Goal: Information Seeking & Learning: Learn about a topic

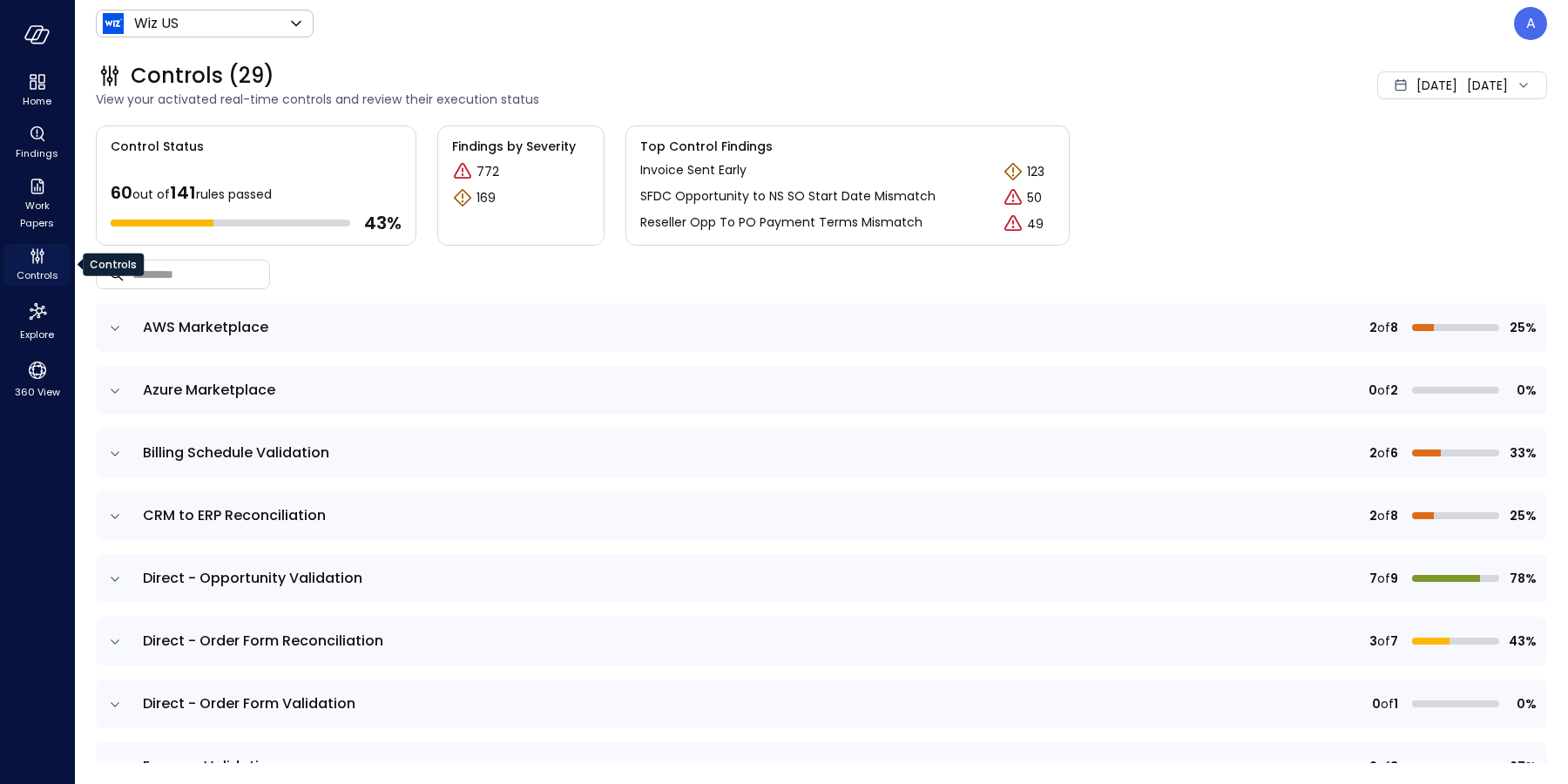
click at [43, 267] on span "Controls" at bounding box center [38, 275] width 42 height 17
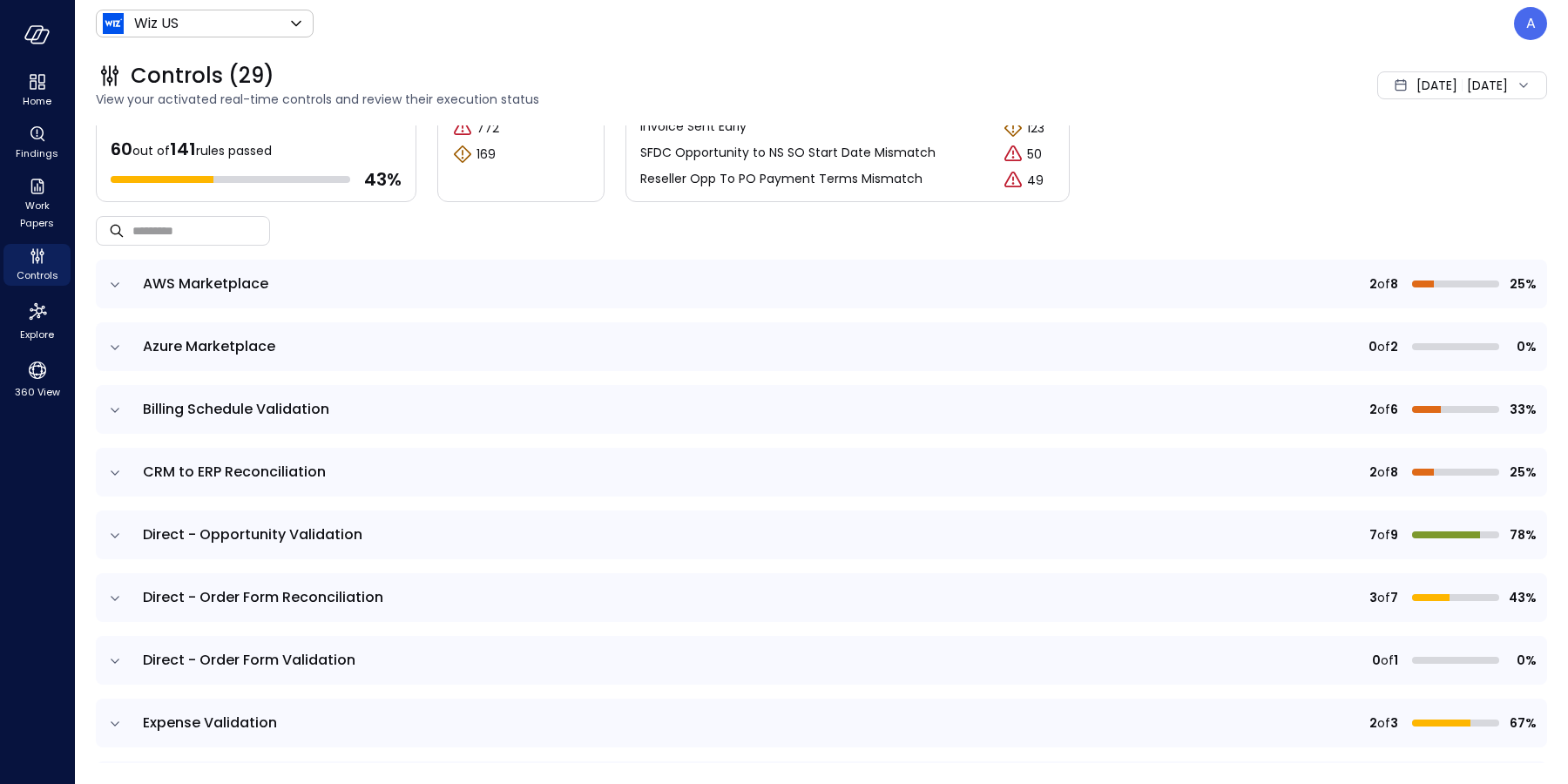
scroll to position [230, 0]
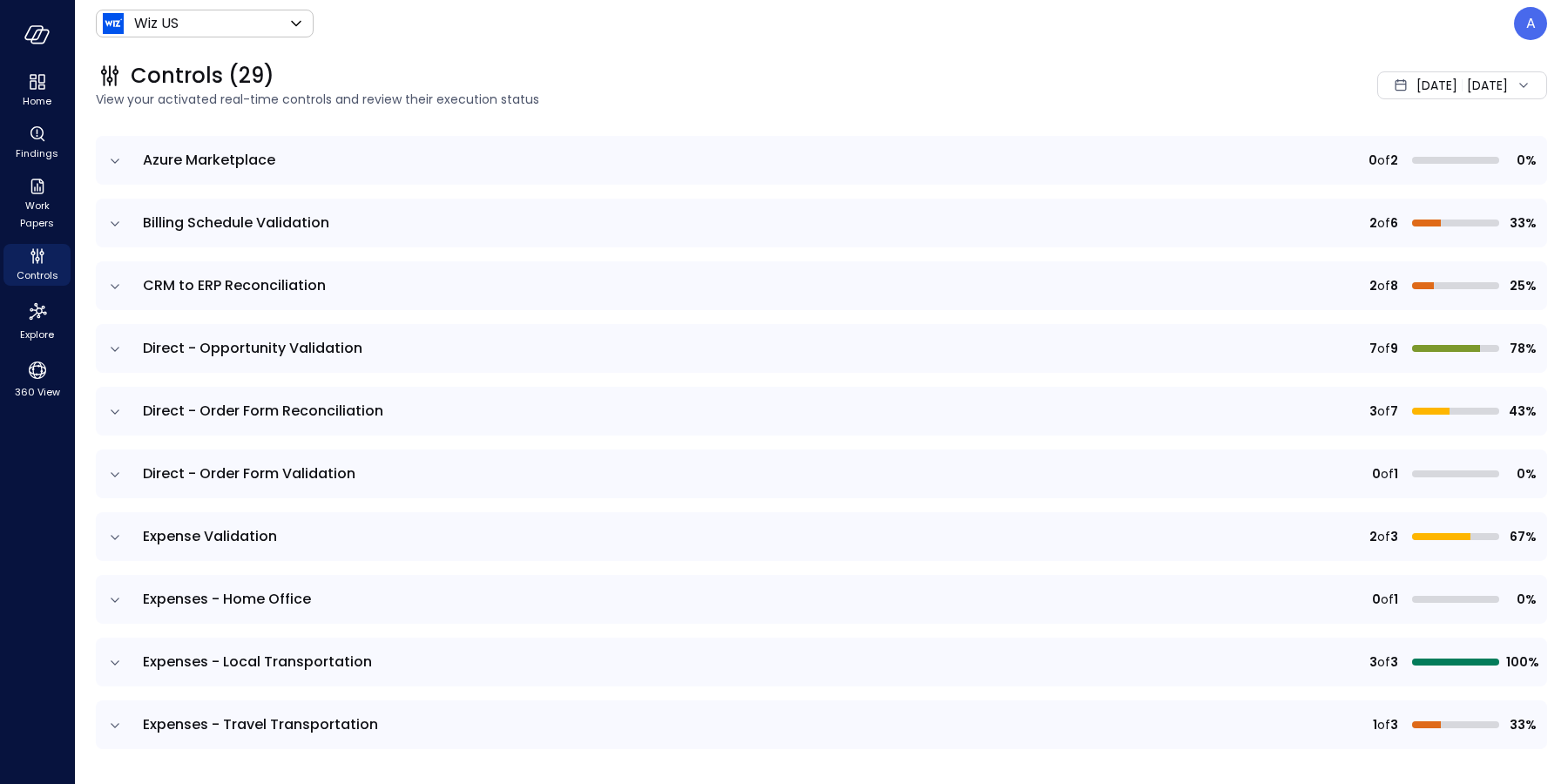
click at [119, 530] on icon "expand row" at bounding box center [114, 537] width 17 height 17
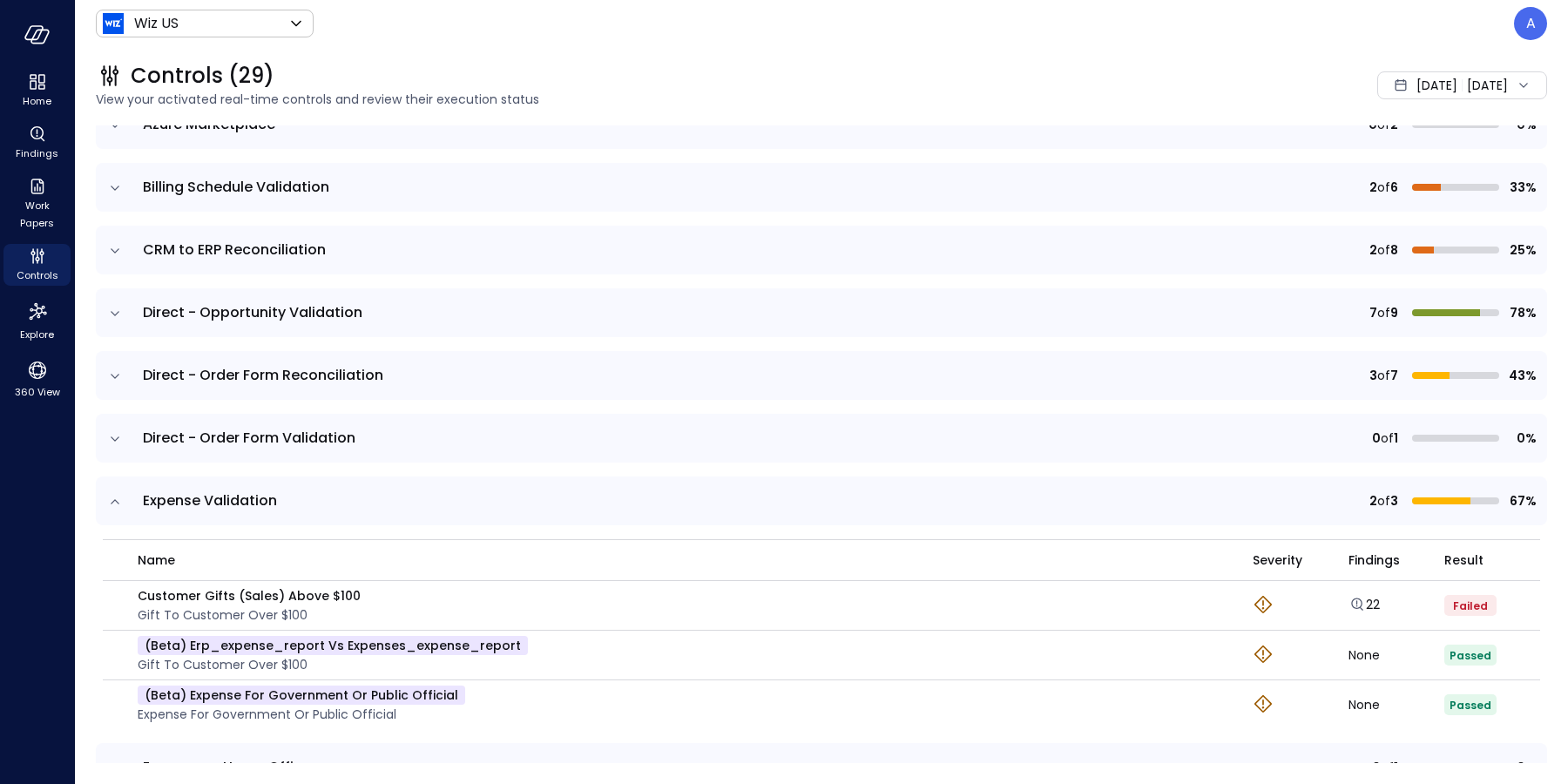
scroll to position [408, 0]
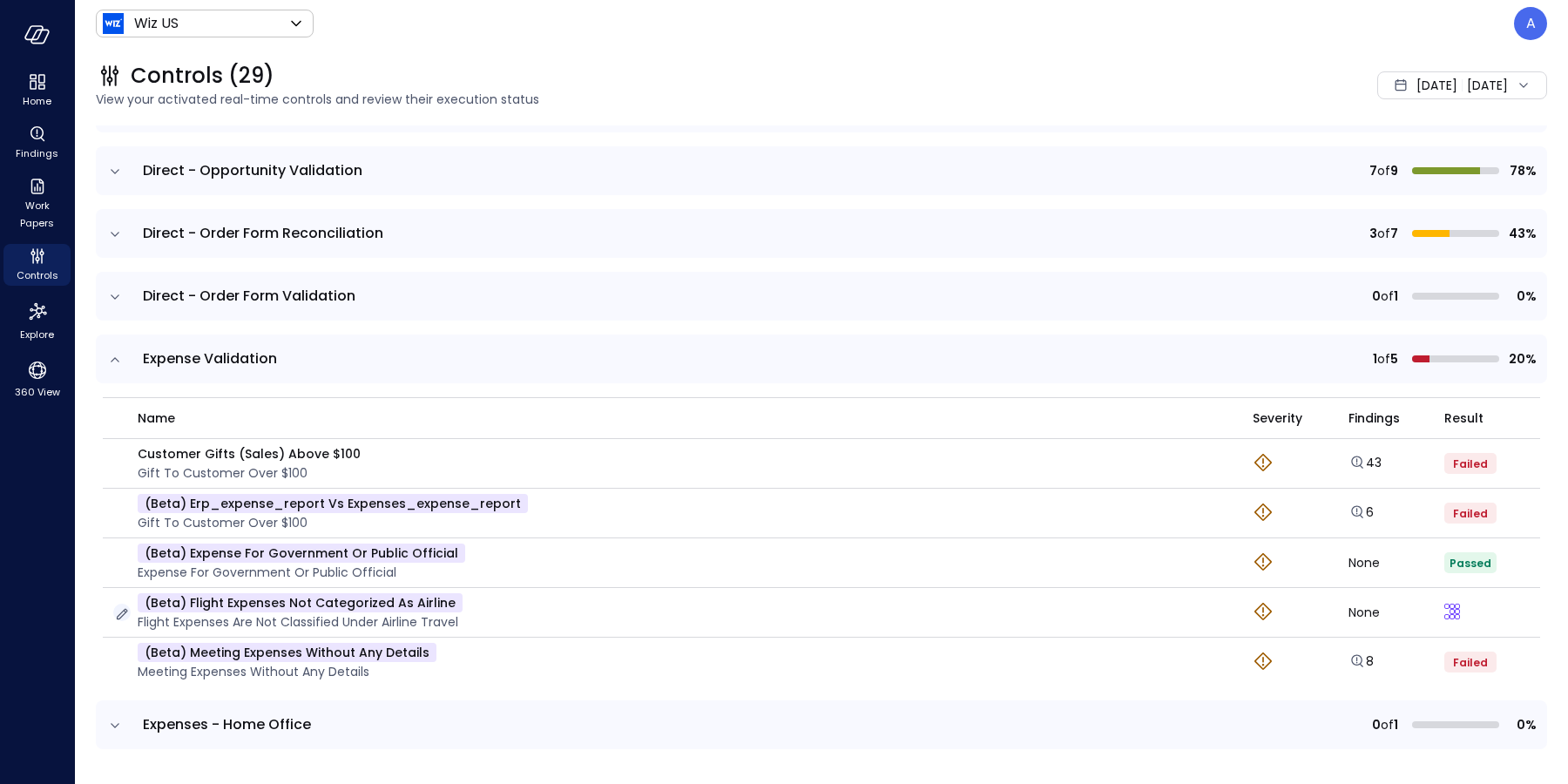
click at [121, 610] on icon "button" at bounding box center [121, 613] width 17 height 17
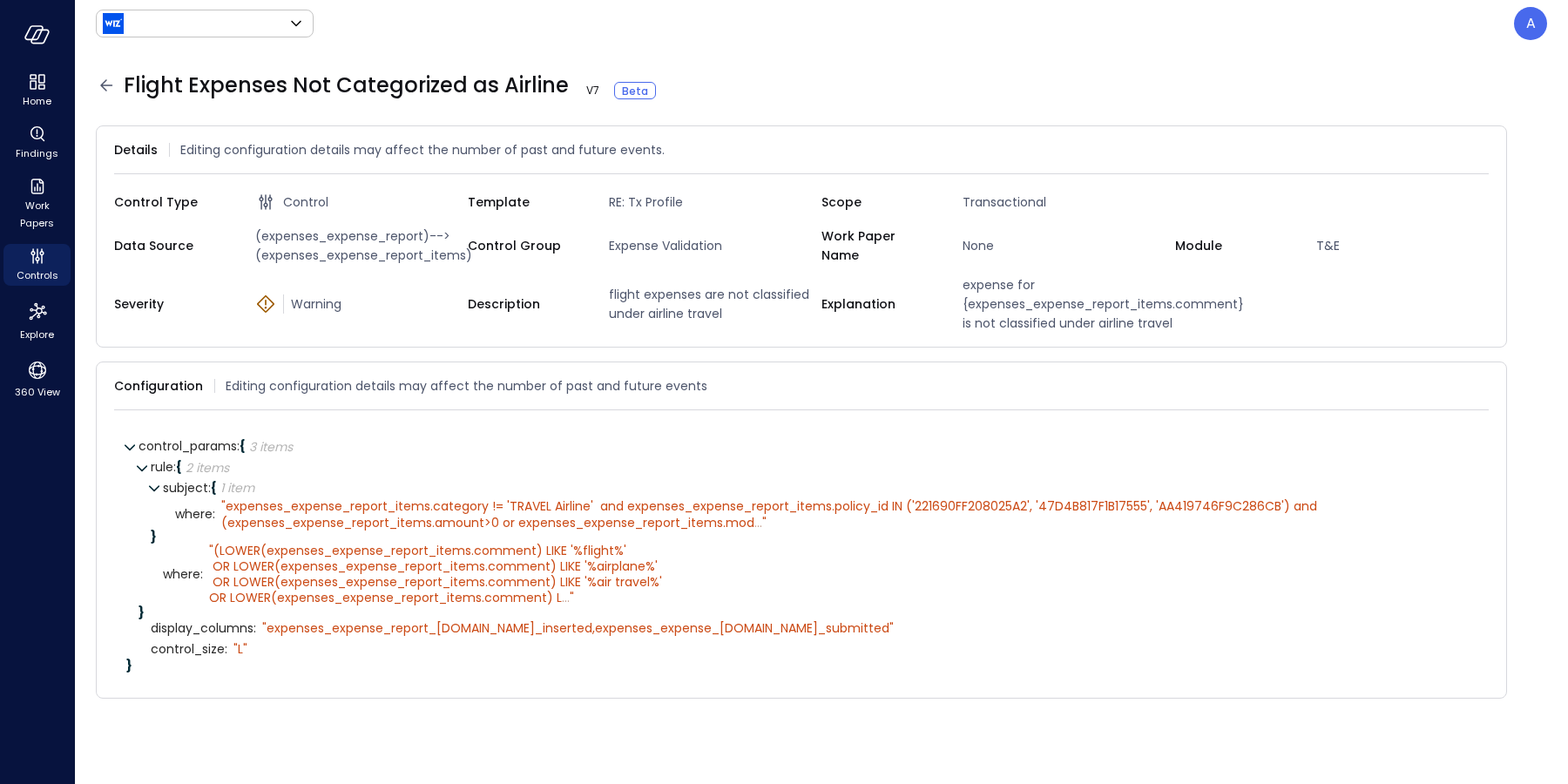
type input "******"
click at [467, 522] on span "expenses_expense_report_items.category != 'TRAVEL Airline' and expenses_expense…" at bounding box center [770, 513] width 1099 height 33
click at [497, 530] on span "expenses_expense_report_items.category != 'TRAVEL Airline' and expenses_expense…" at bounding box center [770, 513] width 1099 height 33
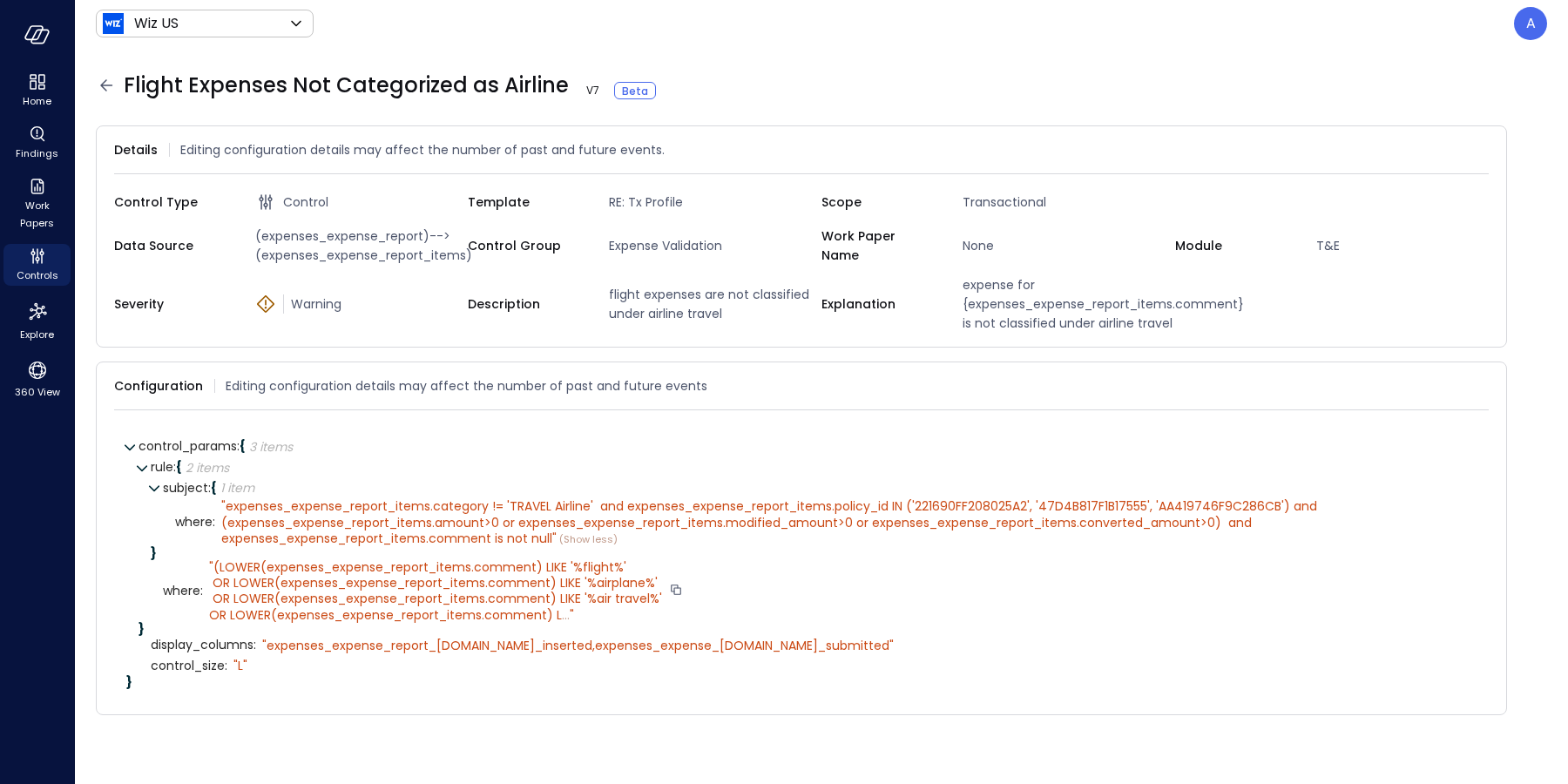
click at [524, 591] on span "(LOWER(expenses_expense_report_items.comment) LIKE '%flight%' OR LOWER(expenses…" at bounding box center [435, 590] width 453 height 65
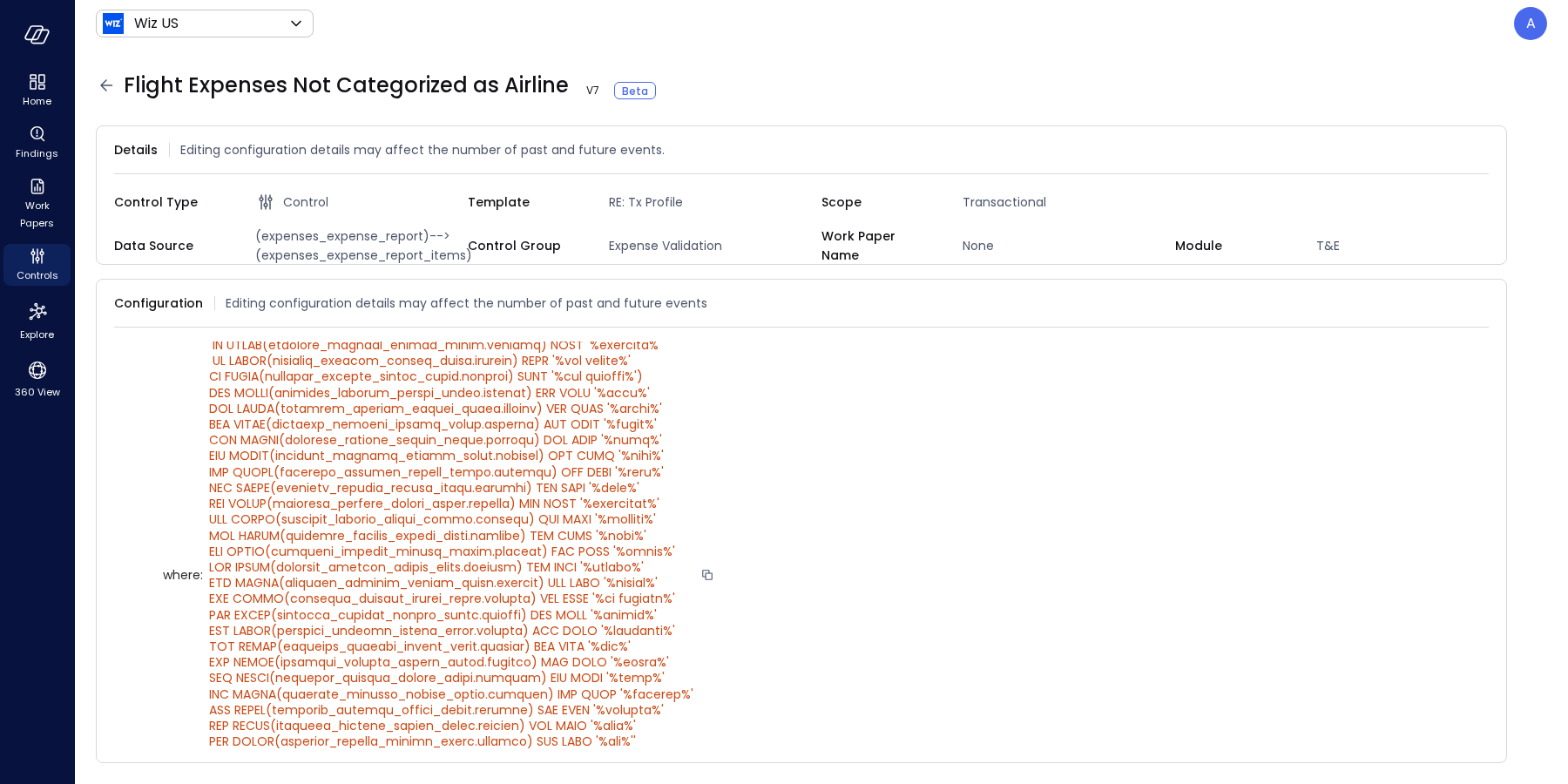
scroll to position [155, 0]
click at [106, 84] on icon at bounding box center [106, 84] width 12 height 11
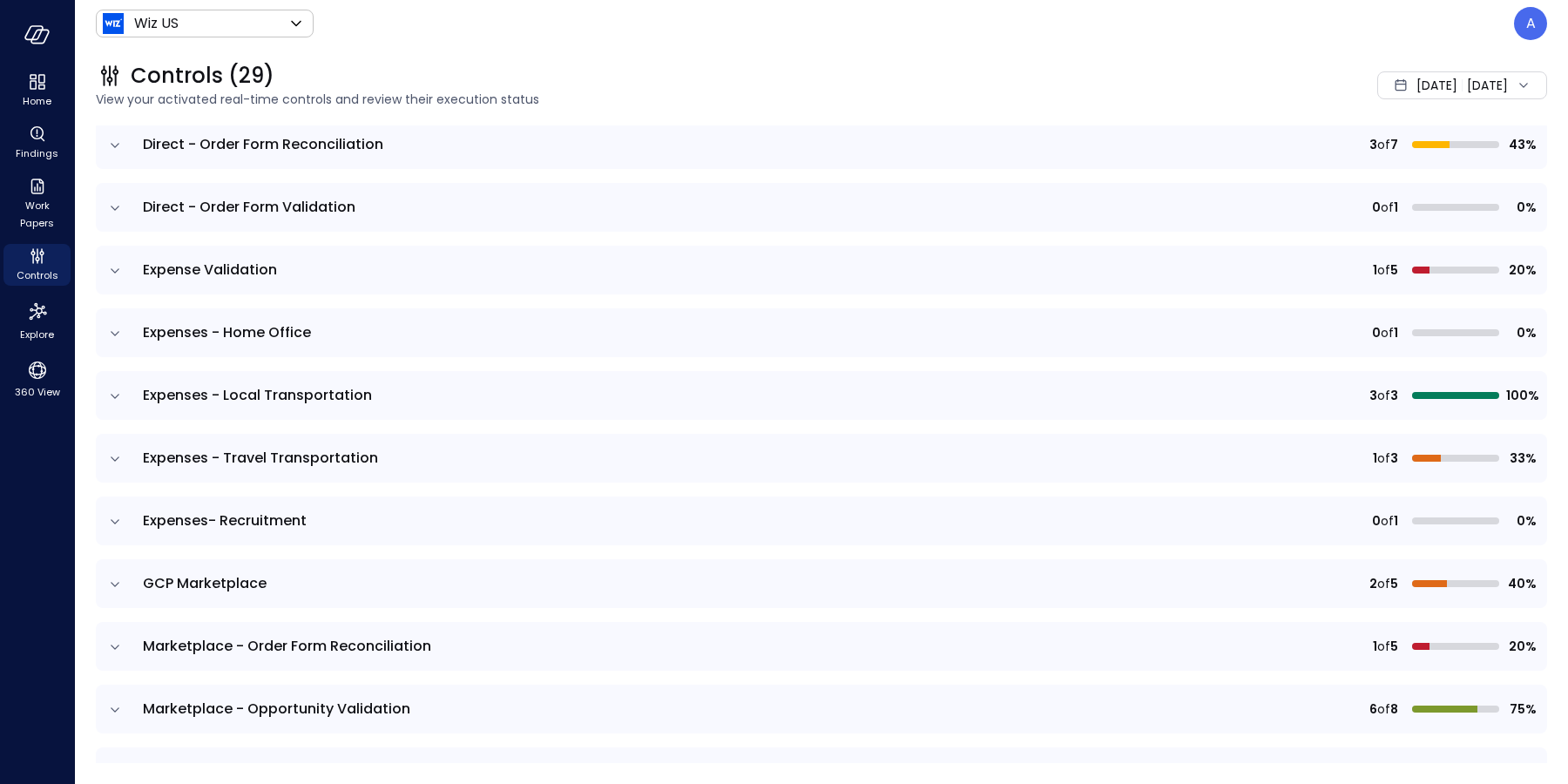
scroll to position [675, 0]
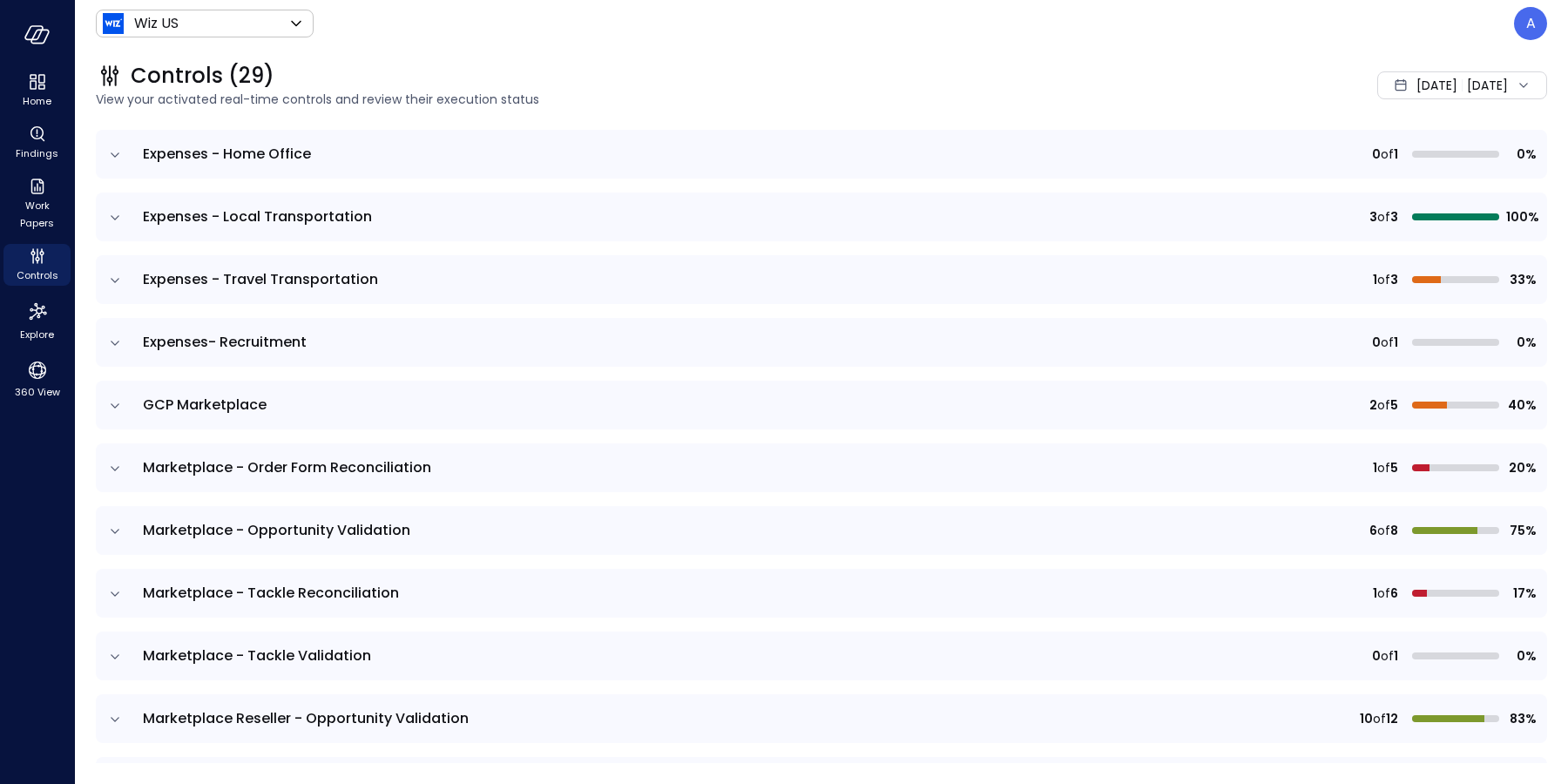
click at [112, 344] on icon "expand row" at bounding box center [114, 342] width 17 height 17
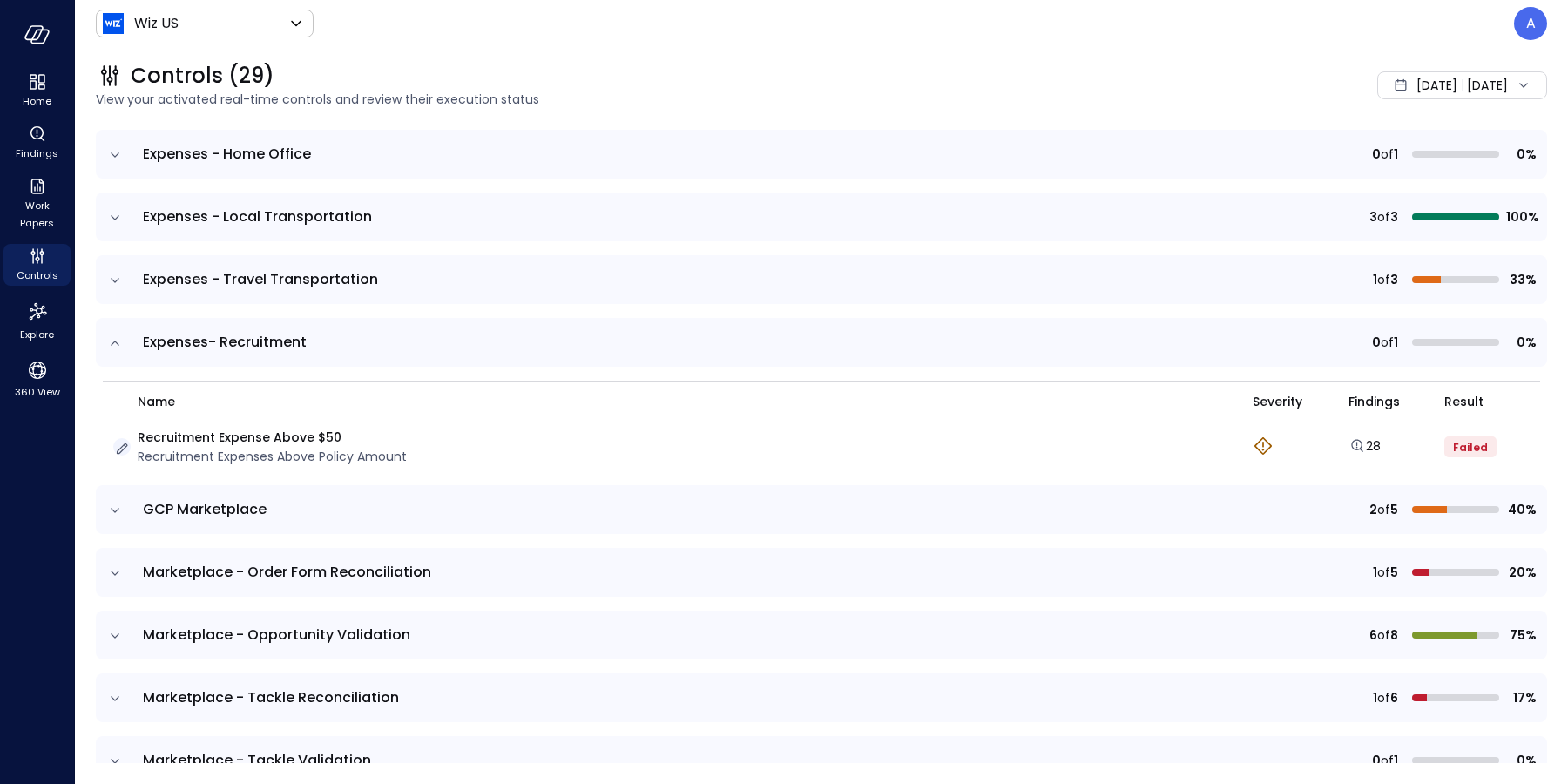
click at [121, 447] on icon "button" at bounding box center [121, 448] width 17 height 17
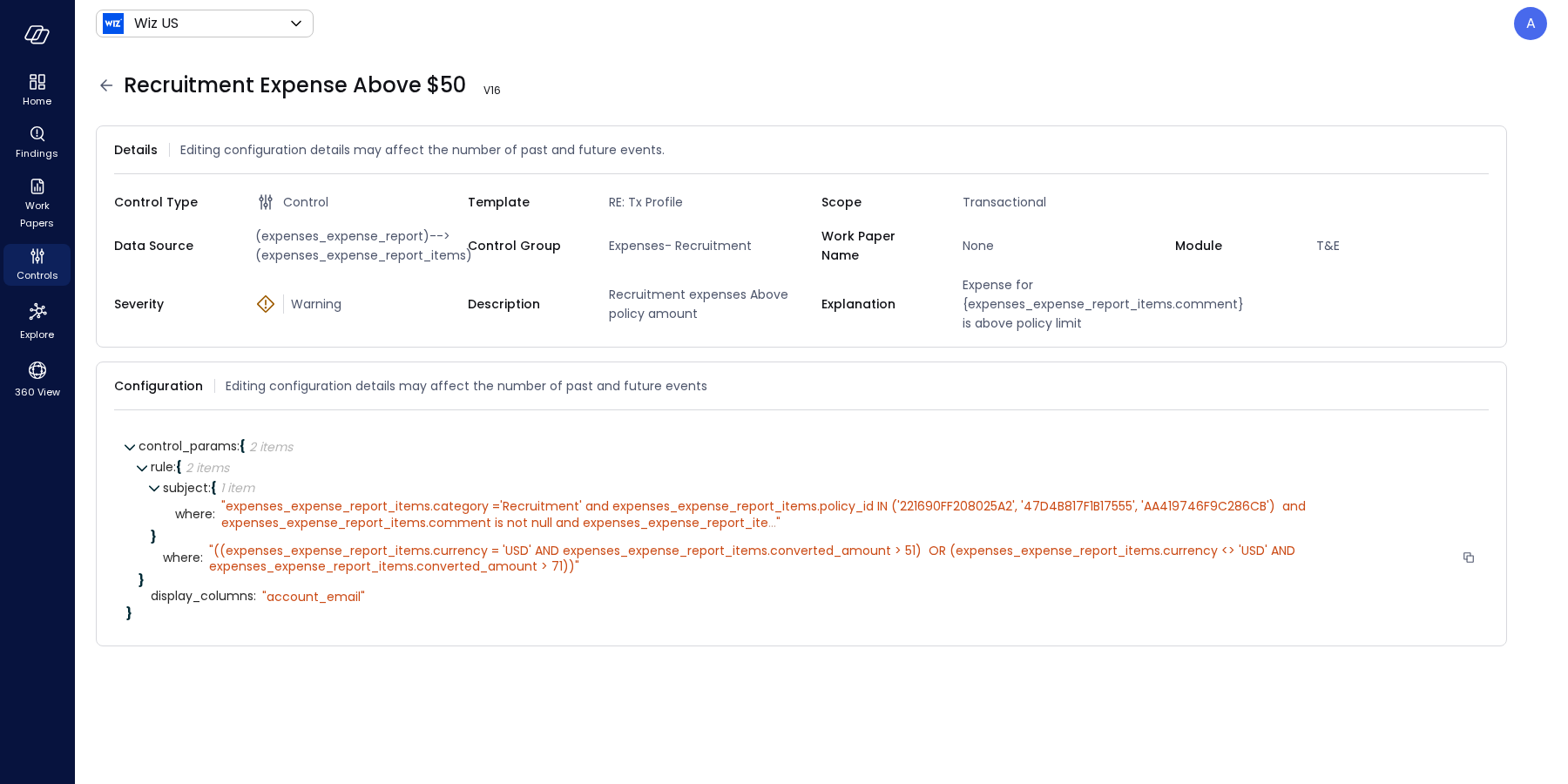
click at [512, 574] on div "" ((expenses_expense_report_items.currency = 'USD' AND expenses_expense_report_…" at bounding box center [832, 558] width 1246 height 31
click at [108, 84] on icon at bounding box center [106, 84] width 12 height 11
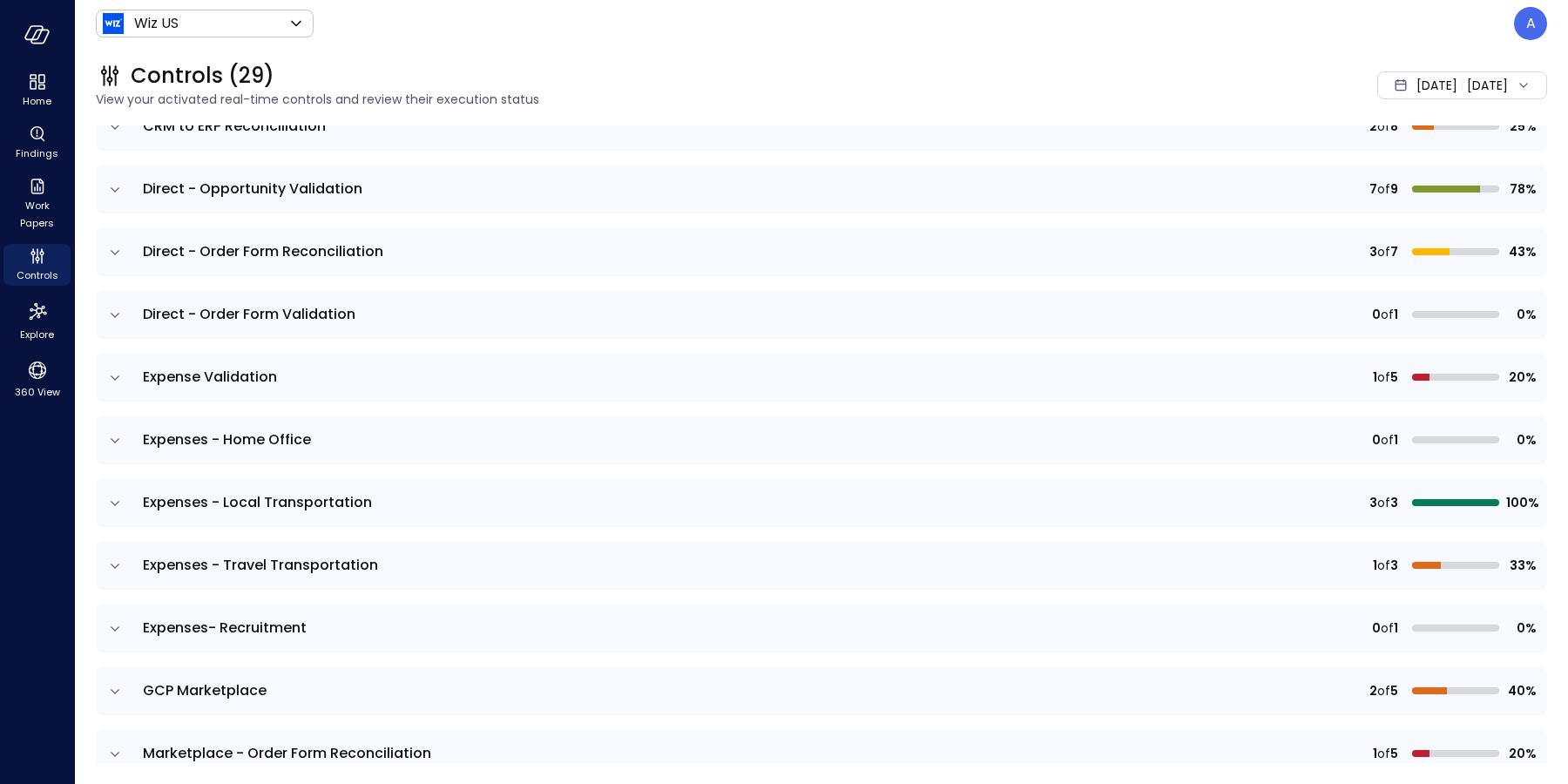
scroll to position [406, 0]
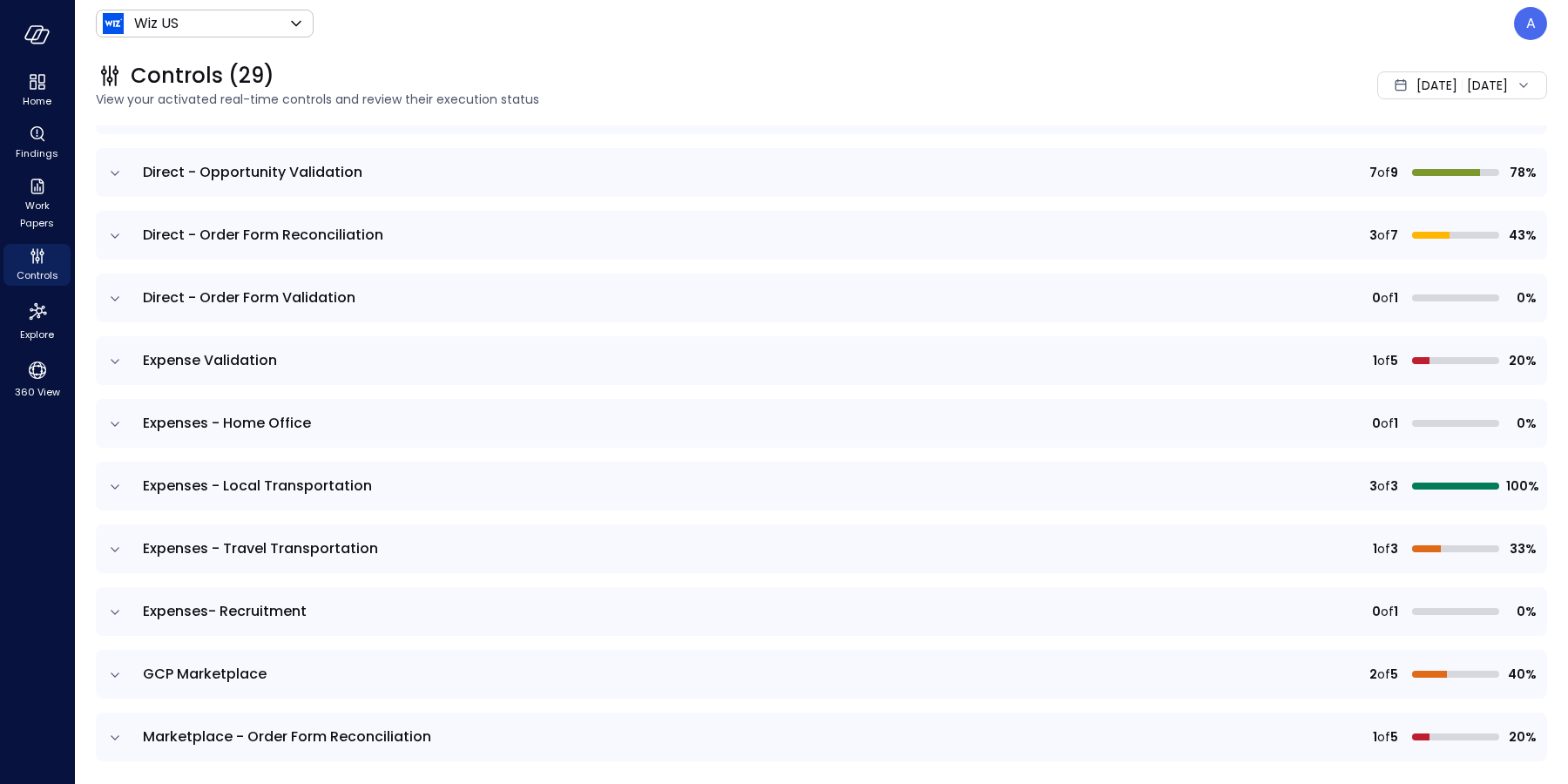
click at [117, 545] on icon "expand row" at bounding box center [114, 549] width 17 height 17
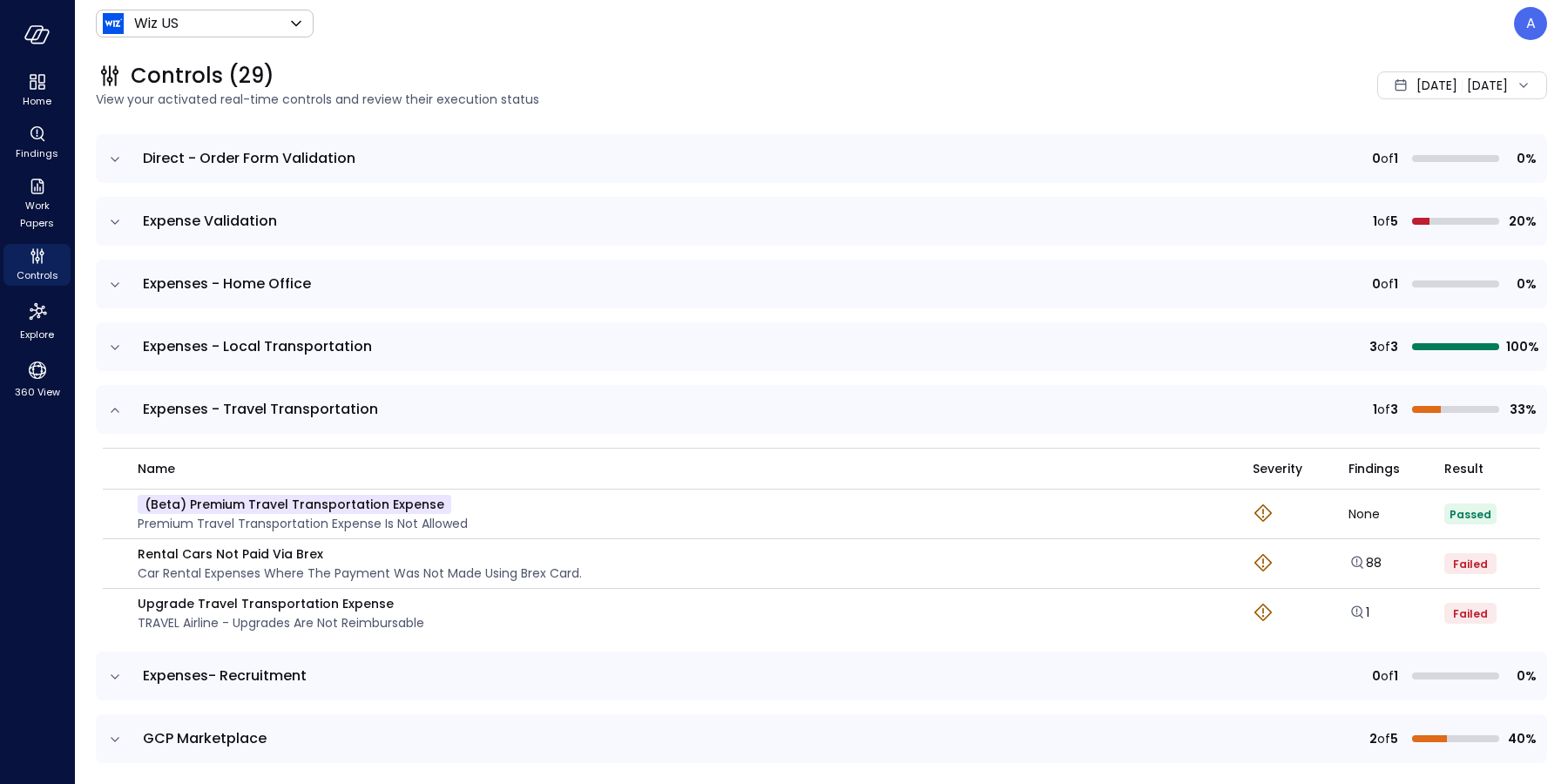
scroll to position [592, 0]
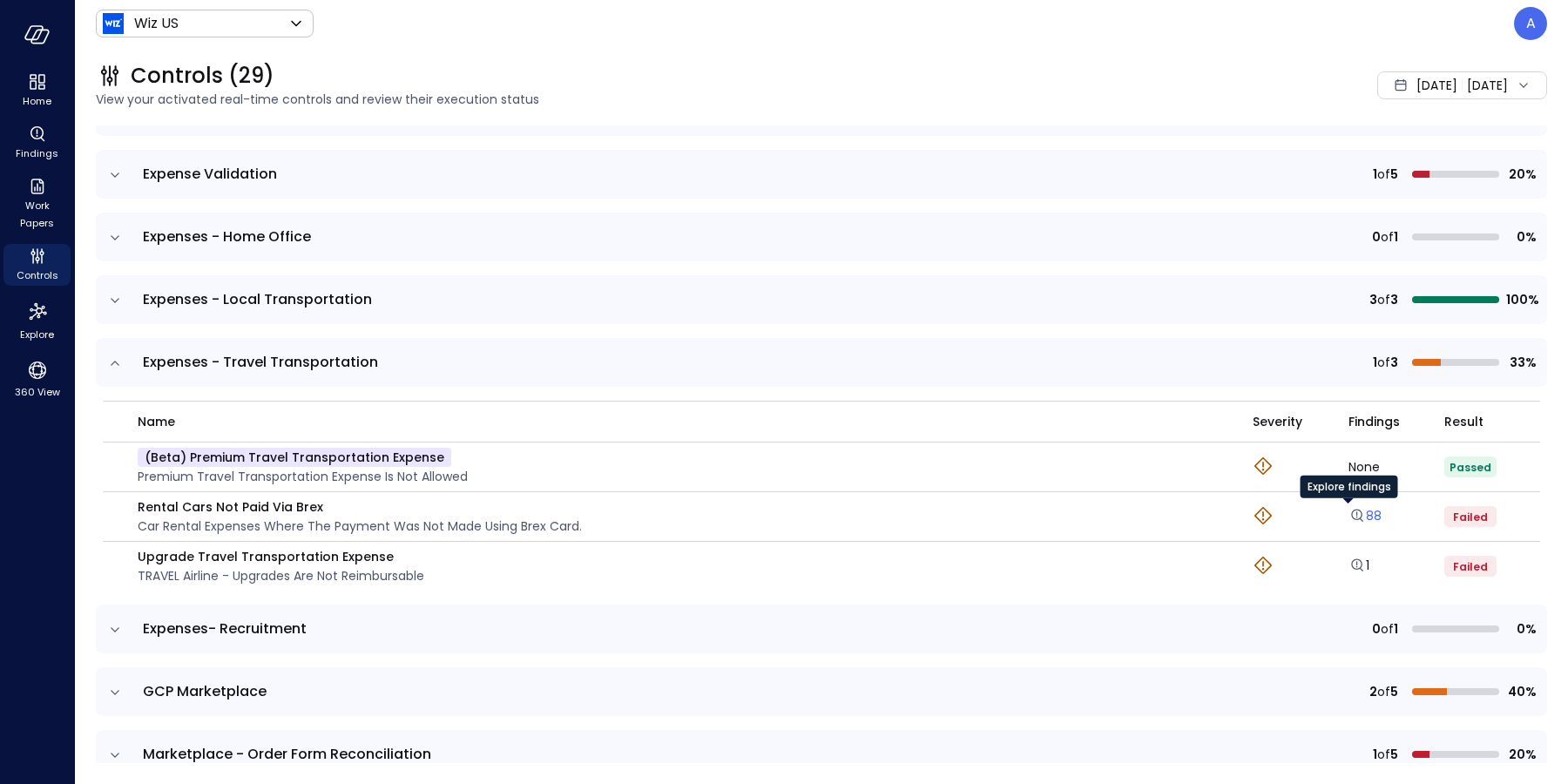
click at [1356, 511] on icon "Explore findings" at bounding box center [1356, 513] width 1 height 4
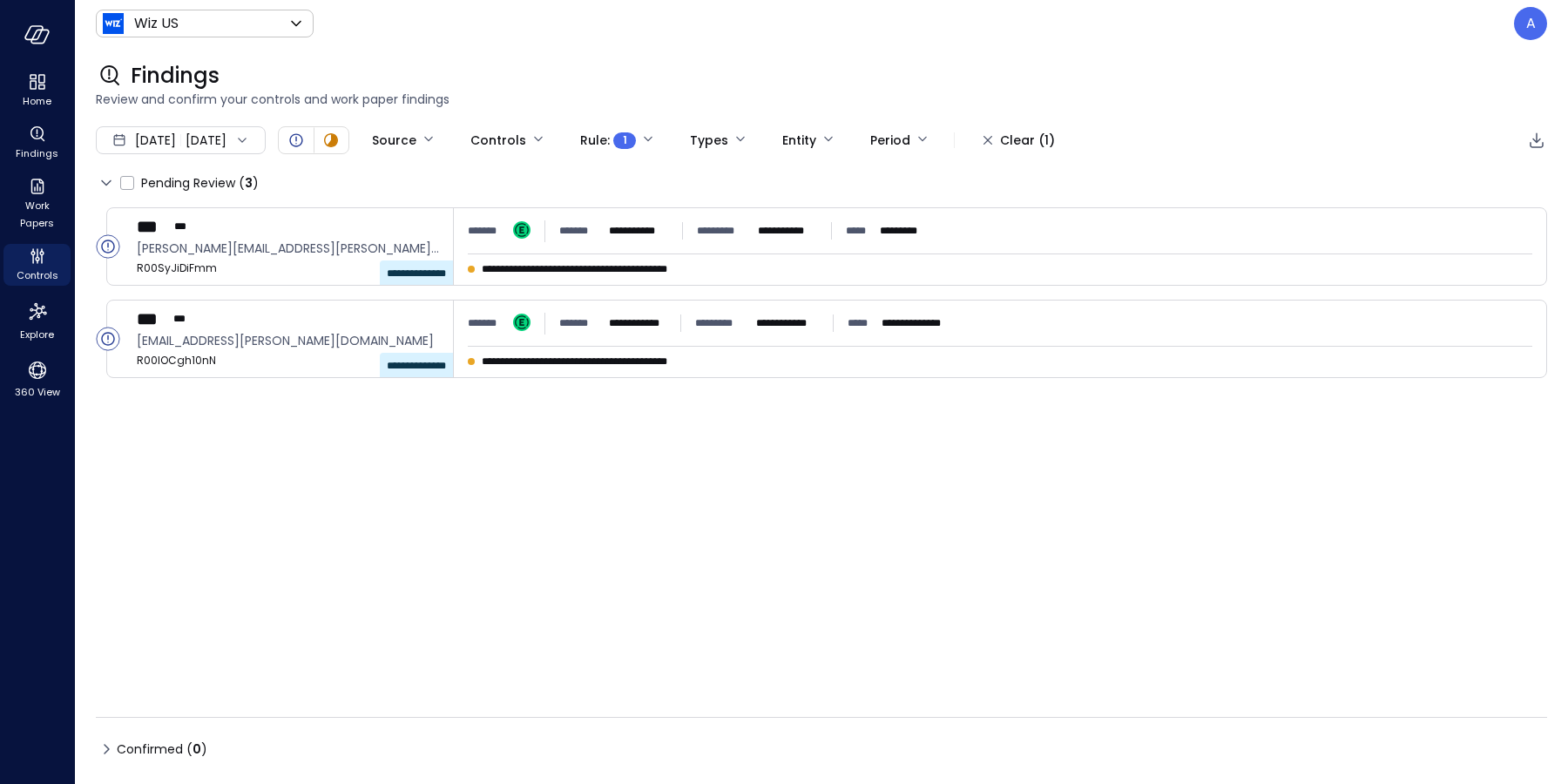
type input "****"
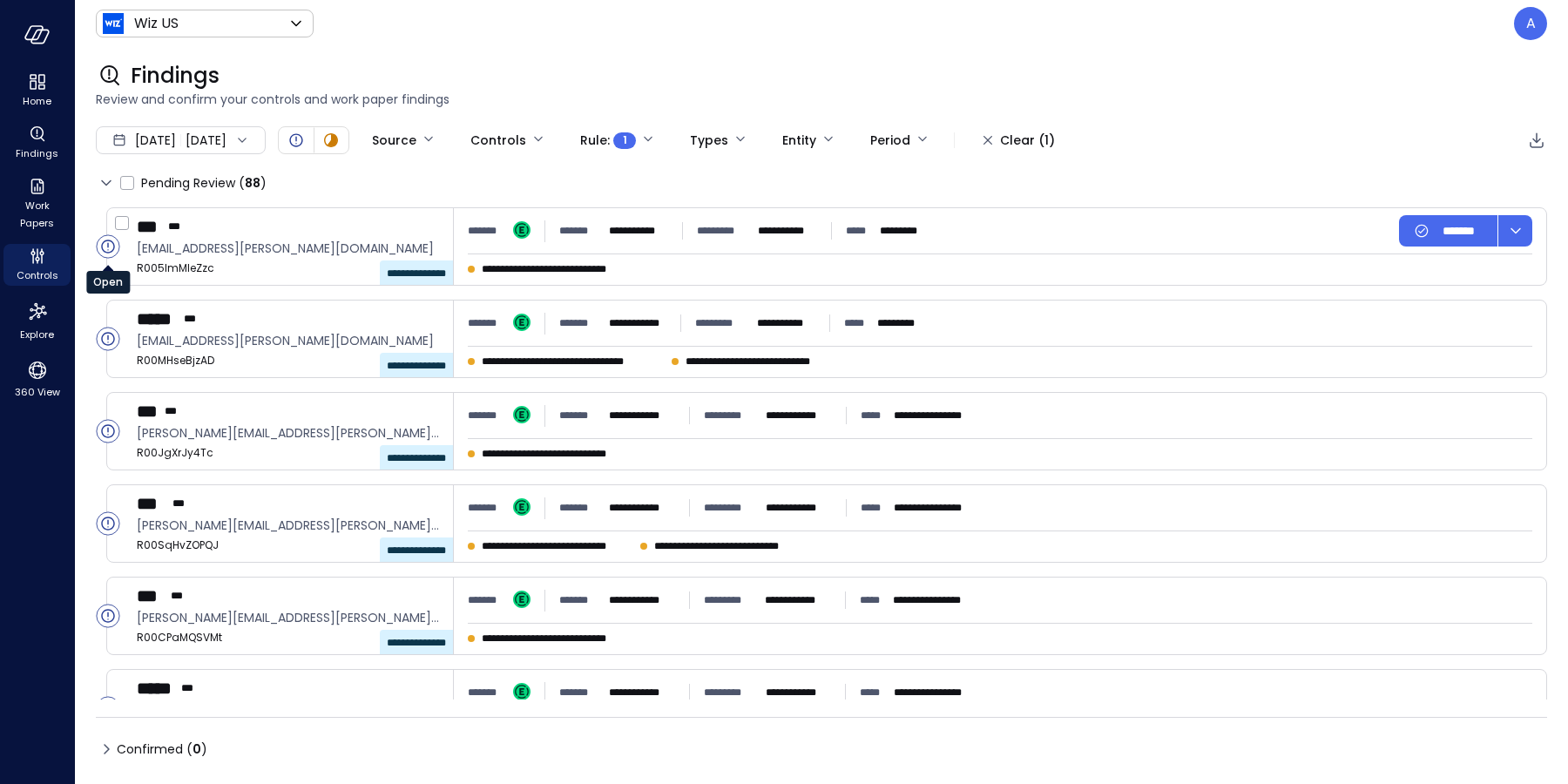
click at [106, 248] on circle "Open" at bounding box center [108, 246] width 23 height 23
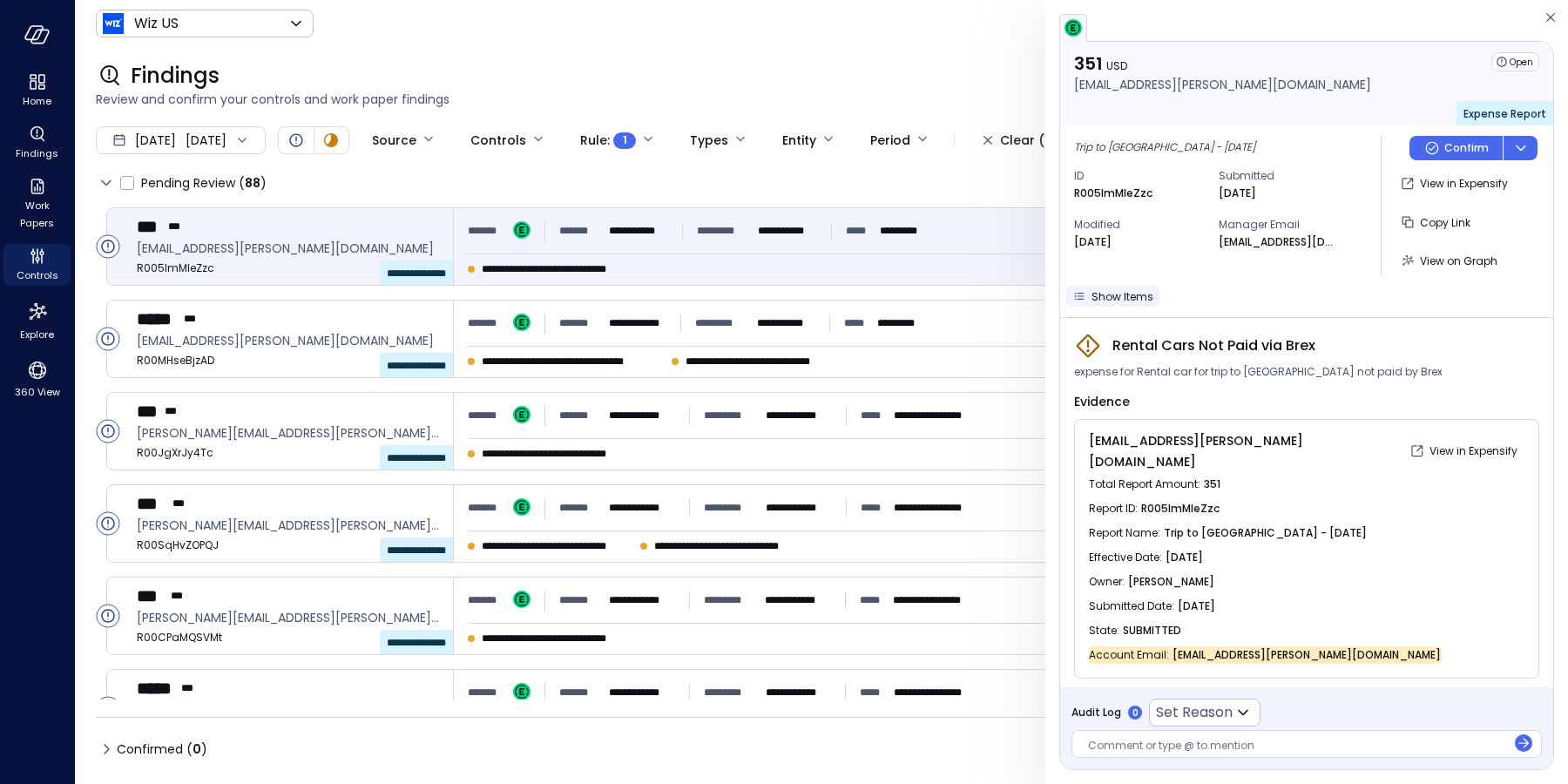
click at [1136, 298] on span "Show Items" at bounding box center [1122, 296] width 62 height 15
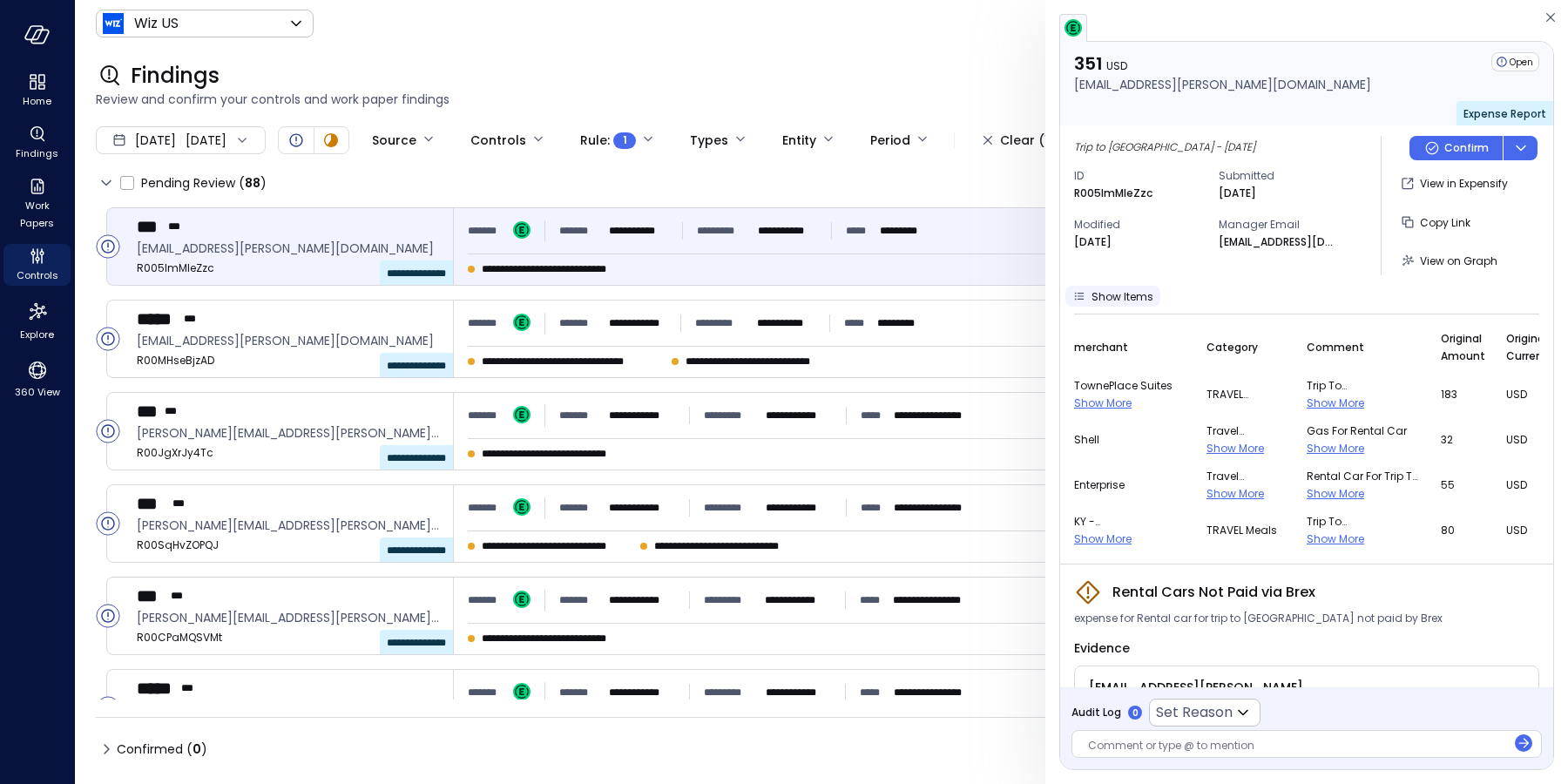
click at [1136, 298] on span "Show Items" at bounding box center [1122, 296] width 62 height 15
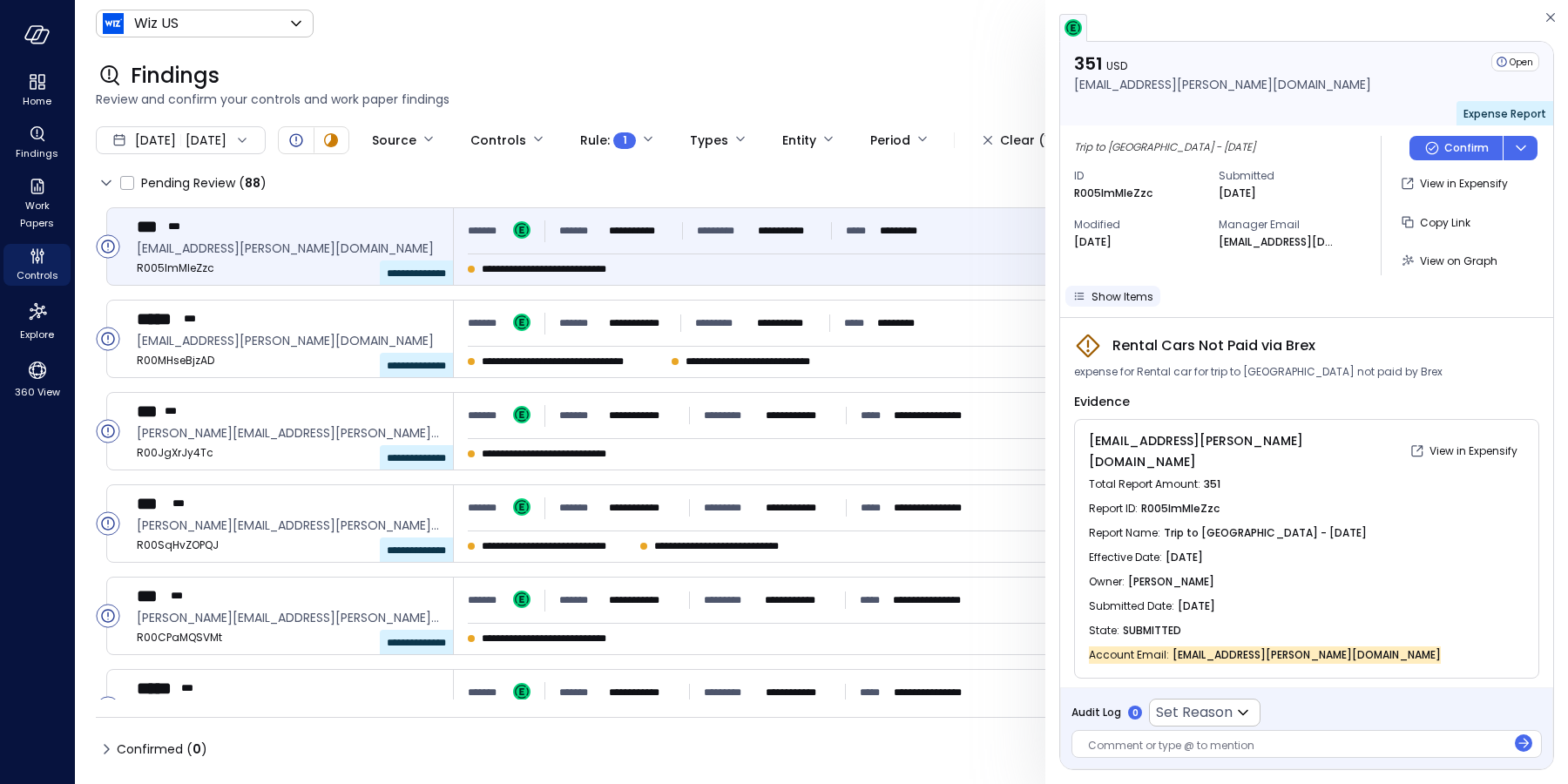
click at [1117, 292] on span "Show Items" at bounding box center [1122, 296] width 62 height 15
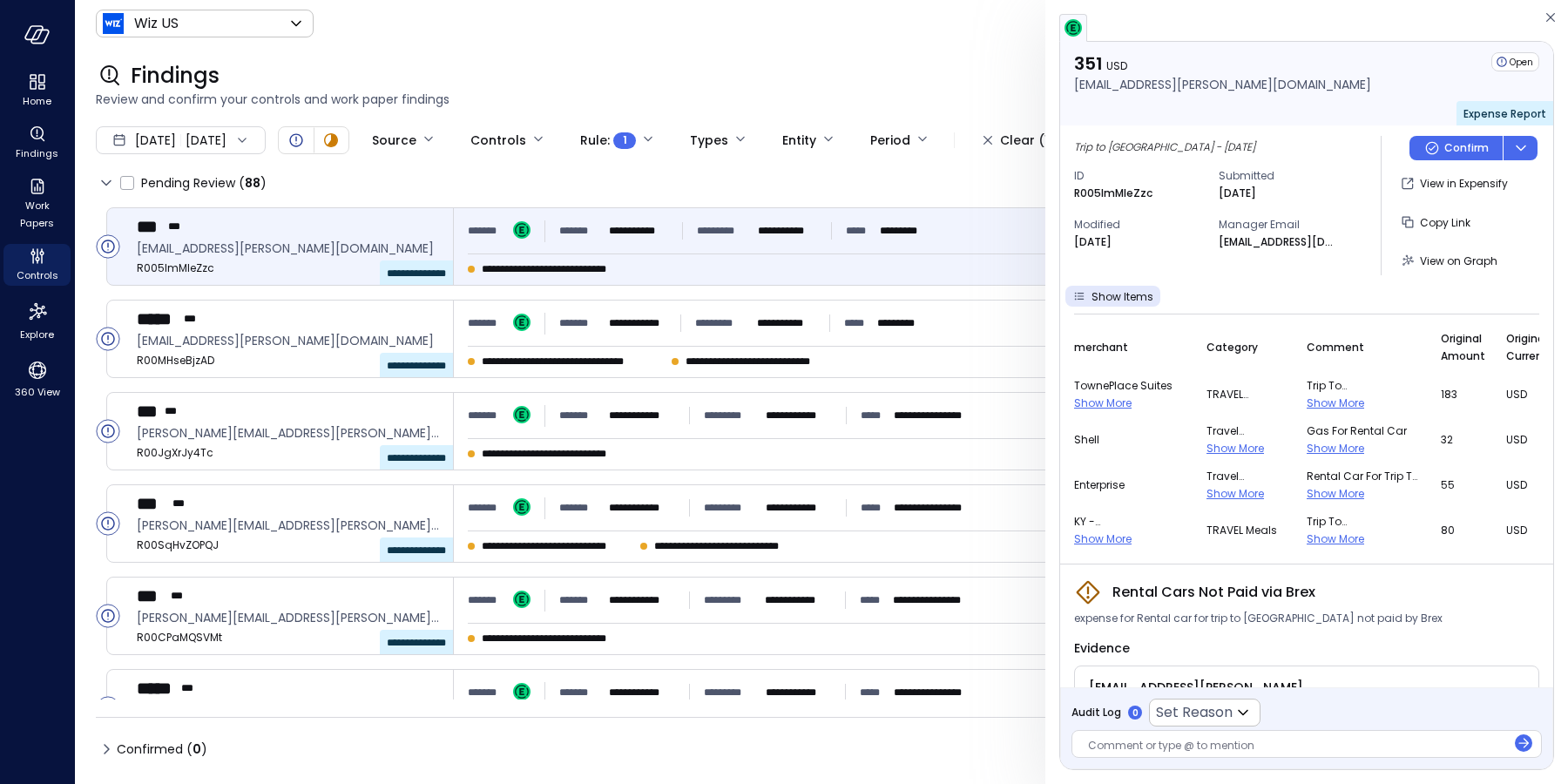
click at [1116, 542] on span "Show More" at bounding box center [1102, 538] width 57 height 15
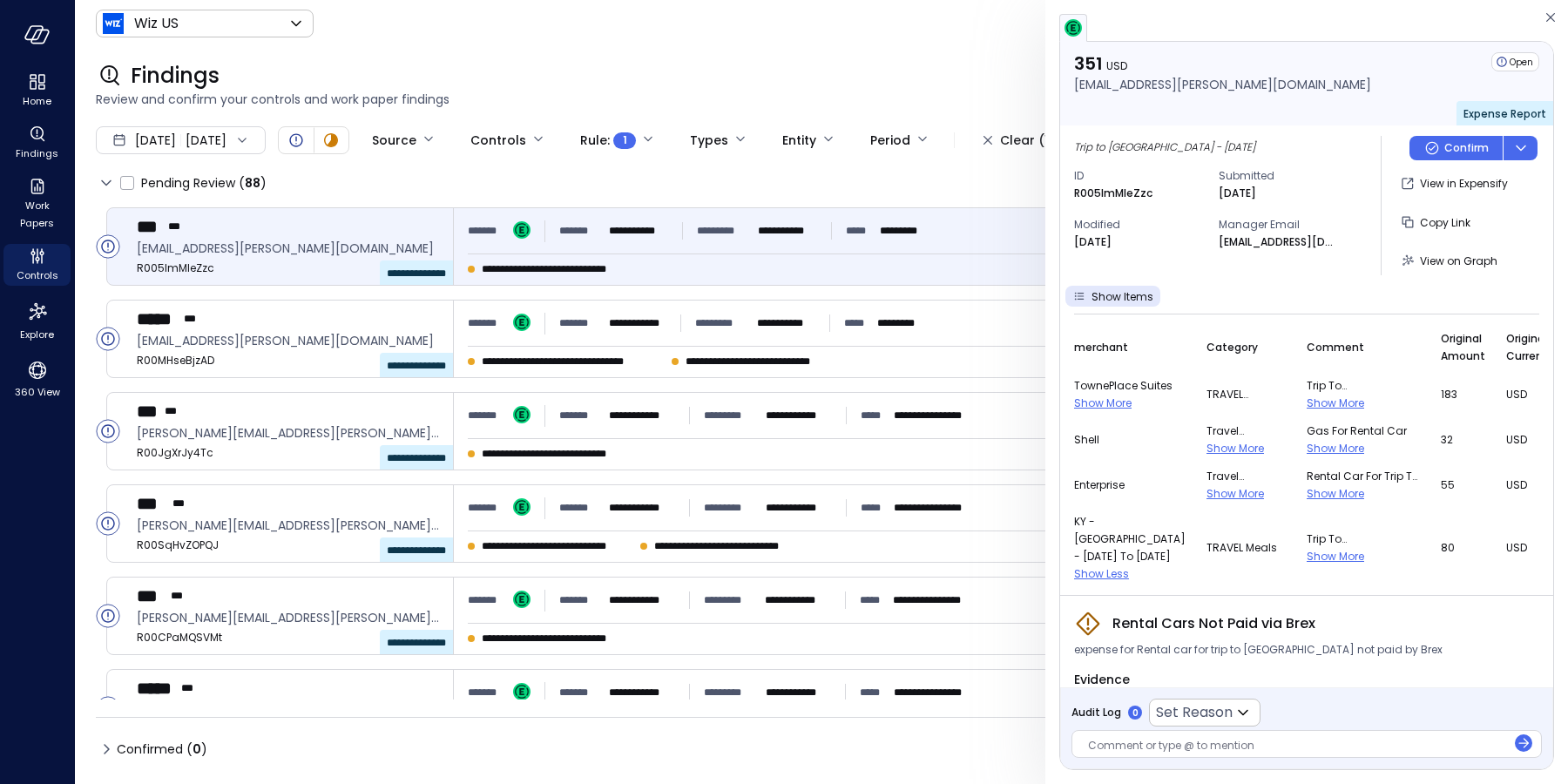
click at [1307, 561] on span "Show More" at bounding box center [1335, 556] width 57 height 15
click at [49, 255] on div "Controls" at bounding box center [36, 265] width 67 height 42
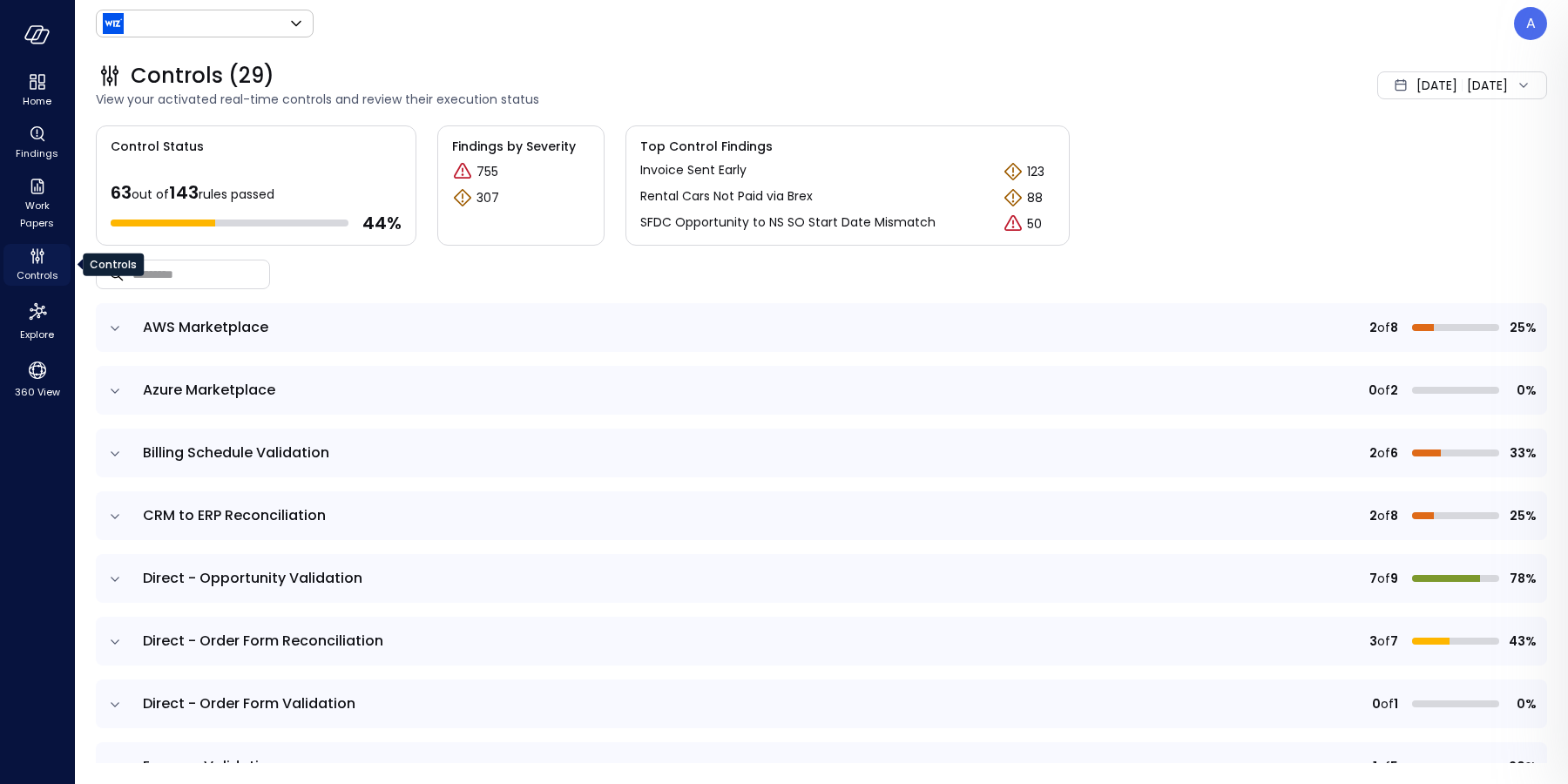
type input "******"
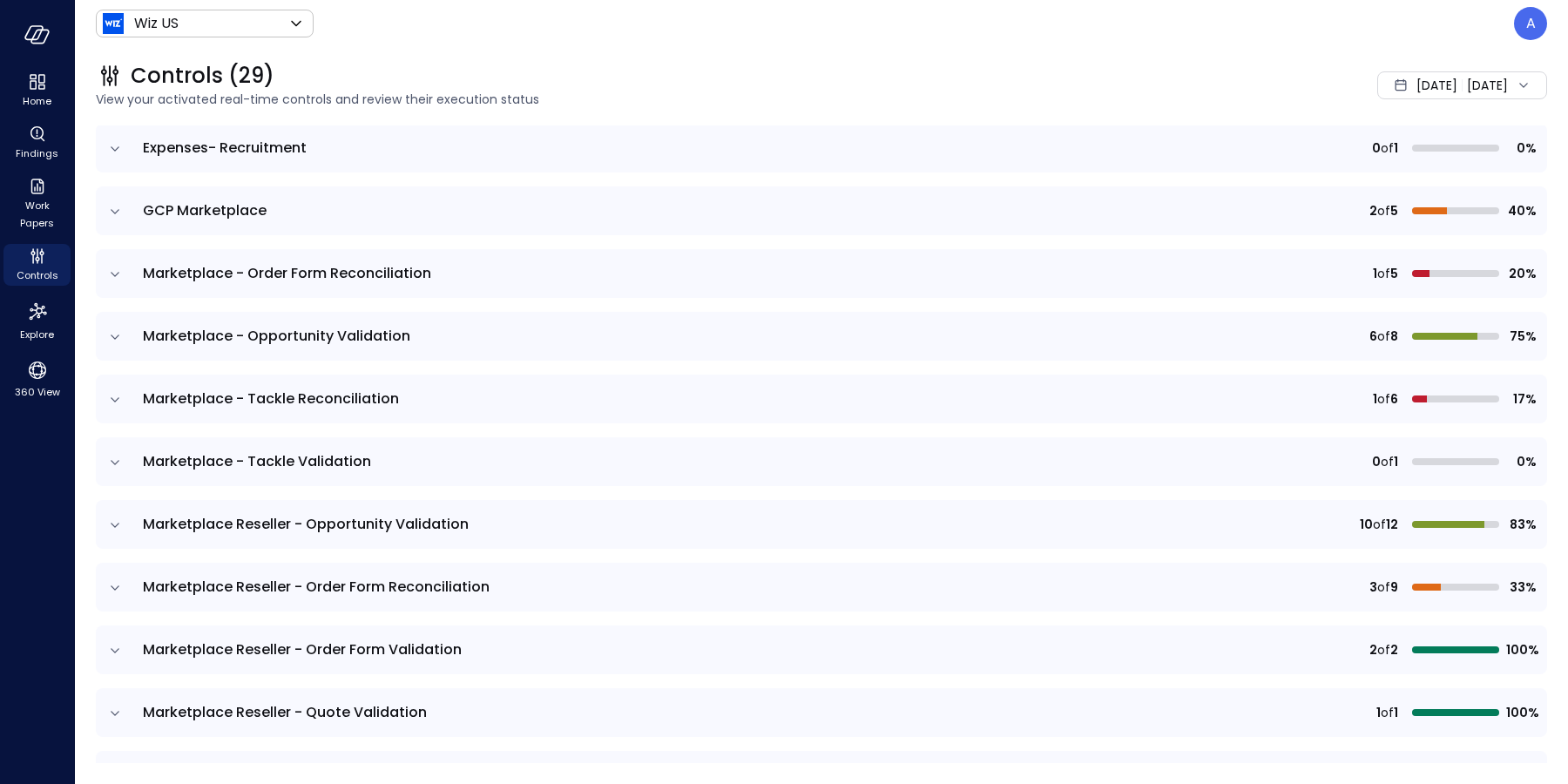
scroll to position [436, 0]
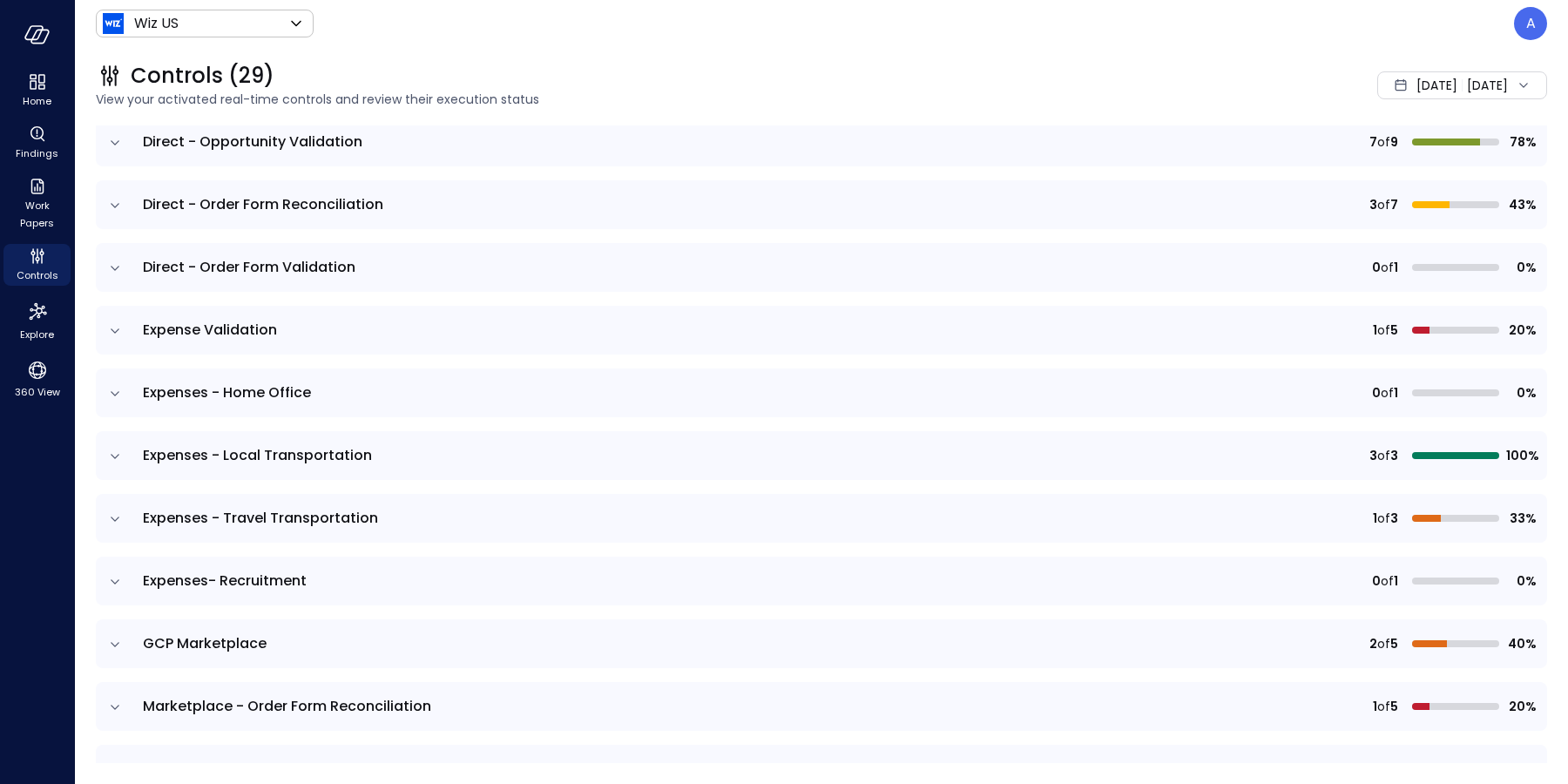
click at [119, 388] on icon "expand row" at bounding box center [114, 393] width 17 height 17
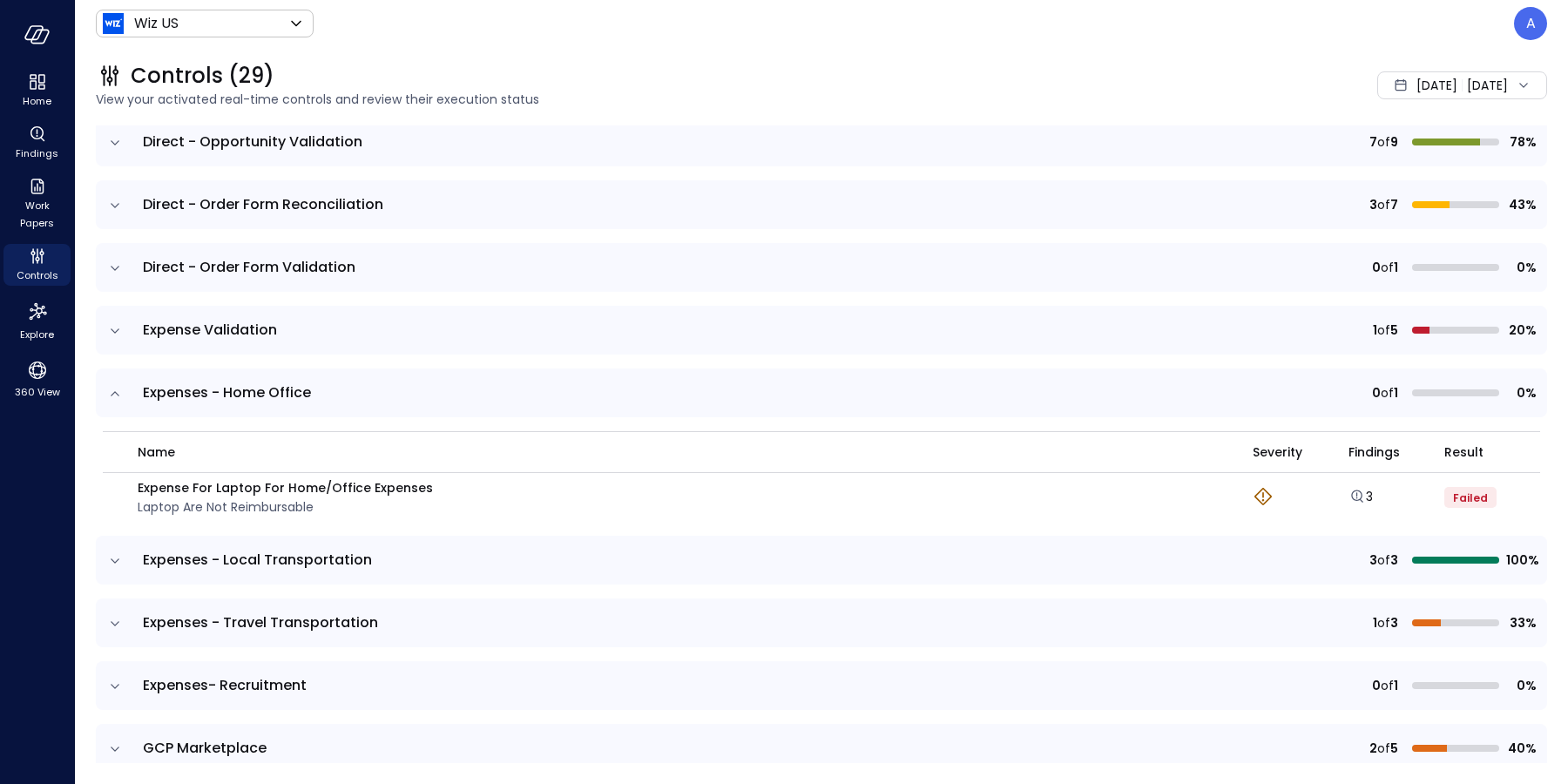
click at [117, 333] on icon "expand row" at bounding box center [114, 330] width 17 height 17
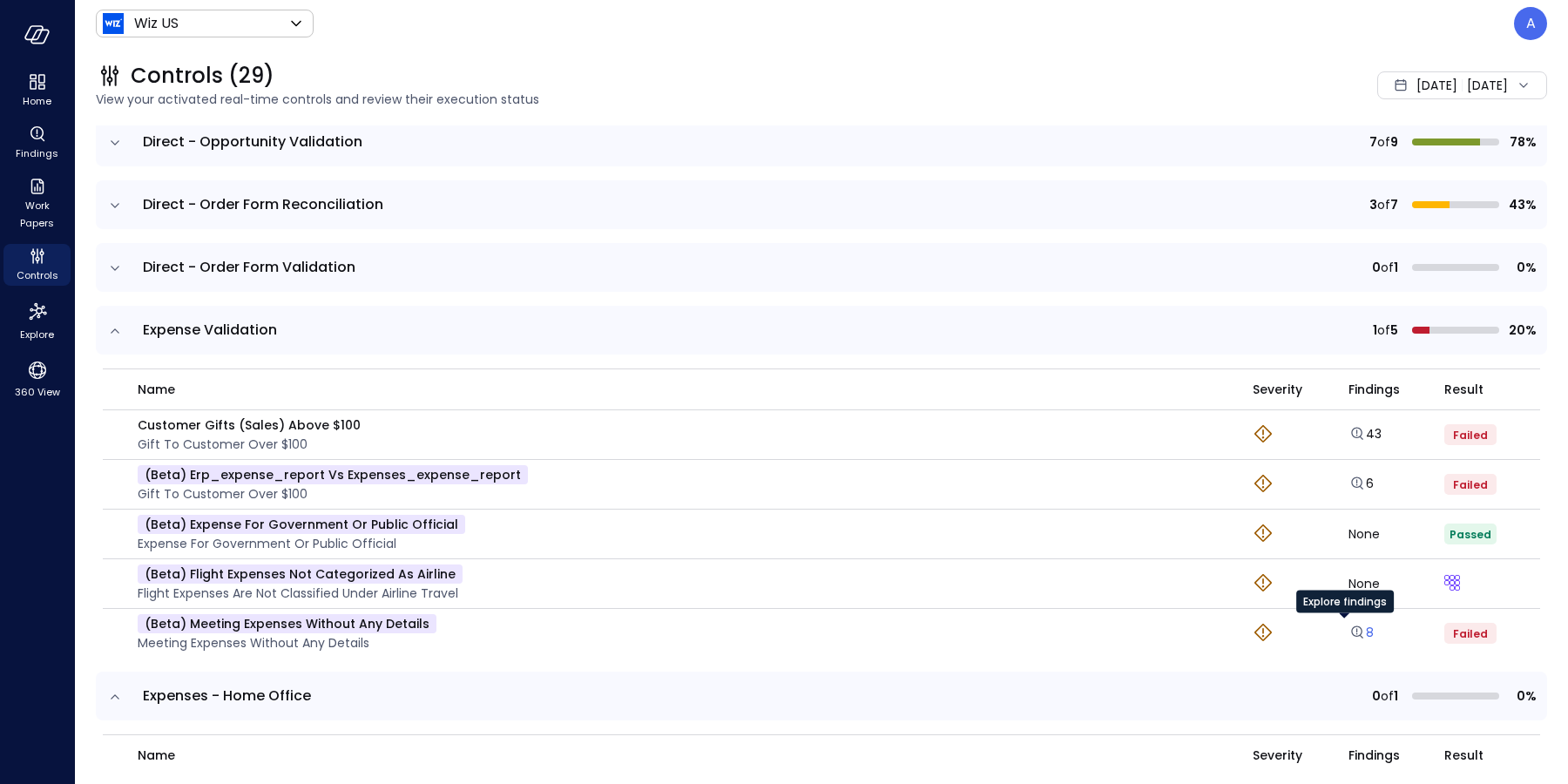
click at [1348, 635] on icon "Explore findings" at bounding box center [1356, 632] width 17 height 17
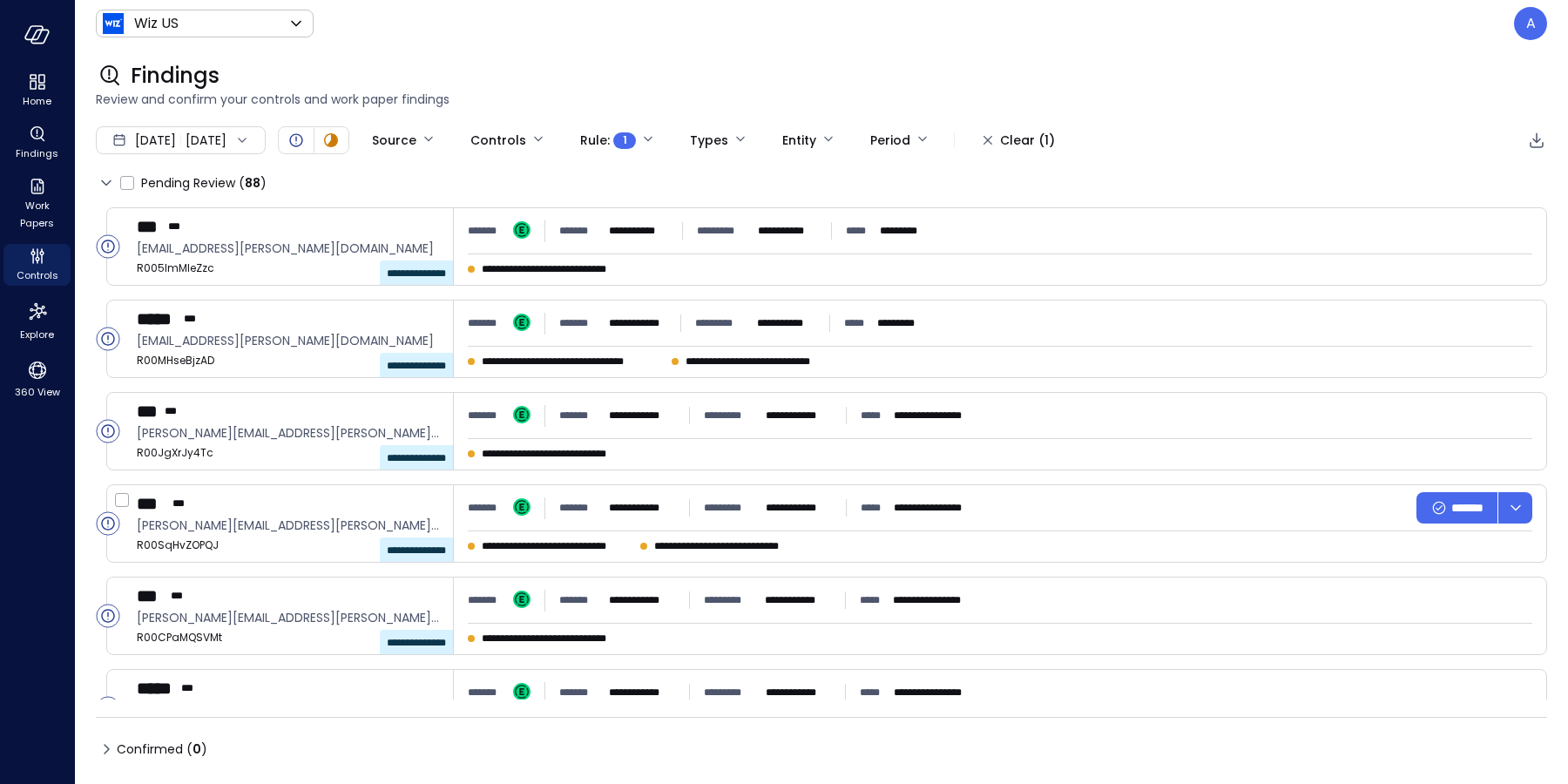
type input "****"
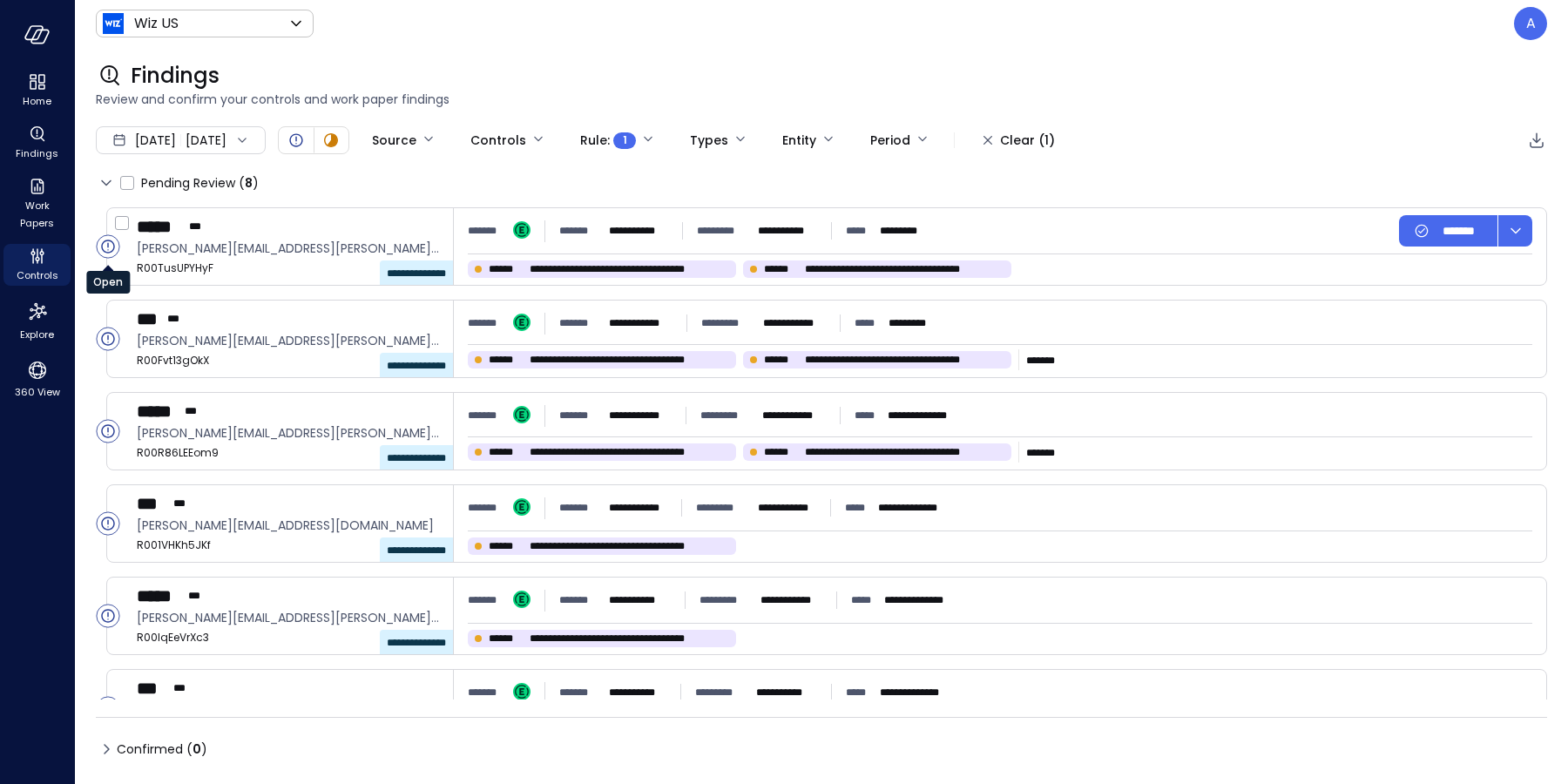
click at [110, 246] on circle "Open" at bounding box center [108, 246] width 23 height 23
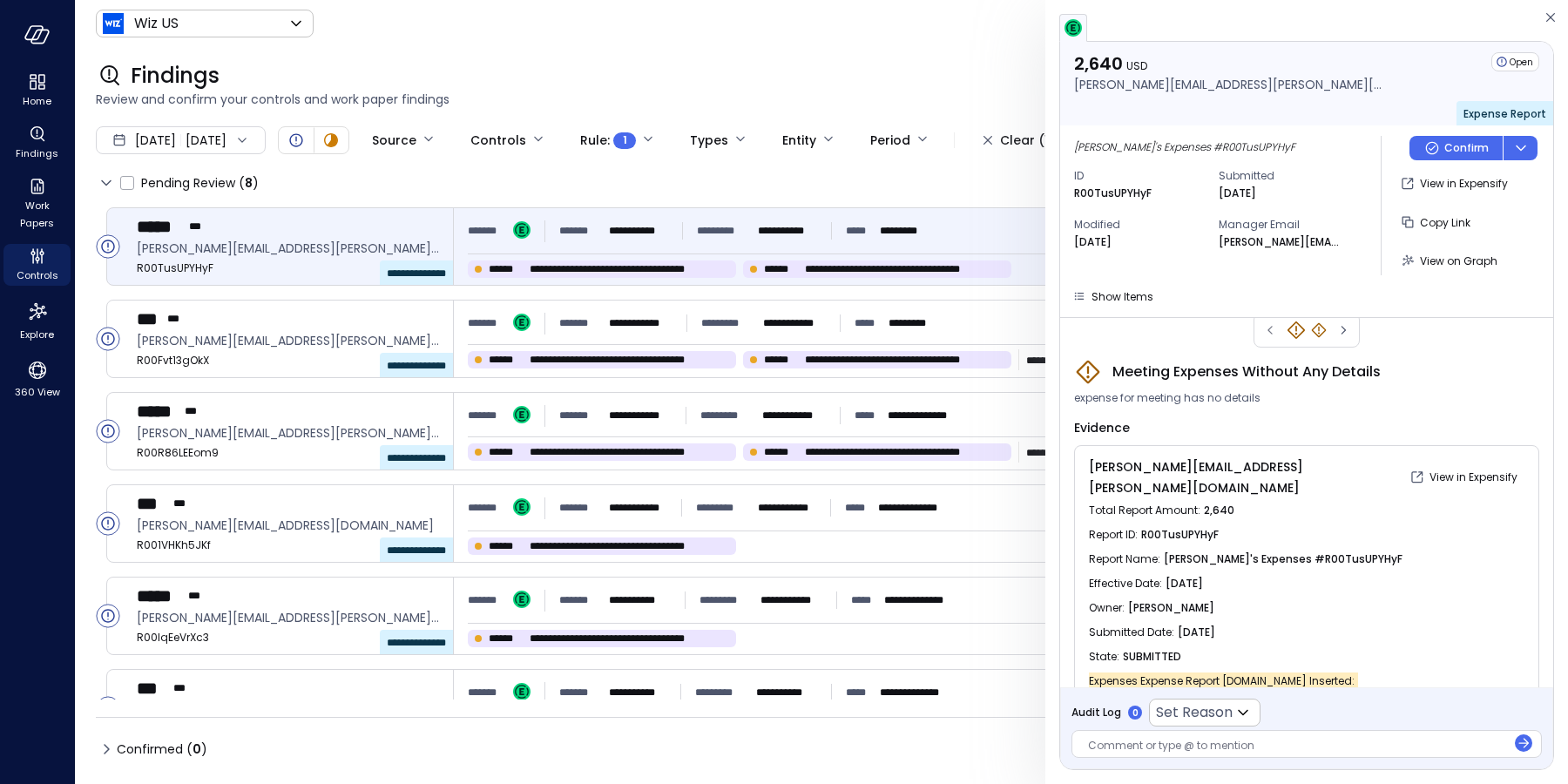
scroll to position [59, 0]
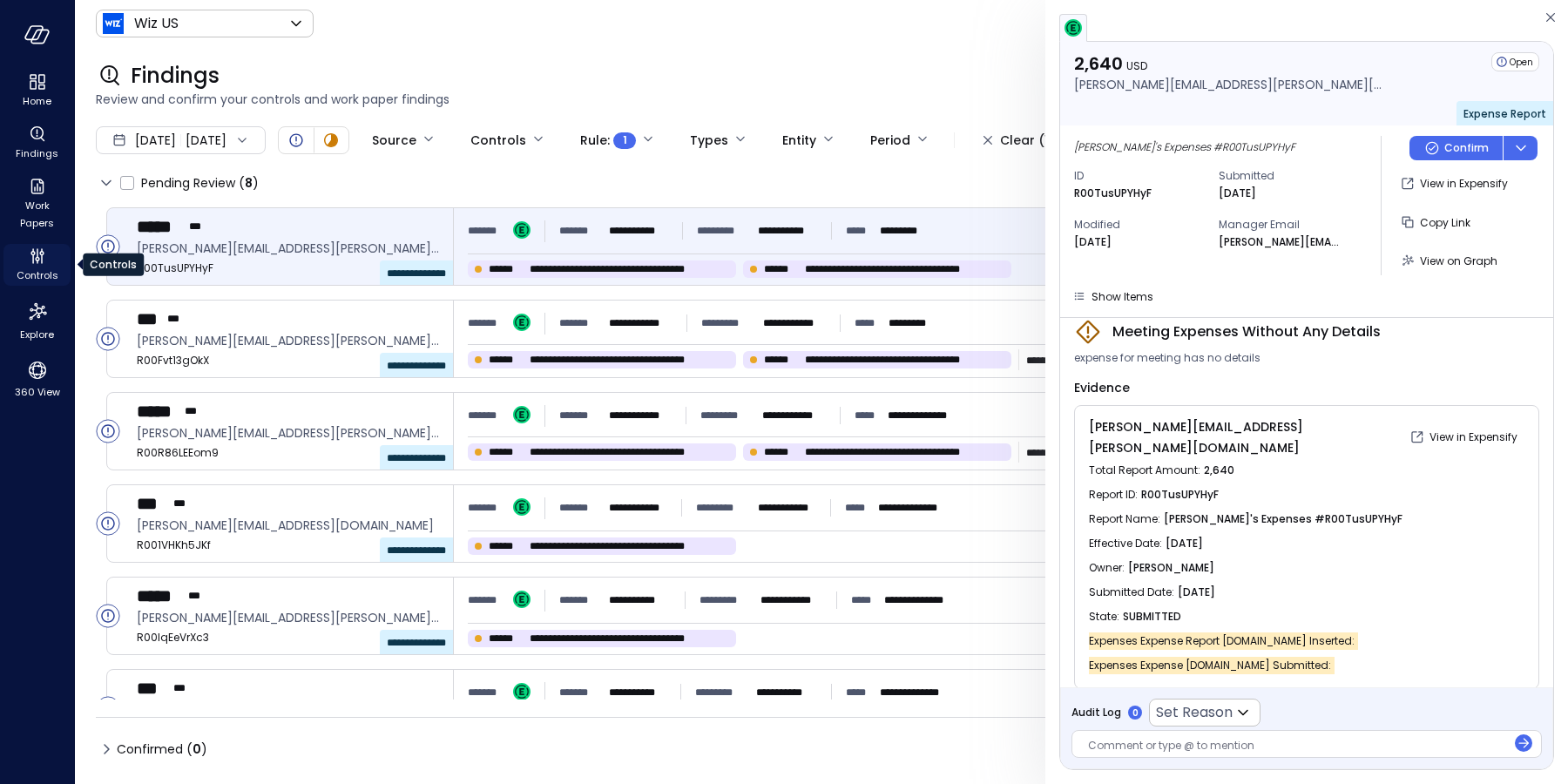
click at [37, 264] on icon "Controls" at bounding box center [37, 256] width 21 height 21
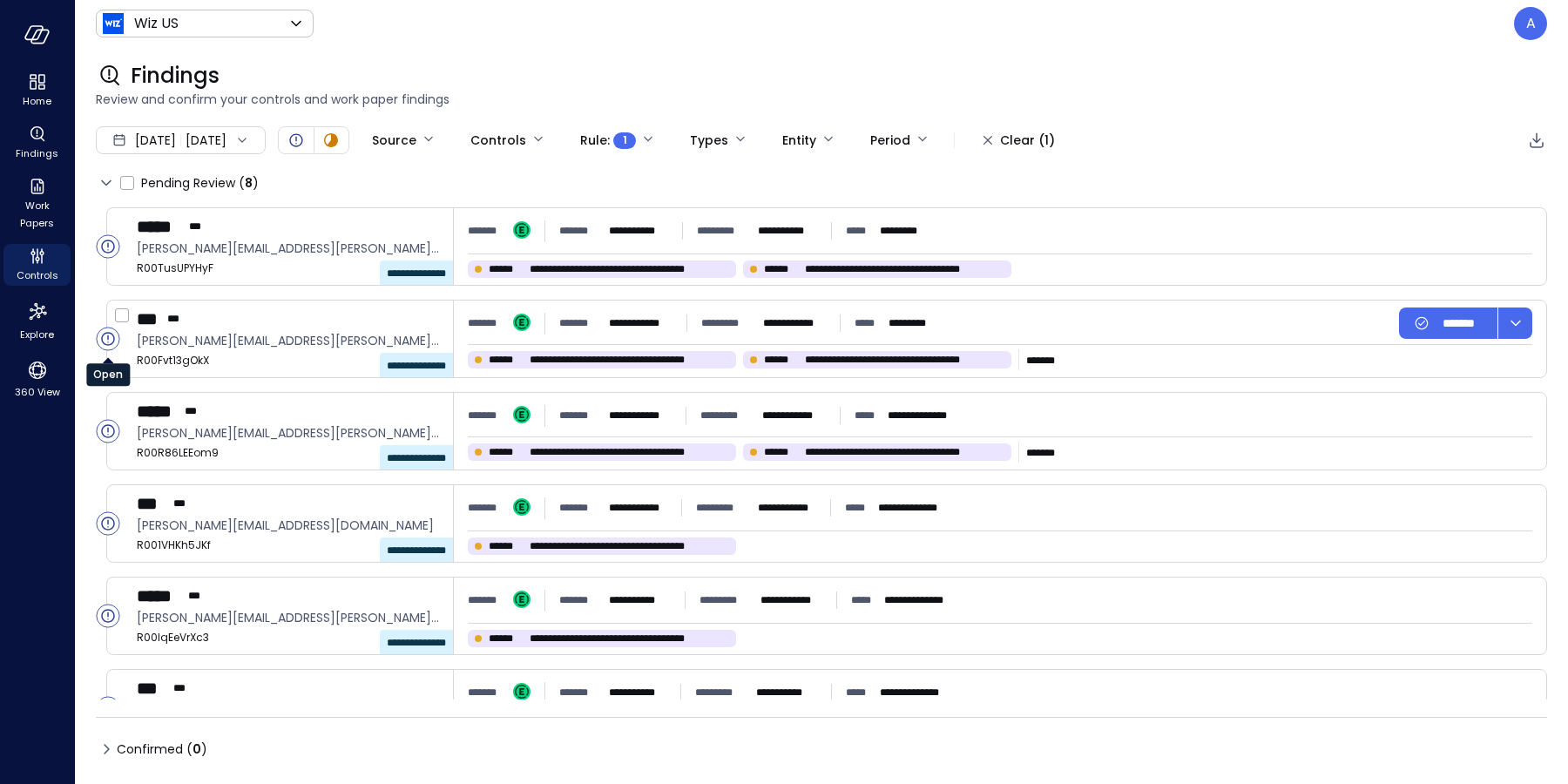
click at [105, 337] on circle "Open" at bounding box center [108, 339] width 23 height 23
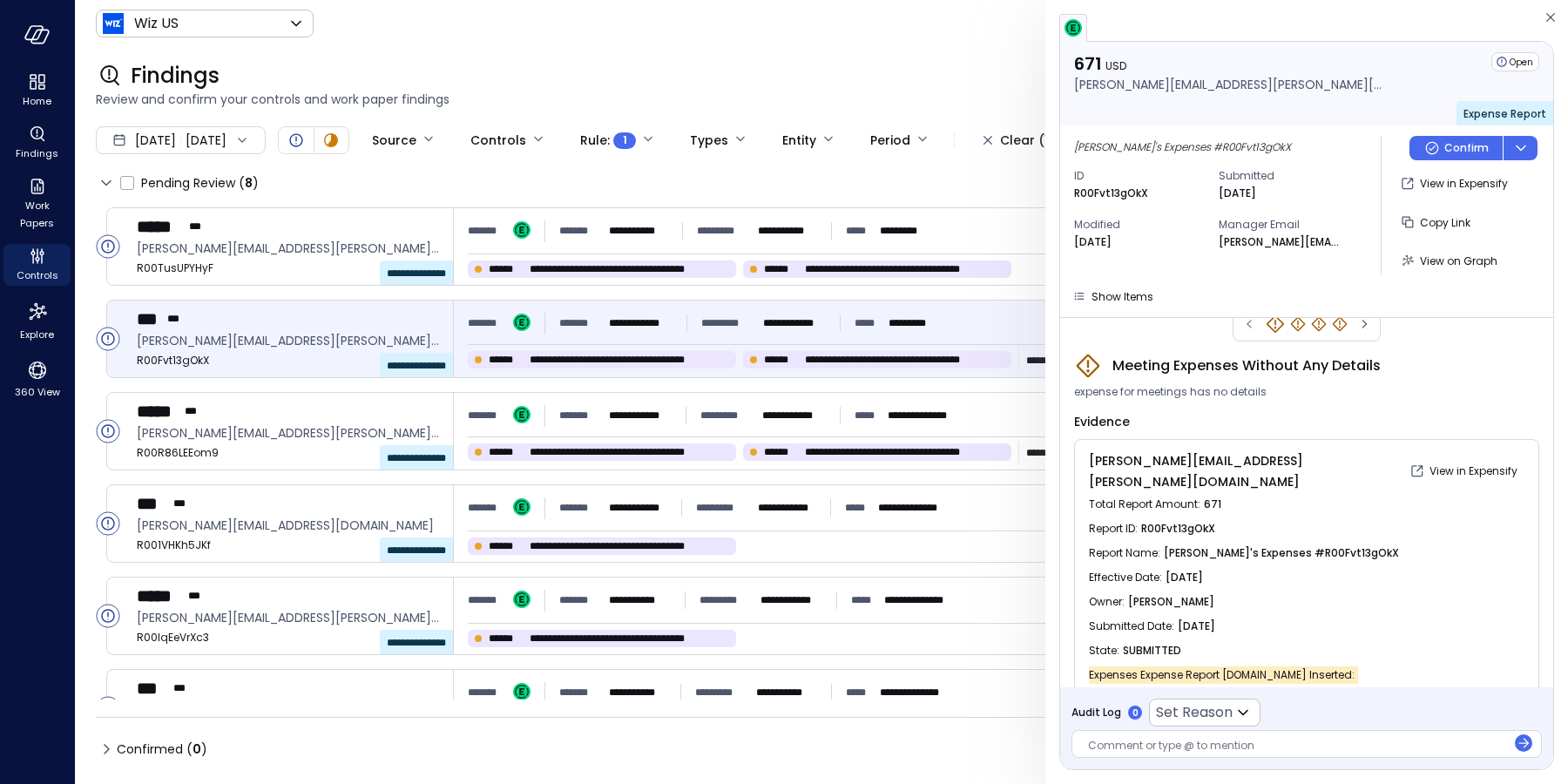
scroll to position [39, 0]
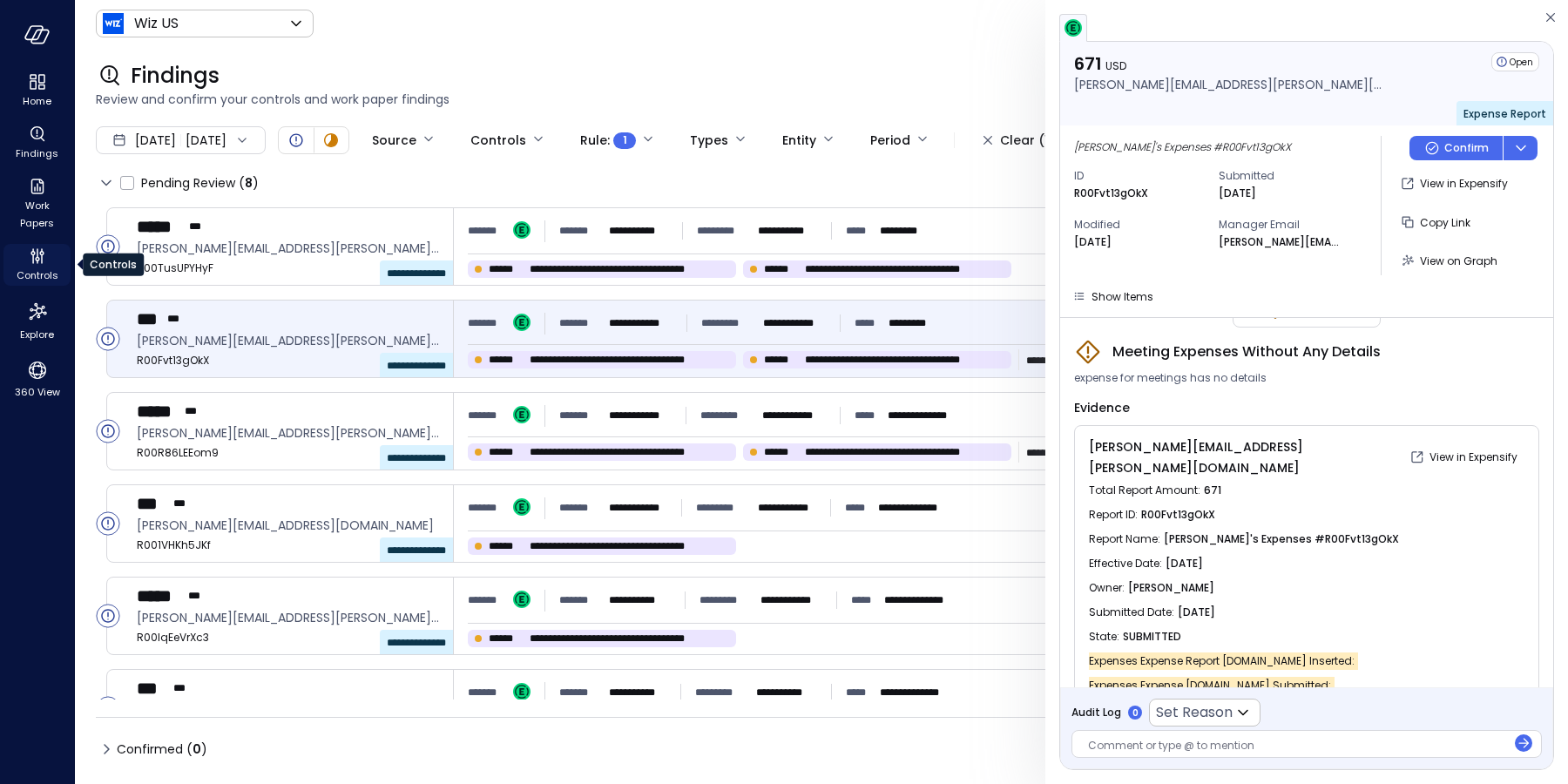
click at [41, 258] on icon "Controls" at bounding box center [42, 259] width 2 height 10
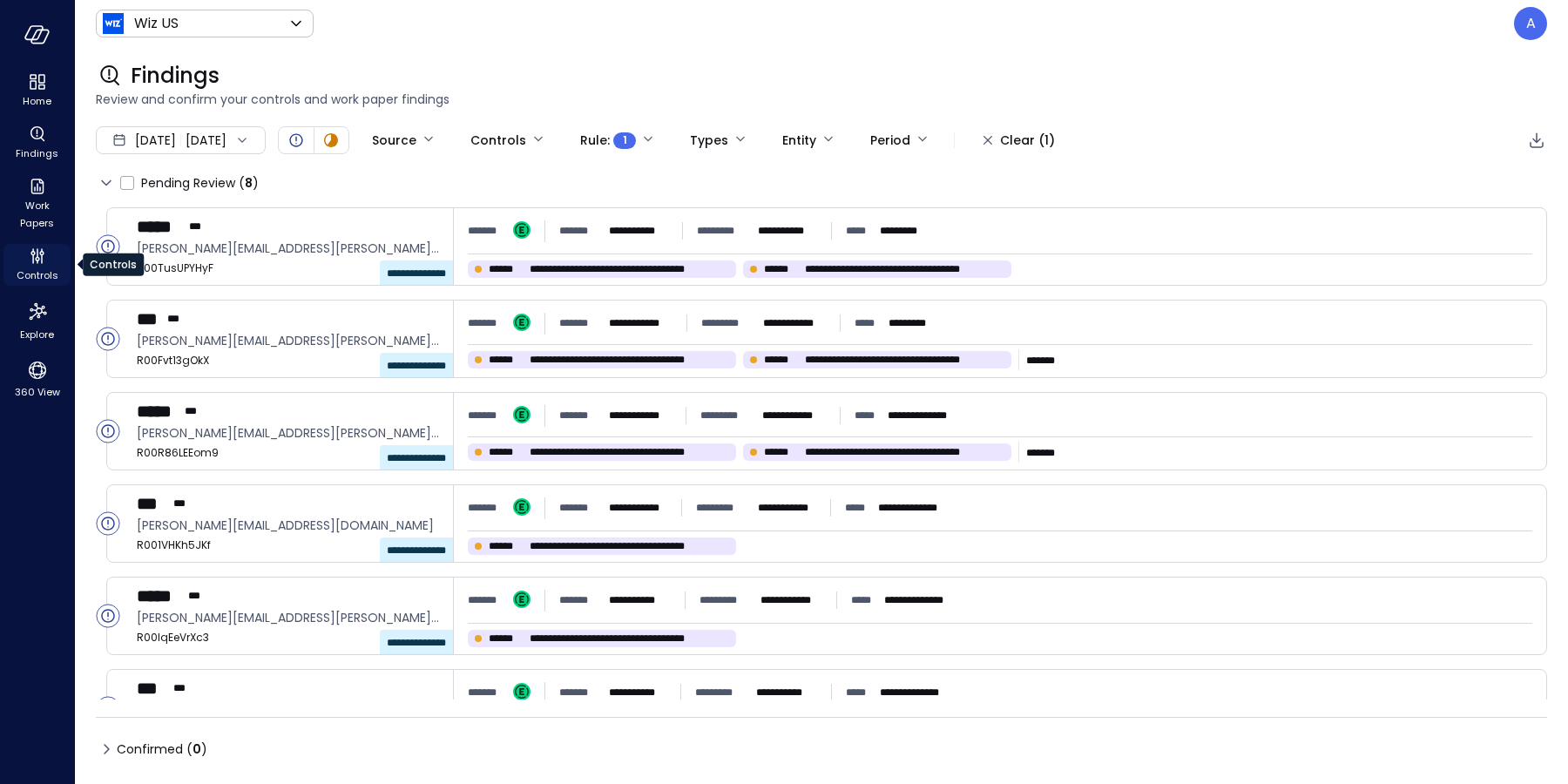
click at [48, 265] on div "Controls" at bounding box center [36, 265] width 67 height 42
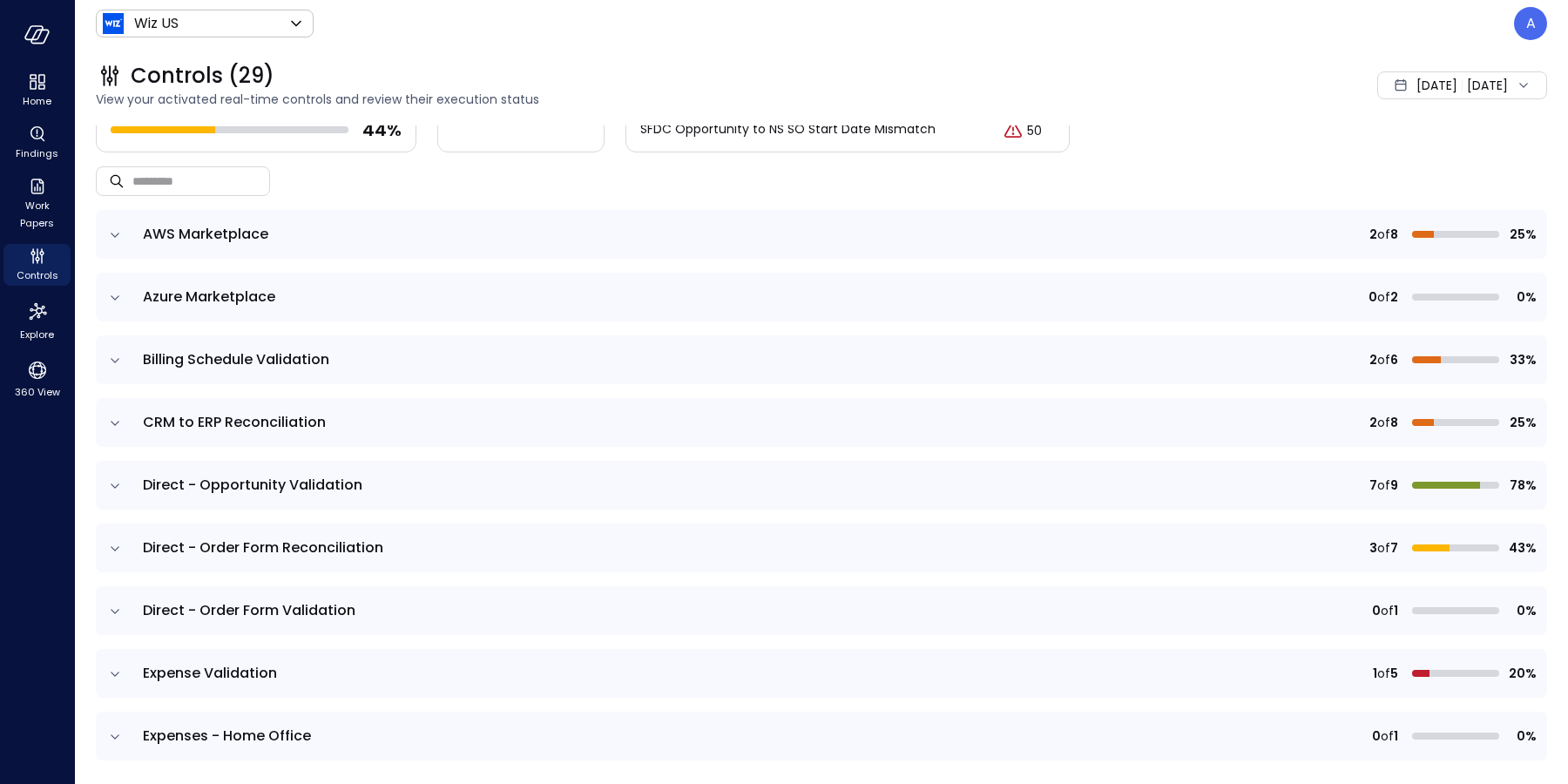
scroll to position [166, 0]
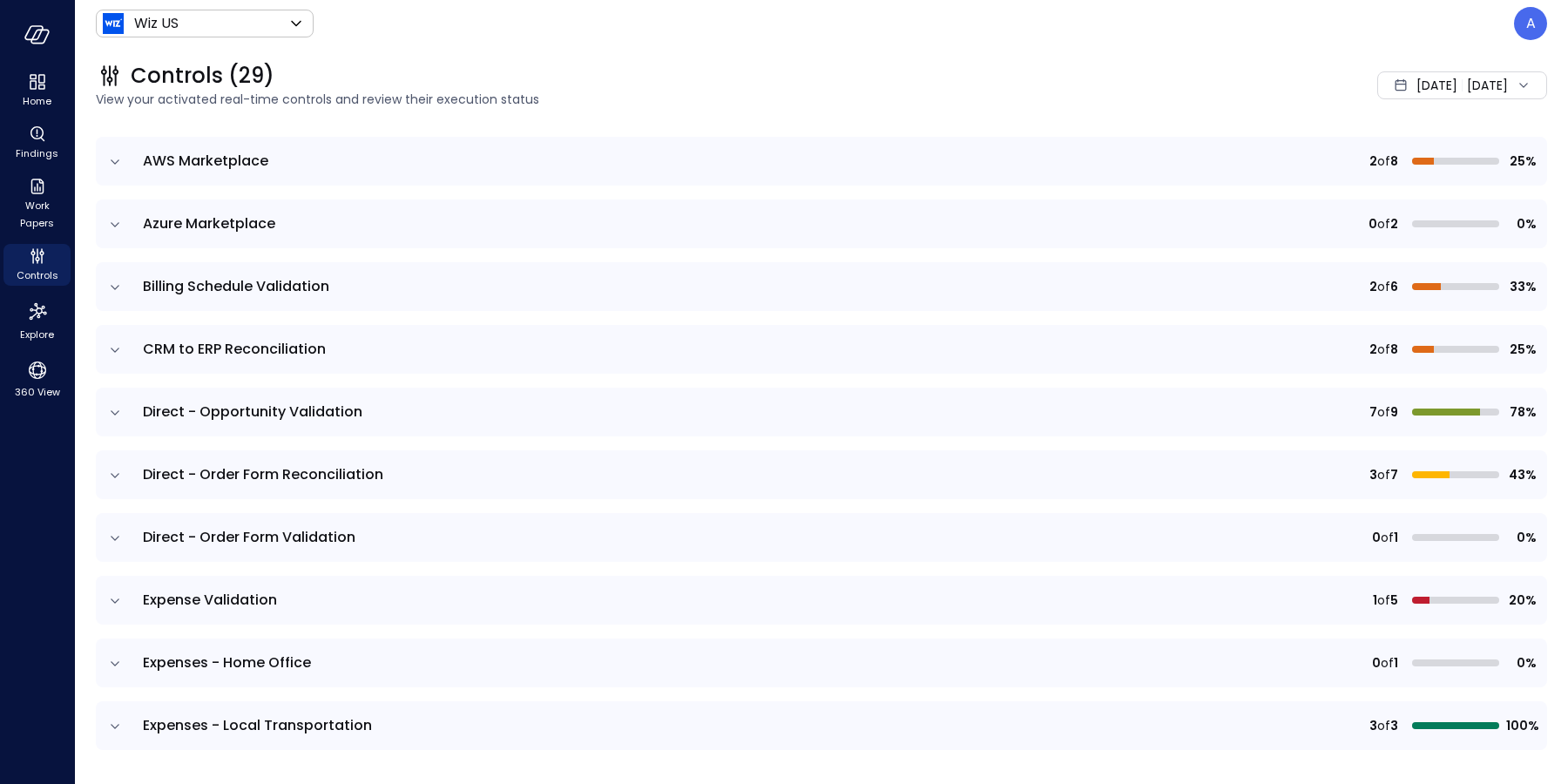
click at [119, 597] on icon "expand row" at bounding box center [114, 600] width 17 height 17
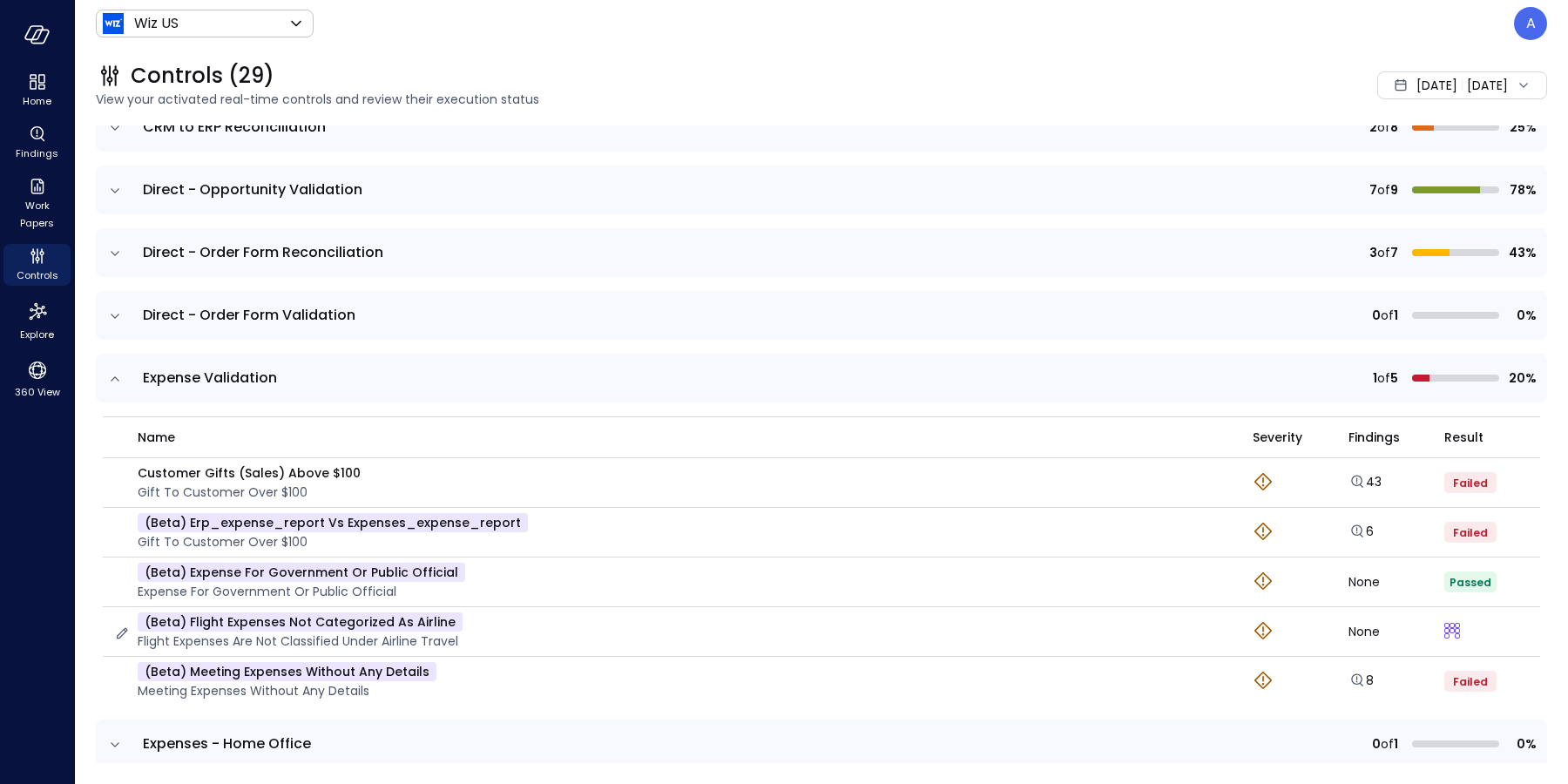
scroll to position [510, 0]
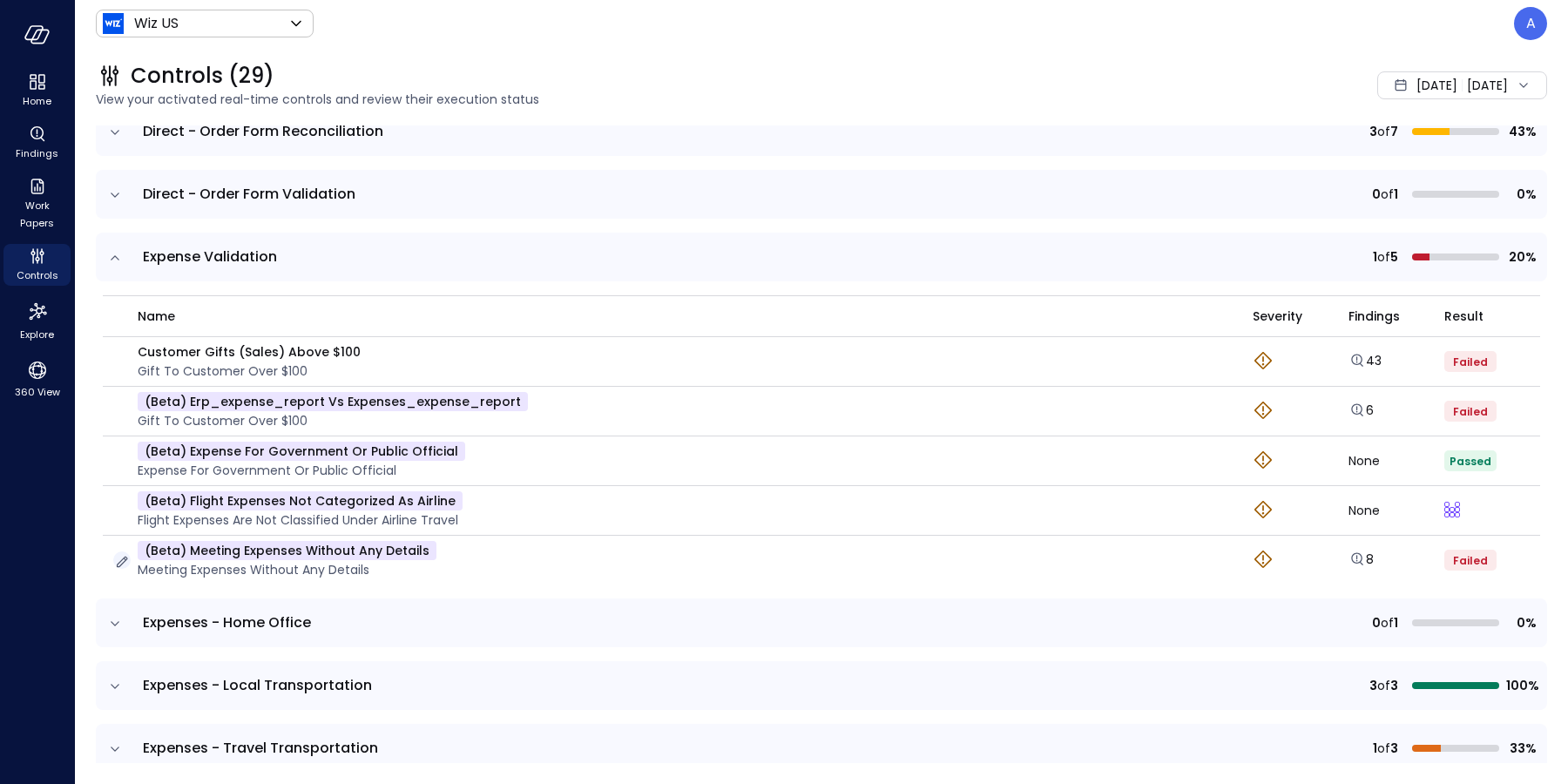
click at [125, 564] on icon "button" at bounding box center [121, 561] width 17 height 17
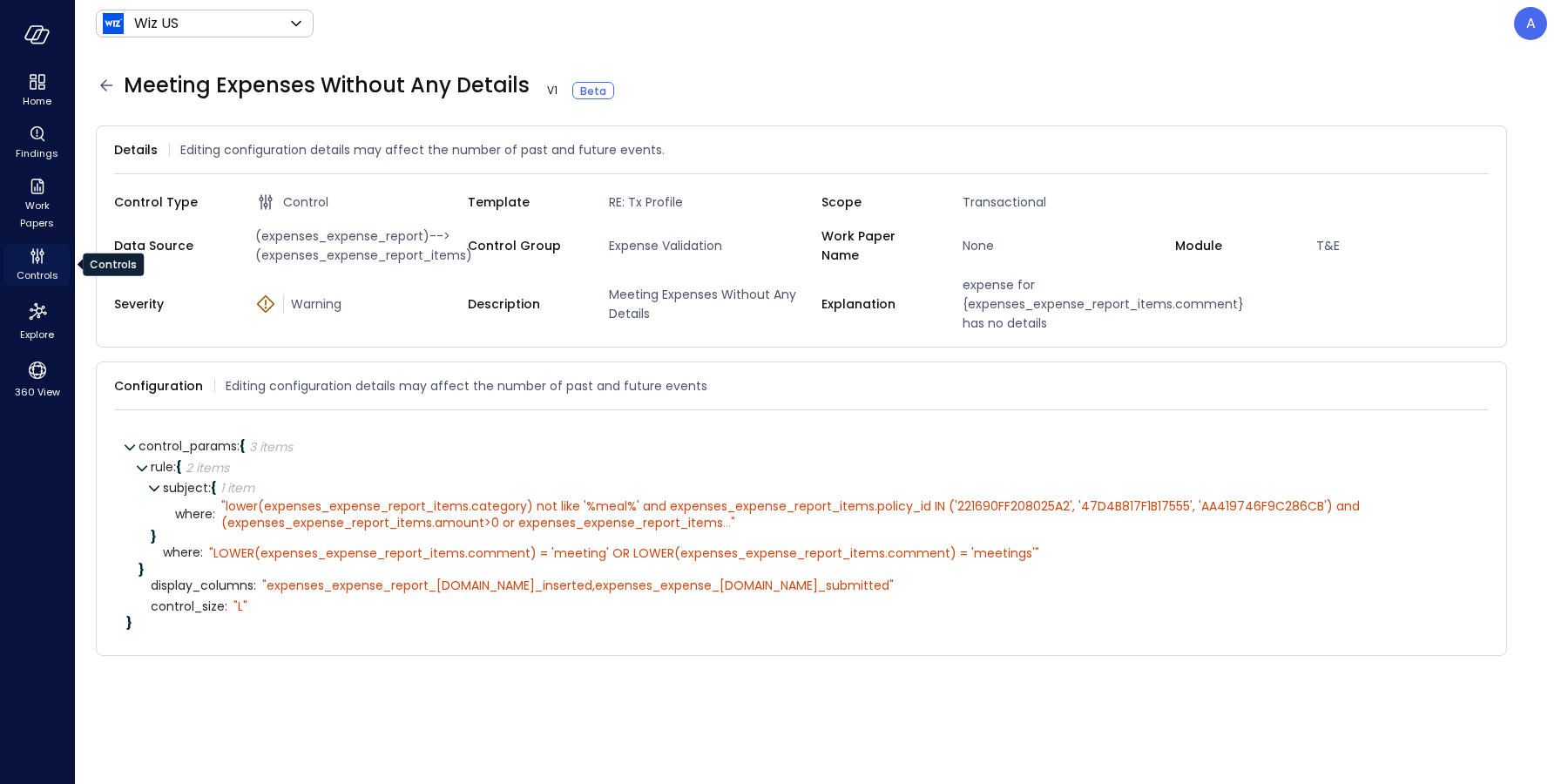
click at [36, 262] on icon "Controls" at bounding box center [37, 256] width 21 height 21
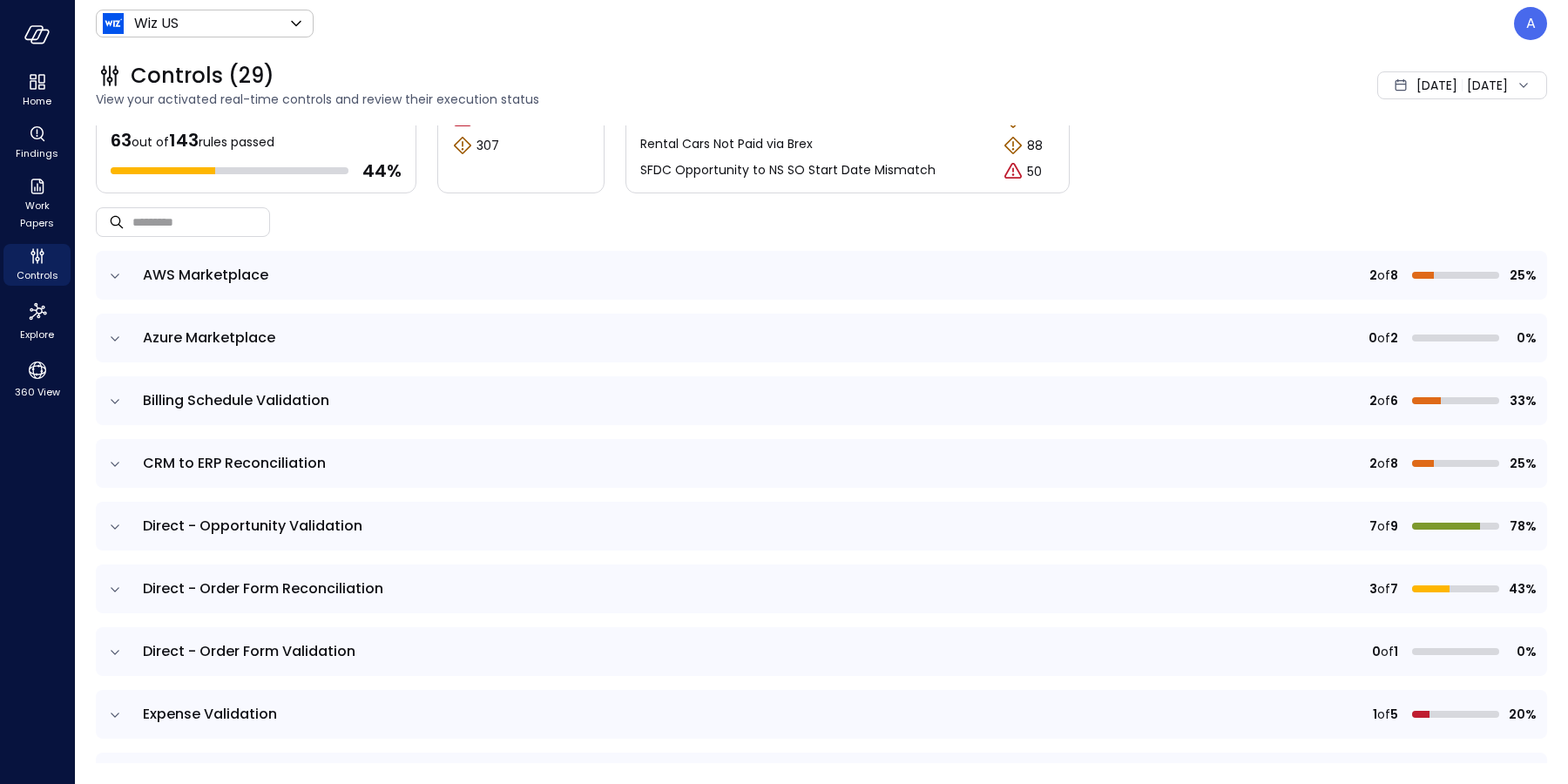
scroll to position [175, 0]
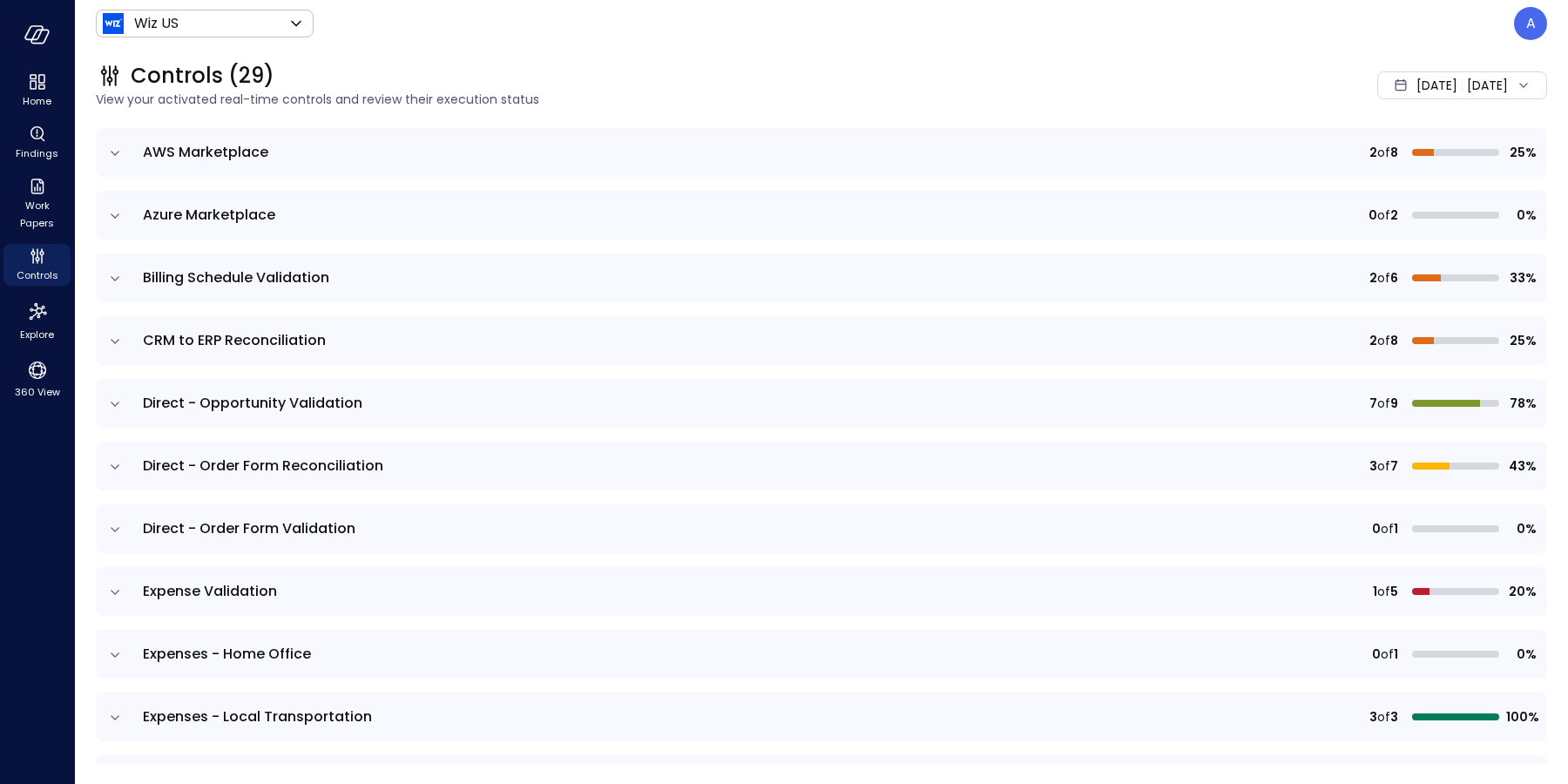
click at [106, 598] on icon "expand row" at bounding box center [114, 592] width 17 height 17
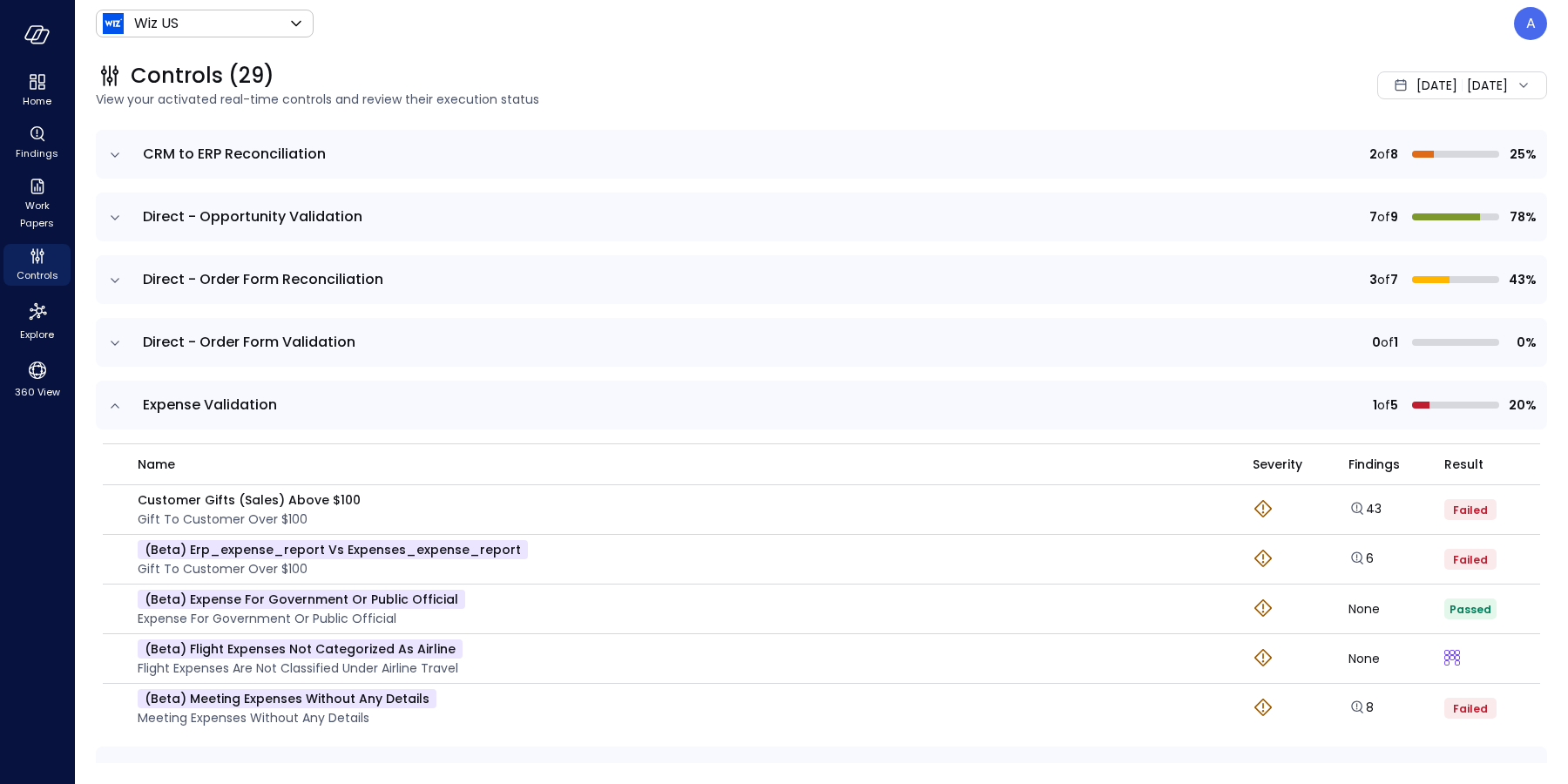
scroll to position [401, 0]
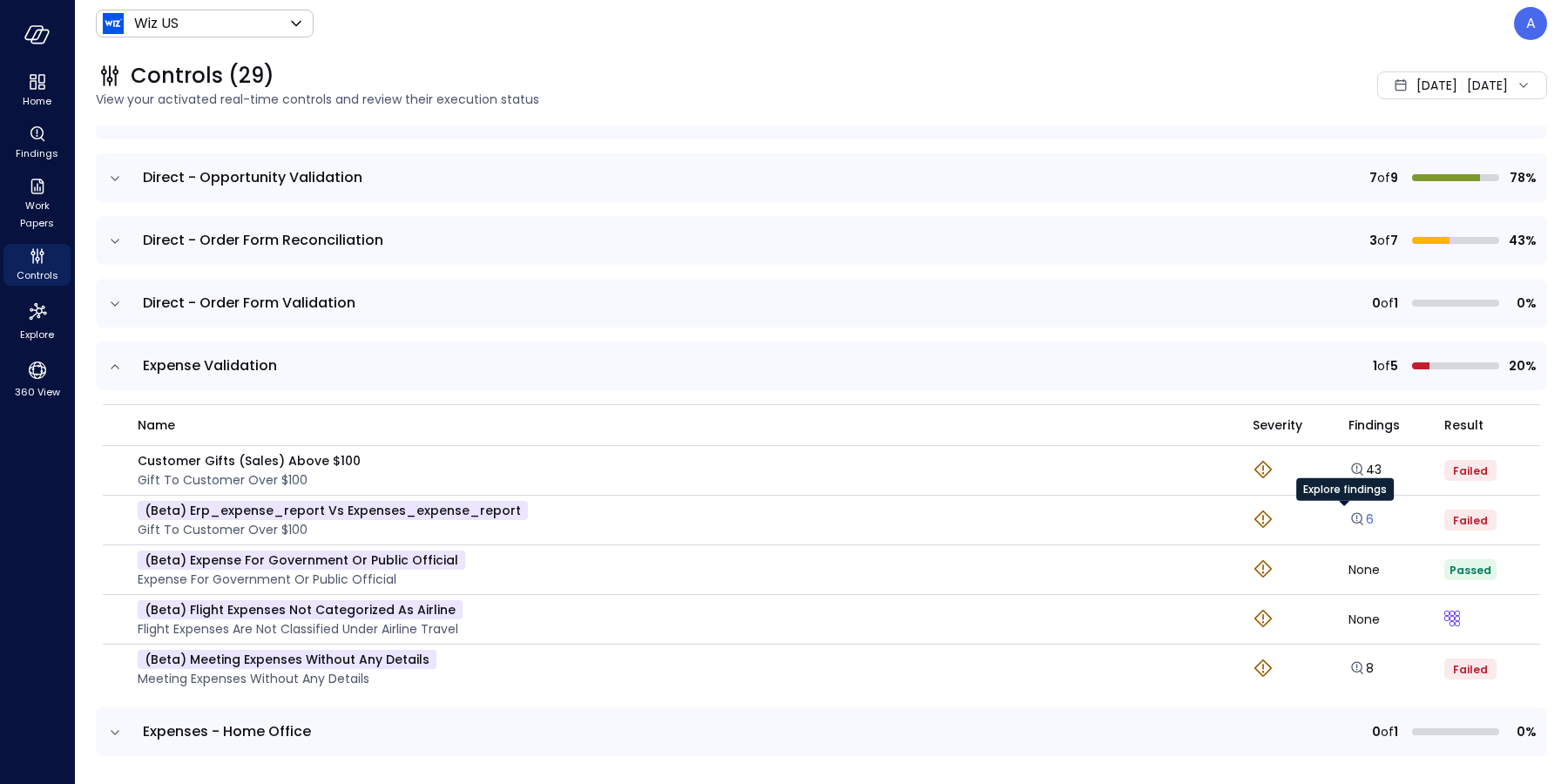
click at [1351, 516] on icon "Explore findings" at bounding box center [1356, 518] width 11 height 11
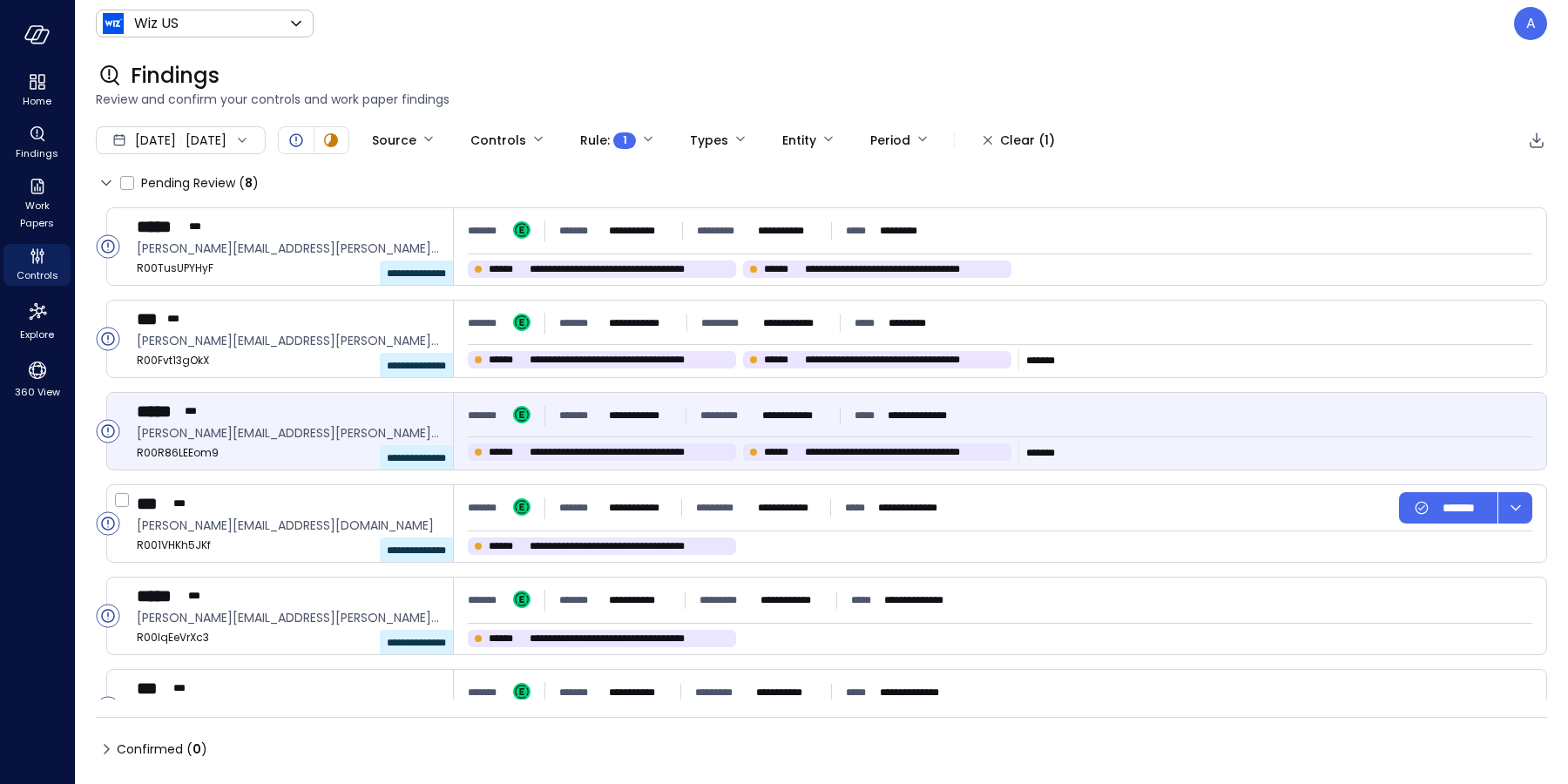
type input "****"
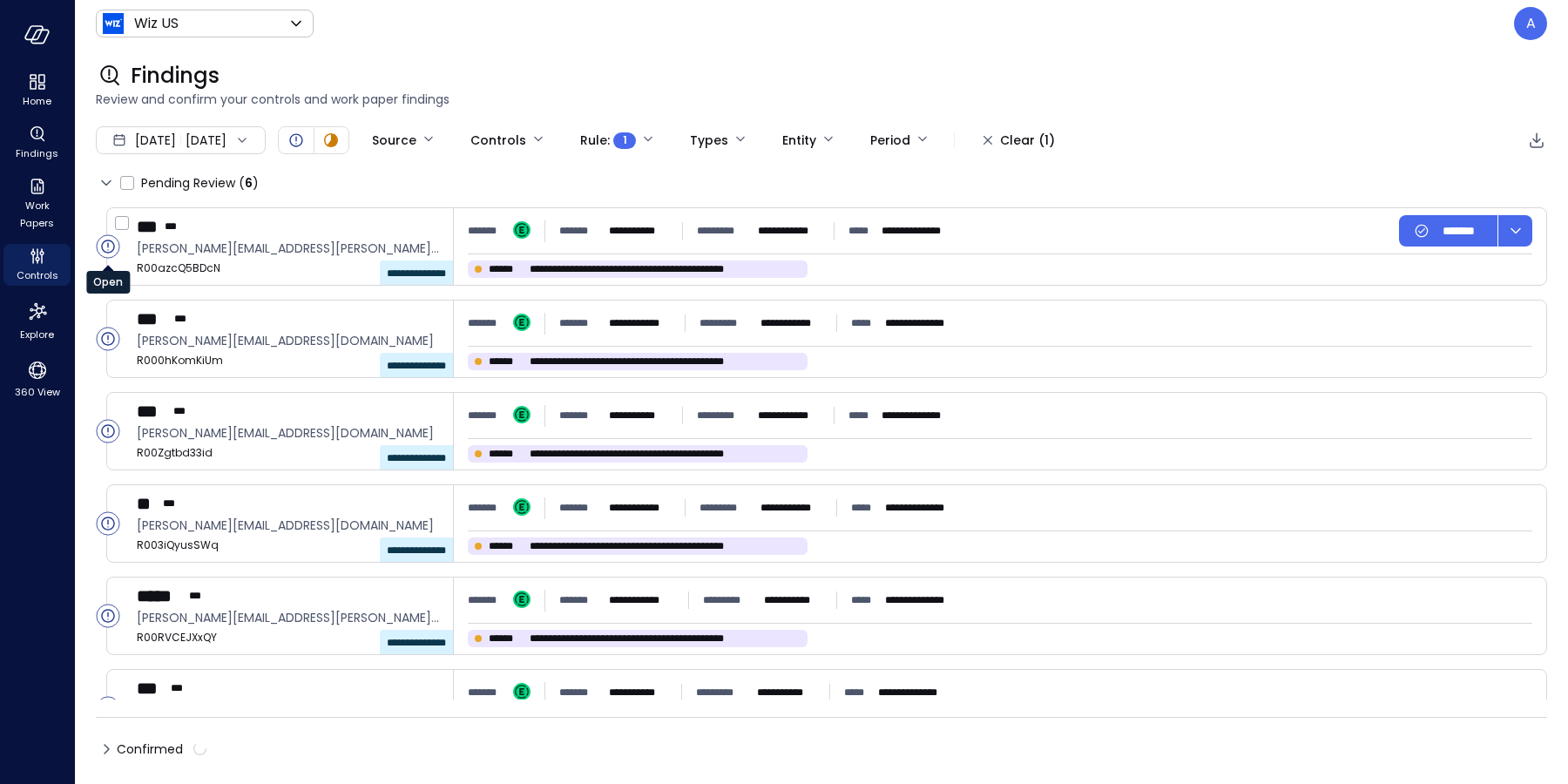
click at [105, 242] on circle "Open" at bounding box center [108, 246] width 23 height 23
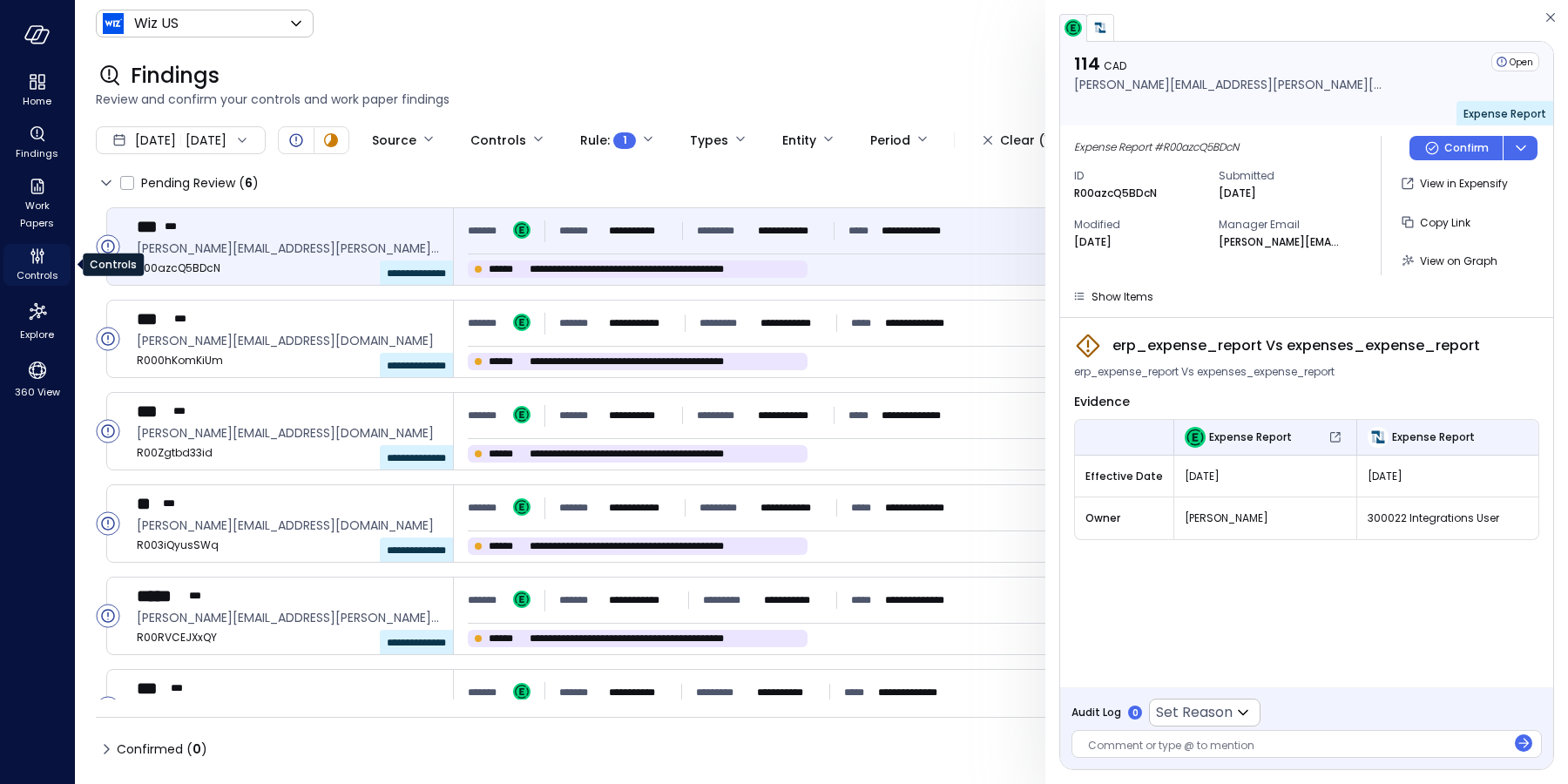
click at [44, 253] on icon "Controls" at bounding box center [37, 256] width 21 height 21
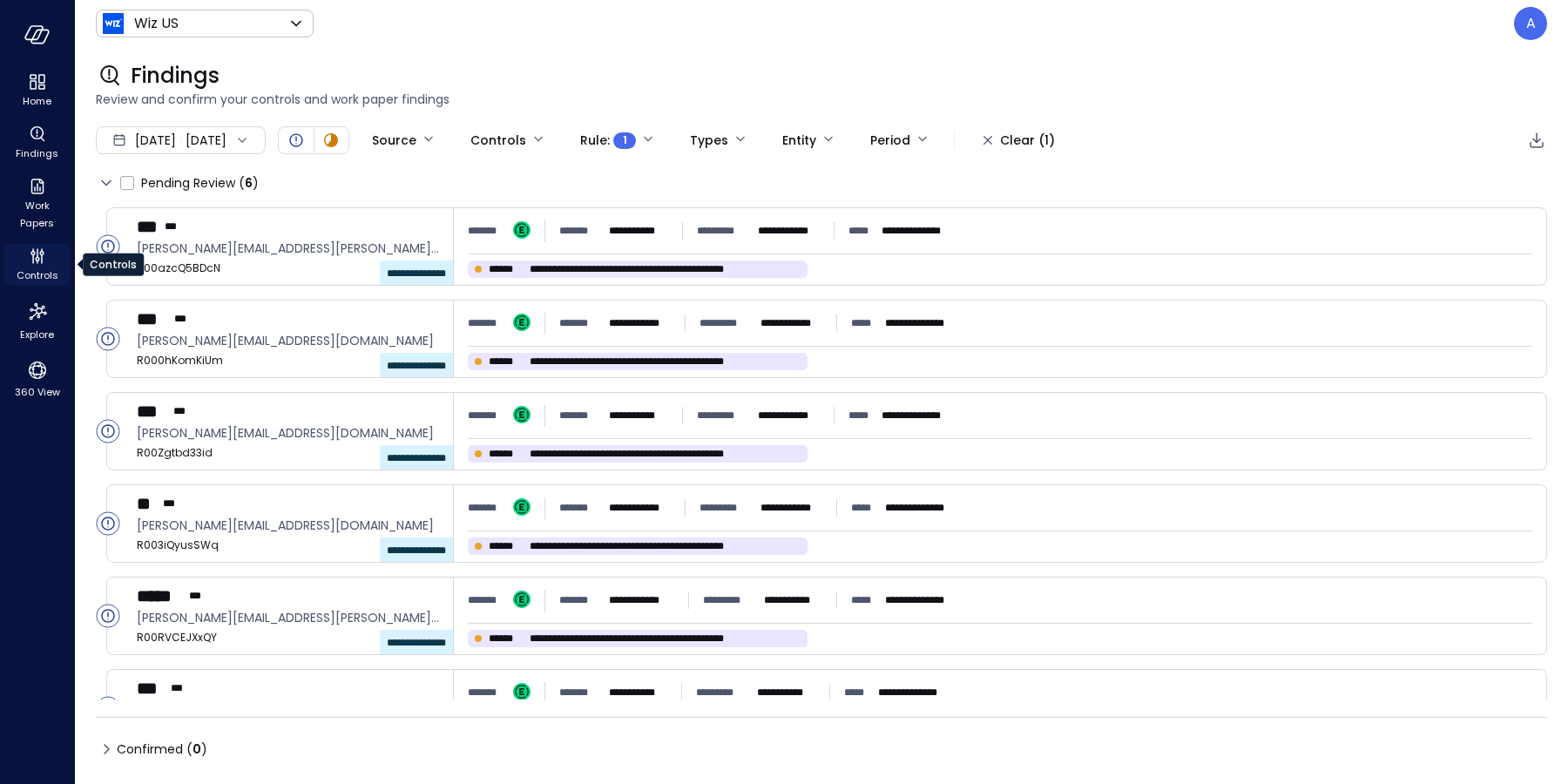
click at [35, 267] on span "Controls" at bounding box center [38, 275] width 42 height 17
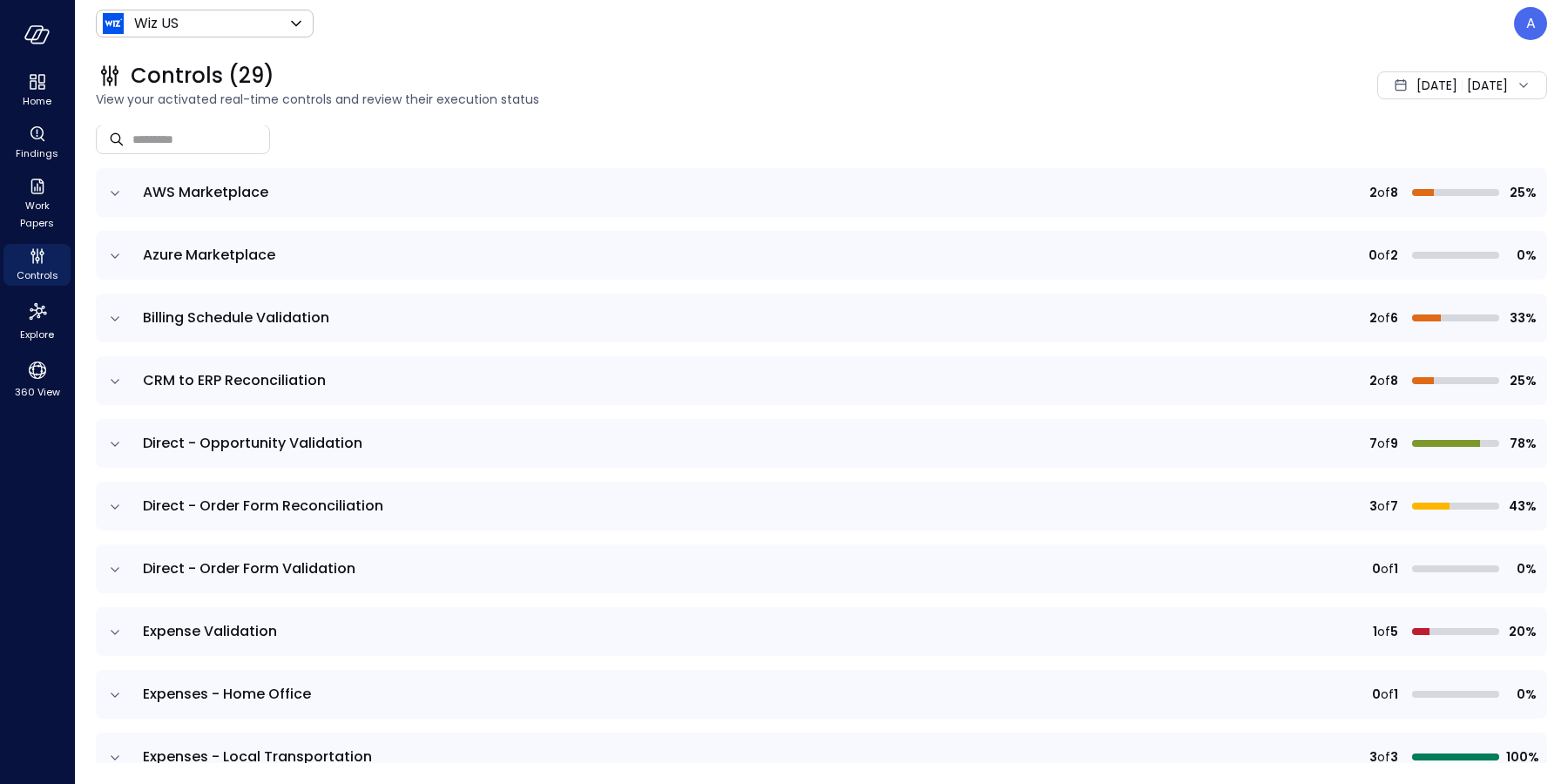
scroll to position [192, 0]
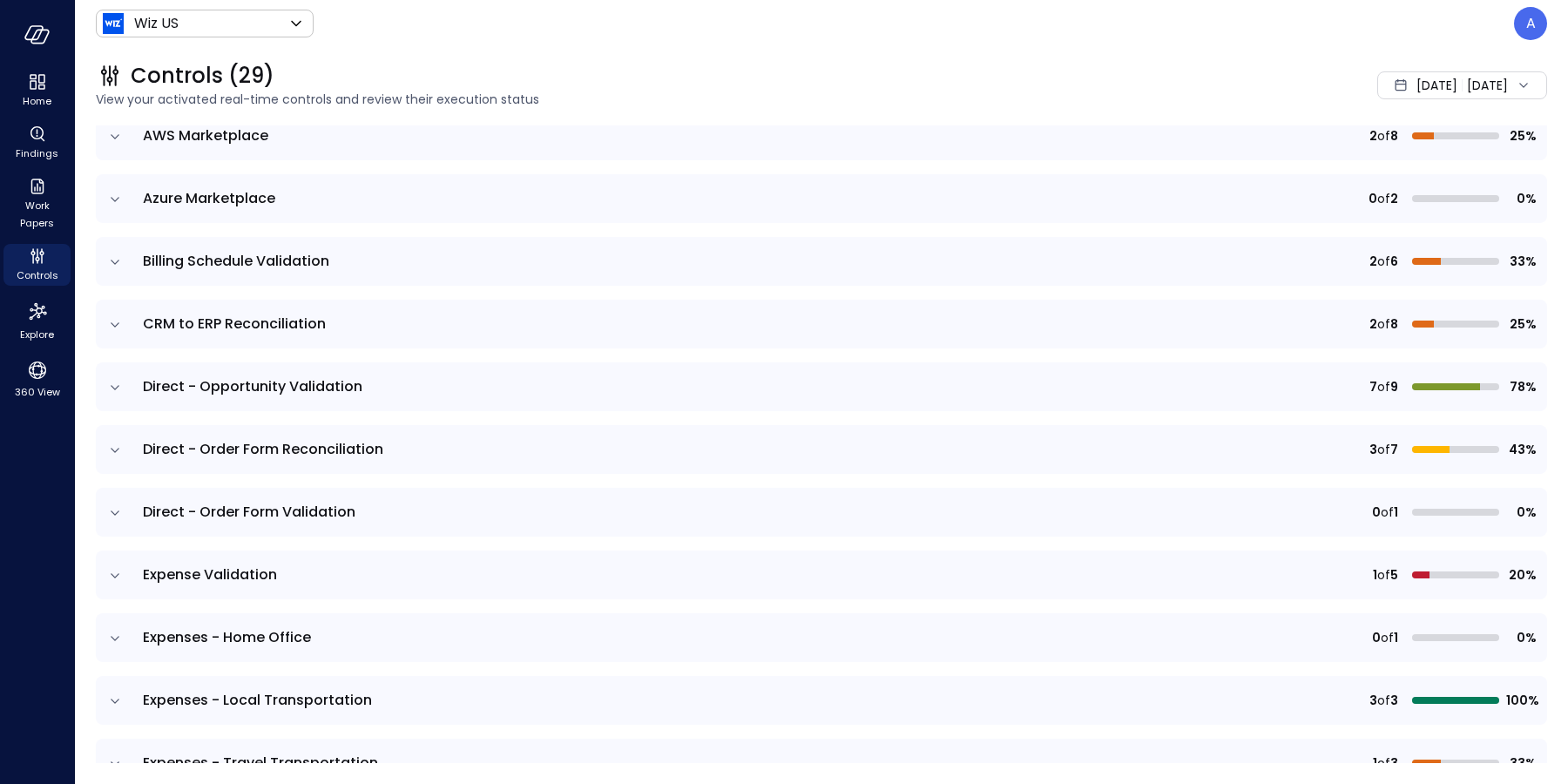
click at [114, 572] on icon "expand row" at bounding box center [114, 575] width 17 height 17
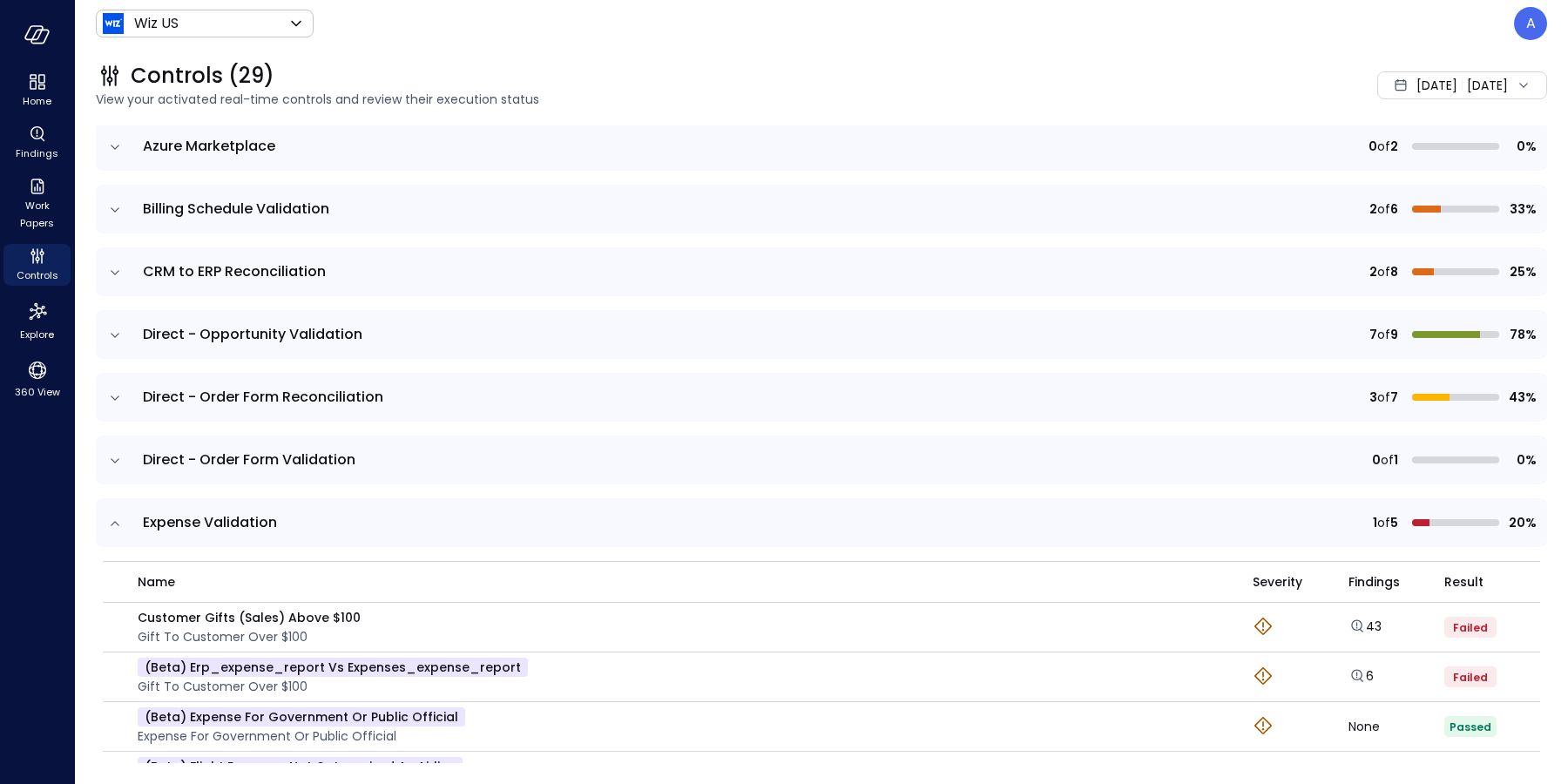
scroll to position [360, 0]
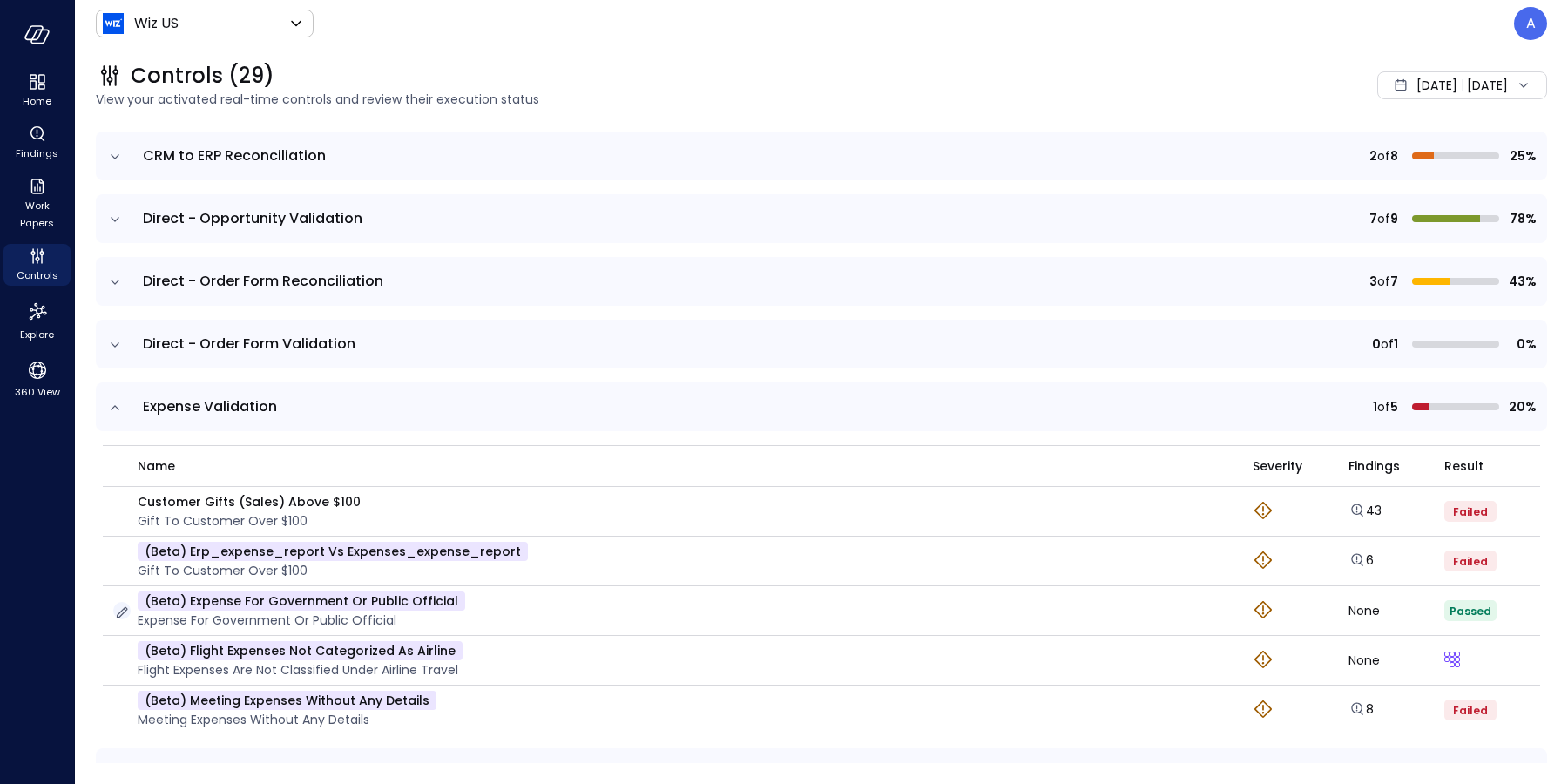
click at [122, 609] on icon "button" at bounding box center [122, 612] width 11 height 11
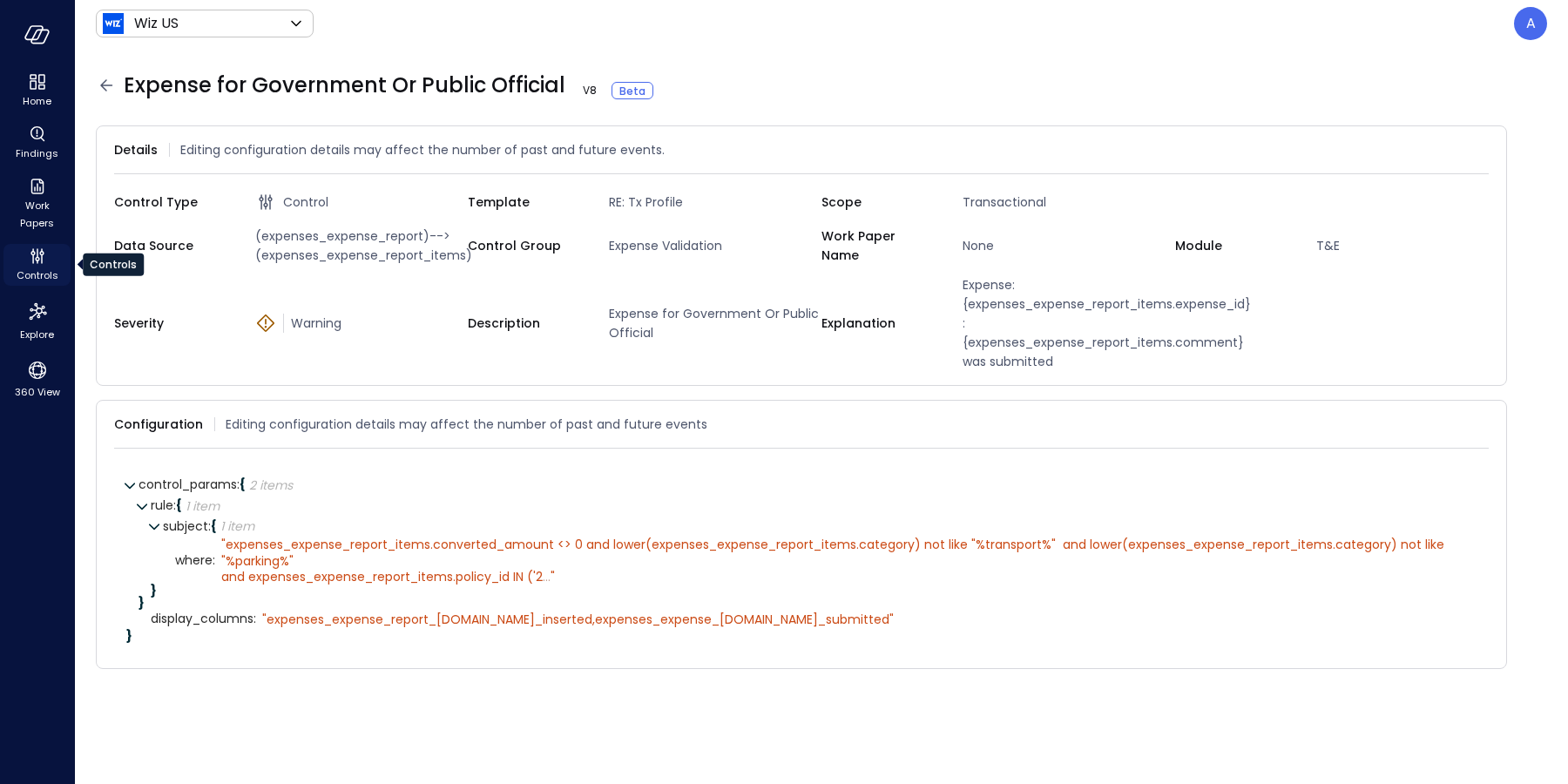
click at [32, 254] on icon "Controls" at bounding box center [32, 253] width 4 height 4
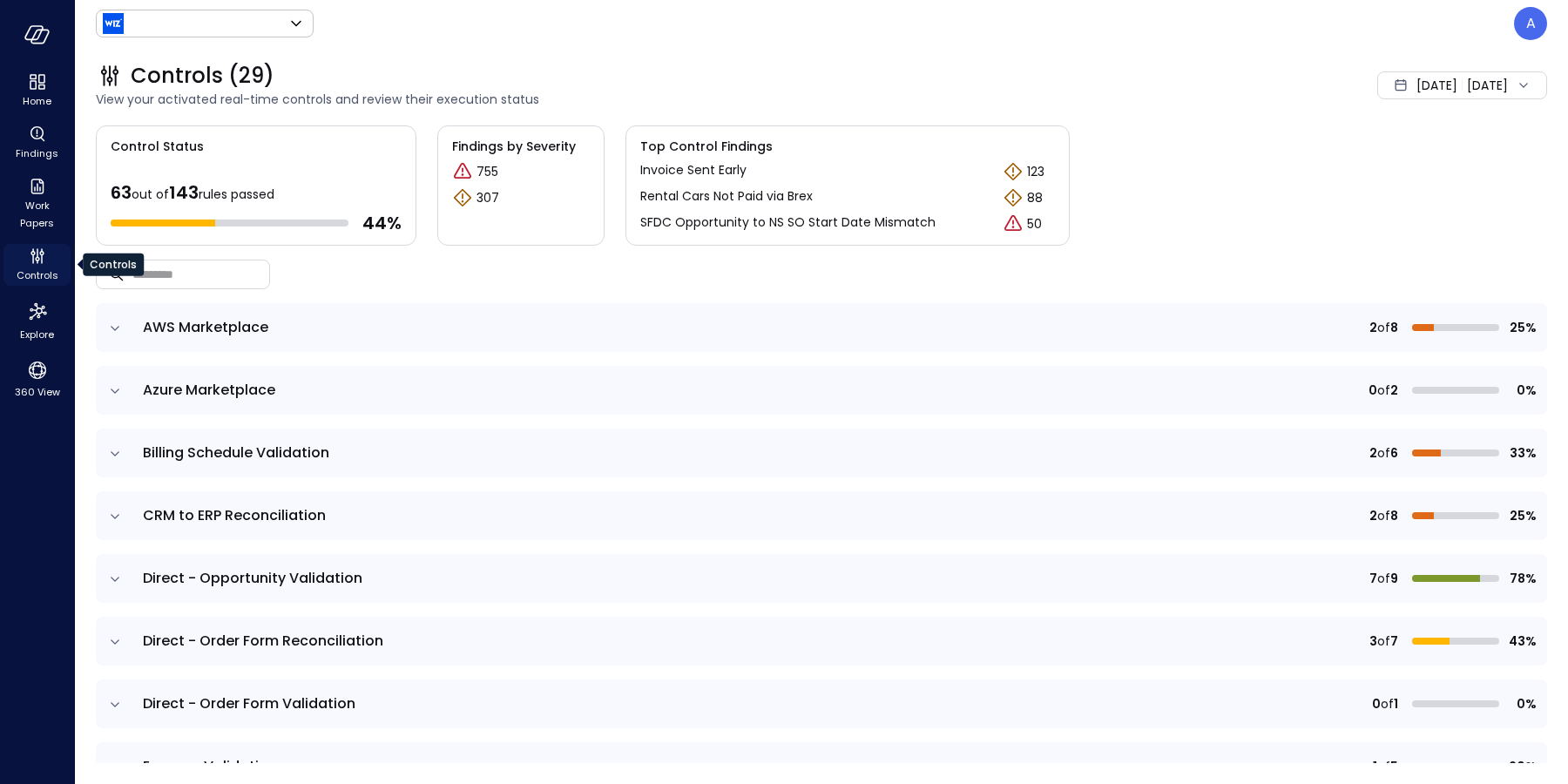
type input "******"
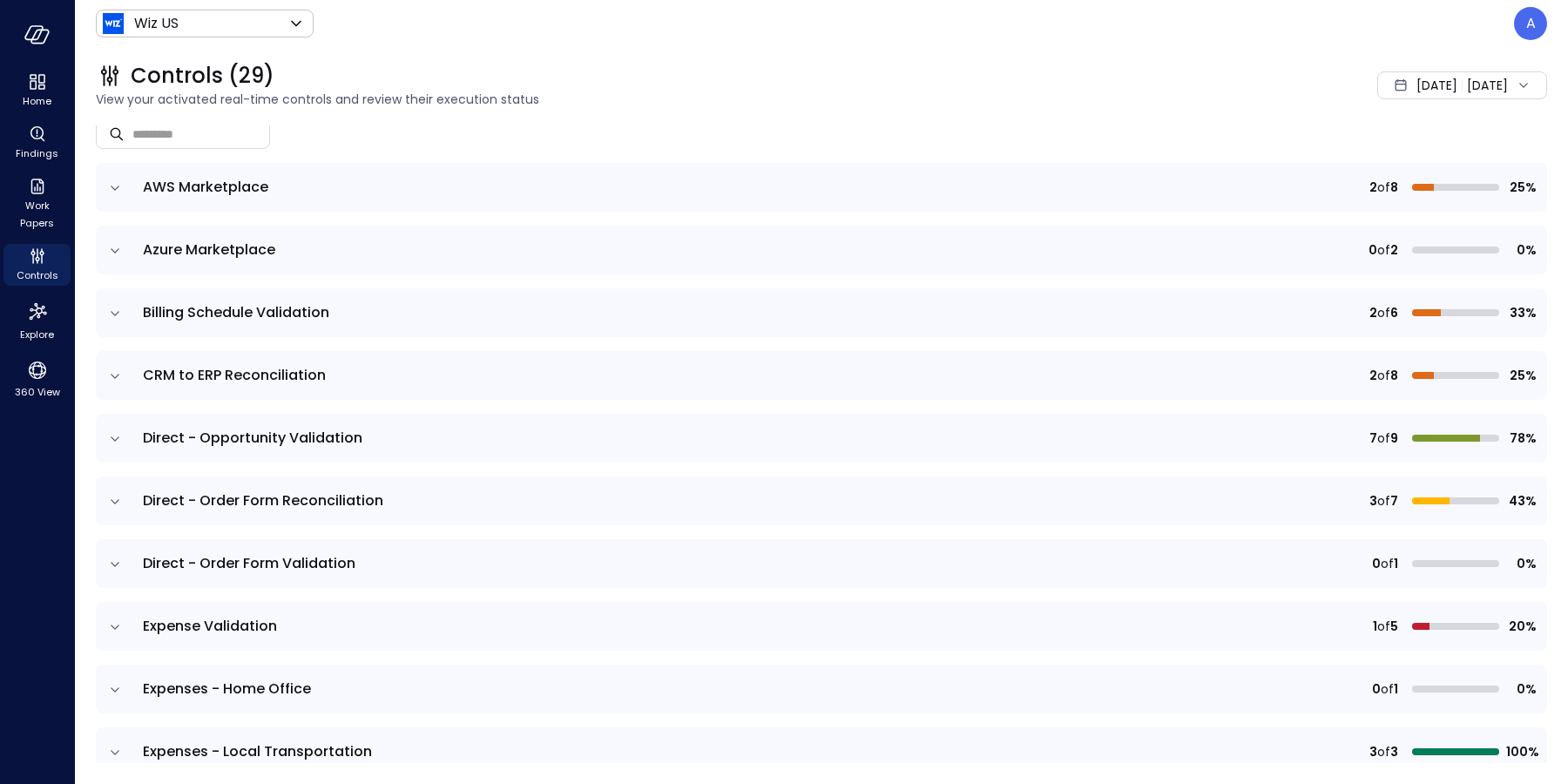
scroll to position [164, 0]
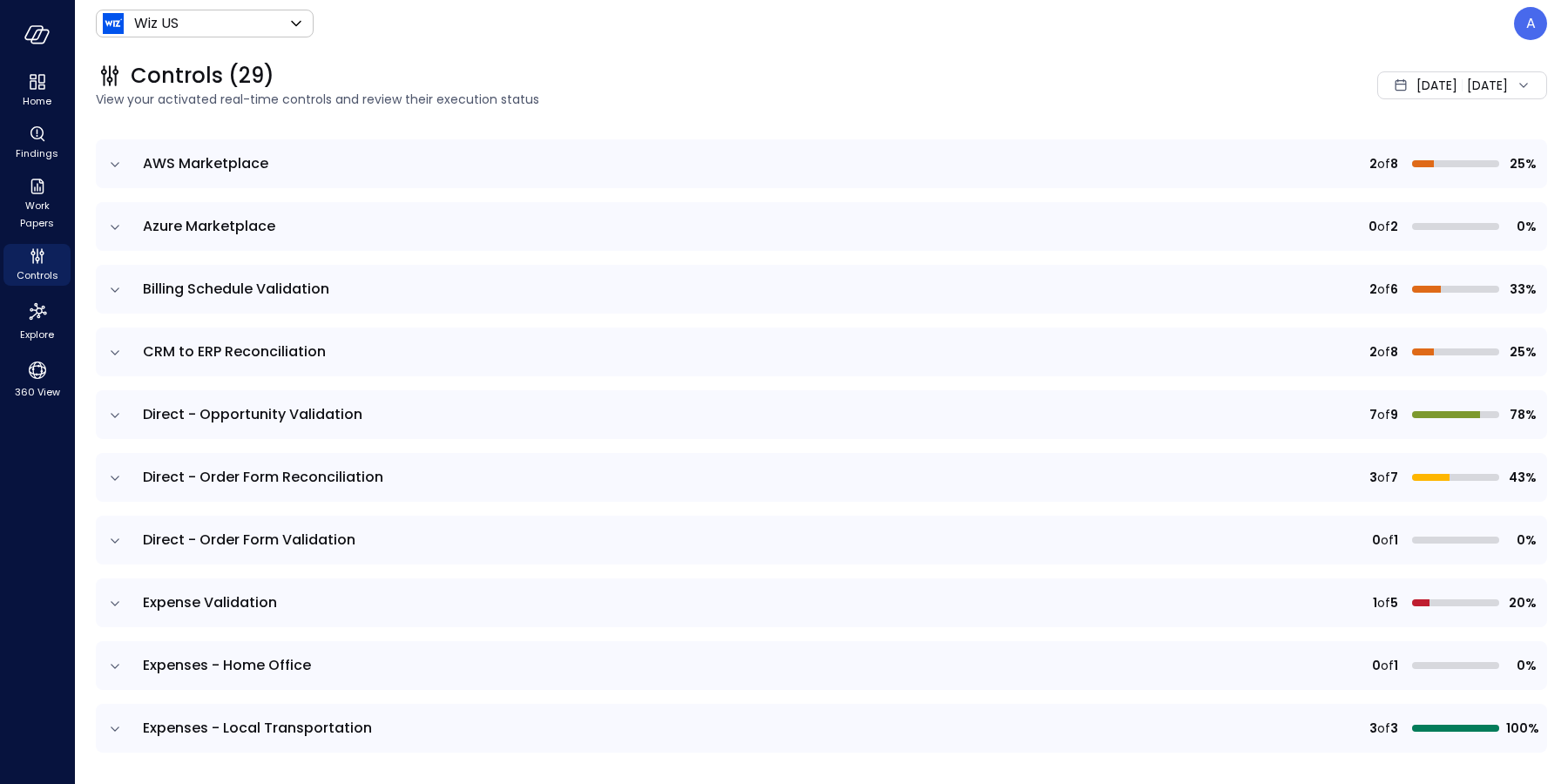
click at [115, 602] on icon "expand row" at bounding box center [114, 603] width 17 height 17
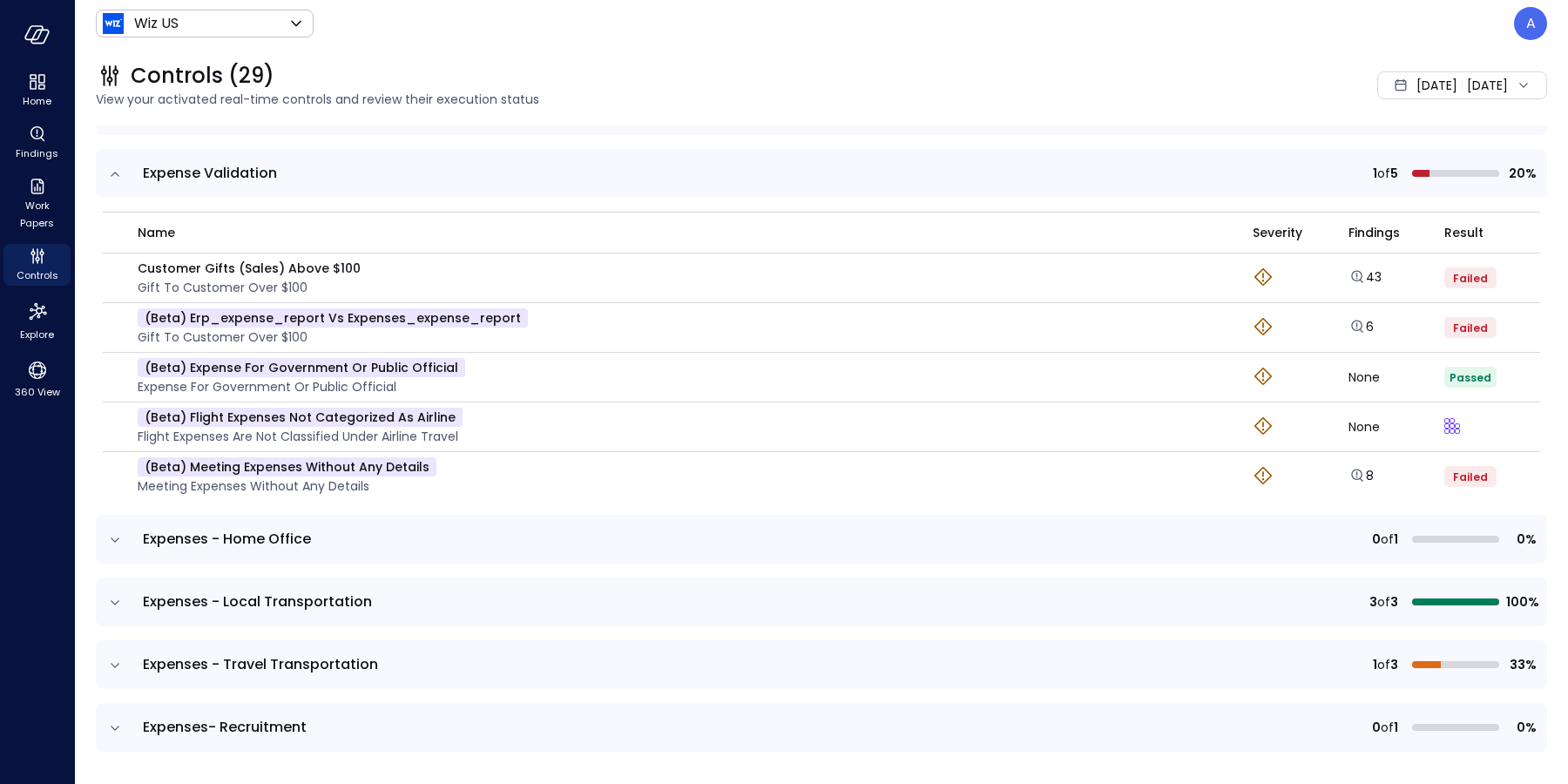
scroll to position [715, 0]
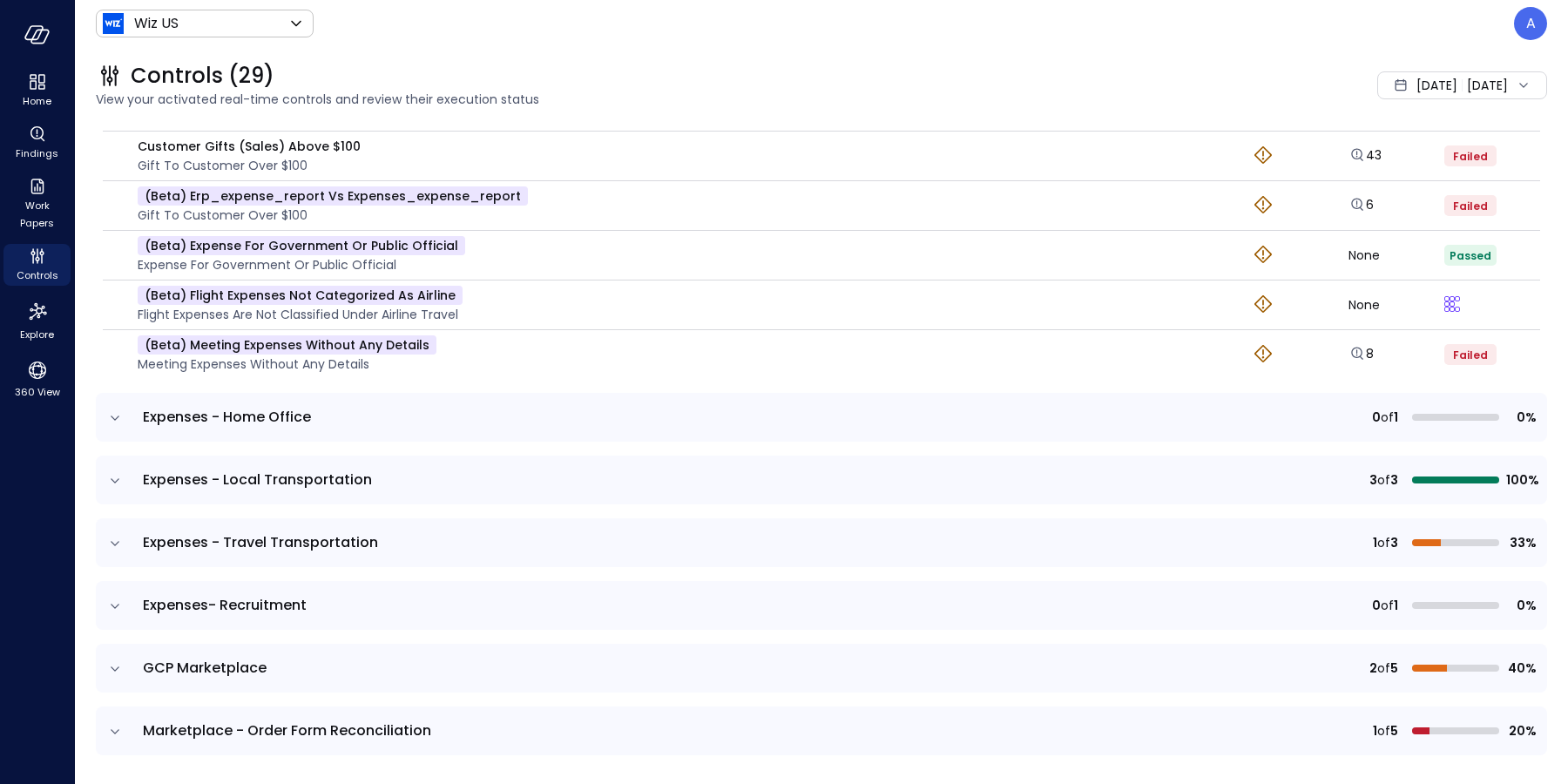
click at [113, 414] on icon "expand row" at bounding box center [114, 417] width 17 height 17
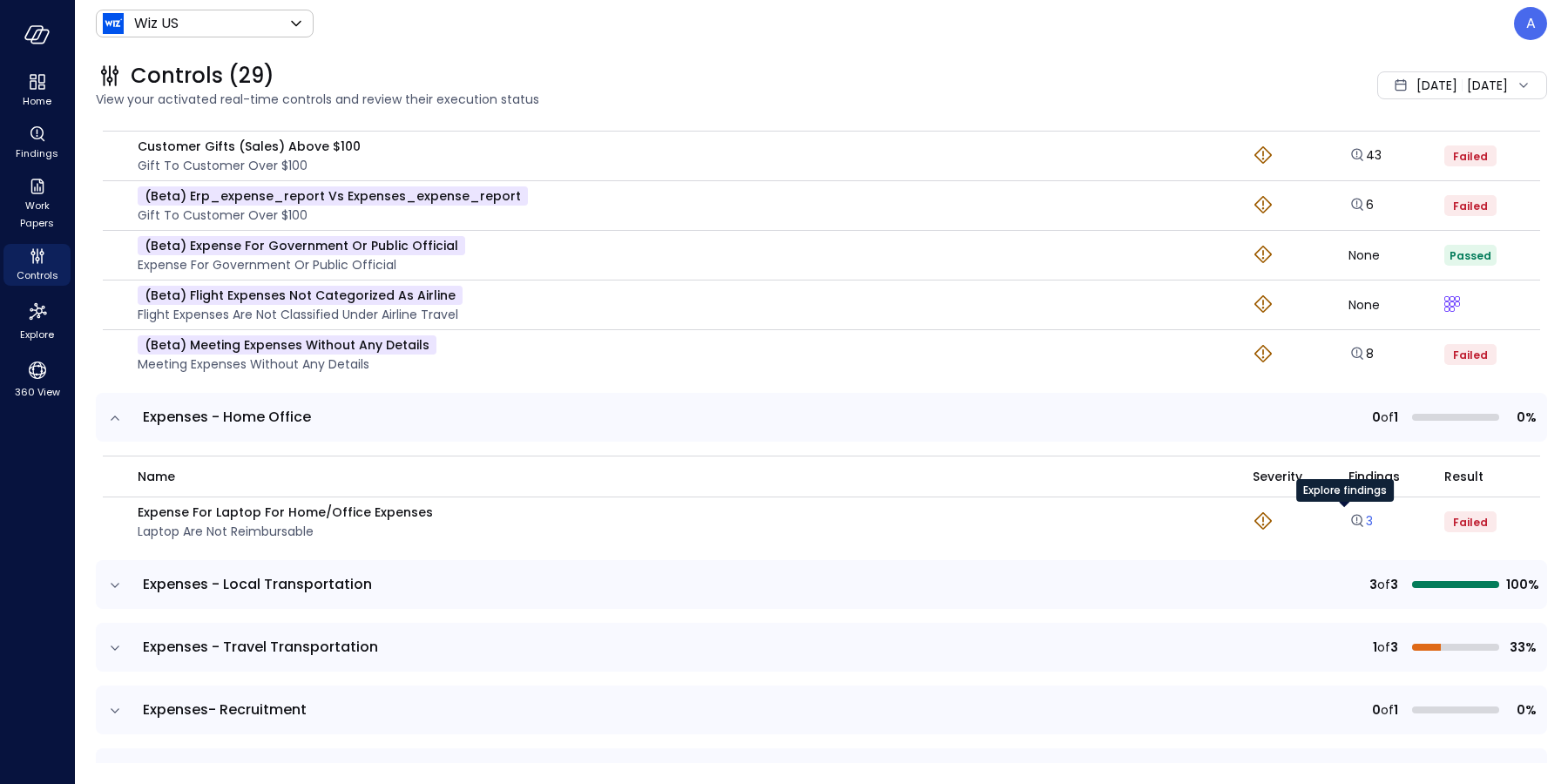
click at [1351, 521] on icon "Explore findings" at bounding box center [1356, 520] width 11 height 11
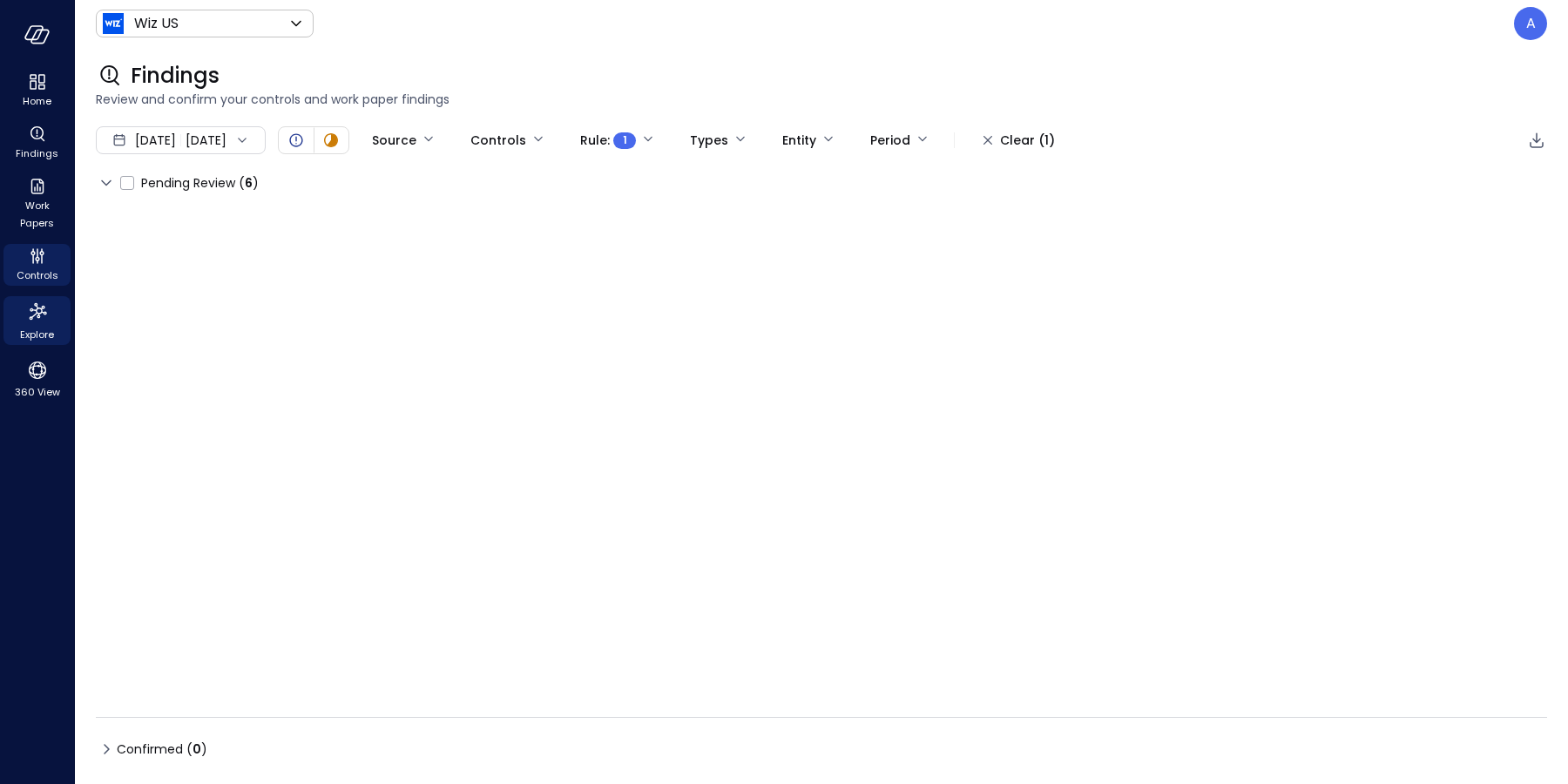
type input "****"
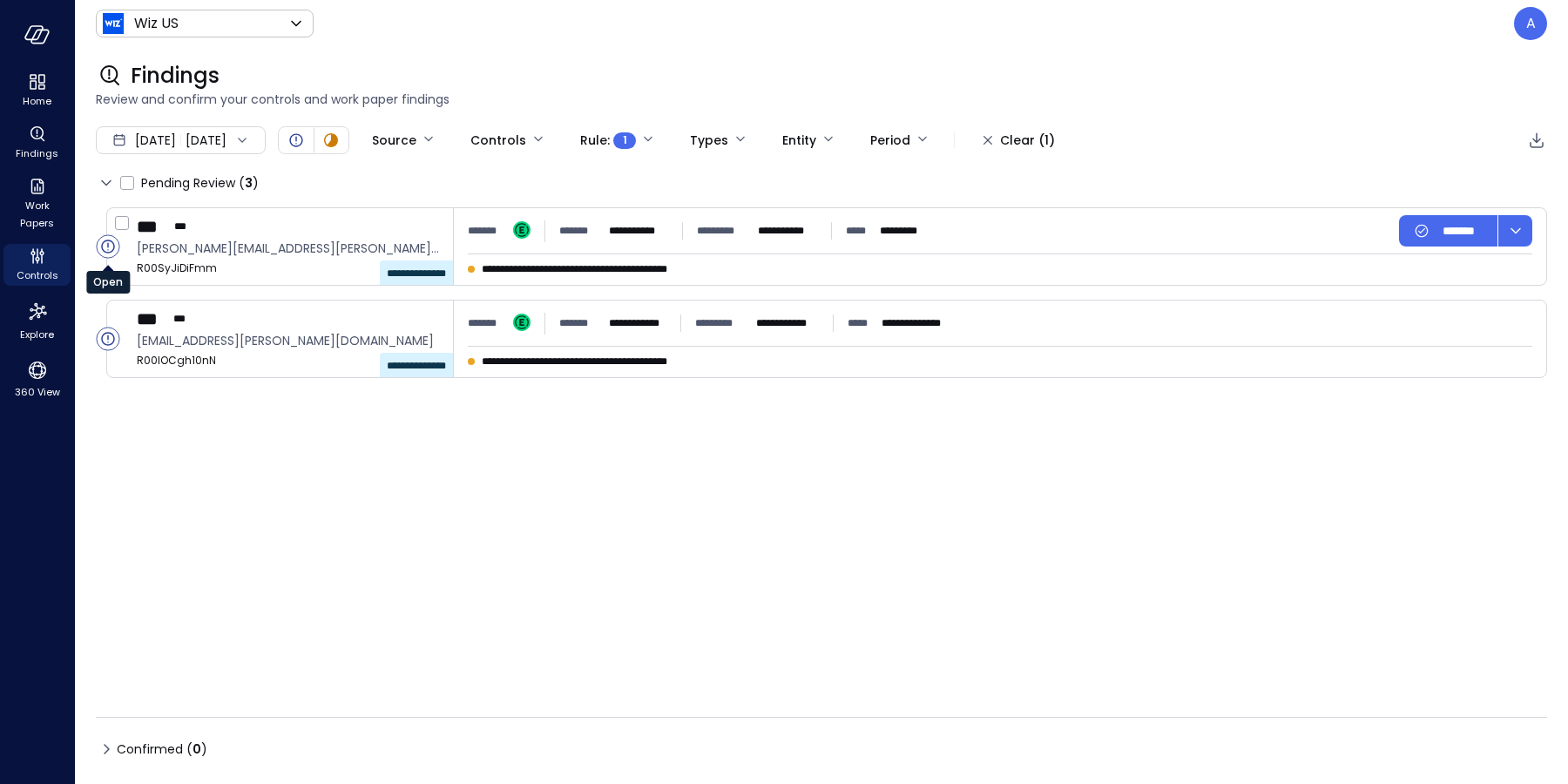
click at [101, 242] on circle "Open" at bounding box center [108, 246] width 23 height 23
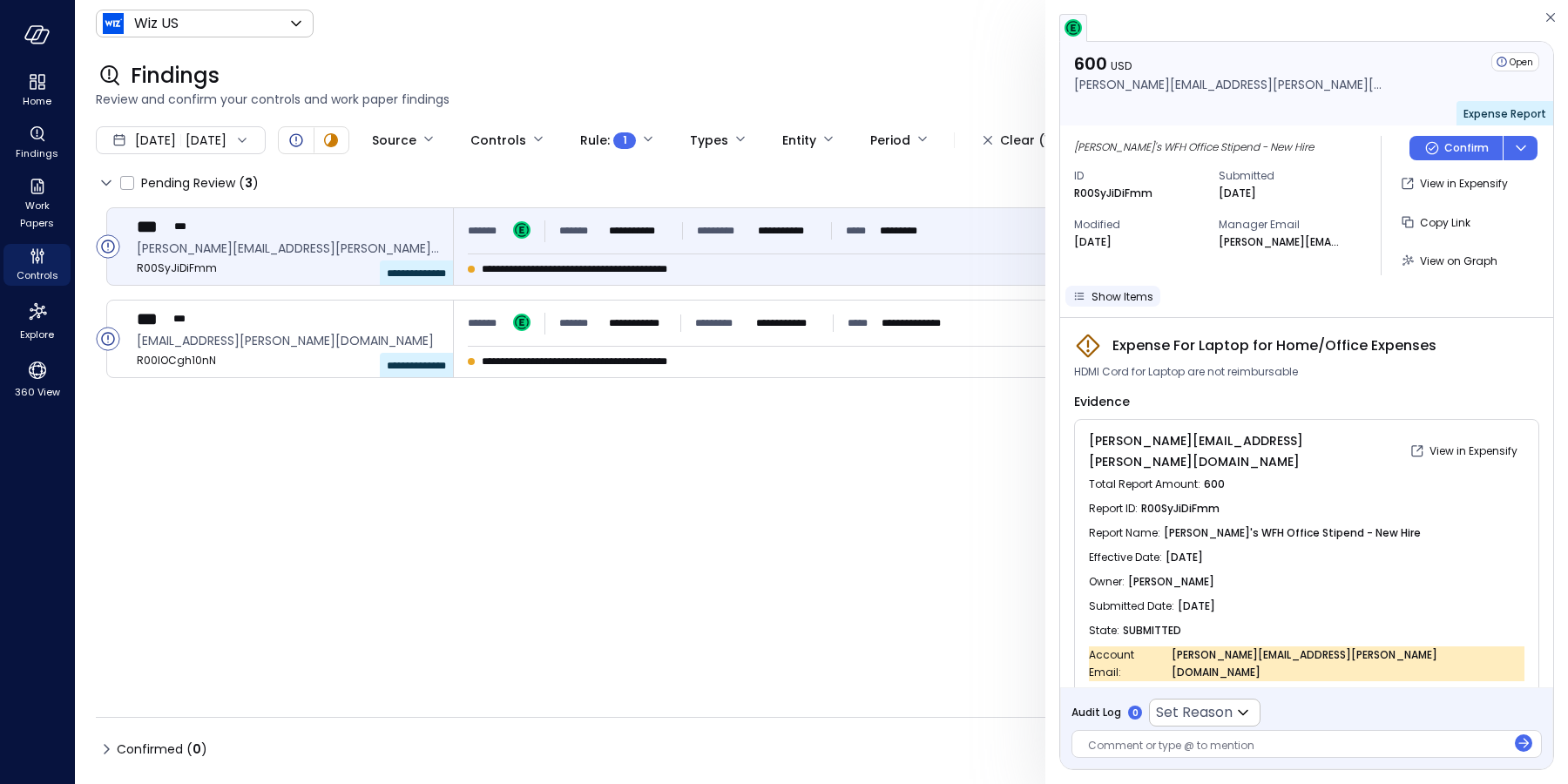
click at [1130, 296] on span "Show Items" at bounding box center [1122, 296] width 62 height 15
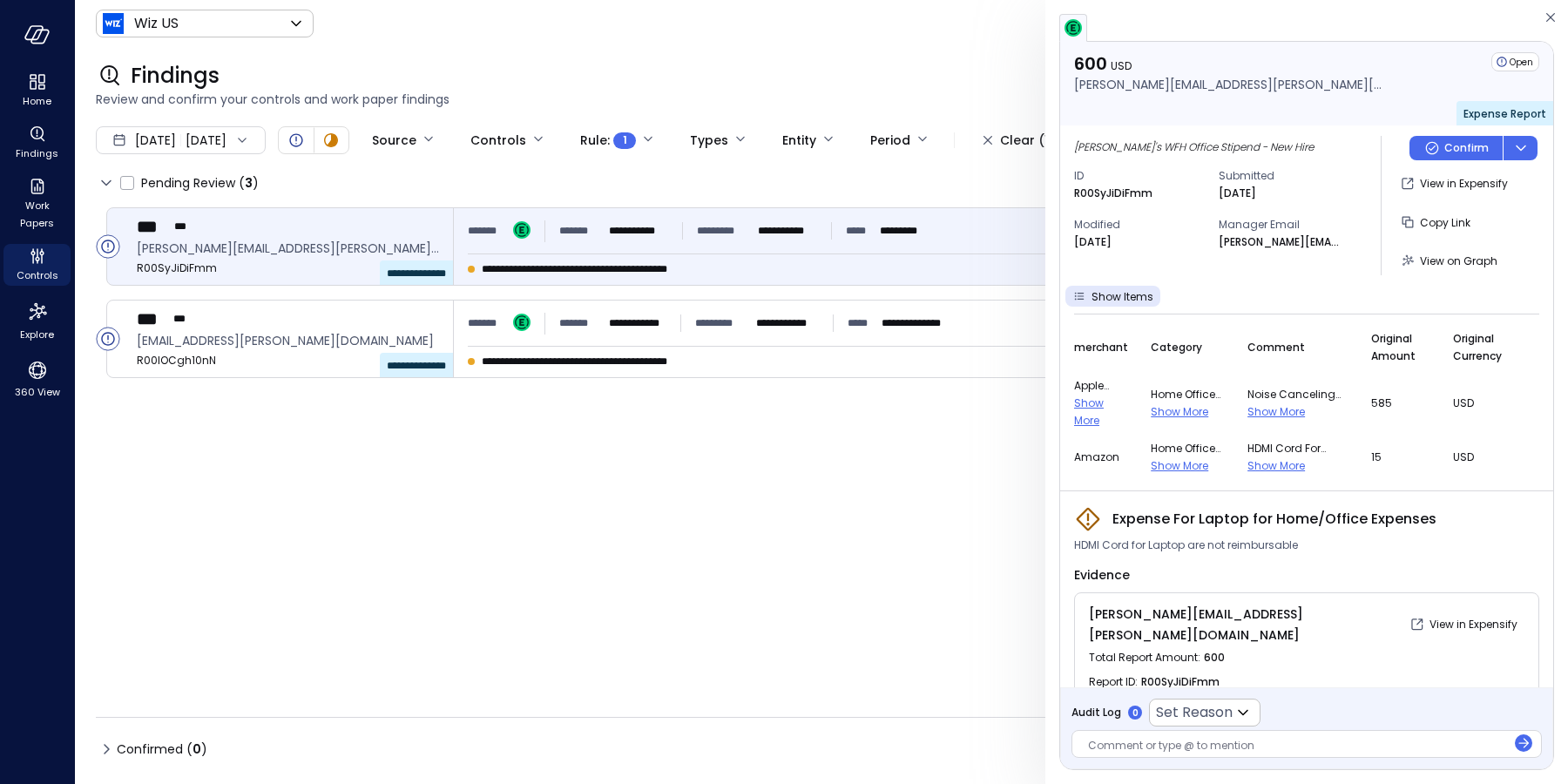
click at [1192, 411] on span "Show More" at bounding box center [1179, 411] width 57 height 15
click at [1187, 415] on span "Show Less" at bounding box center [1178, 420] width 55 height 15
click at [1266, 410] on span "Show More" at bounding box center [1275, 411] width 57 height 15
click at [1280, 414] on span "Show Less" at bounding box center [1274, 420] width 55 height 15
click at [1277, 462] on span "Show More" at bounding box center [1275, 465] width 57 height 15
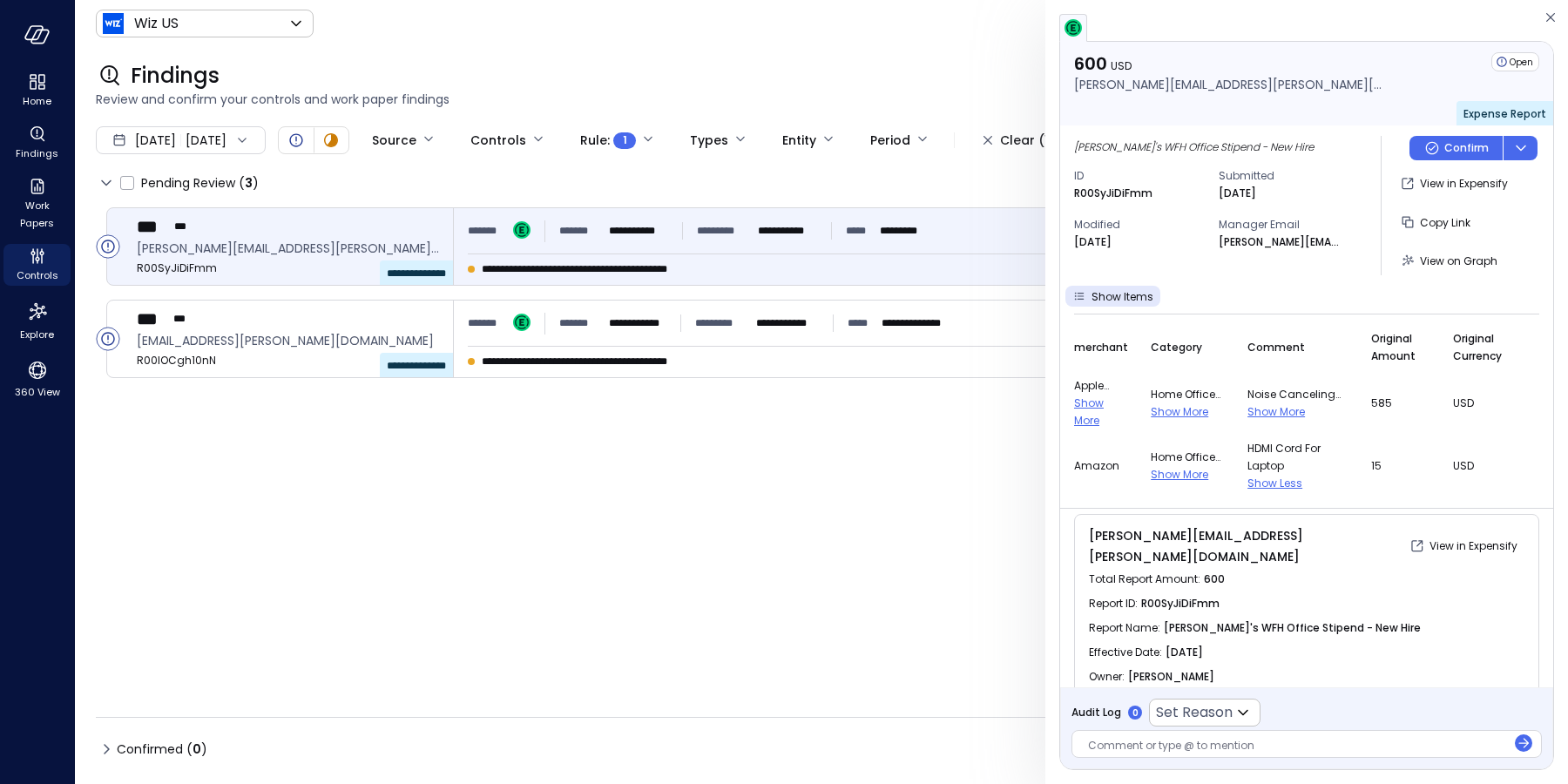
scroll to position [9, 0]
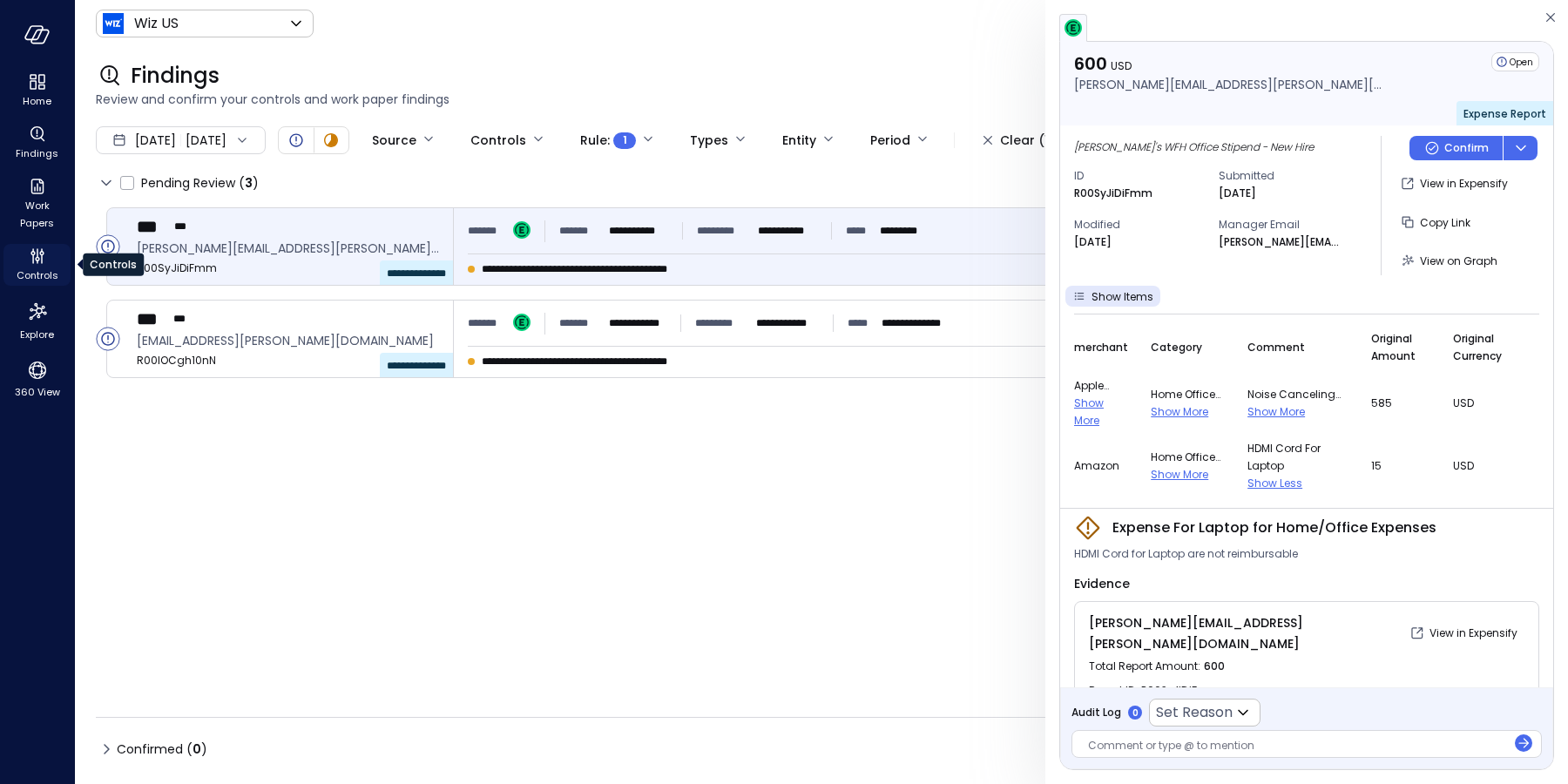
click at [44, 260] on icon "Controls" at bounding box center [37, 256] width 21 height 21
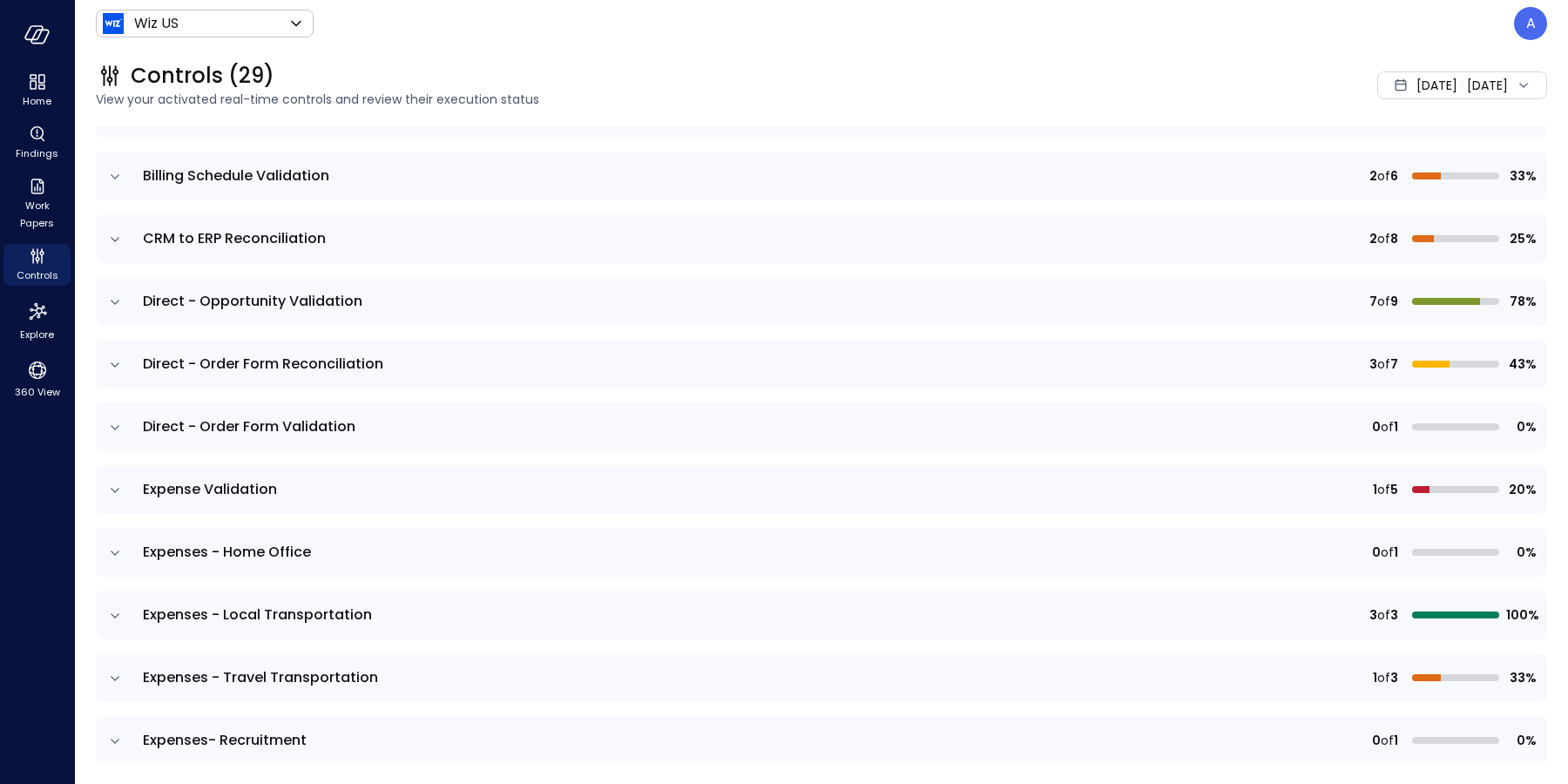
scroll to position [426, 0]
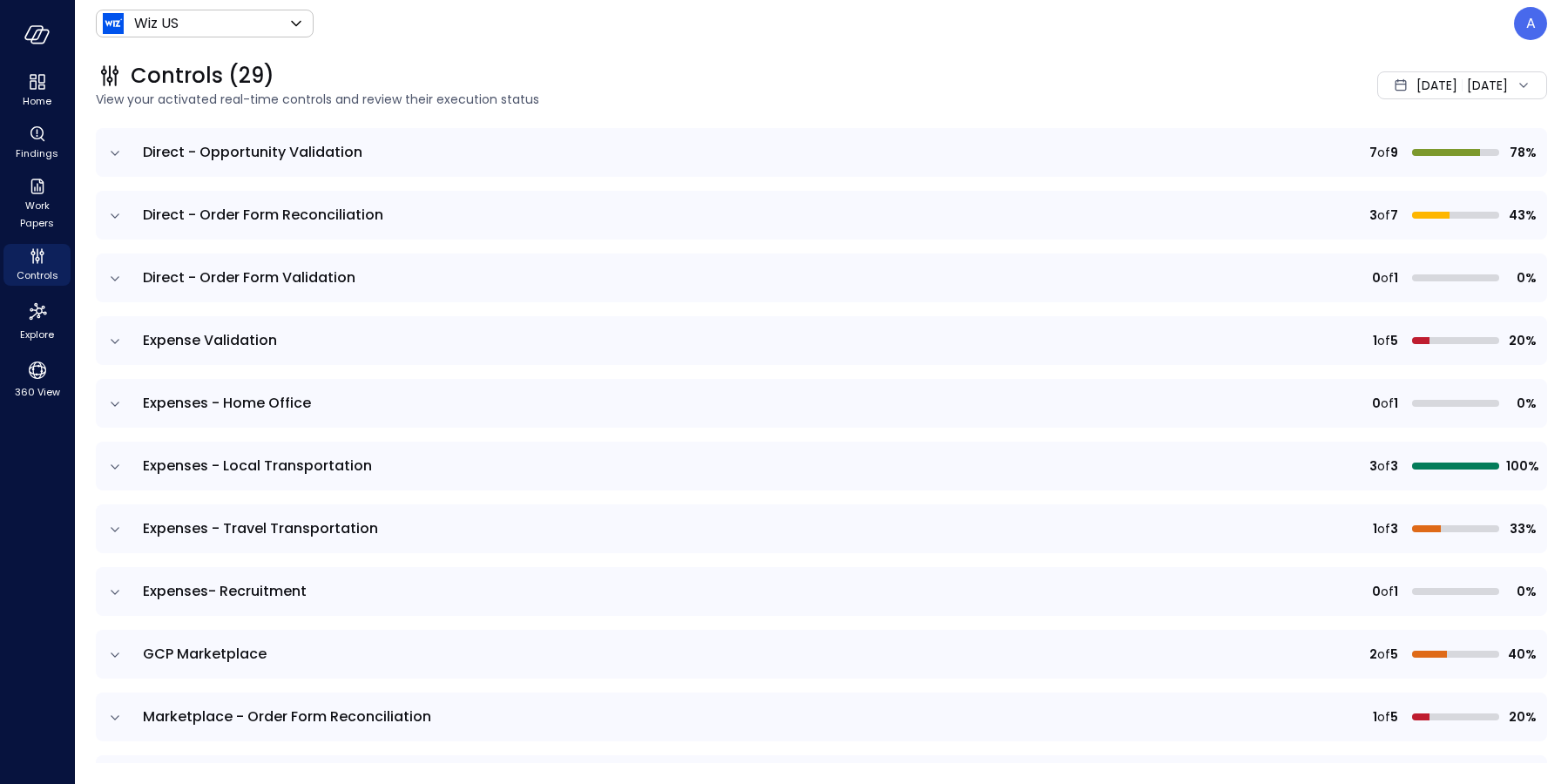
click at [107, 396] on icon "expand row" at bounding box center [114, 403] width 17 height 17
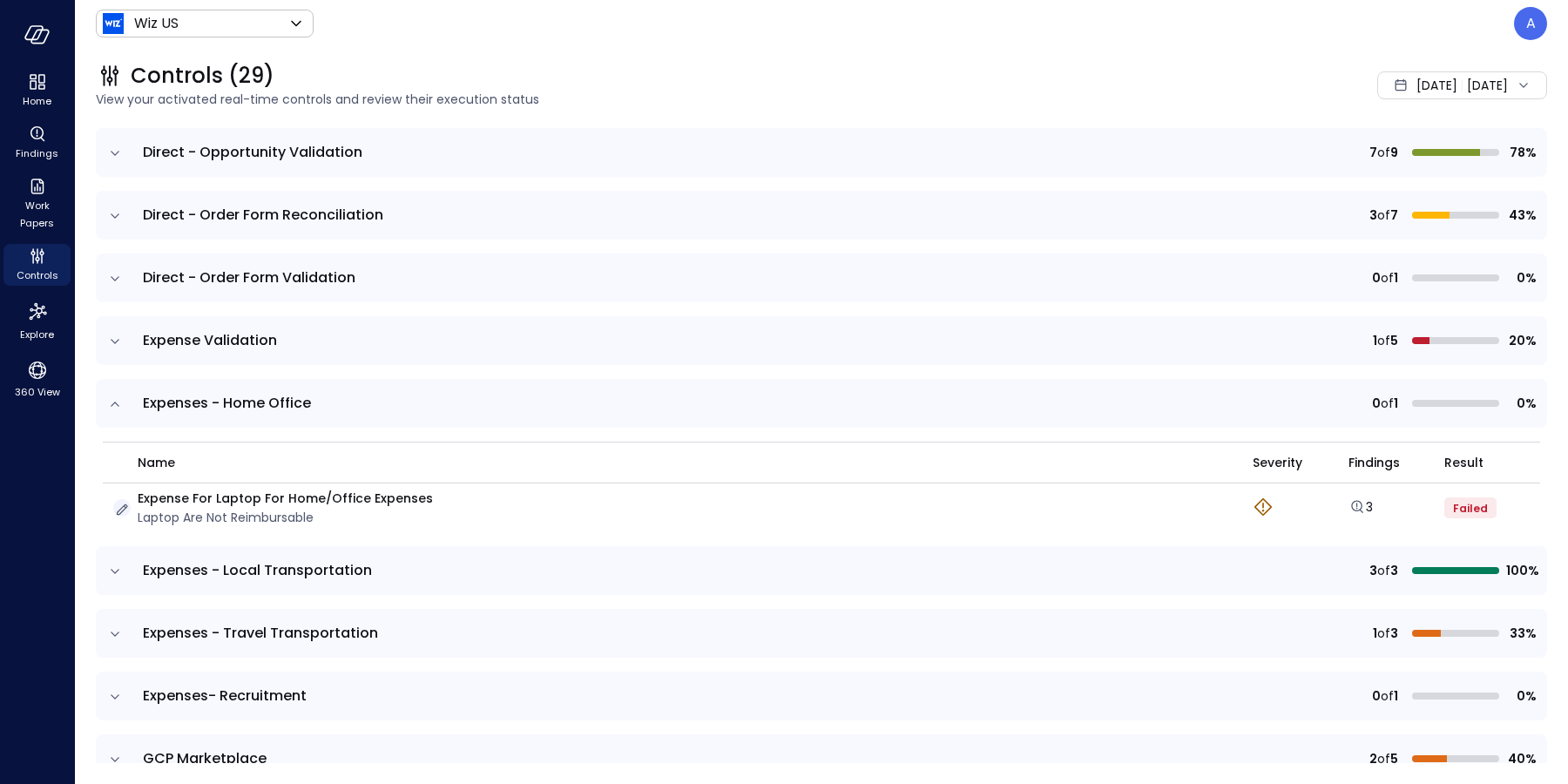
click at [119, 509] on icon "button" at bounding box center [122, 509] width 11 height 11
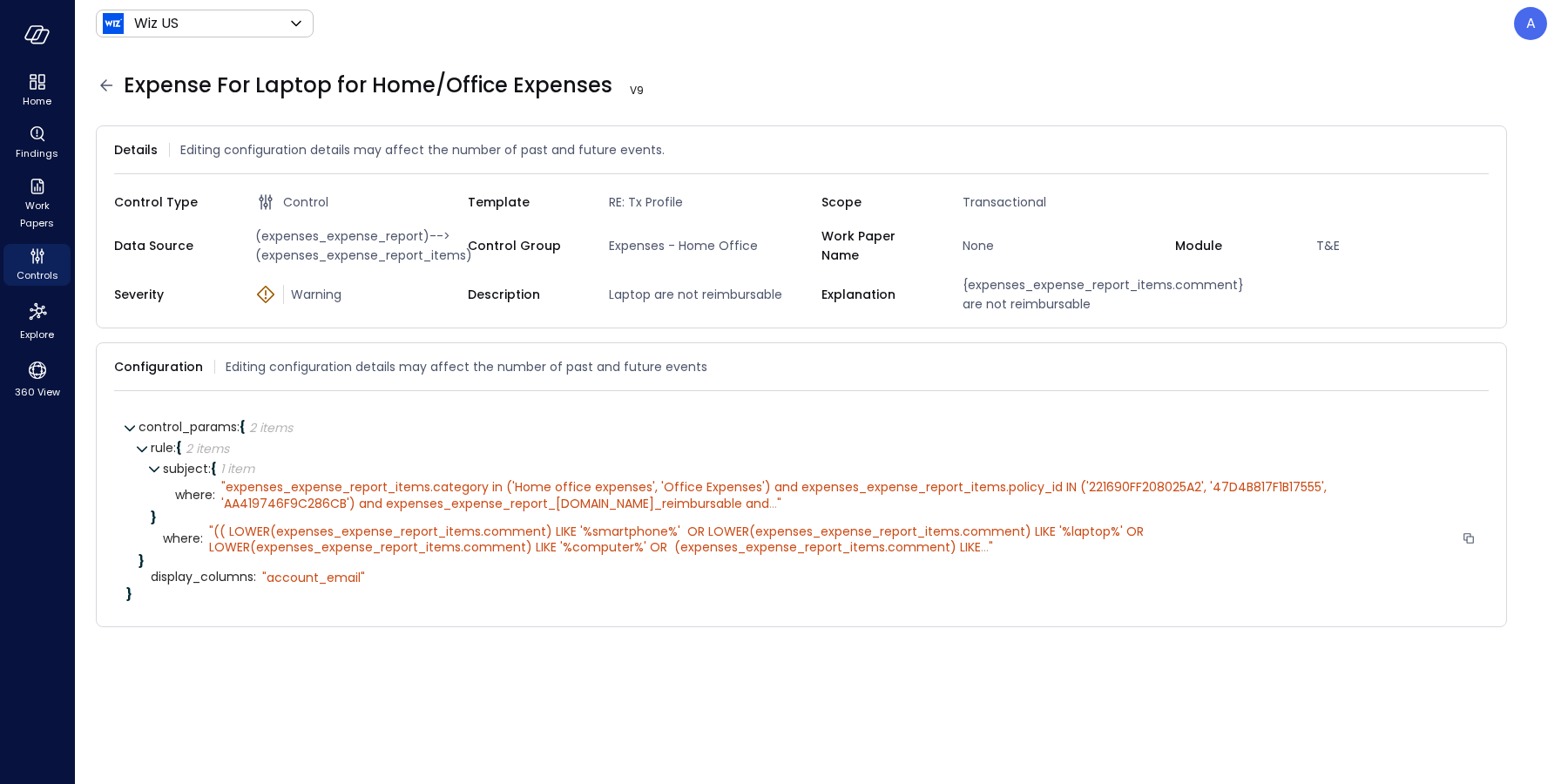
click at [581, 556] on span "(( LOWER(expenses_expense_report_items.comment) LIKE '%smartphone%' OR LOWER(ex…" at bounding box center [678, 539] width 938 height 33
click at [596, 553] on span "(( LOWER(expenses_expense_report_items.comment) LIKE '%smartphone%' OR LOWER(ex…" at bounding box center [678, 539] width 938 height 33
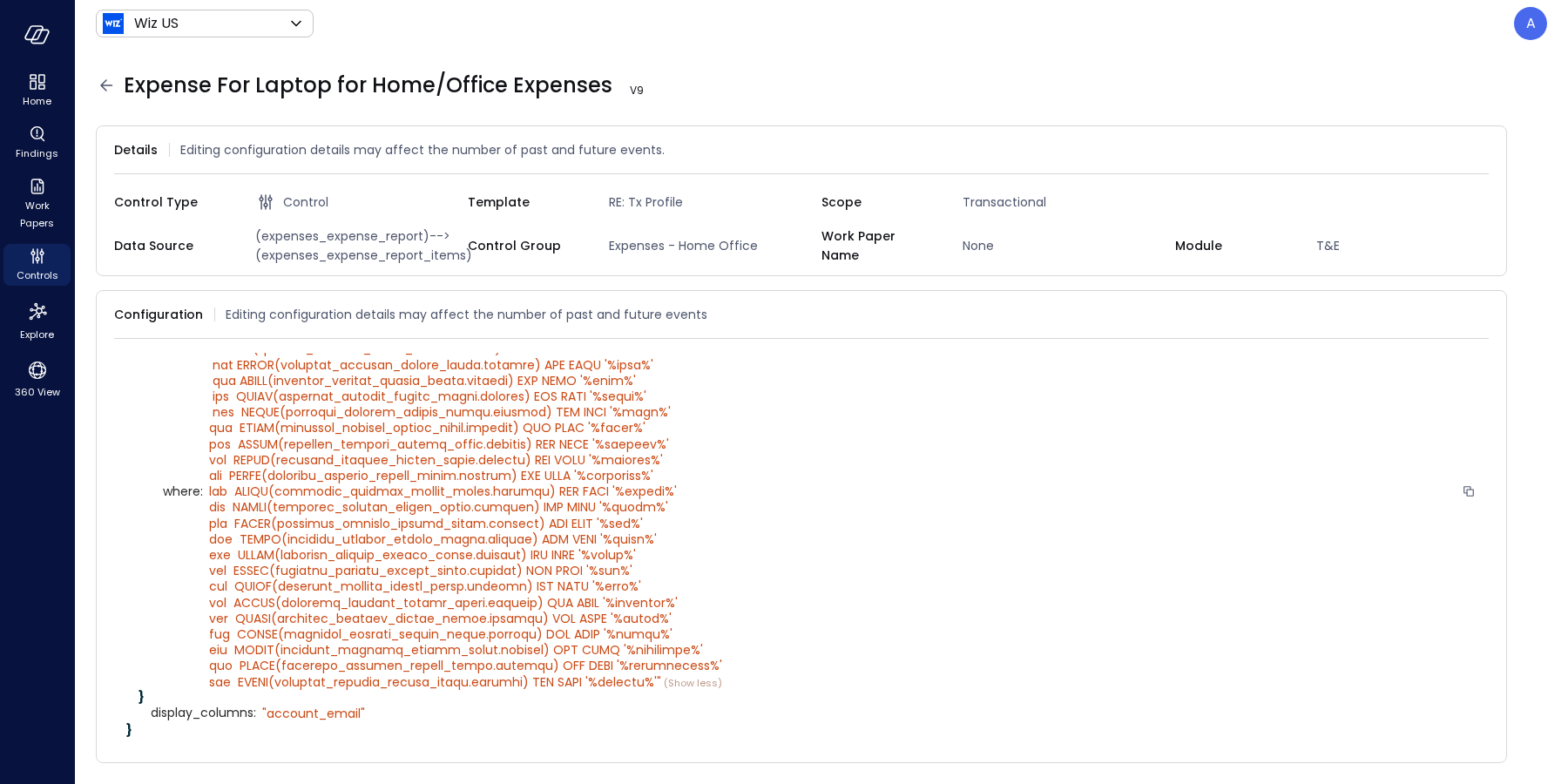
scroll to position [211, 0]
click at [33, 258] on icon "Controls" at bounding box center [33, 259] width 2 height 10
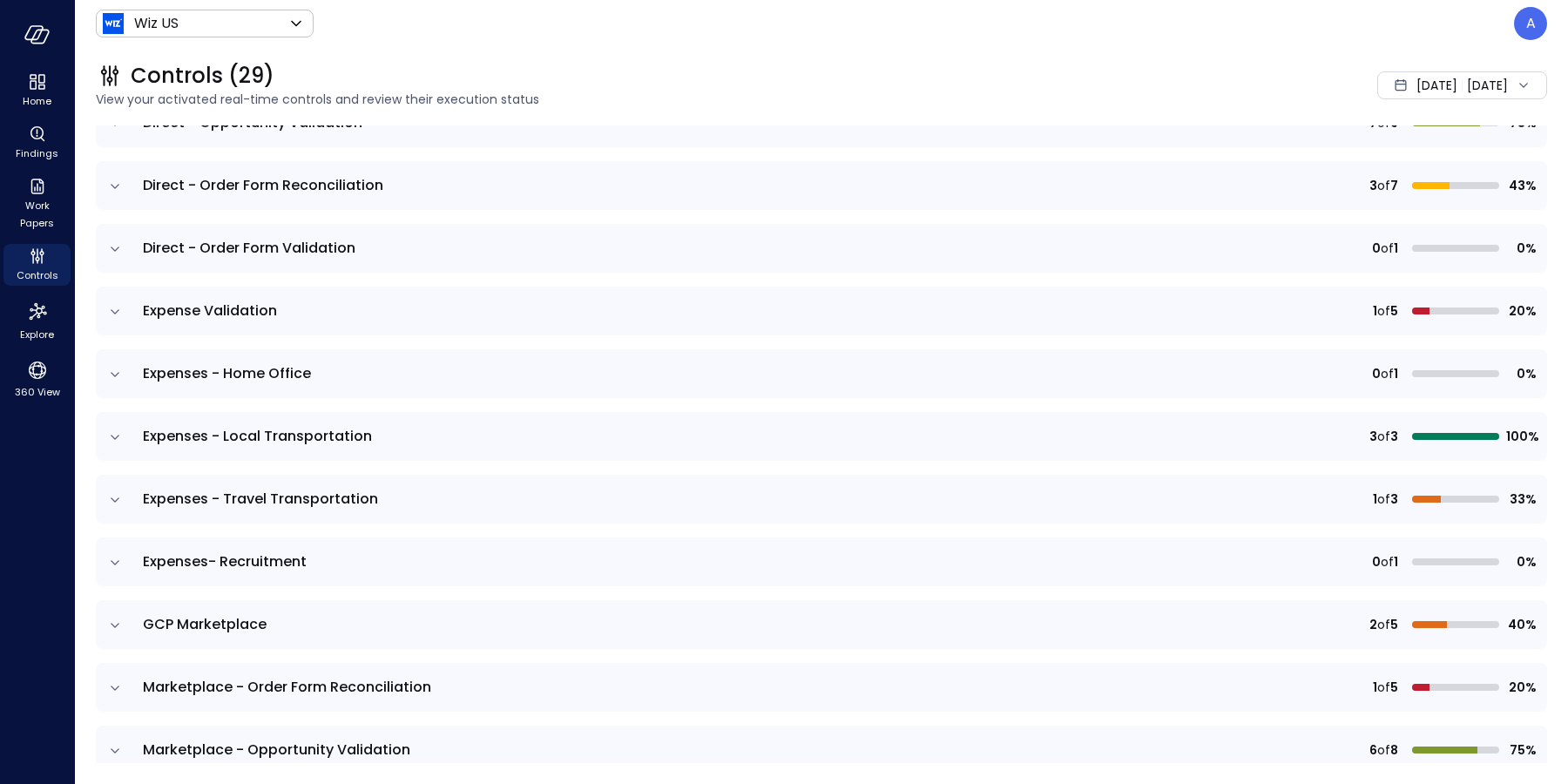
scroll to position [661, 0]
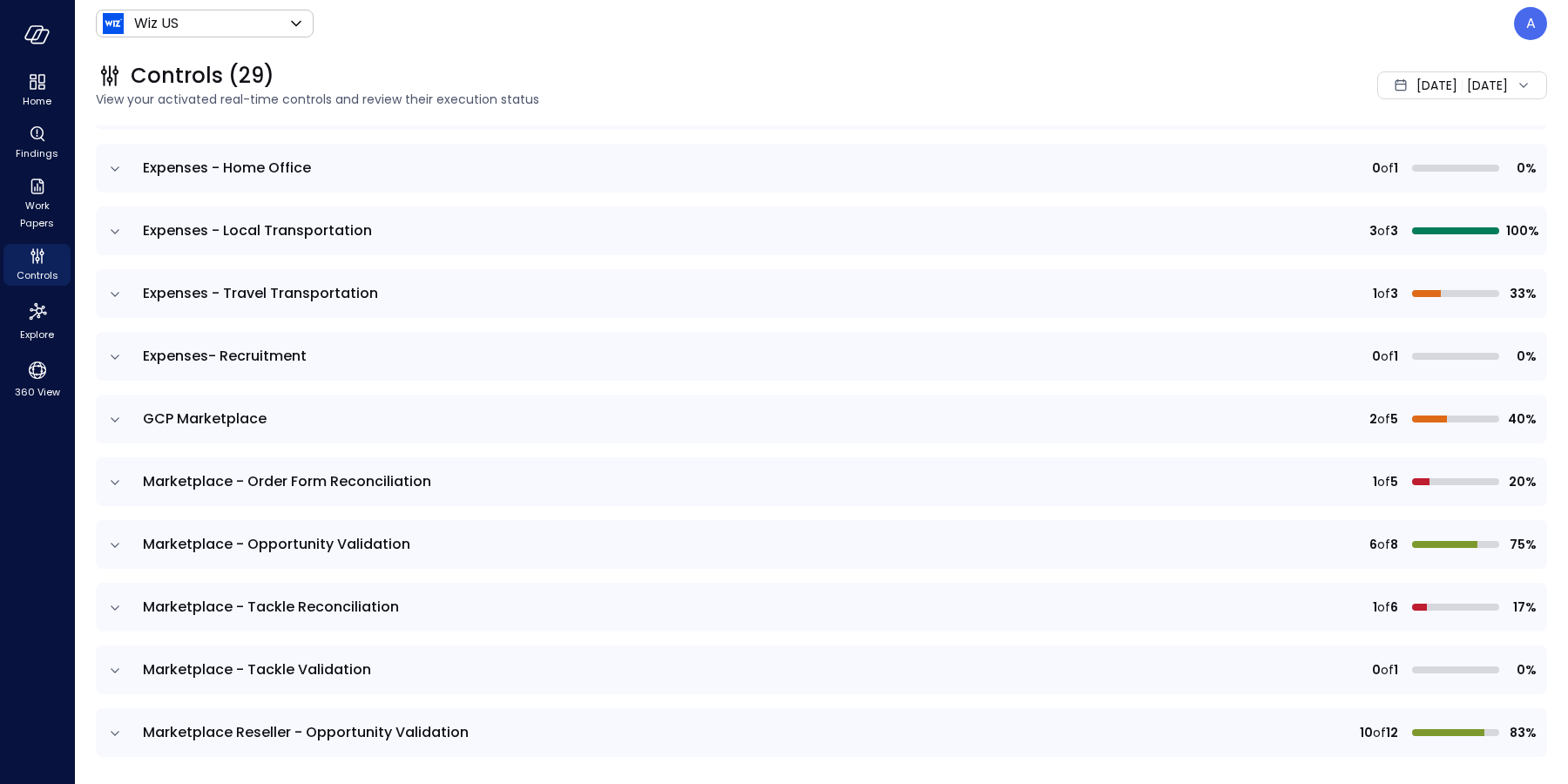
click at [109, 359] on icon "expand row" at bounding box center [114, 356] width 17 height 17
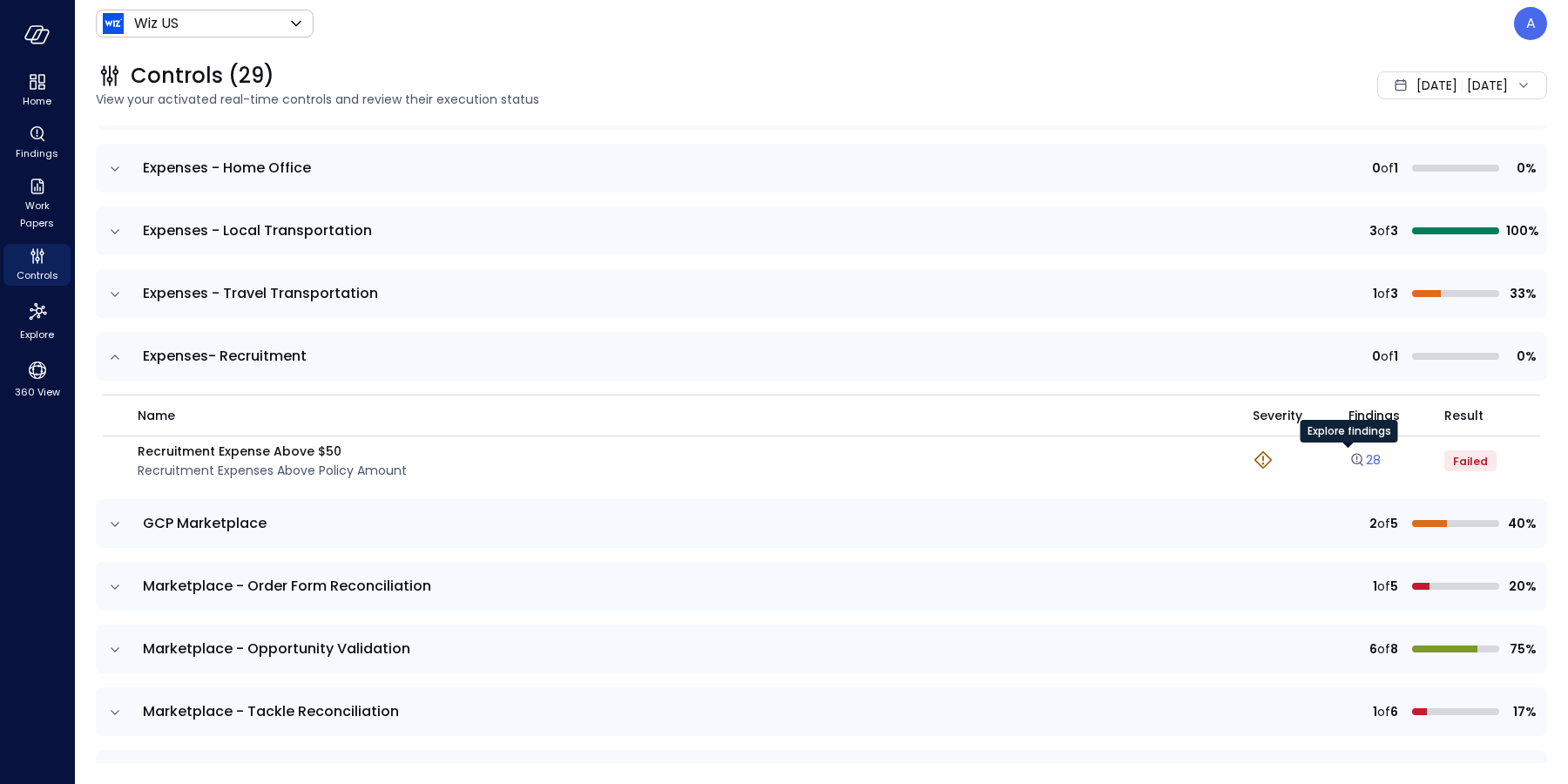
click at [1348, 460] on icon "Explore findings" at bounding box center [1356, 459] width 17 height 17
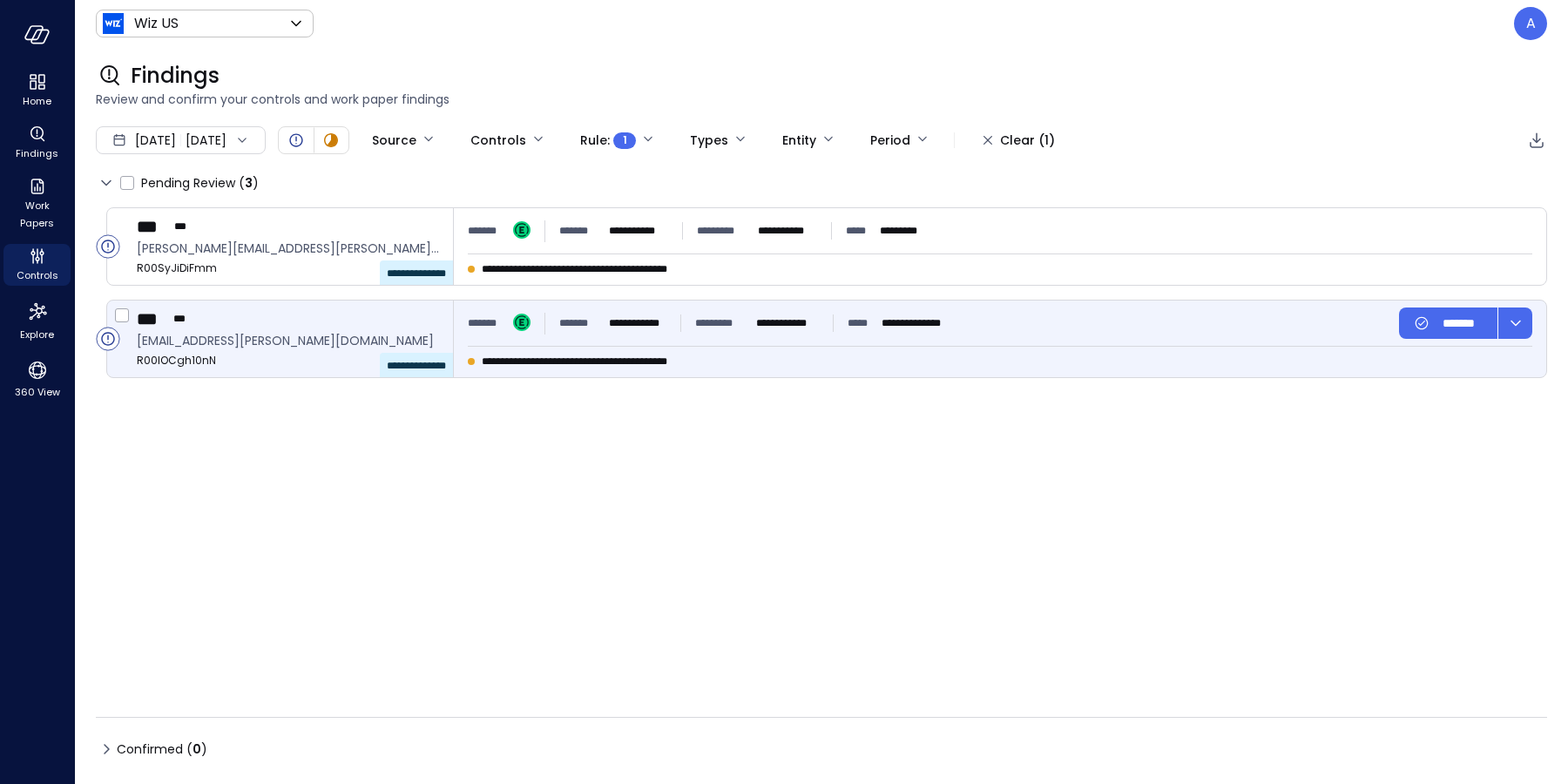
type input "****"
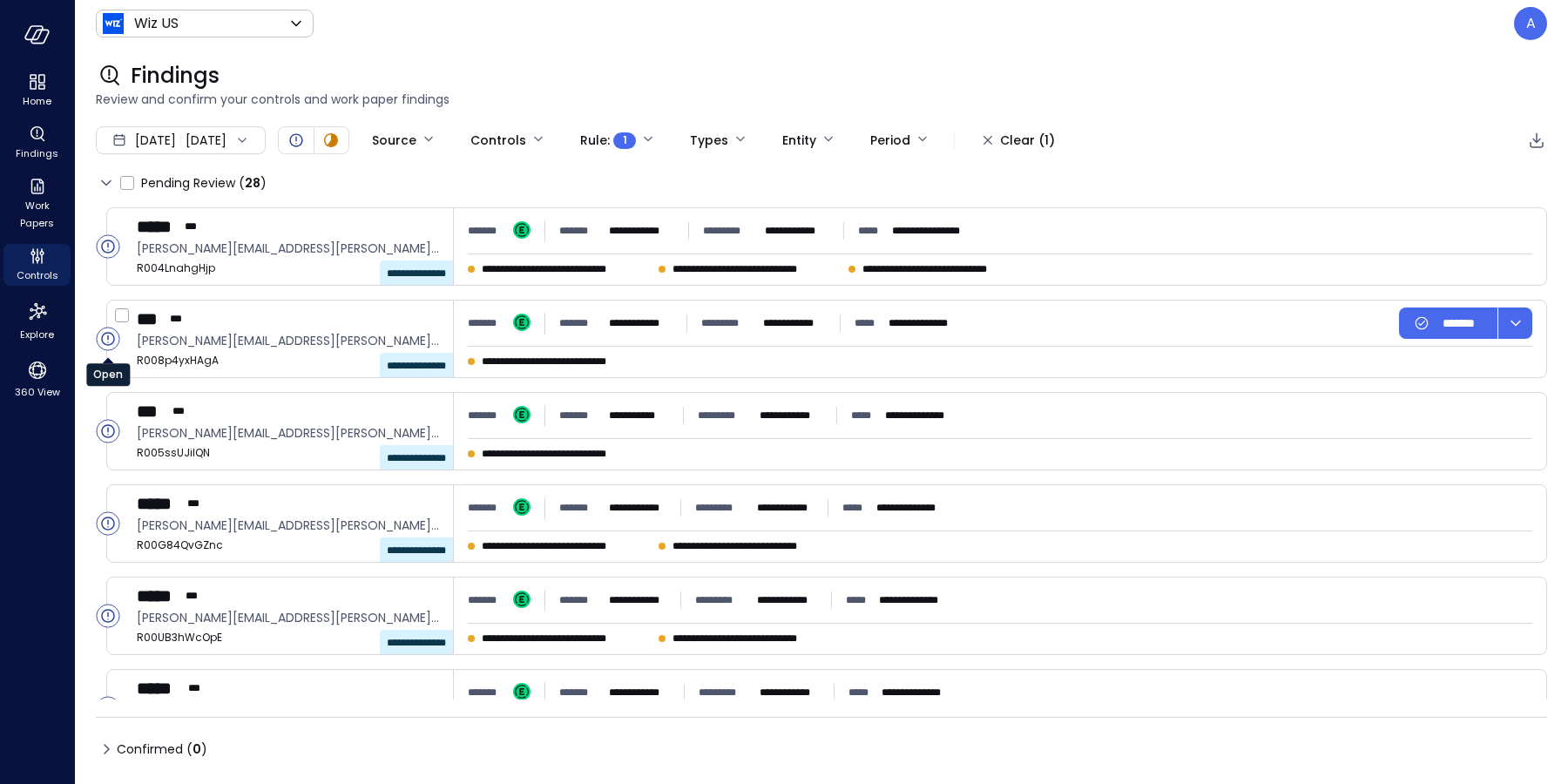
click at [107, 340] on circle "Open" at bounding box center [108, 339] width 23 height 23
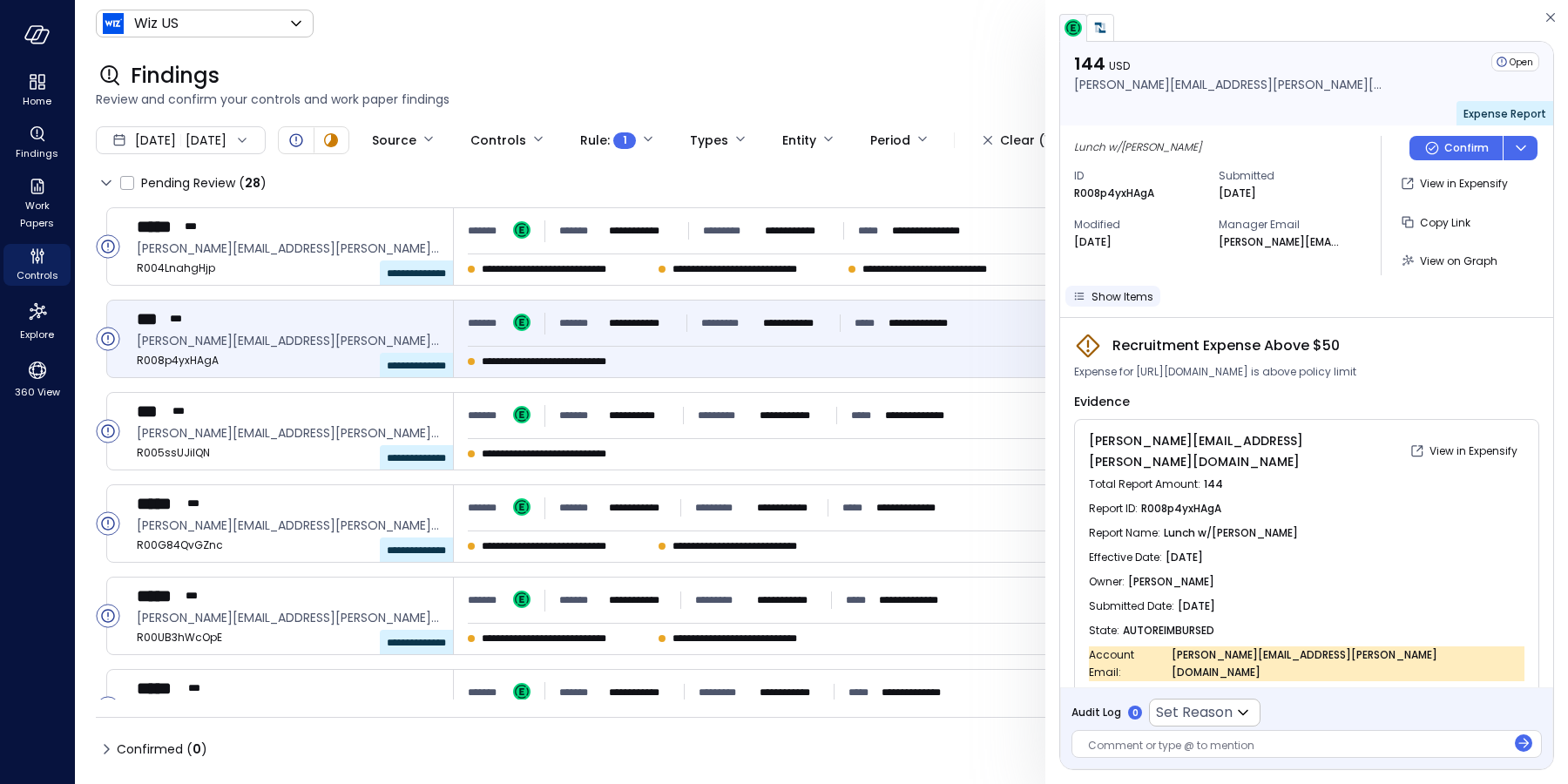
click at [1129, 298] on span "Show Items" at bounding box center [1122, 296] width 62 height 15
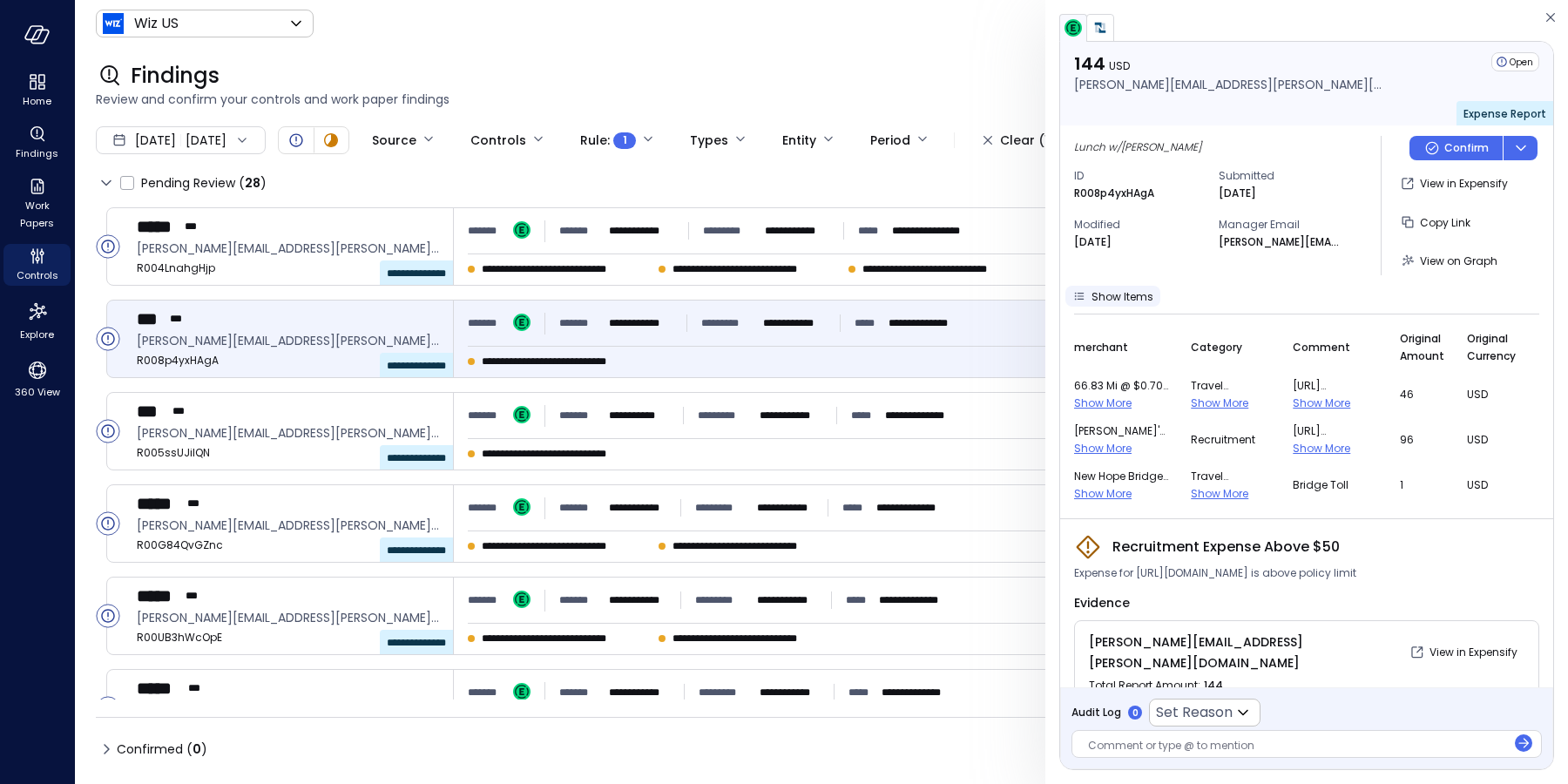
click at [1111, 295] on span "Show Items" at bounding box center [1122, 296] width 62 height 15
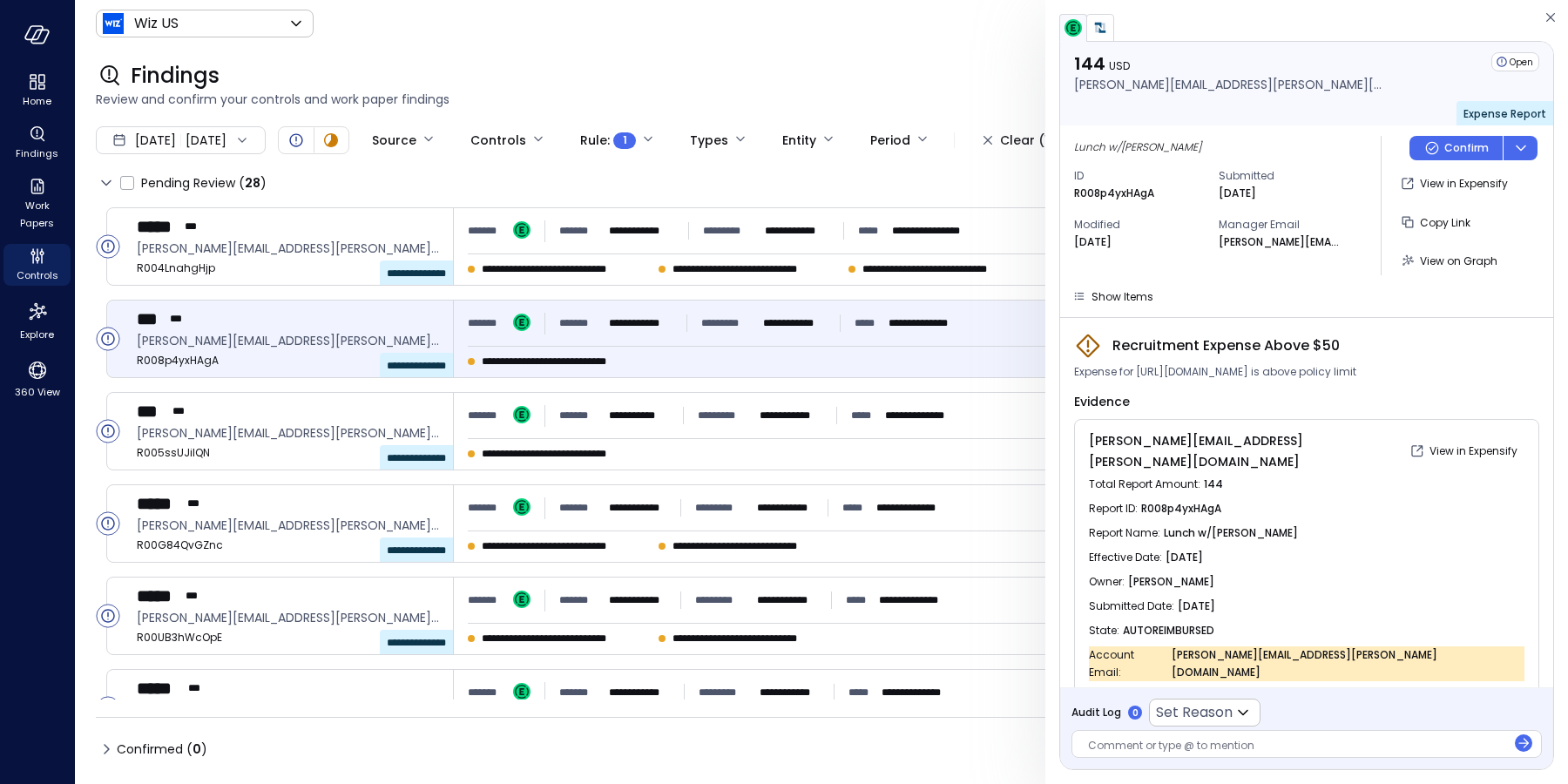
click at [1269, 372] on span "Expense for [URL][DOMAIN_NAME] is above policy limit" at bounding box center [1215, 371] width 282 height 17
click at [1272, 372] on span "Expense for [URL][DOMAIN_NAME] is above policy limit" at bounding box center [1215, 371] width 282 height 17
drag, startPoint x: 1172, startPoint y: 374, endPoint x: 1442, endPoint y: 361, distance: 269.4
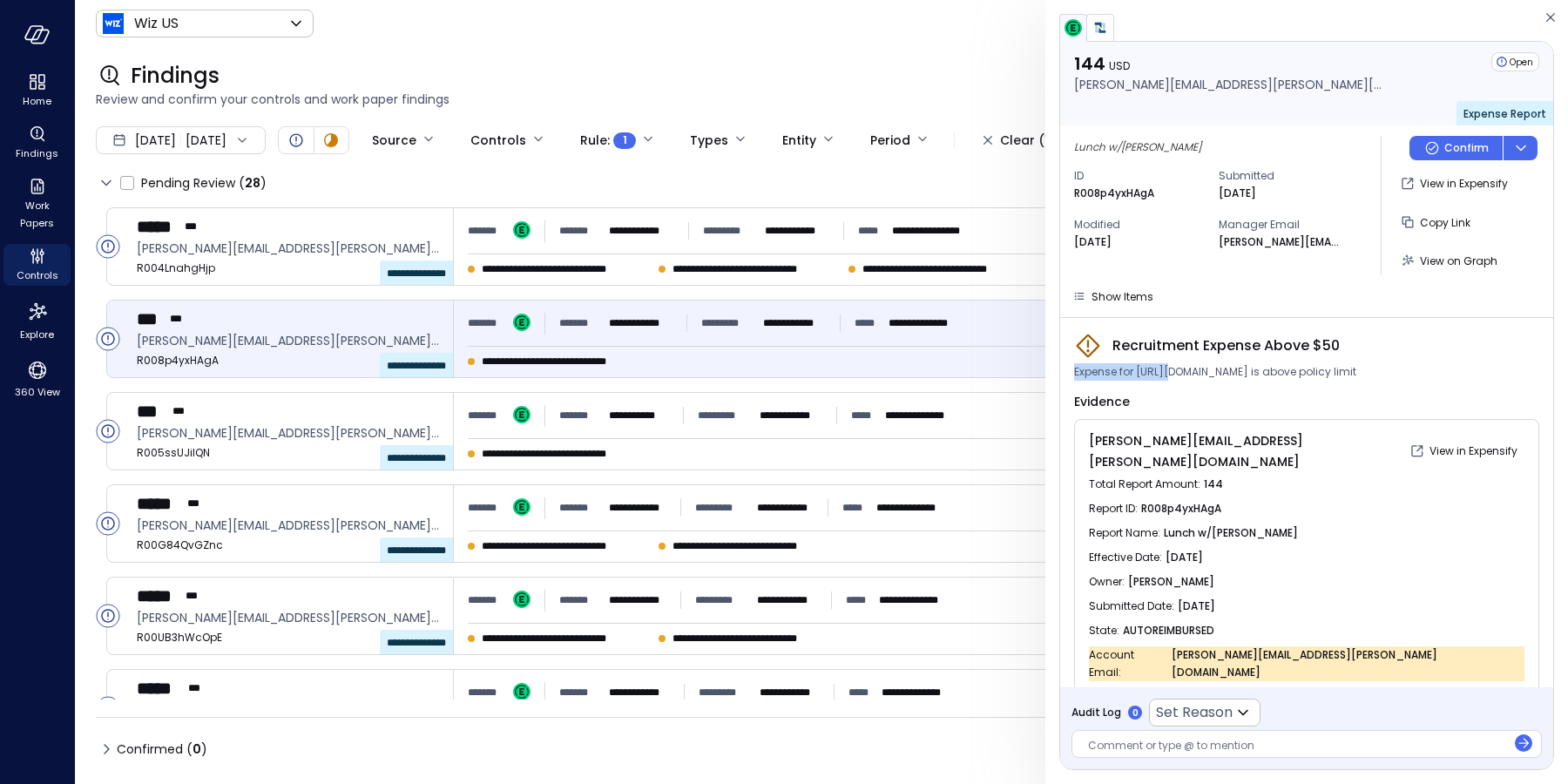
click at [1442, 361] on div "Recruitment Expense Above $50 Expense for [URL][DOMAIN_NAME] is above policy li…" at bounding box center [1306, 514] width 465 height 364
copy span "Expense for https:"
click at [1356, 376] on span "Expense for [URL][DOMAIN_NAME] is above policy limit" at bounding box center [1215, 371] width 282 height 17
drag, startPoint x: 1454, startPoint y: 372, endPoint x: 1183, endPoint y: 360, distance: 271.2
click at [1212, 375] on span "Expense for [URL][DOMAIN_NAME] is above policy limit" at bounding box center [1215, 371] width 282 height 17
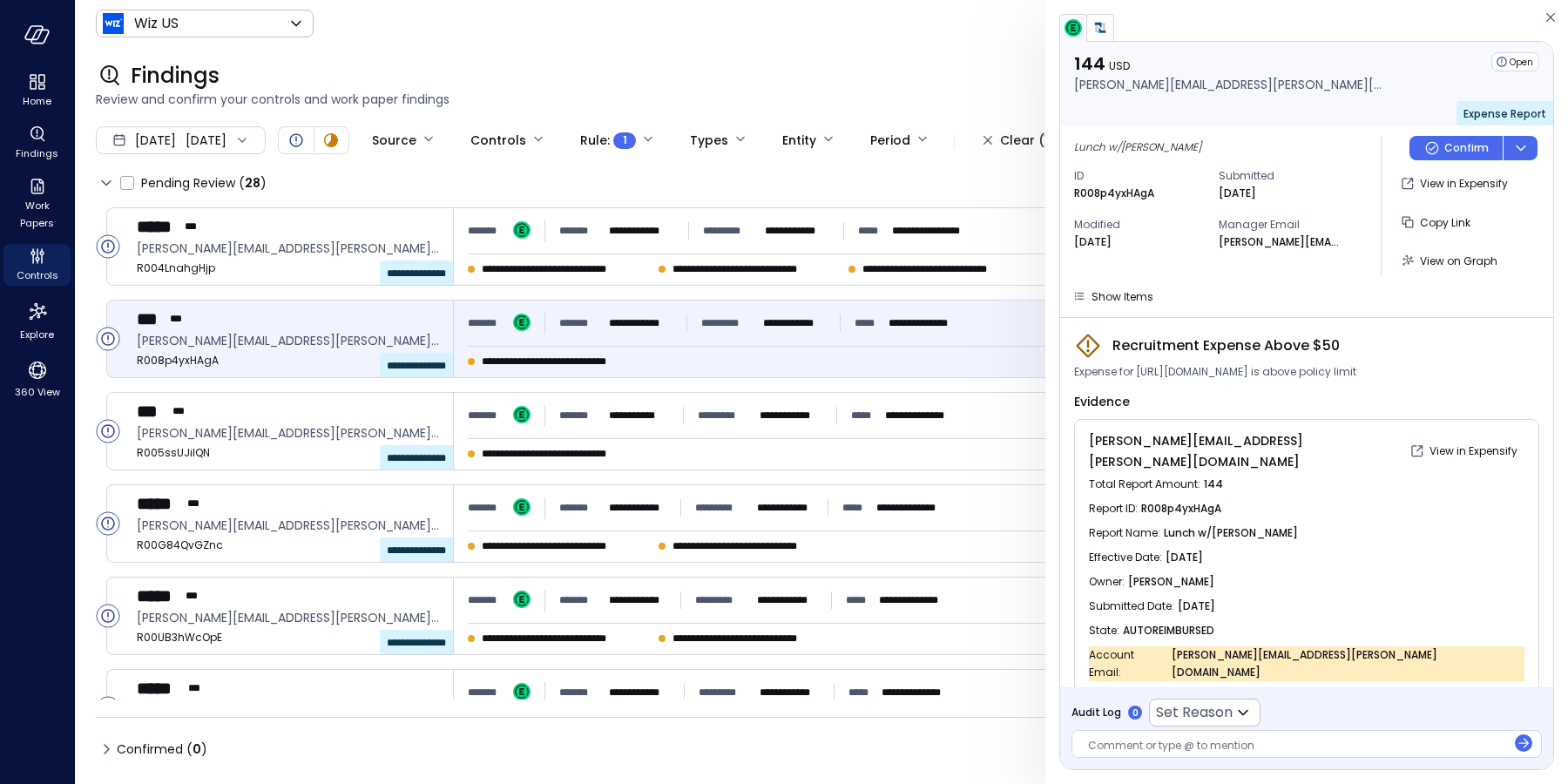
copy span "[DOMAIN_NAME][URL]"
click at [1129, 301] on span "Show Items" at bounding box center [1122, 296] width 62 height 15
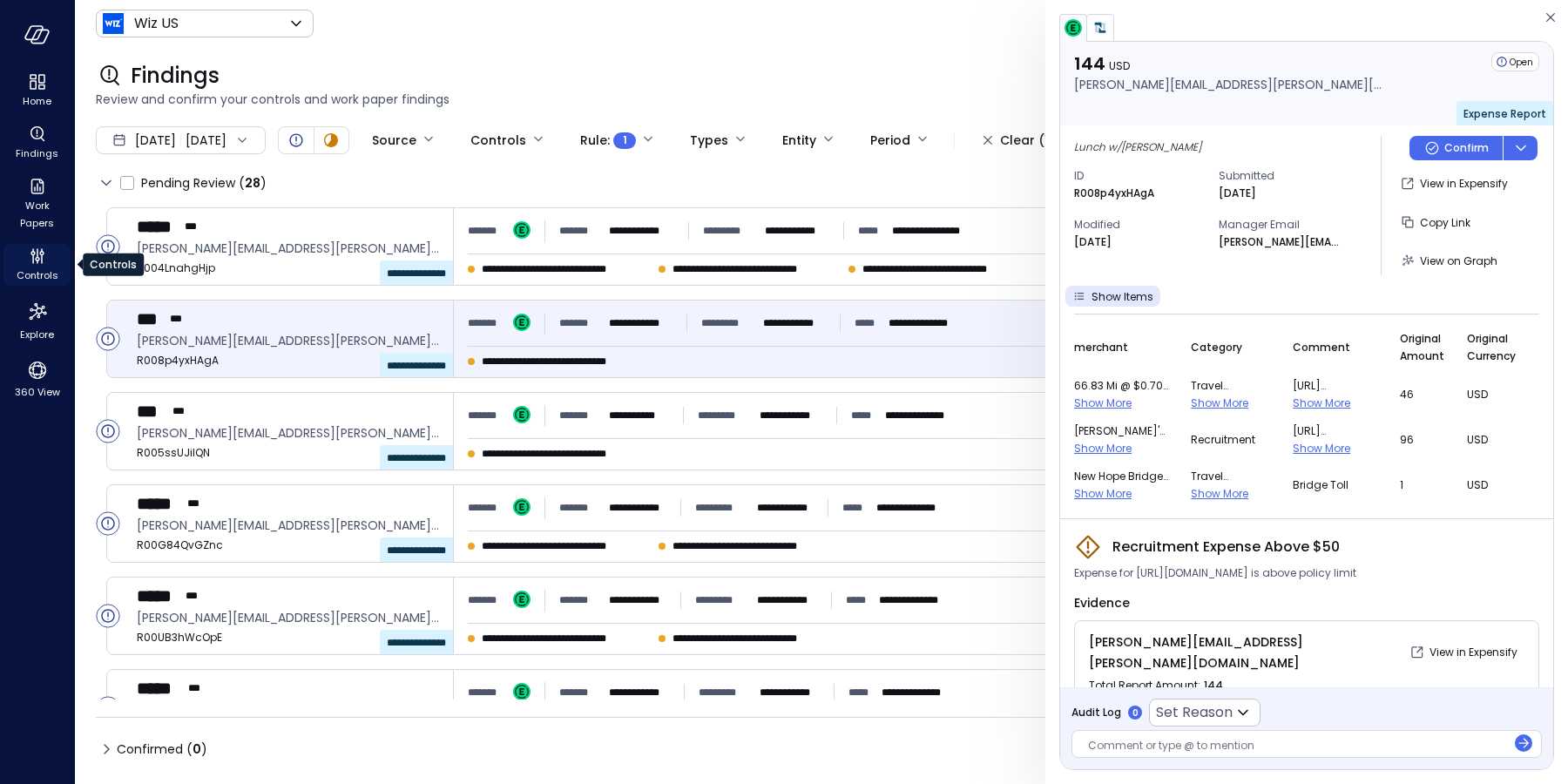
click at [31, 253] on icon "Controls" at bounding box center [32, 253] width 4 height 4
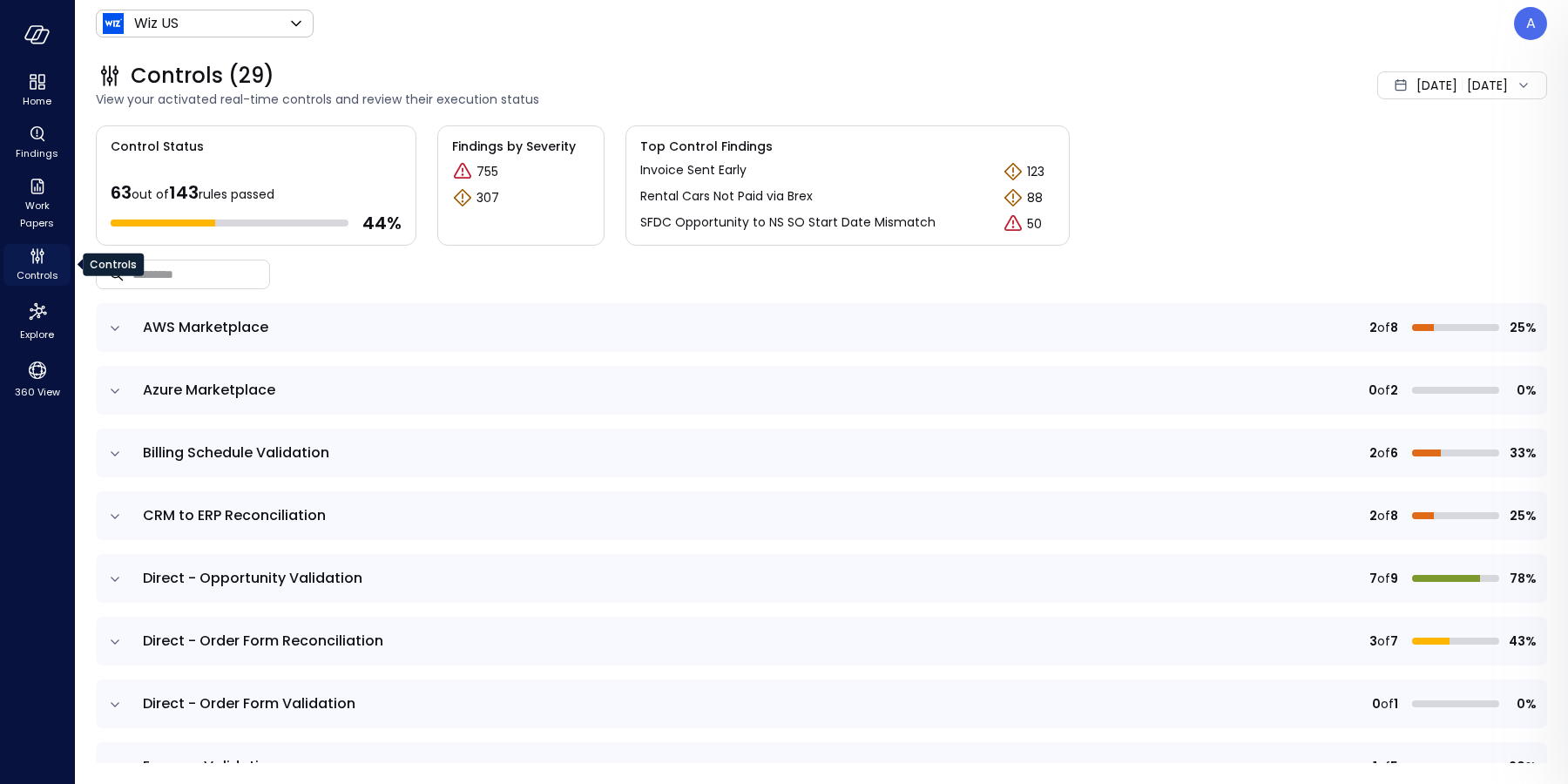
click at [43, 263] on icon "Controls" at bounding box center [37, 256] width 21 height 21
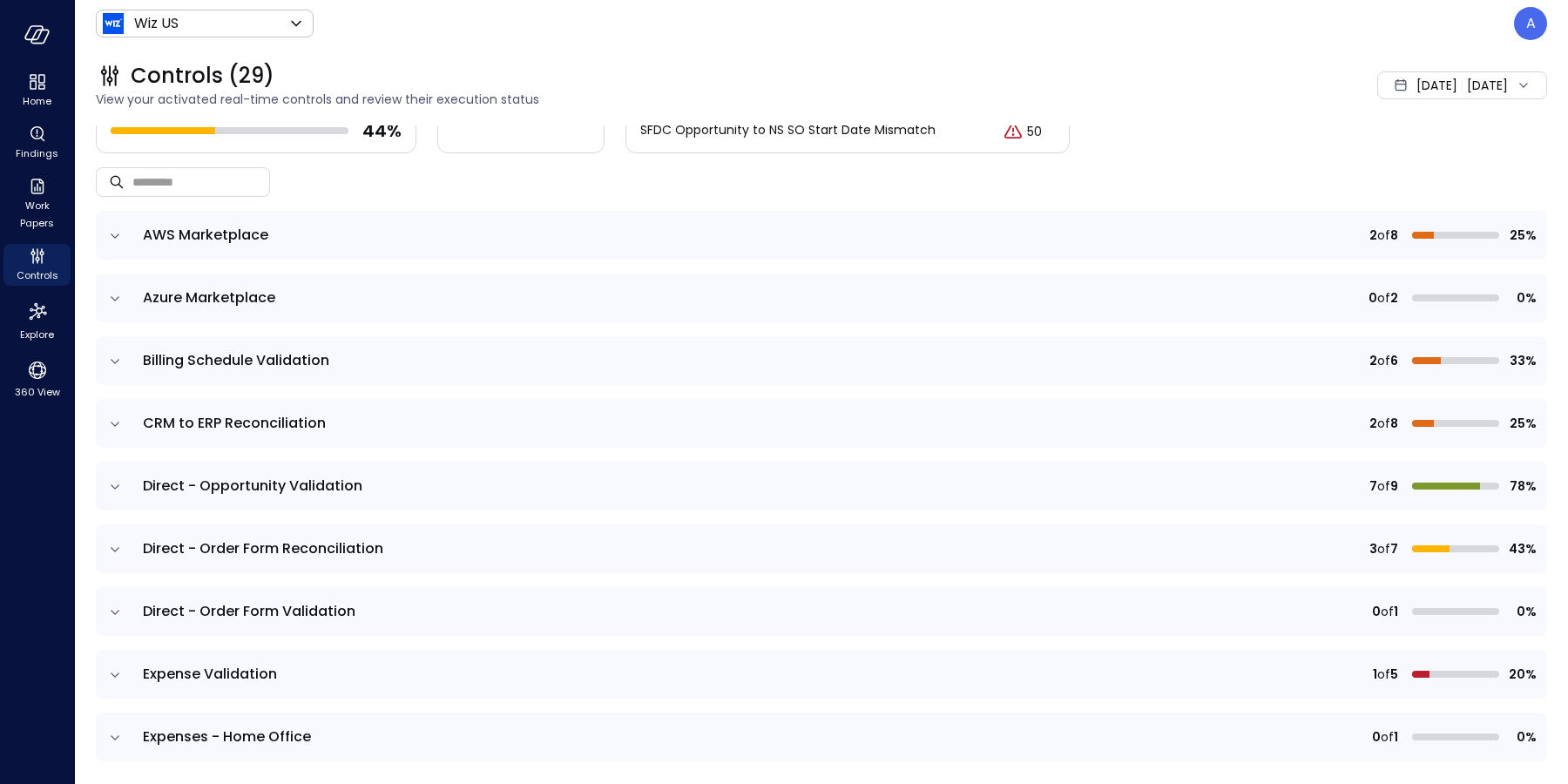
scroll to position [186, 0]
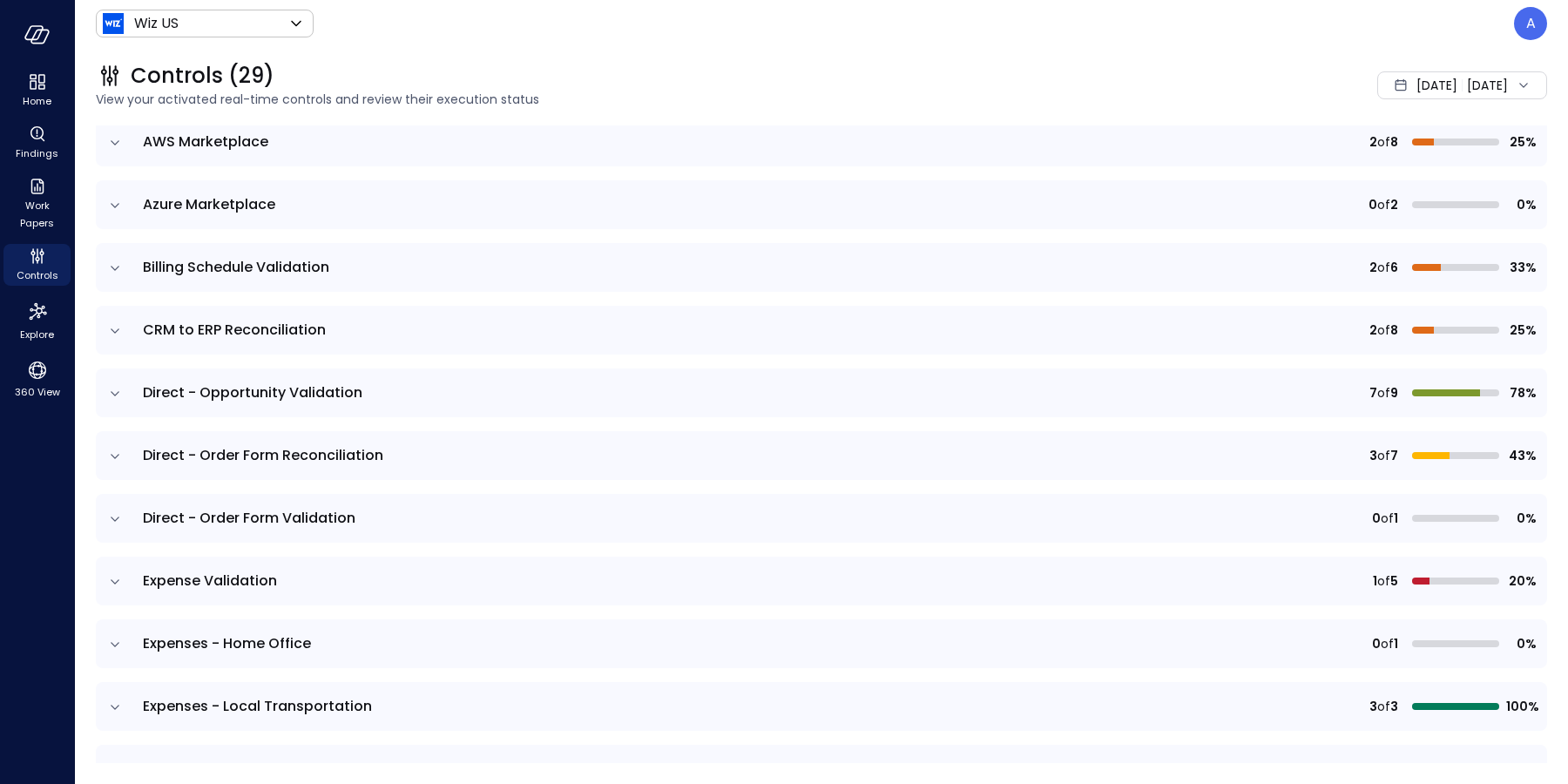
click at [112, 583] on icon "expand row" at bounding box center [114, 581] width 17 height 17
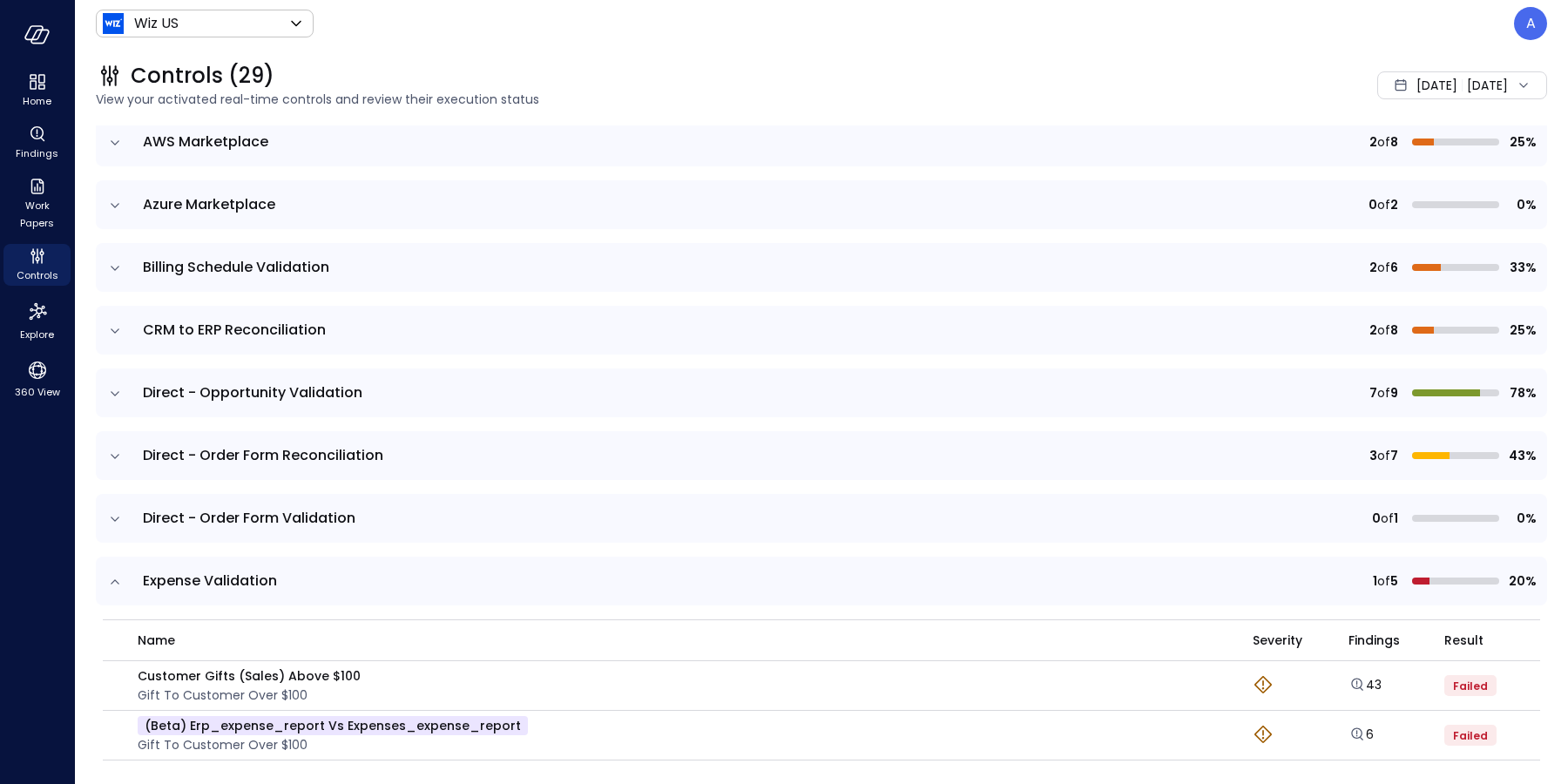
scroll to position [377, 0]
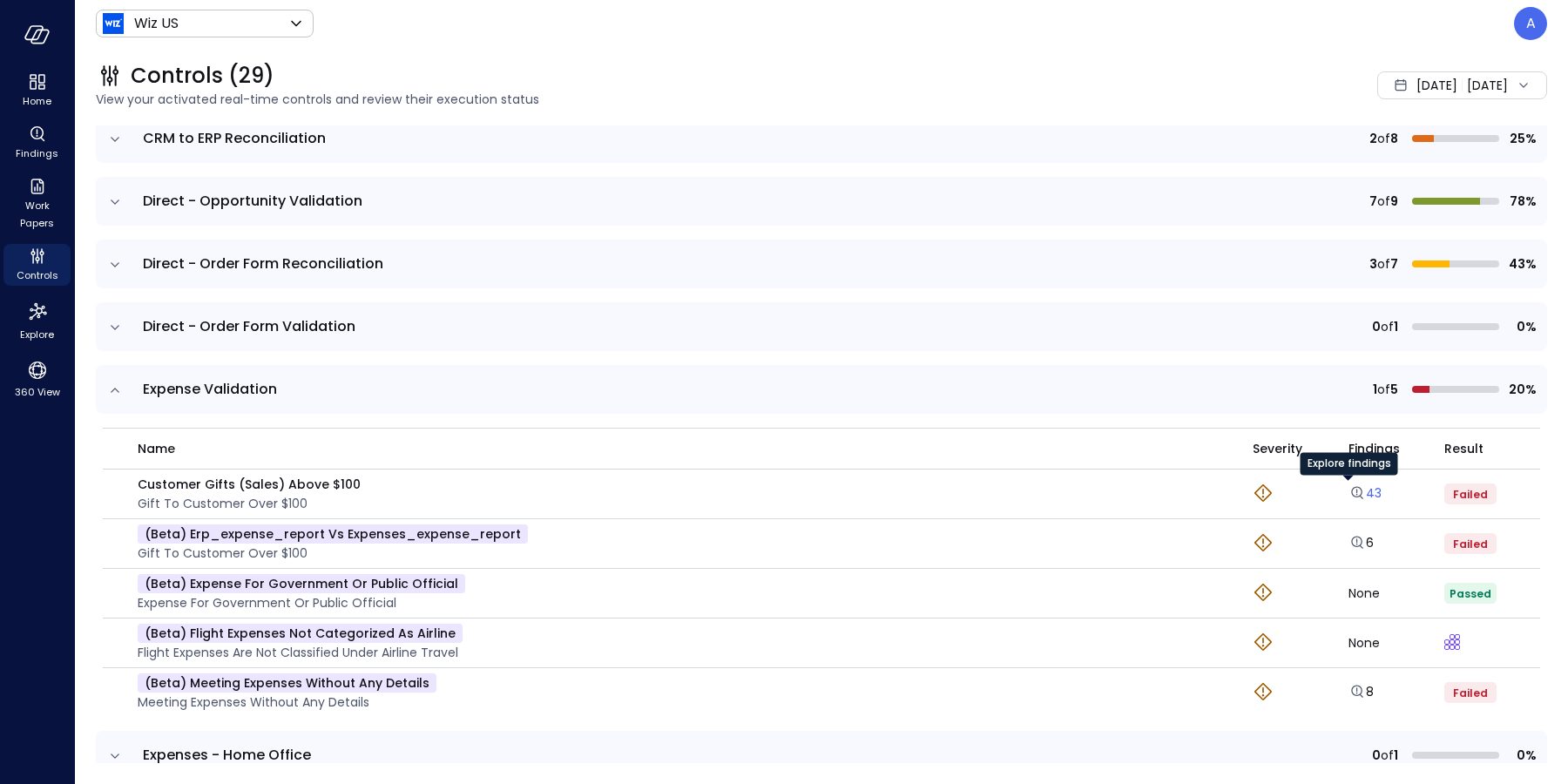
click at [1348, 498] on icon "Explore findings" at bounding box center [1356, 492] width 17 height 17
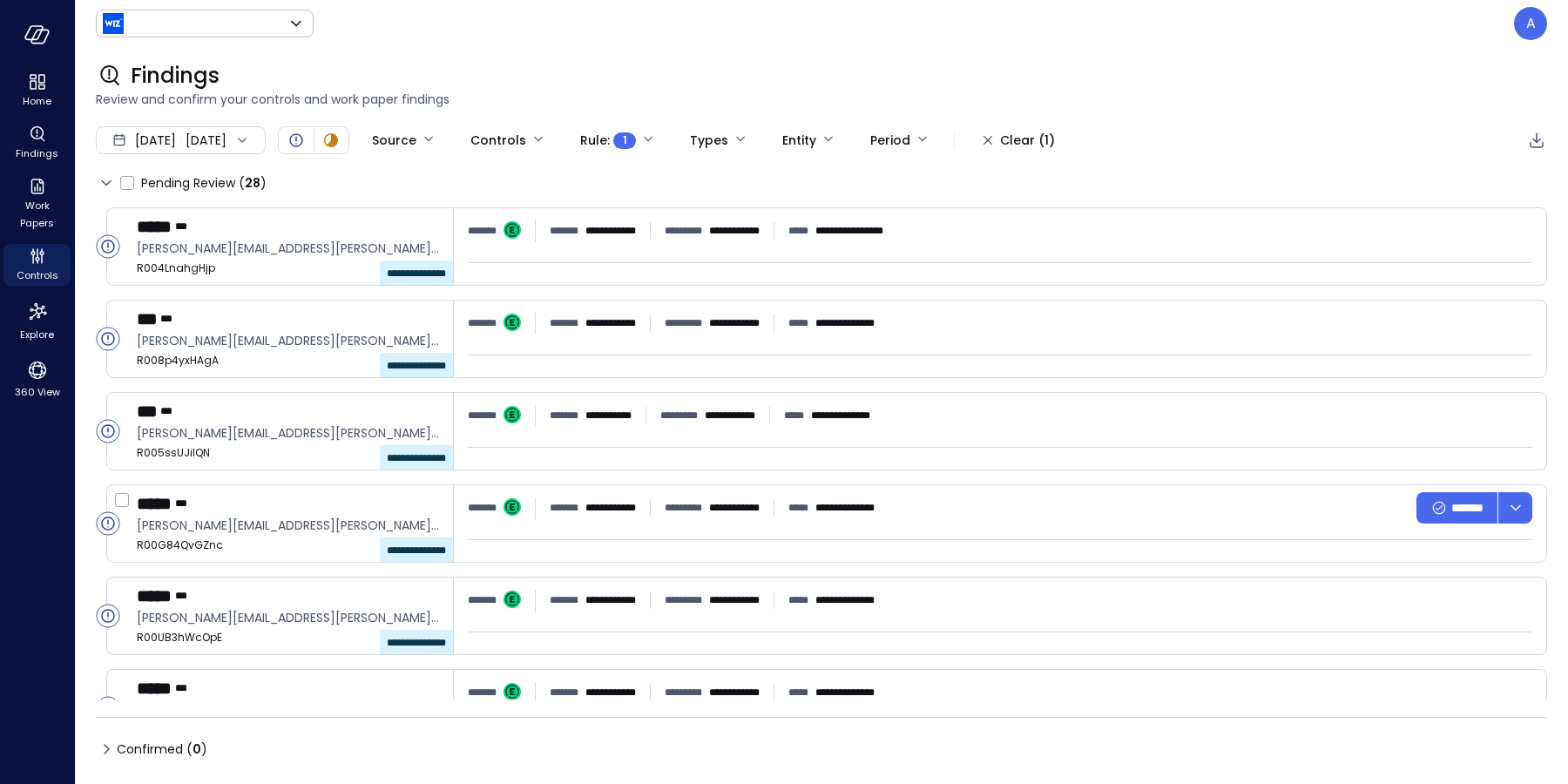
type input "******"
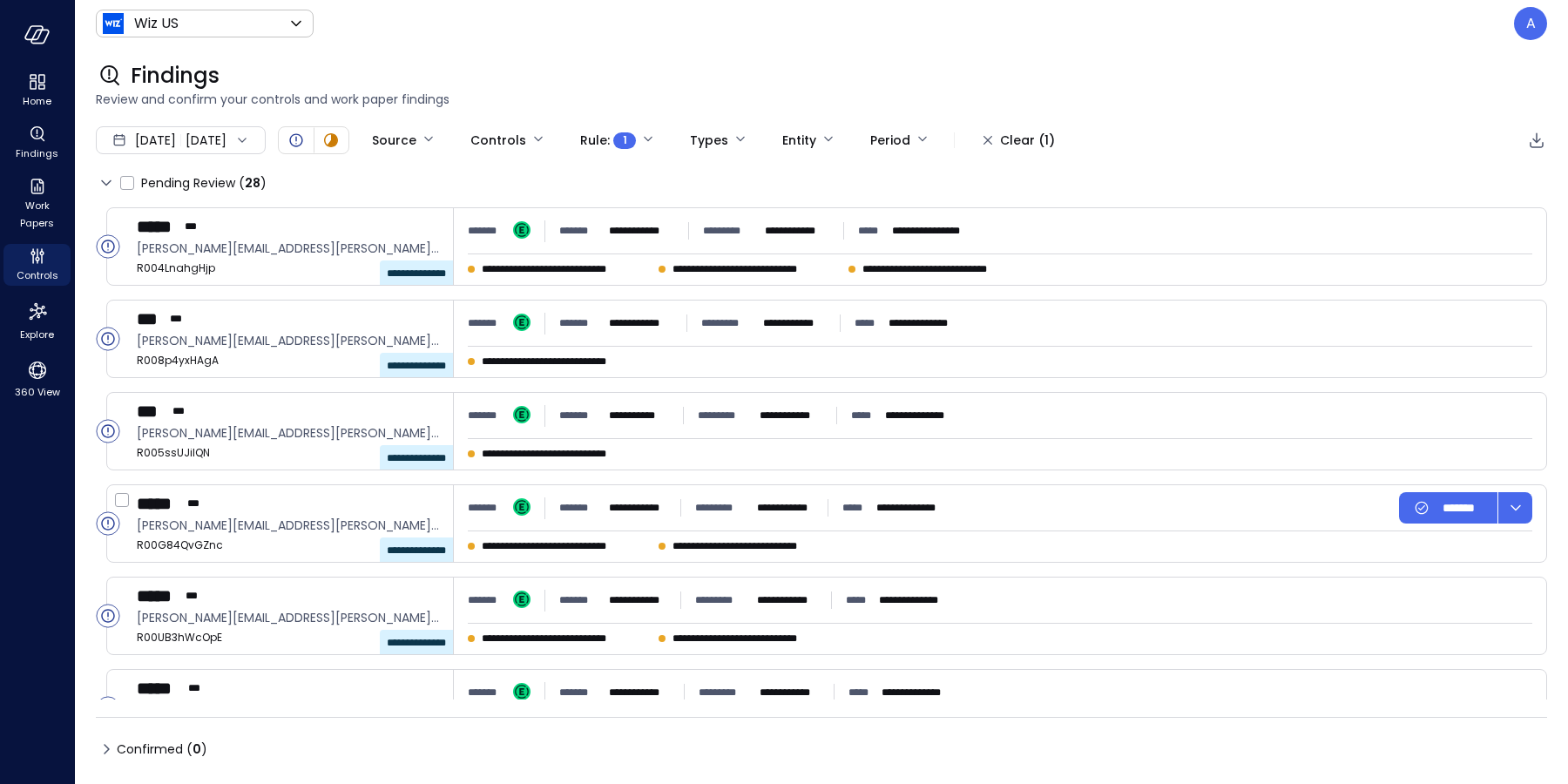
type input "****"
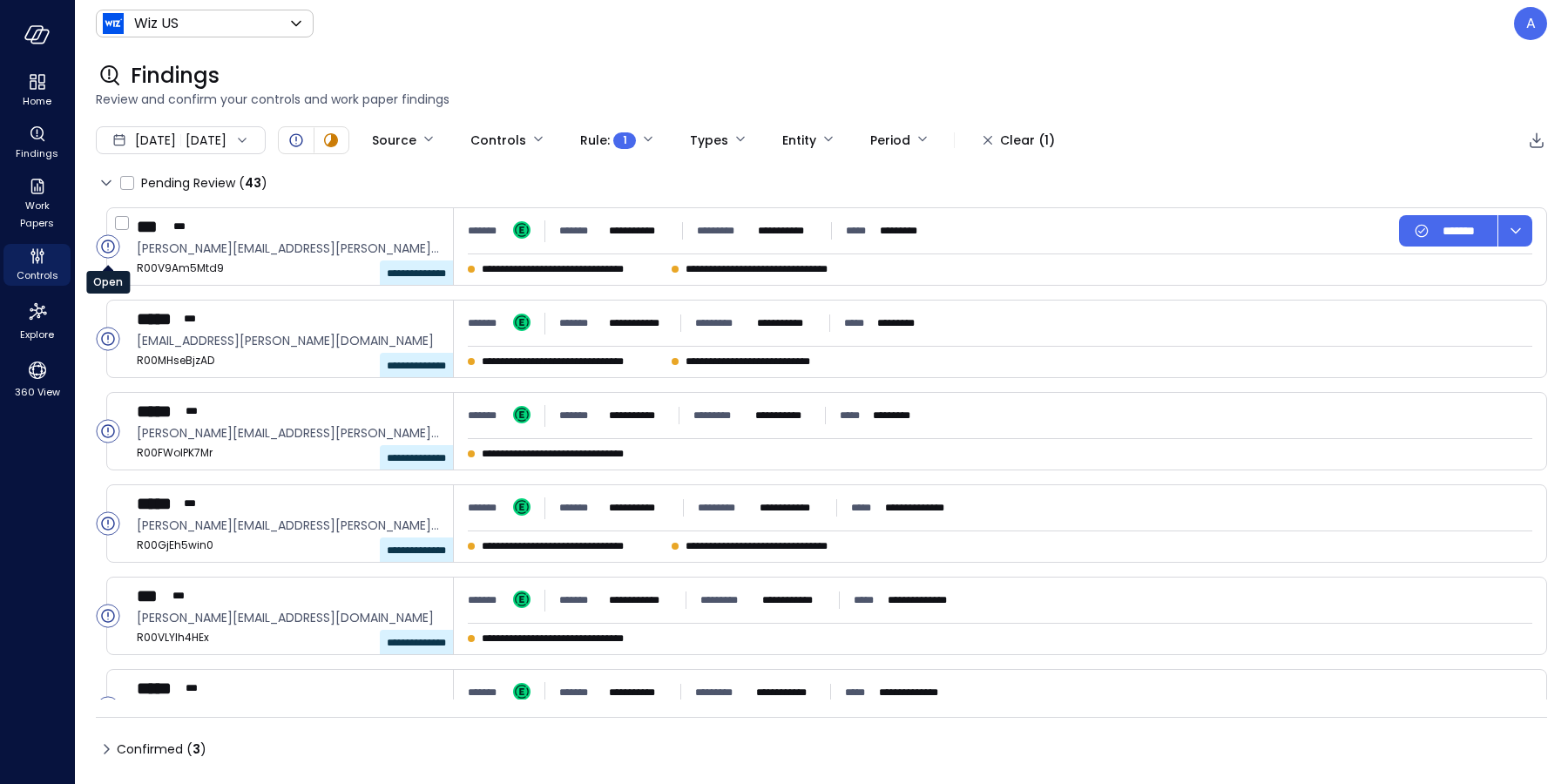
click at [113, 245] on icon "Open" at bounding box center [107, 246] width 13 height 13
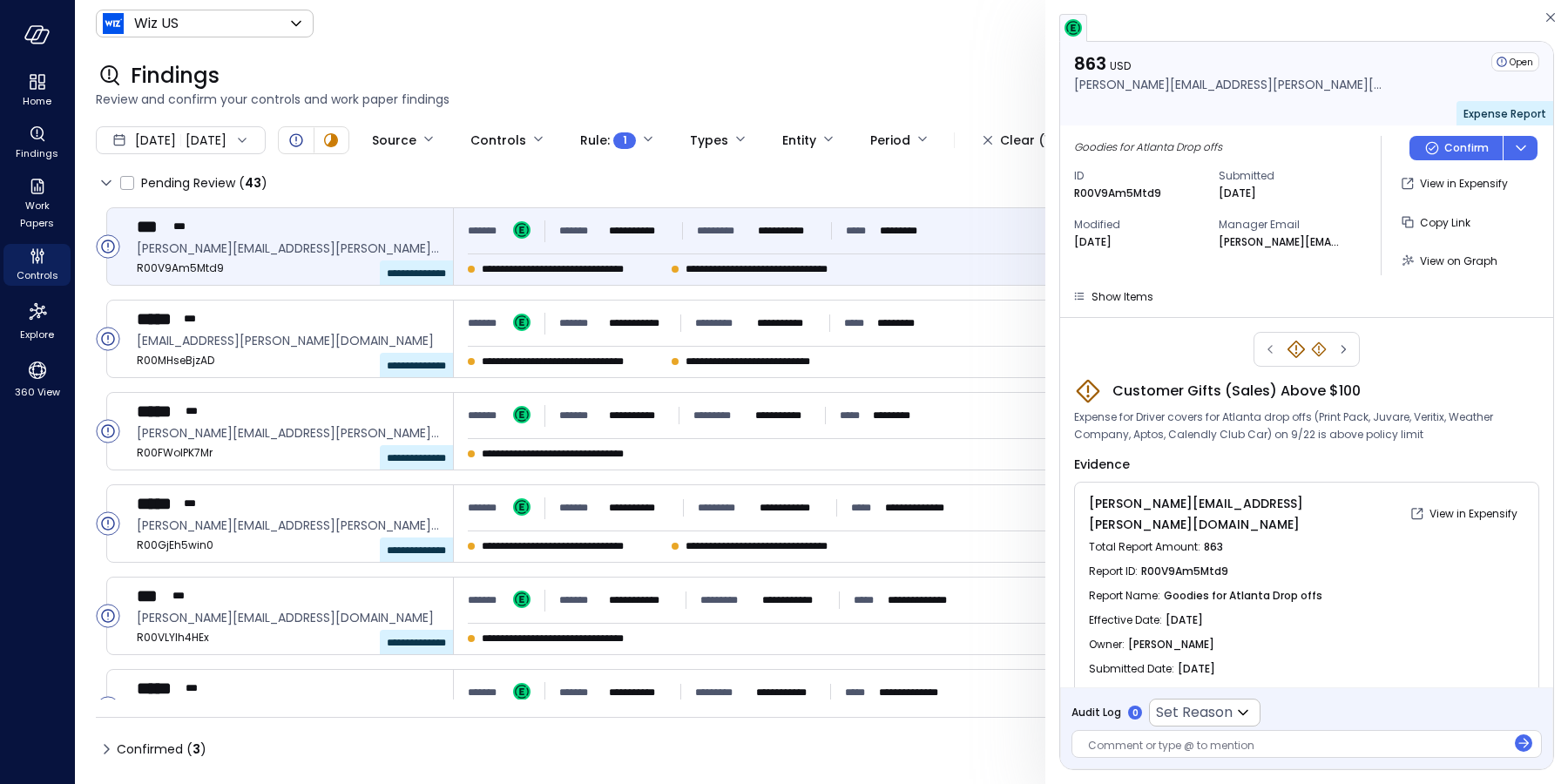
click at [1318, 349] on icon "Customer Gifts (Sales) Above $100" at bounding box center [1318, 348] width 1 height 5
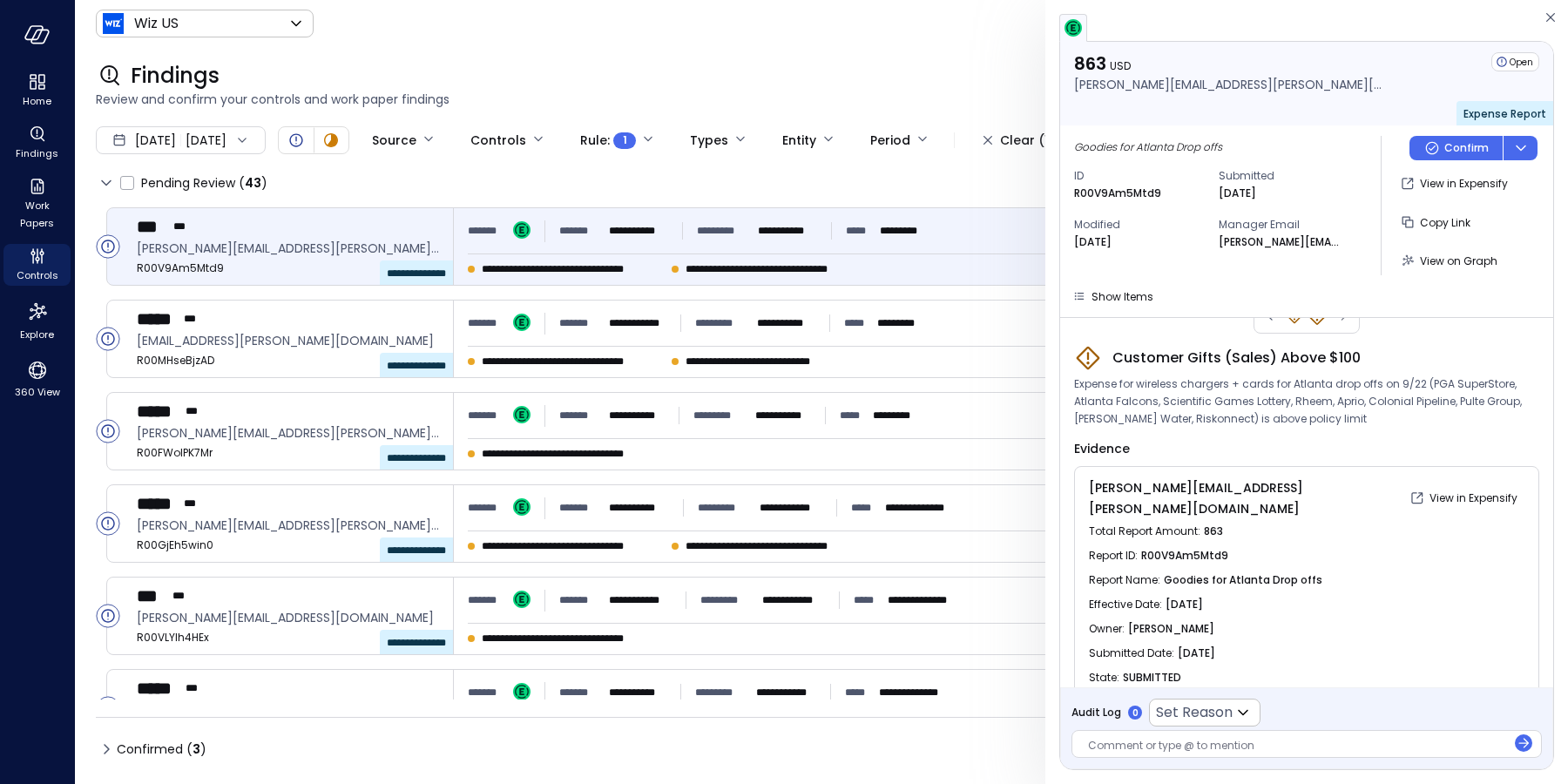
scroll to position [70, 0]
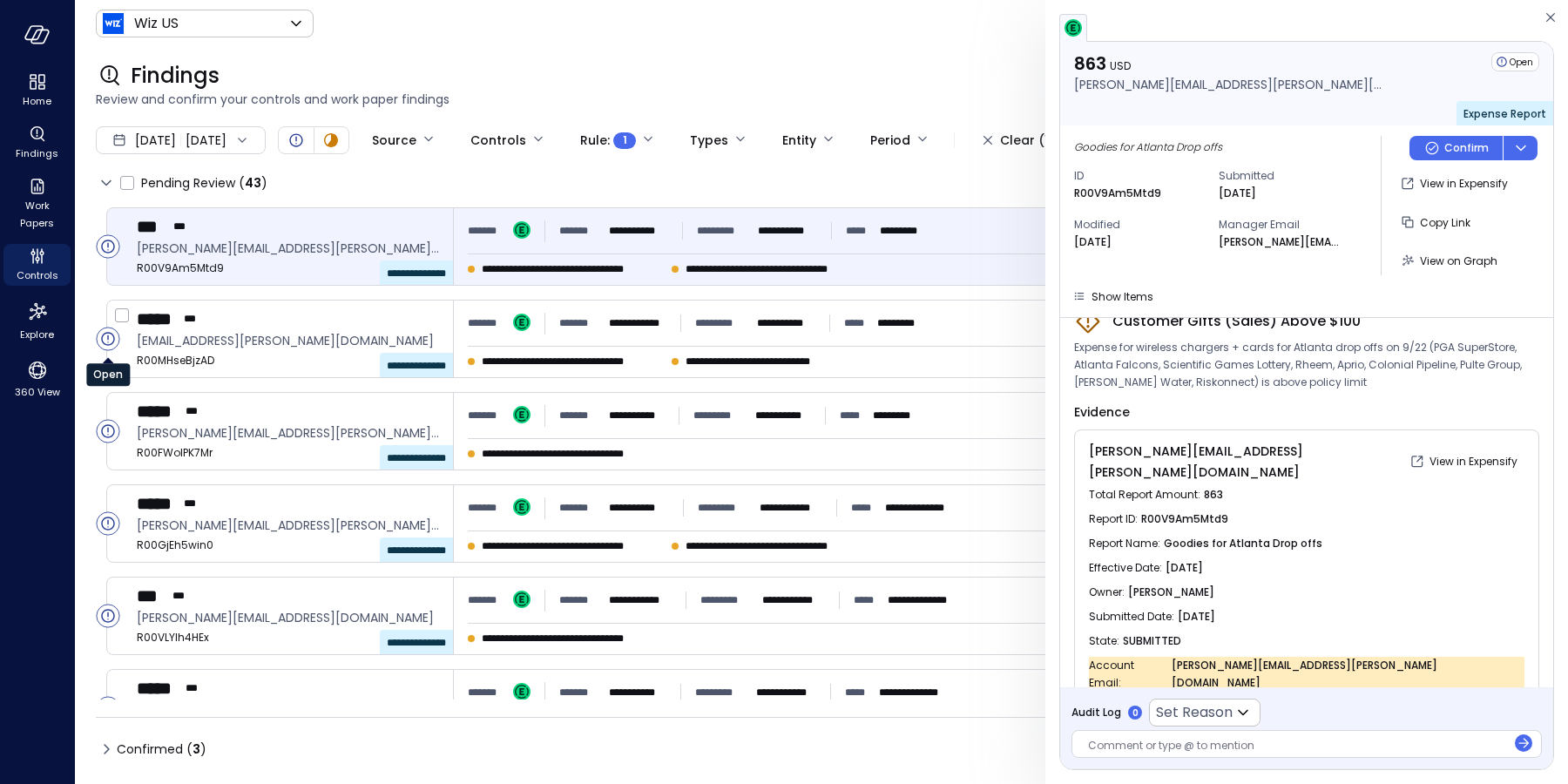
click at [102, 339] on icon "Open" at bounding box center [107, 338] width 13 height 13
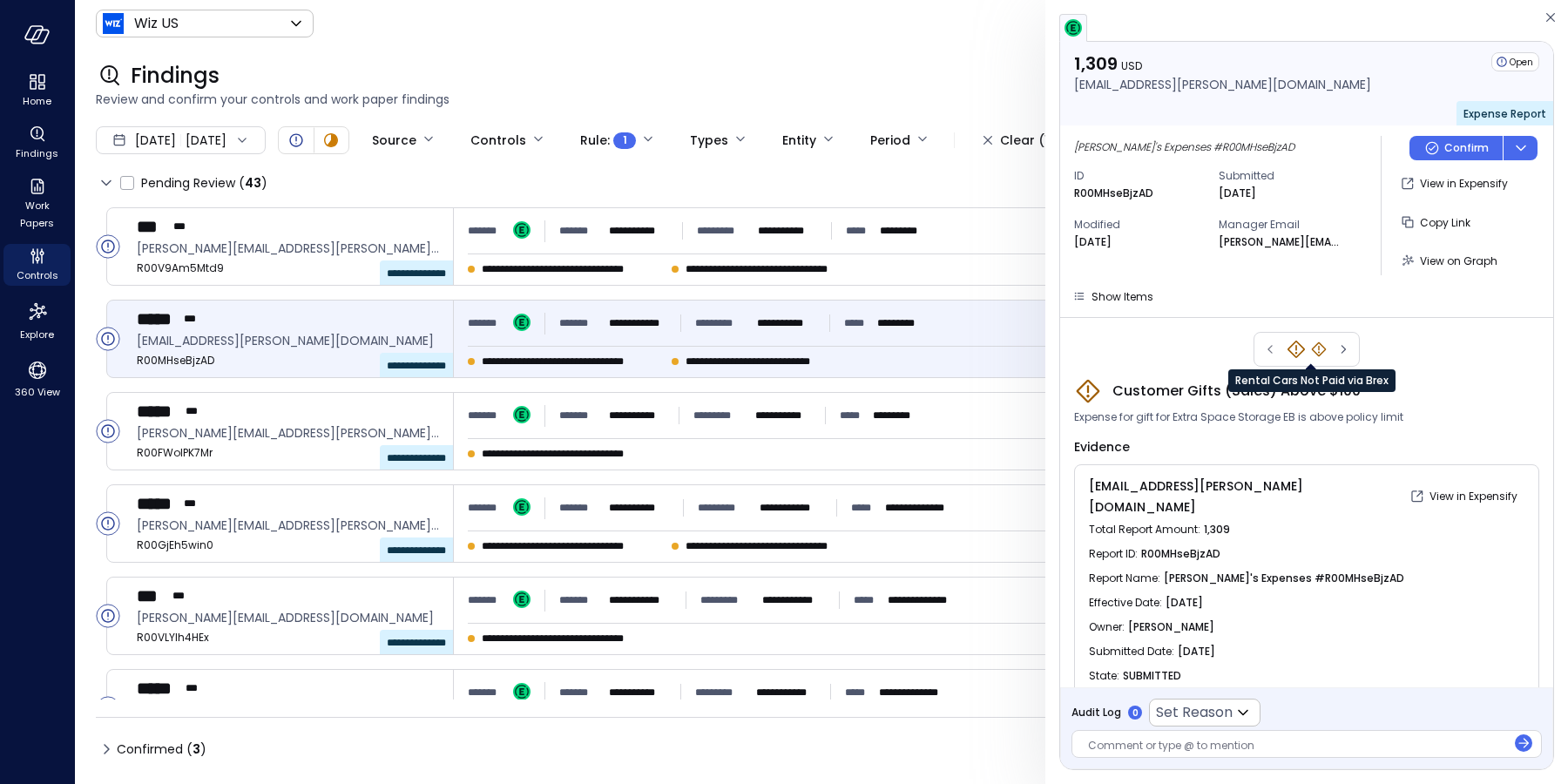
click at [1316, 342] on icon "Rental Cars Not Paid via Brex" at bounding box center [1318, 349] width 17 height 17
click at [1164, 417] on span "expense for windshield payment not paid by Brex" at bounding box center [1204, 417] width 260 height 17
copy span "windshield"
click at [1130, 298] on span "Show Items" at bounding box center [1122, 296] width 62 height 15
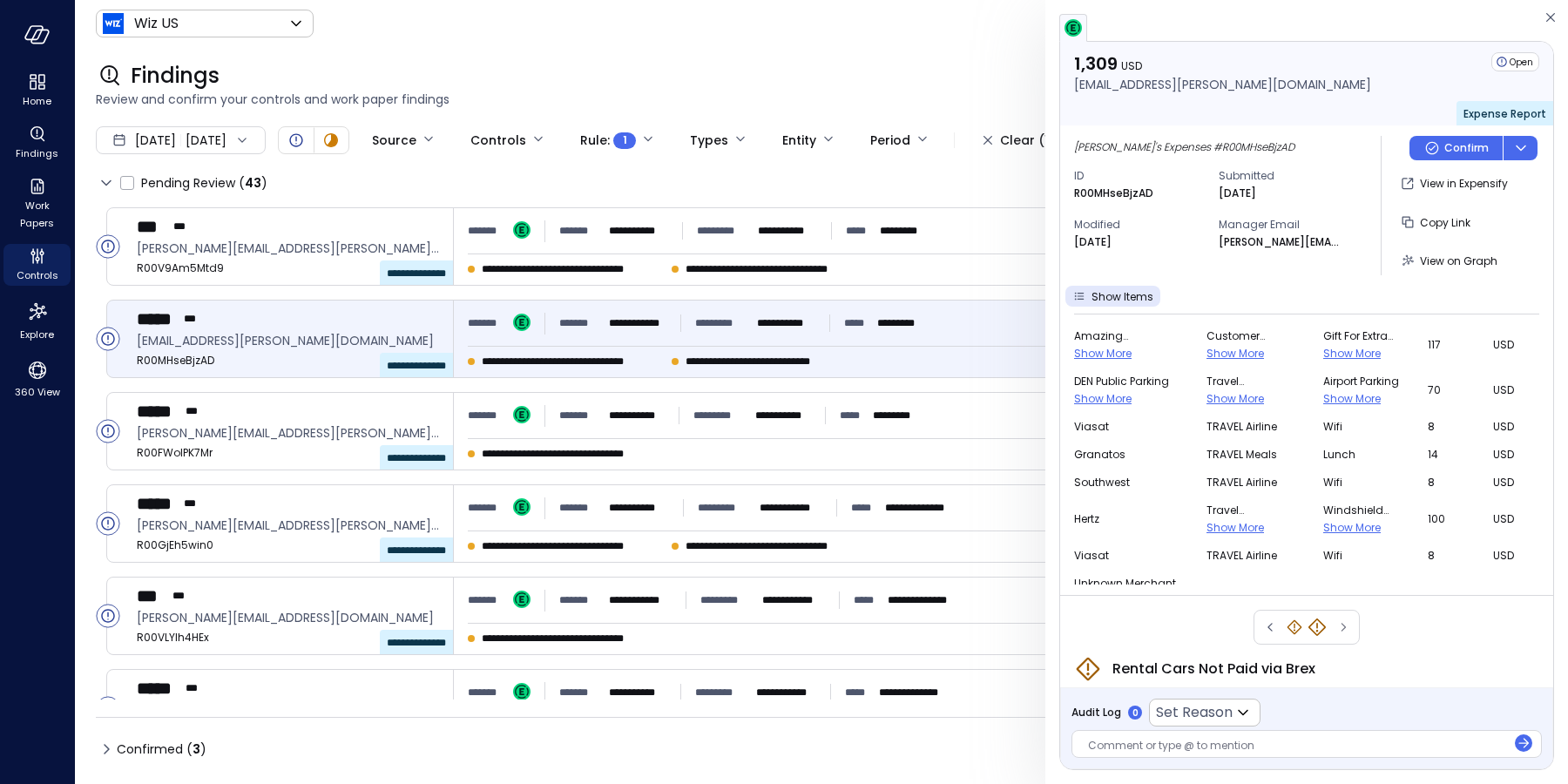
scroll to position [706, 0]
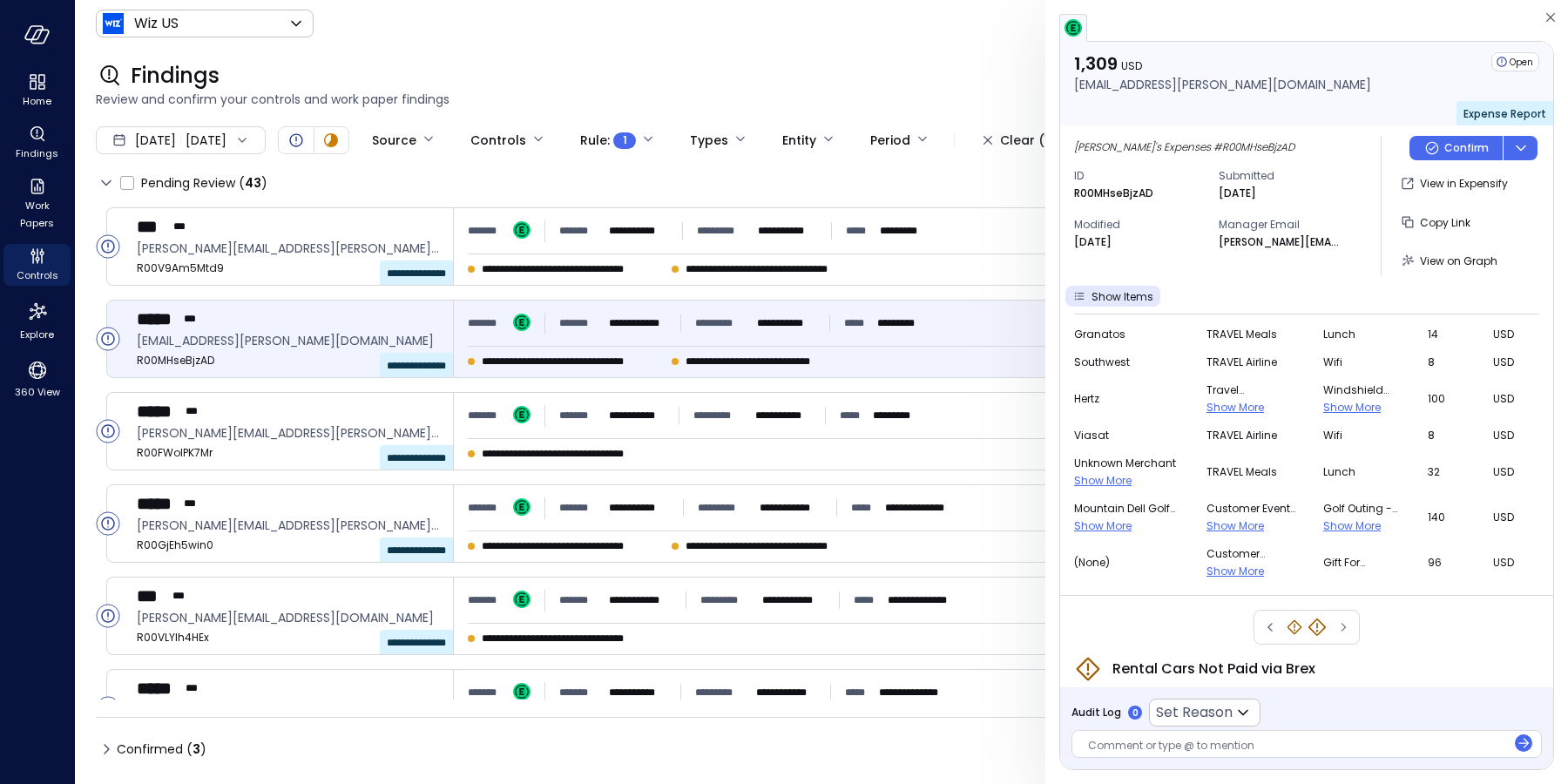
click at [1213, 404] on span "Show More" at bounding box center [1234, 407] width 57 height 15
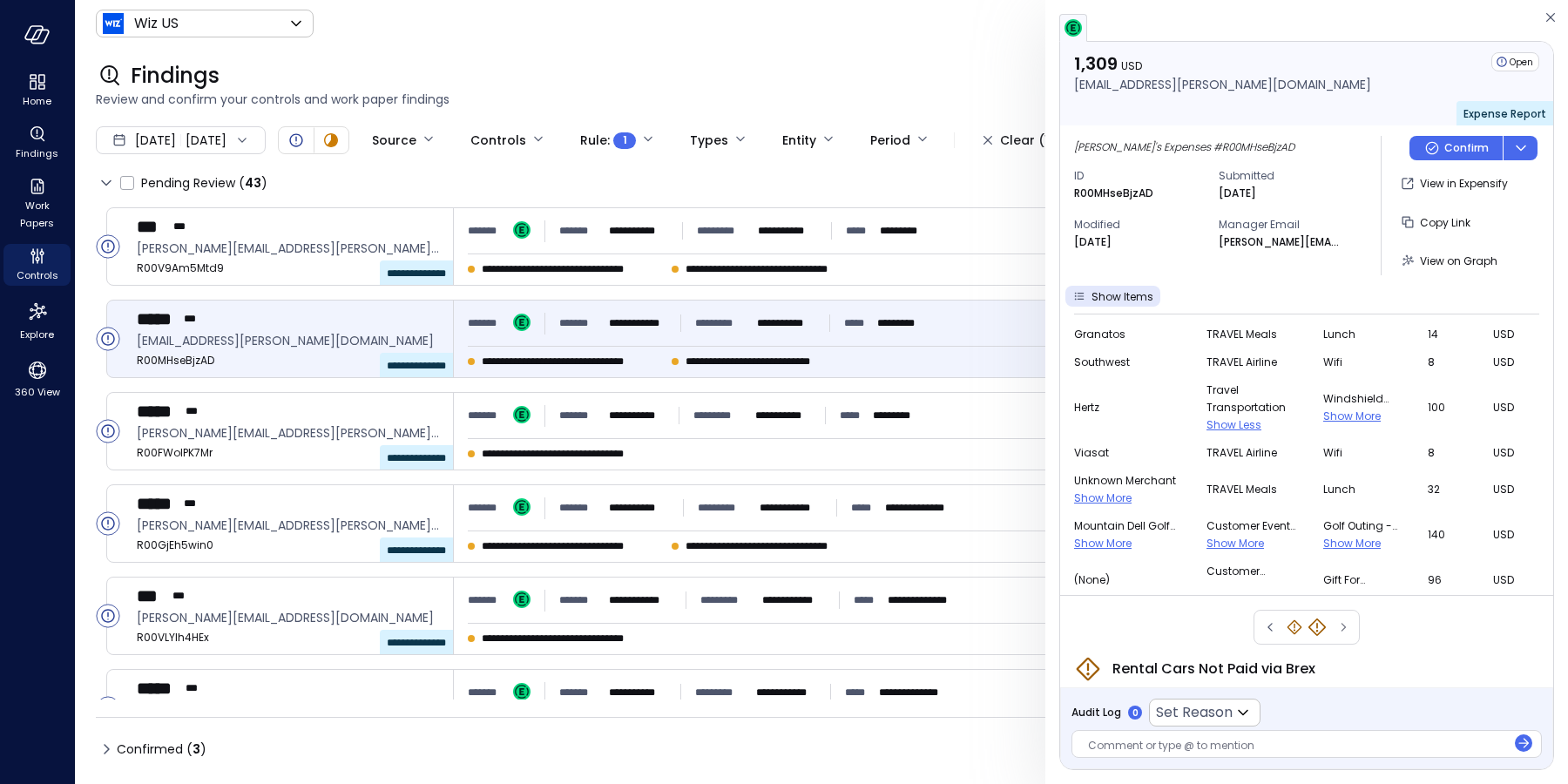
click at [1323, 415] on span "Show More" at bounding box center [1351, 416] width 57 height 15
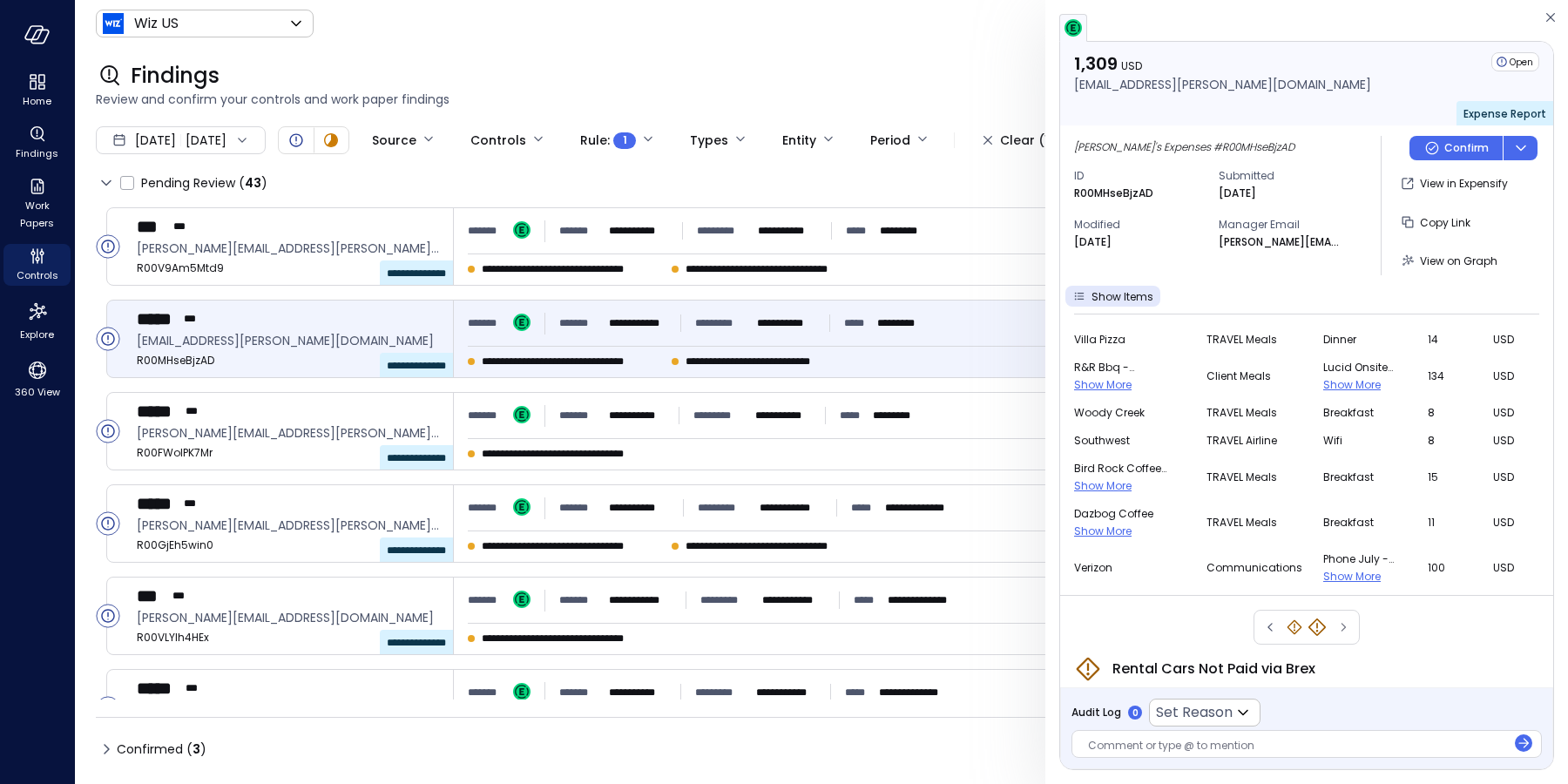
scroll to position [129, 0]
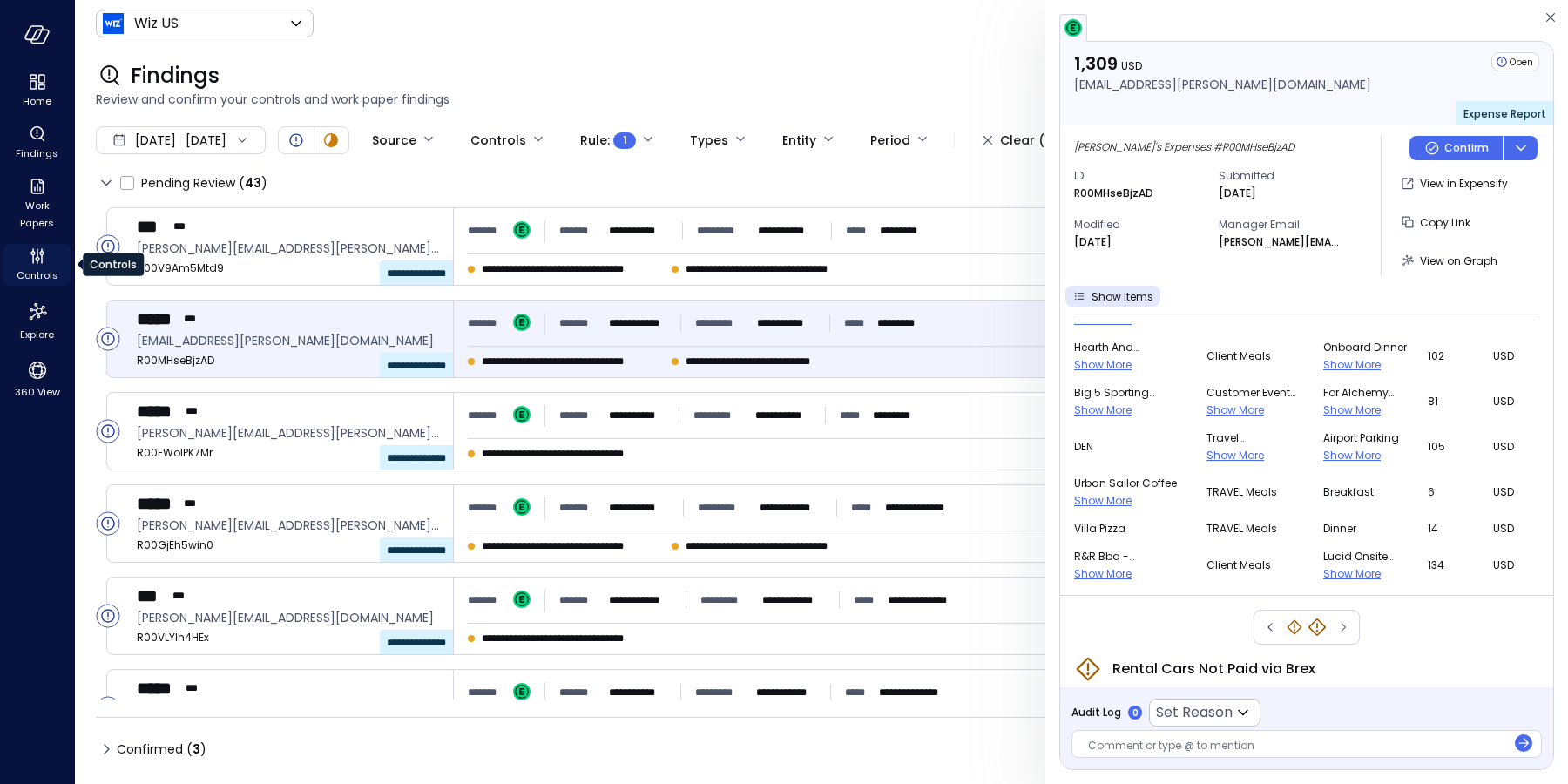
click at [45, 253] on icon "Controls" at bounding box center [37, 256] width 21 height 21
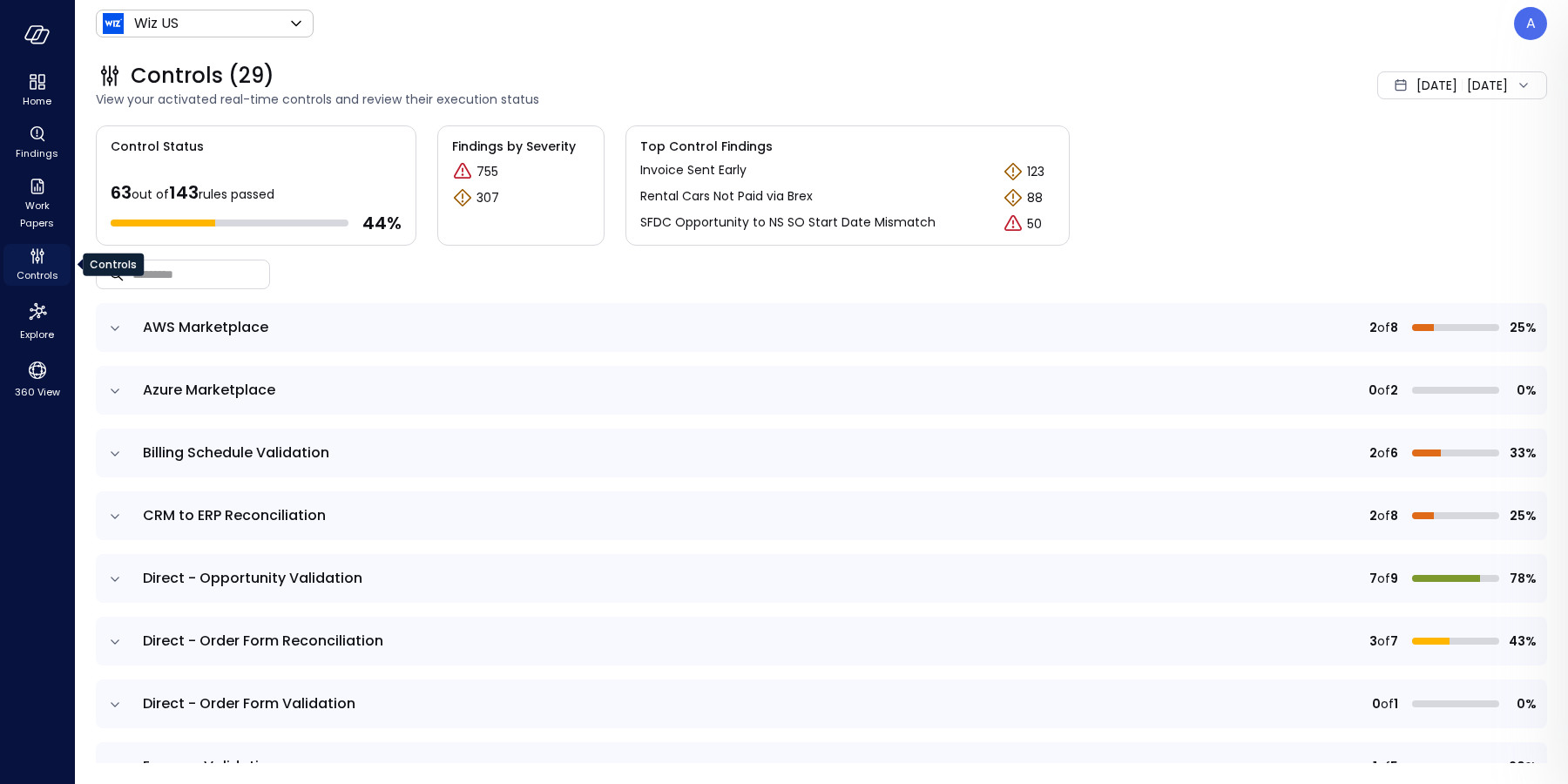
click at [19, 274] on span "Controls" at bounding box center [38, 275] width 42 height 17
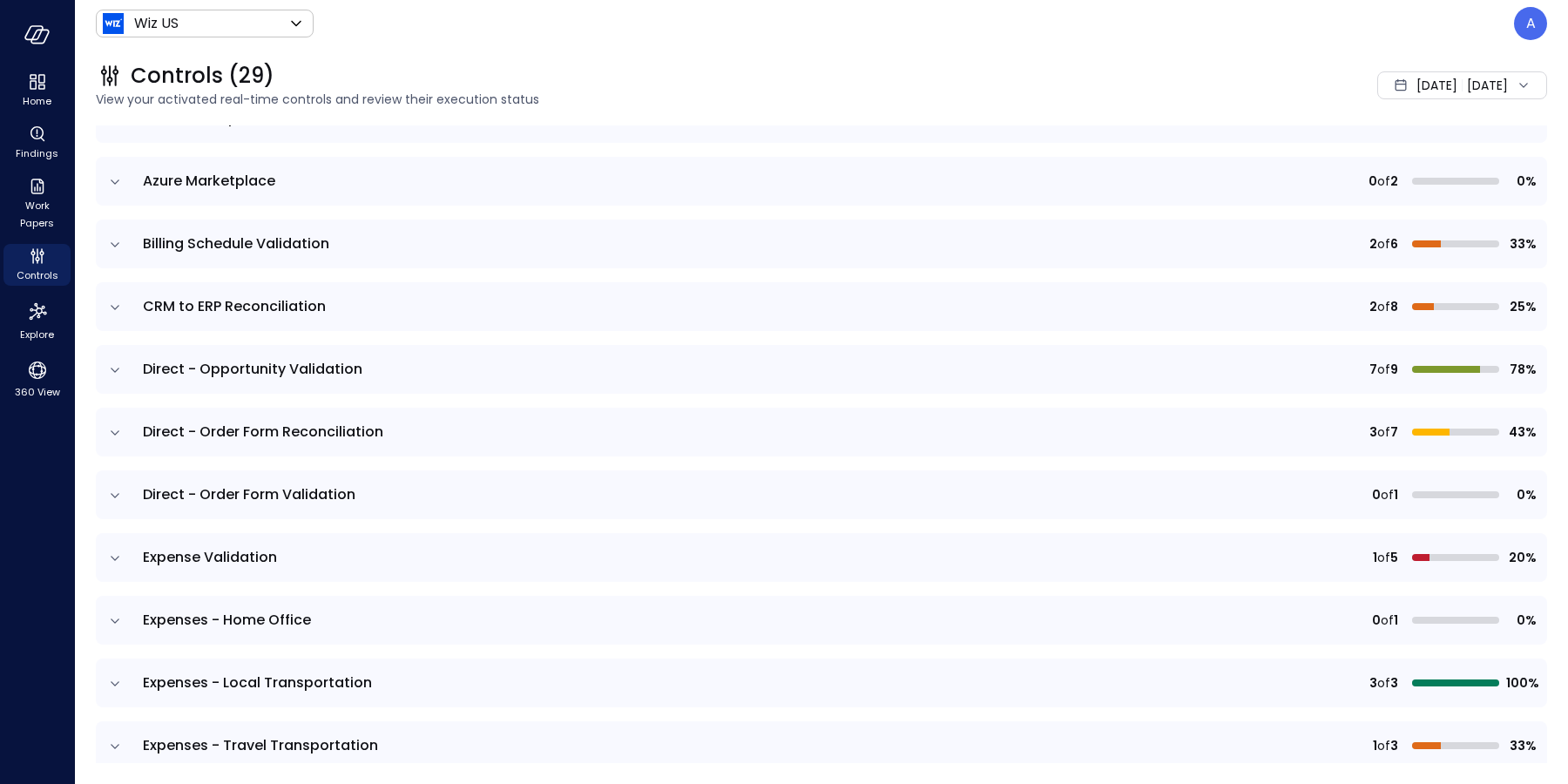
scroll to position [408, 0]
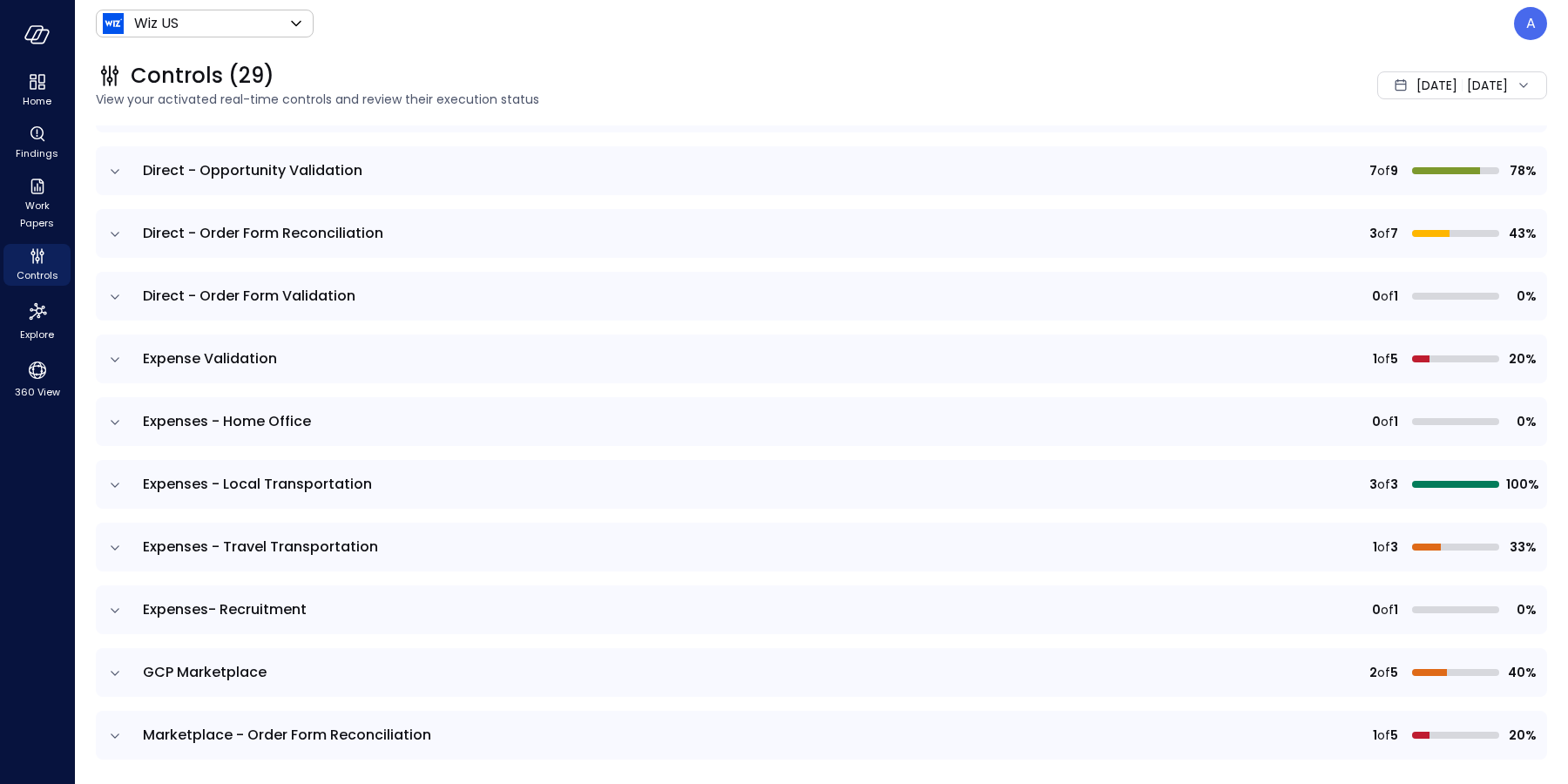
click at [110, 424] on icon "expand row" at bounding box center [114, 422] width 17 height 17
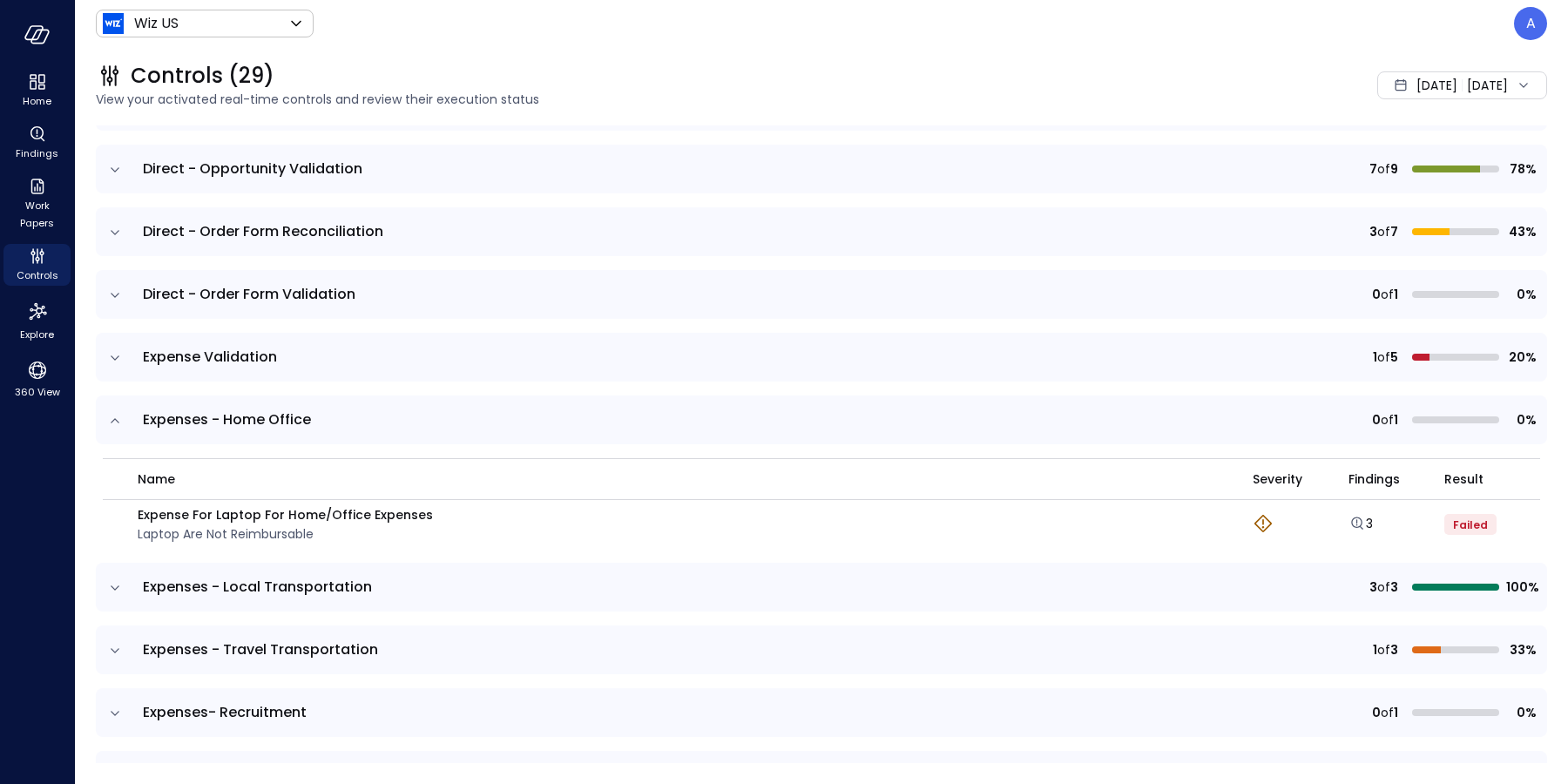
scroll to position [412, 0]
click at [113, 354] on icon "expand row" at bounding box center [115, 355] width 9 height 4
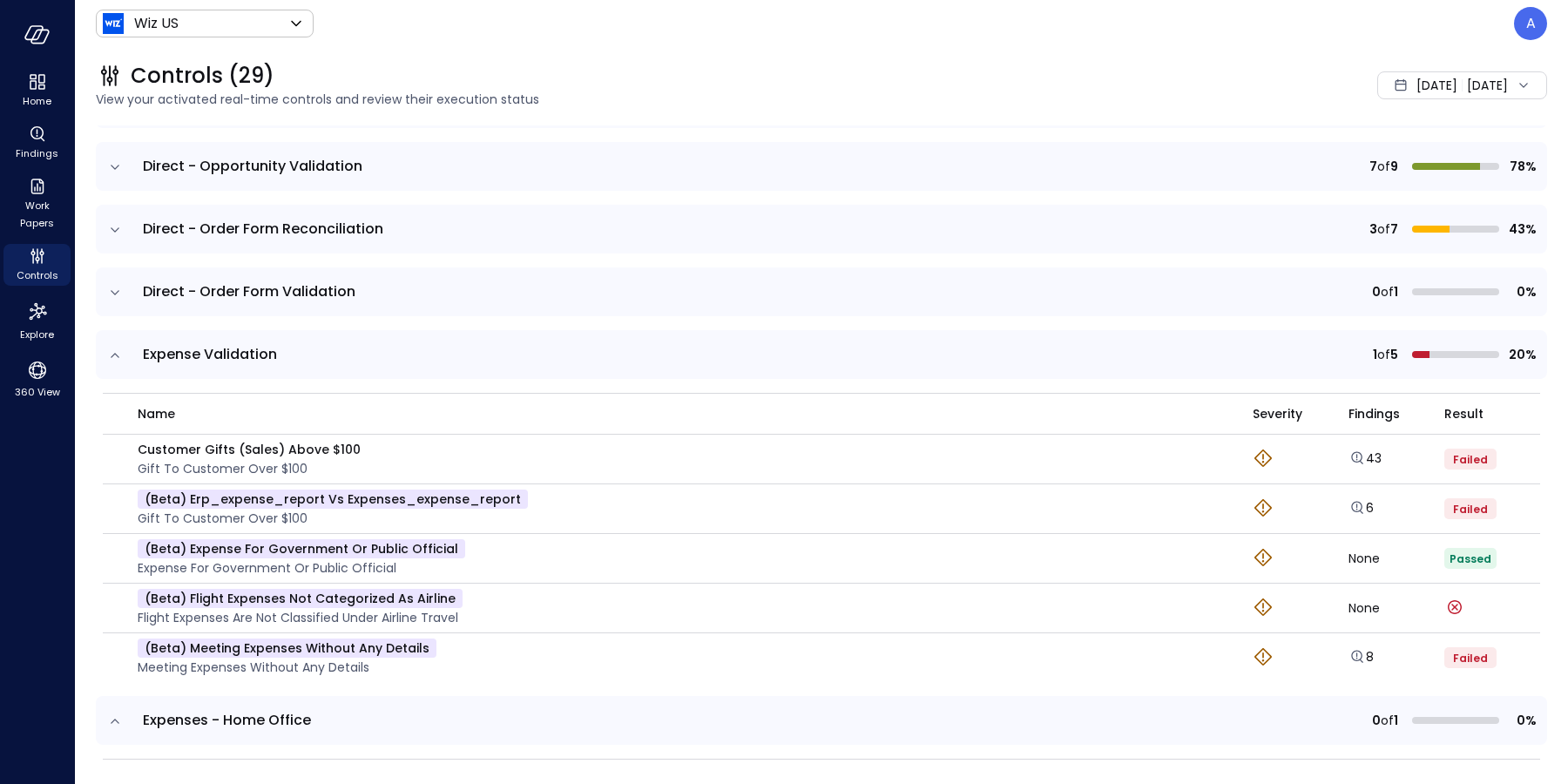
click at [792, 65] on div "Controls (29)" at bounding box center [608, 76] width 1024 height 28
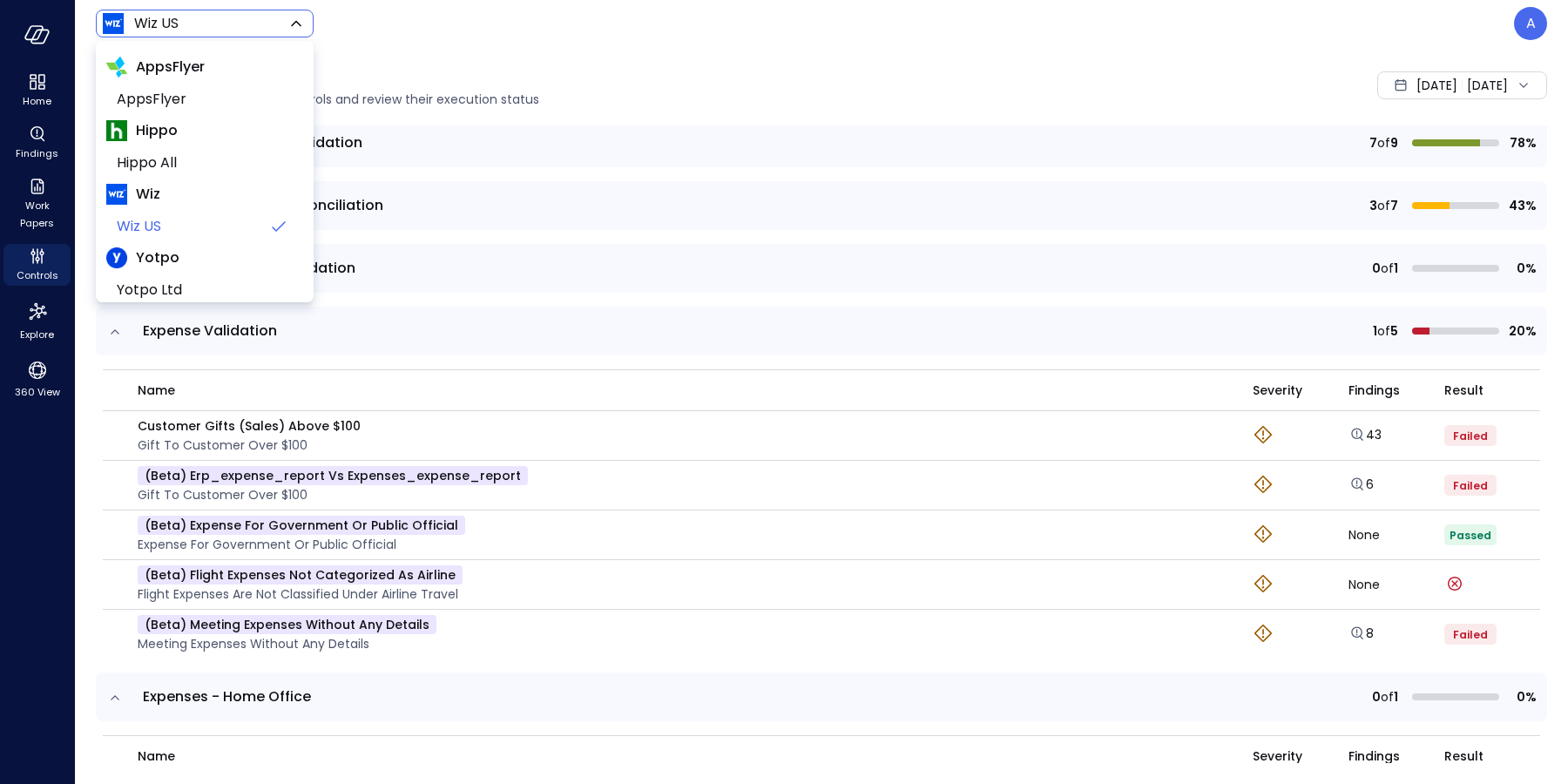
click at [199, 26] on body "Home Findings Work Papers Controls Explore 360 View Wiz US ****** ​ A Controls …" at bounding box center [784, 392] width 1568 height 784
click at [187, 94] on span "AppsFlyer" at bounding box center [203, 99] width 172 height 21
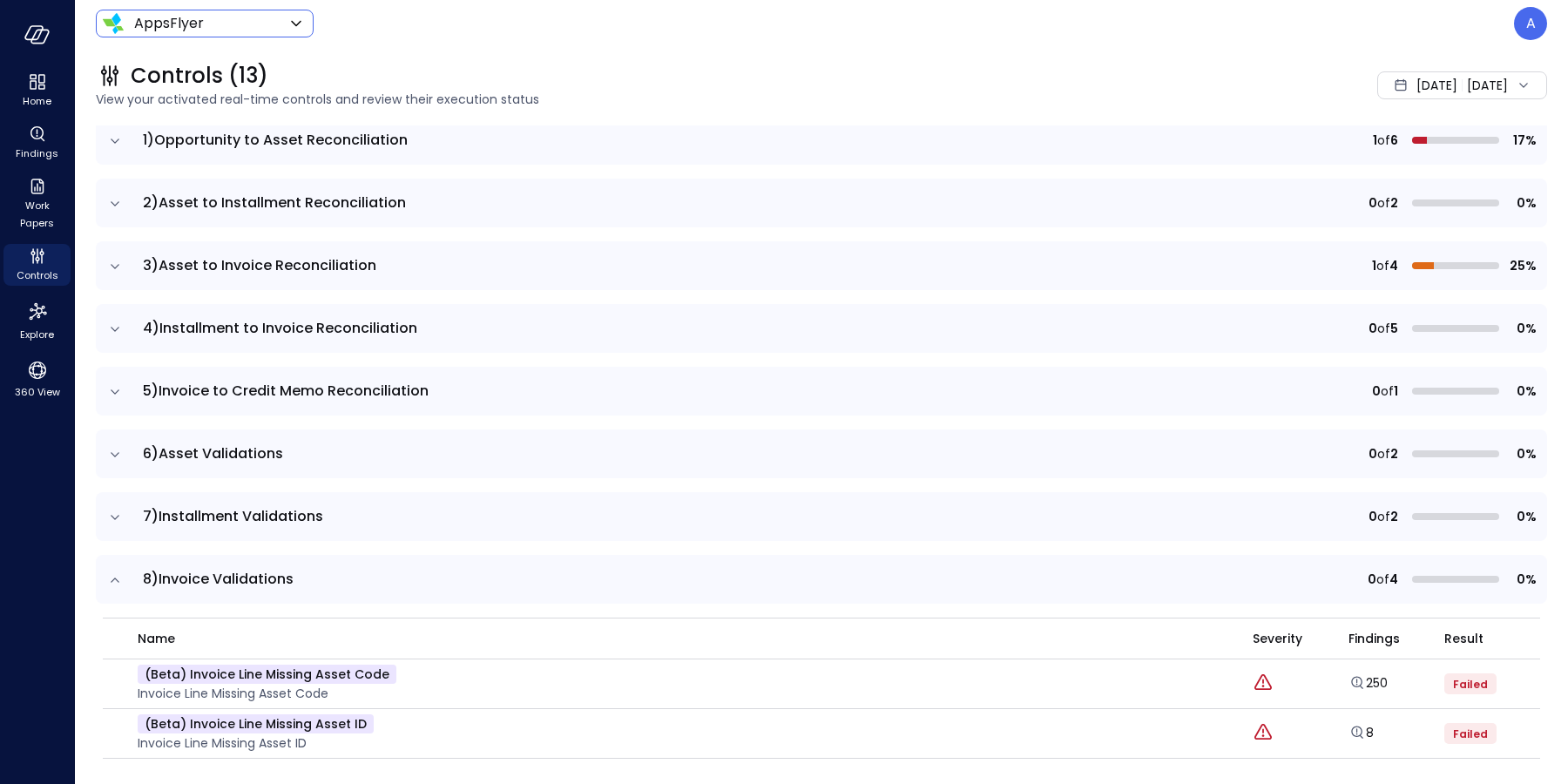
scroll to position [209, 0]
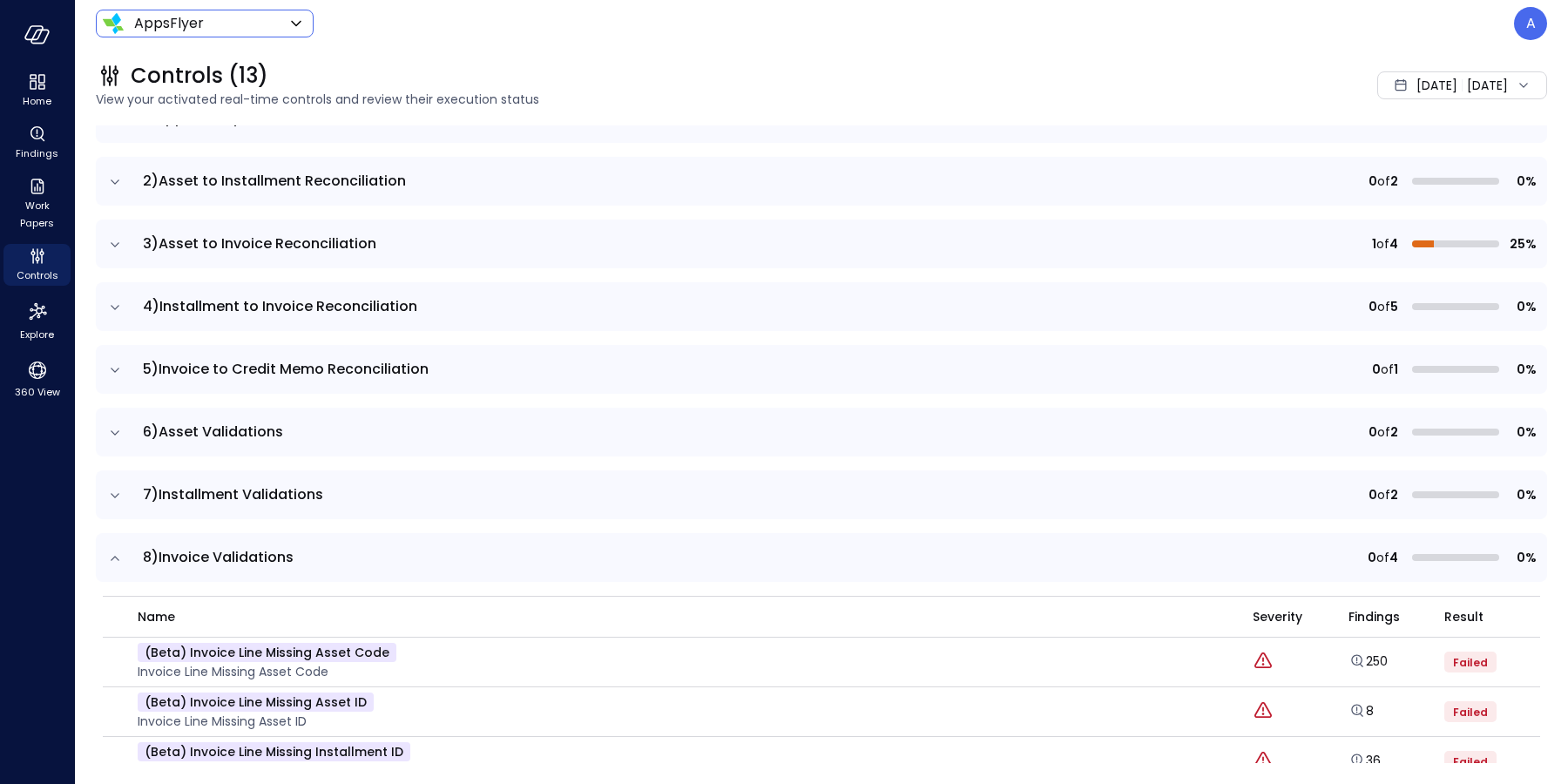
click at [112, 560] on icon "expand row" at bounding box center [114, 558] width 17 height 17
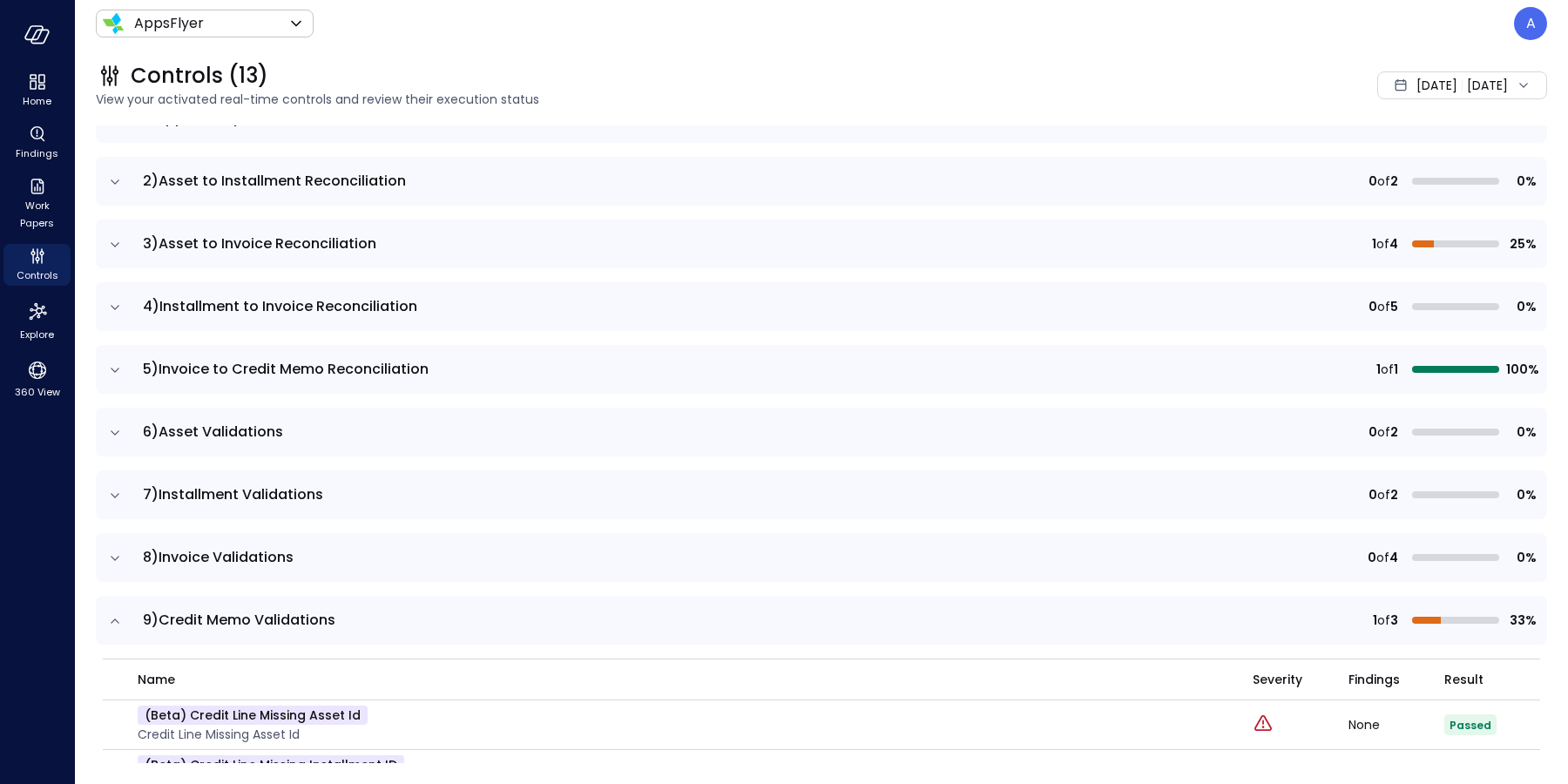
drag, startPoint x: 111, startPoint y: 620, endPoint x: 162, endPoint y: 609, distance: 51.8
click at [112, 620] on icon "expand row" at bounding box center [114, 620] width 17 height 17
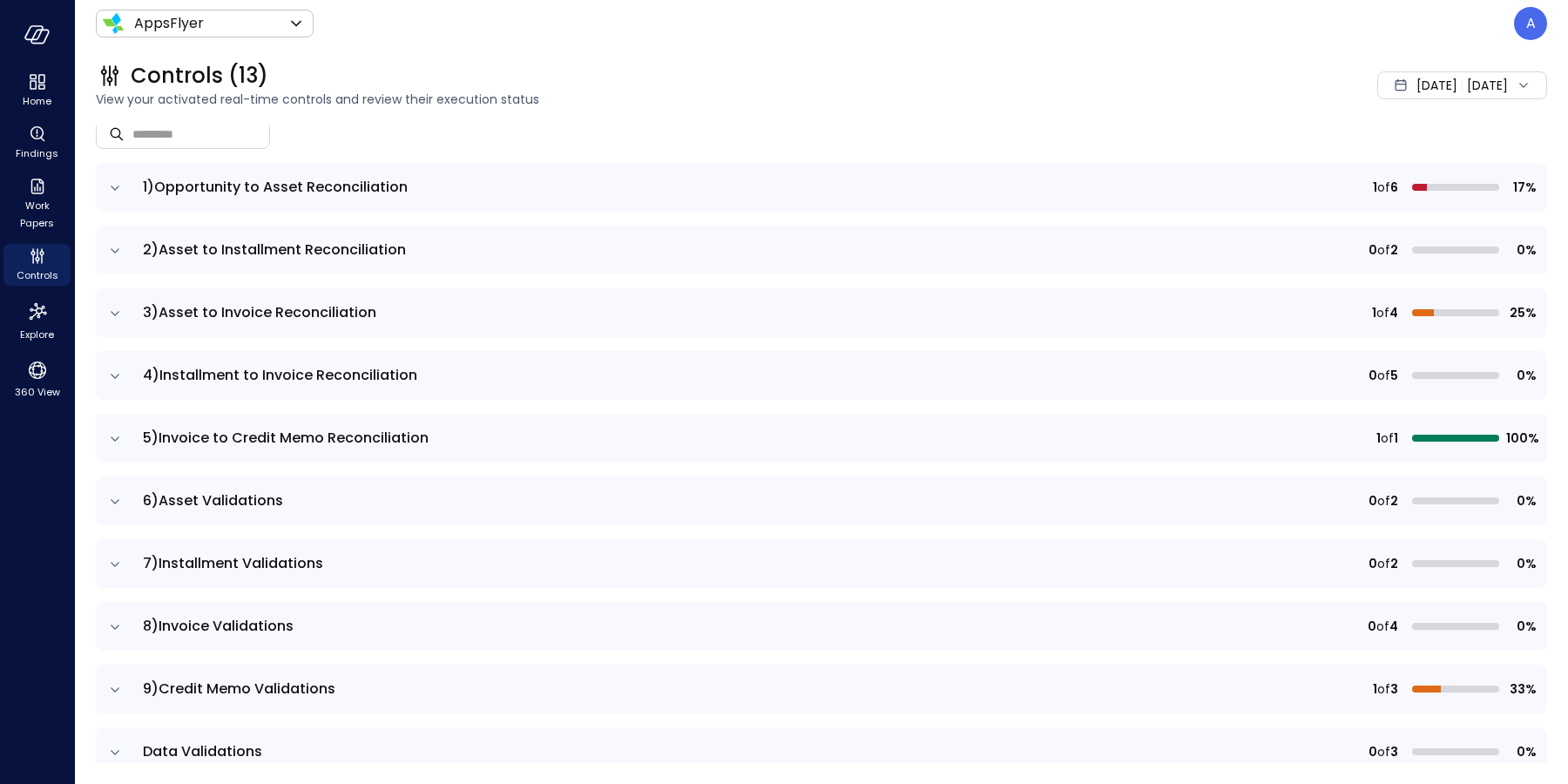
scroll to position [142, 0]
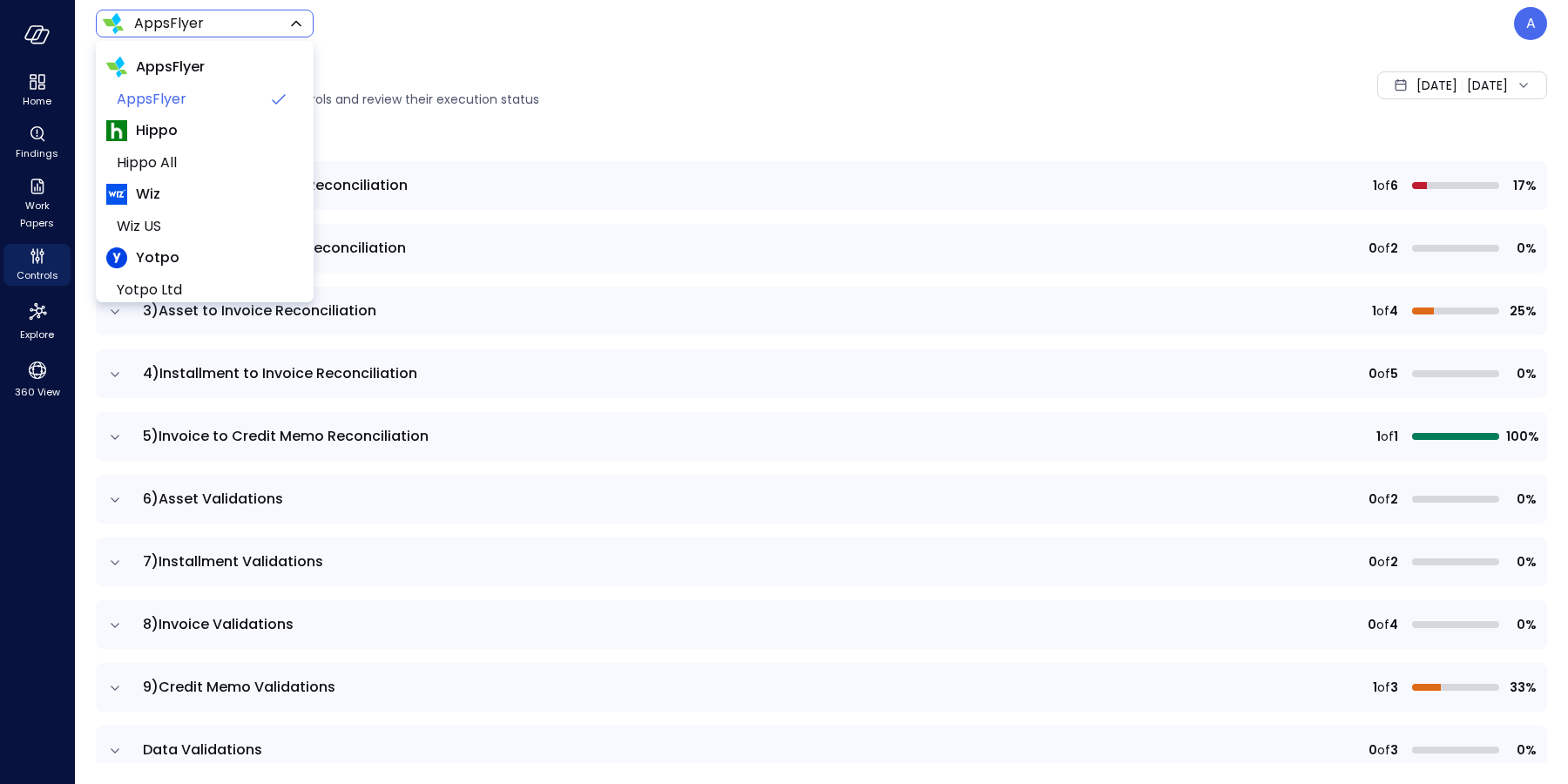
click at [203, 29] on body "Home Findings Work Papers Controls Explore 360 View AppsFlyer ******* ​ A Contr…" at bounding box center [784, 392] width 1568 height 784
click at [177, 223] on span "Wiz US" at bounding box center [203, 226] width 172 height 21
type input "******"
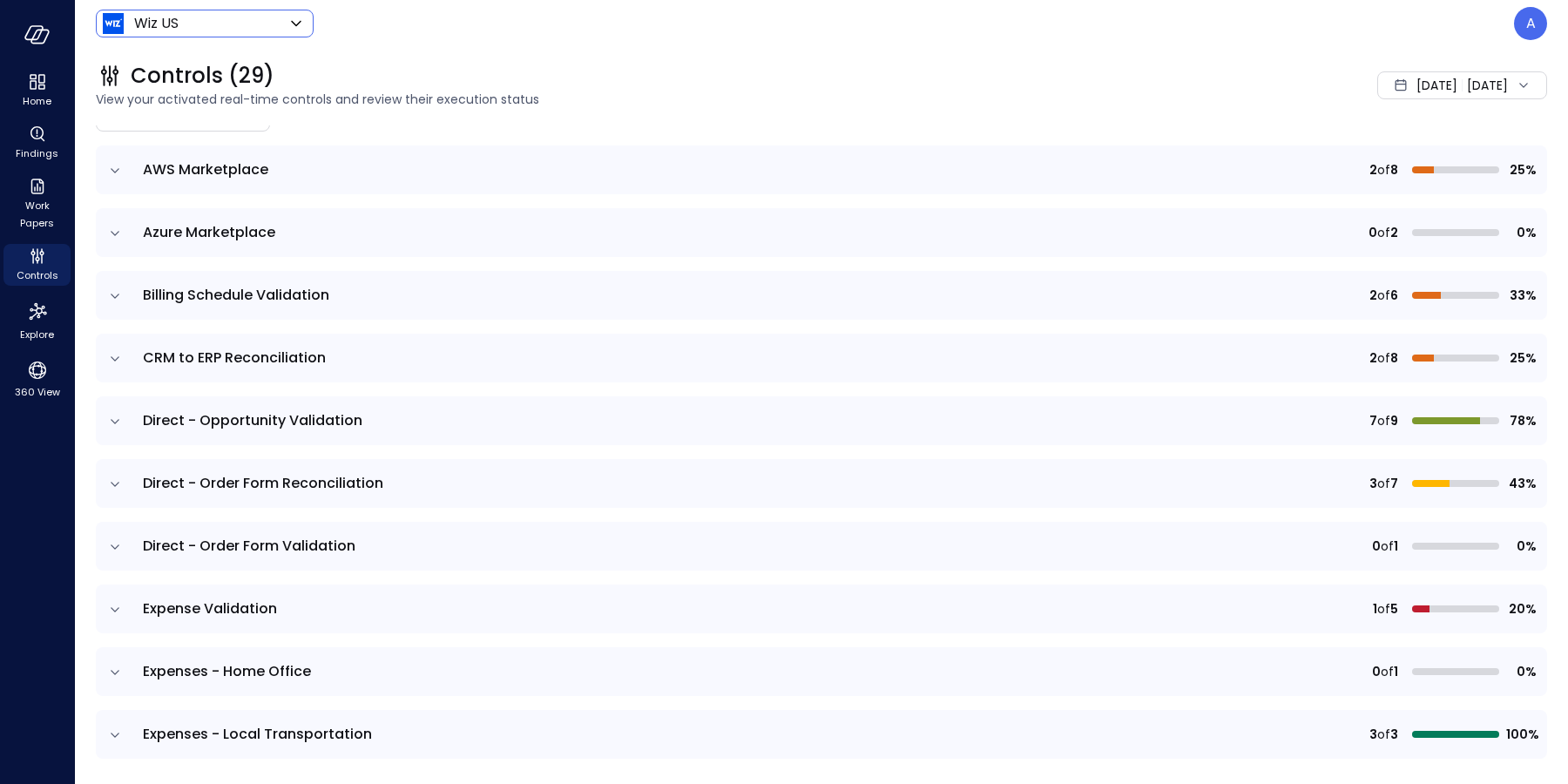
scroll to position [175, 0]
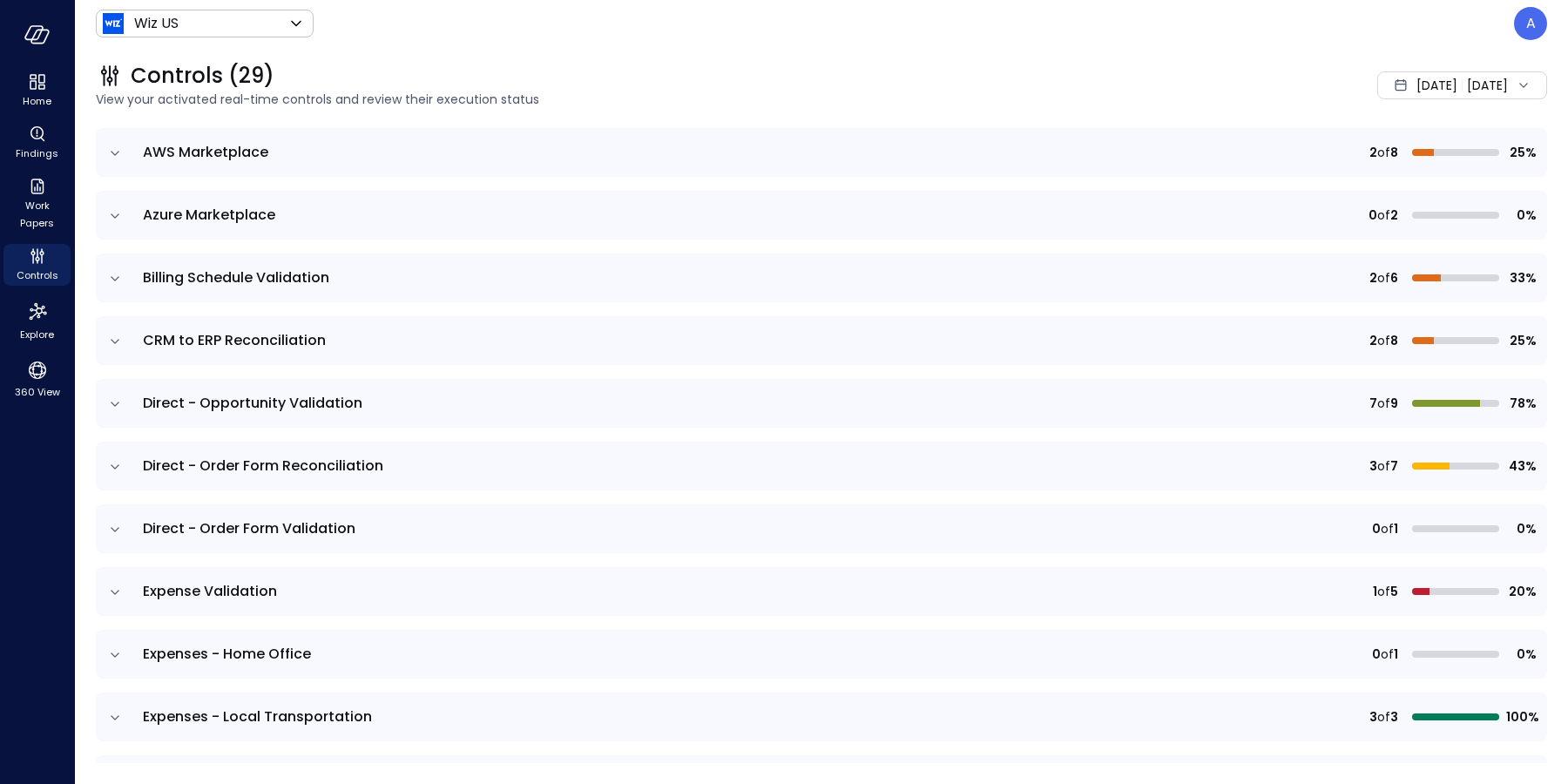
click at [111, 593] on icon "expand row" at bounding box center [114, 592] width 17 height 17
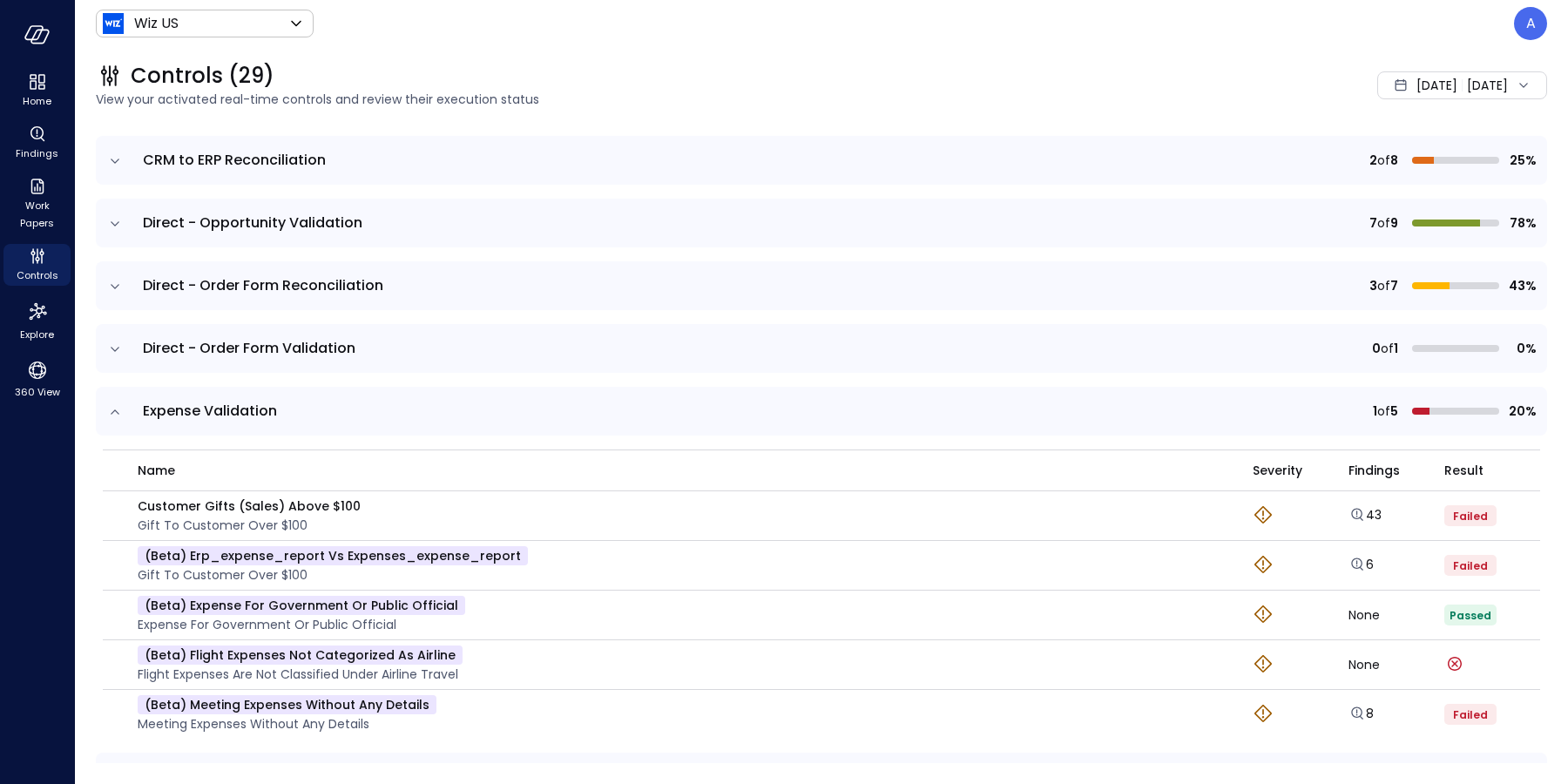
scroll to position [551, 0]
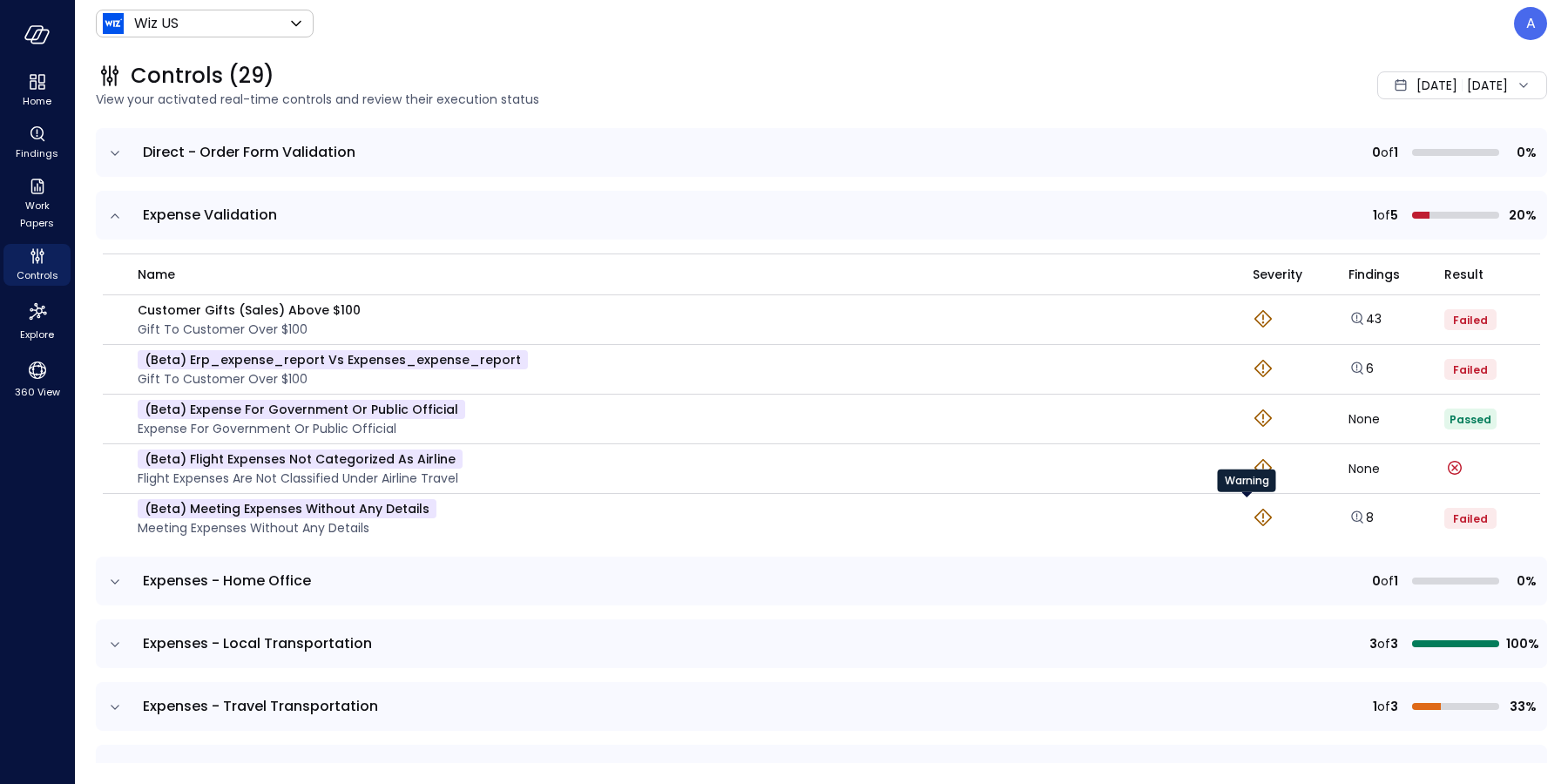
click at [1253, 521] on icon "Warning" at bounding box center [1263, 517] width 21 height 21
click at [1348, 515] on icon "Explore findings" at bounding box center [1356, 517] width 17 height 17
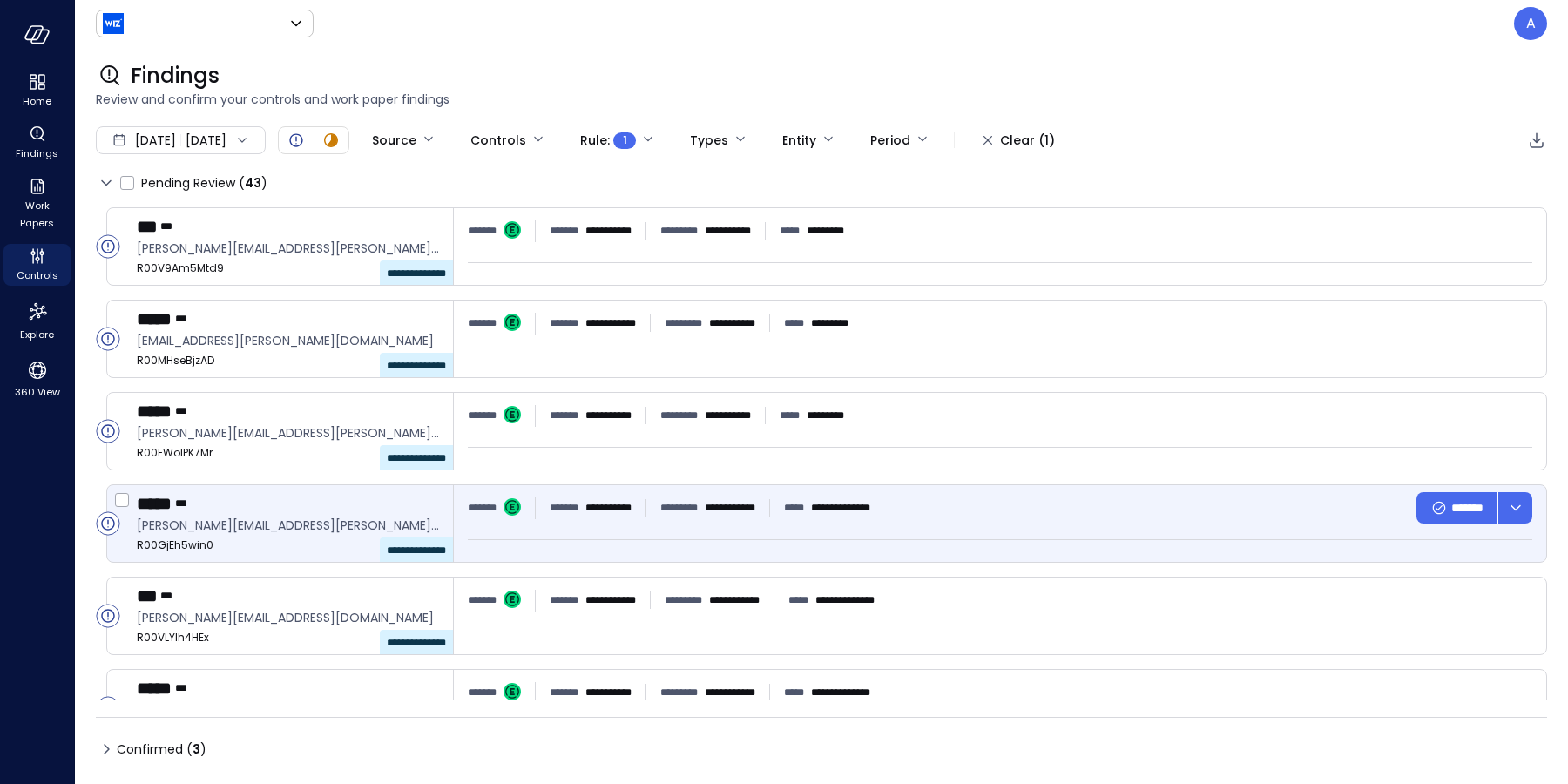
type input "******"
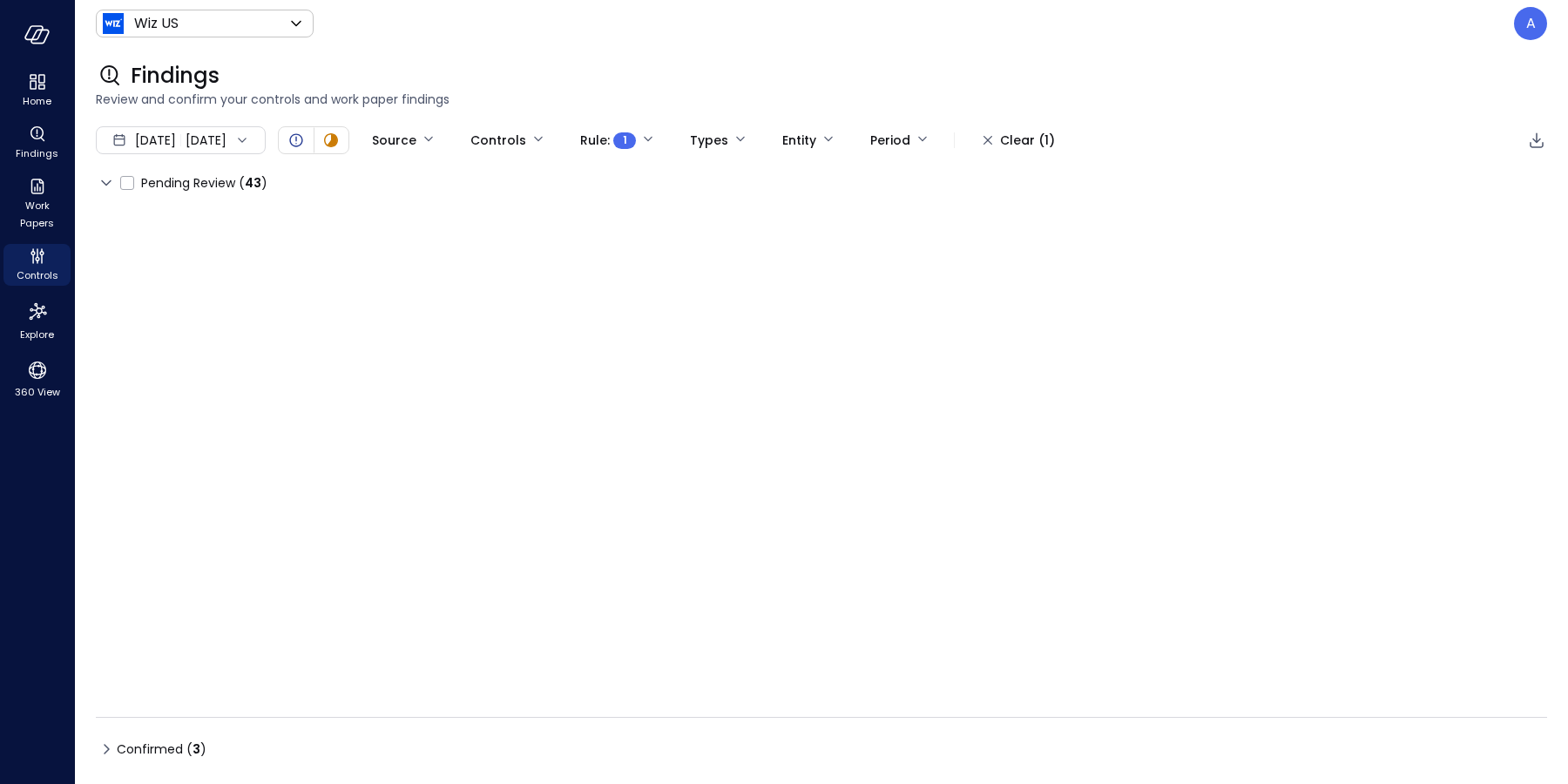
type input "****"
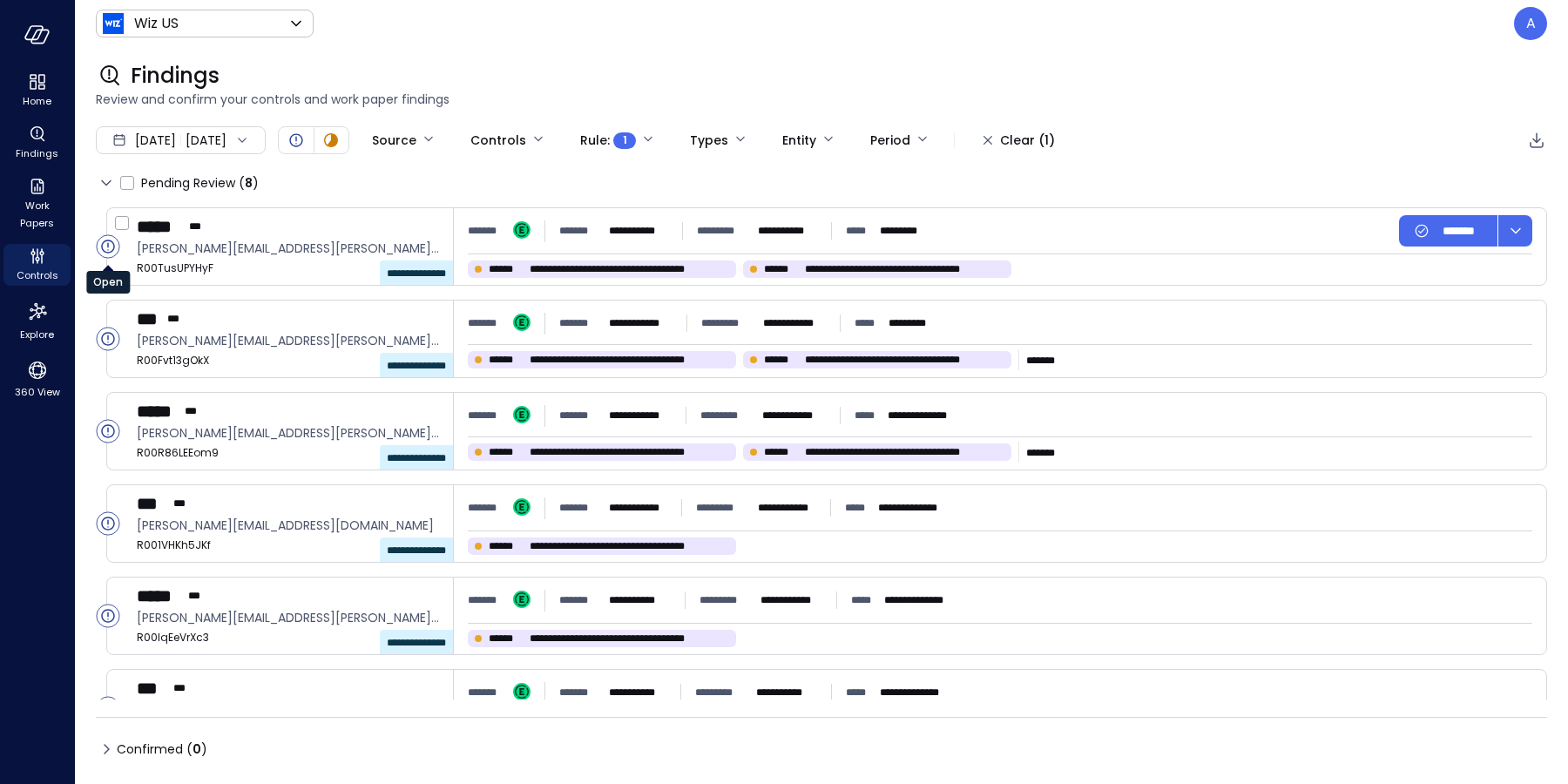
click at [105, 245] on circle "Open" at bounding box center [108, 246] width 23 height 23
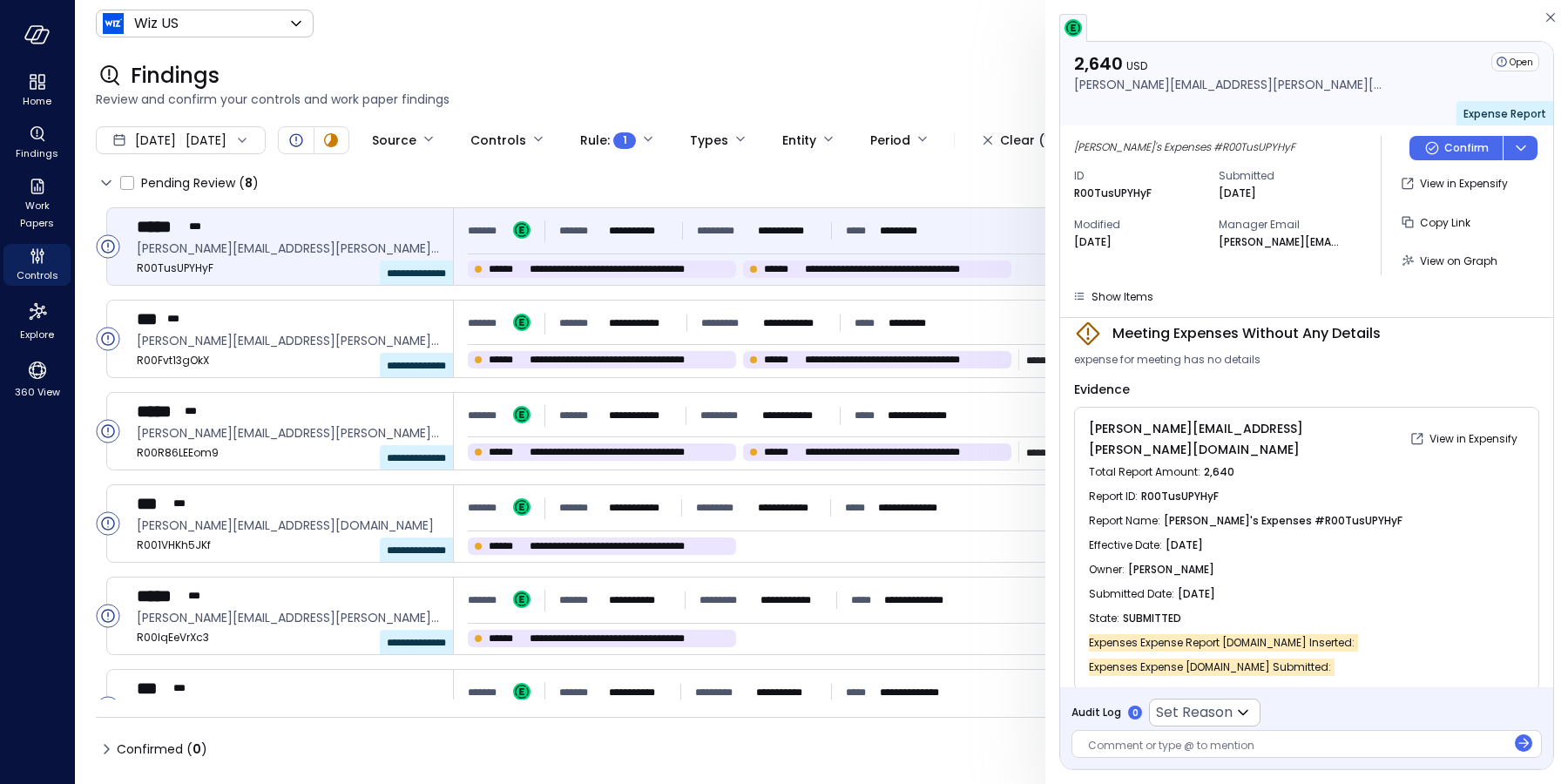
scroll to position [59, 0]
click at [37, 258] on icon "Controls" at bounding box center [37, 256] width 21 height 21
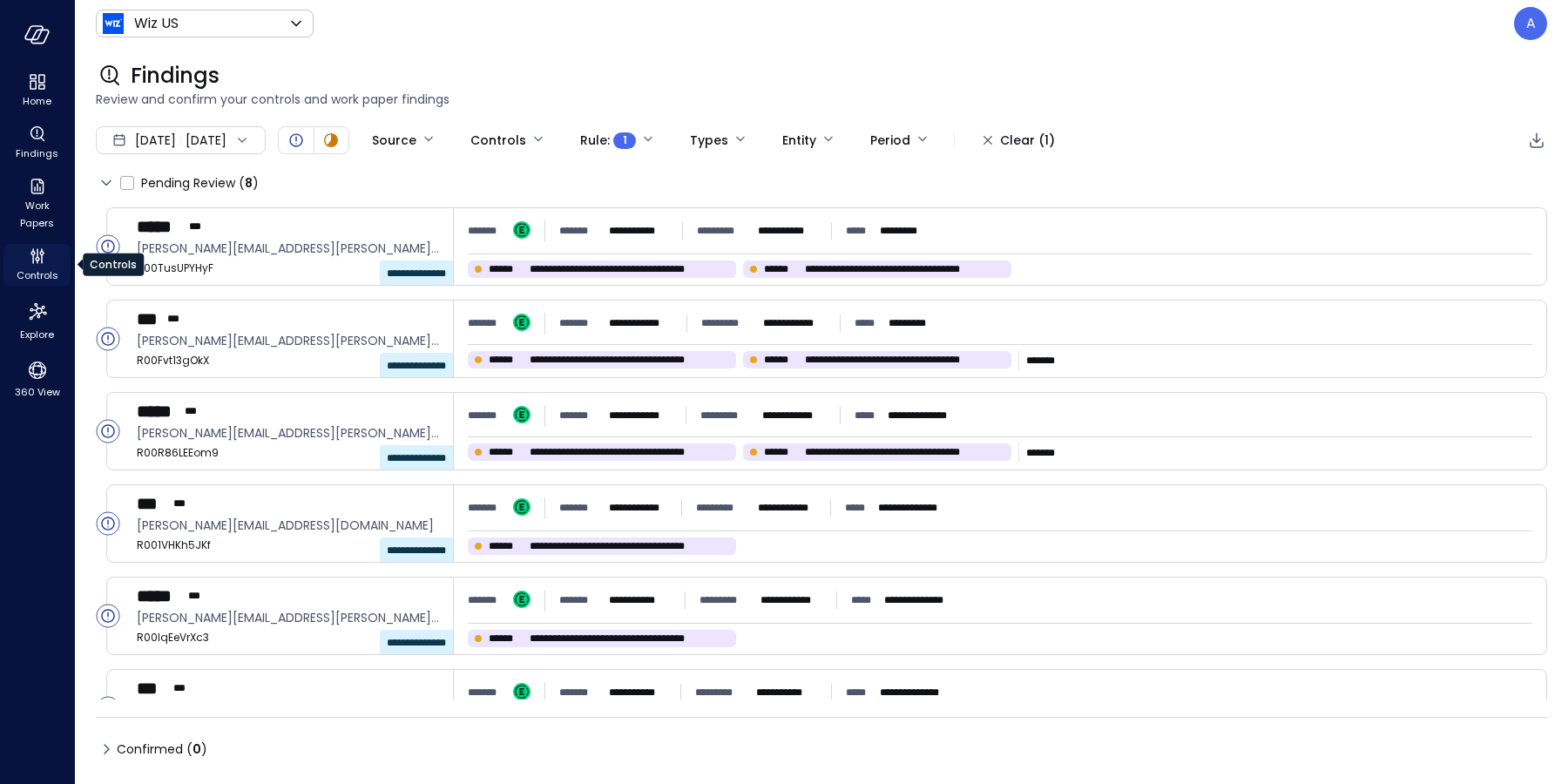
click at [39, 260] on icon "Controls" at bounding box center [37, 256] width 21 height 21
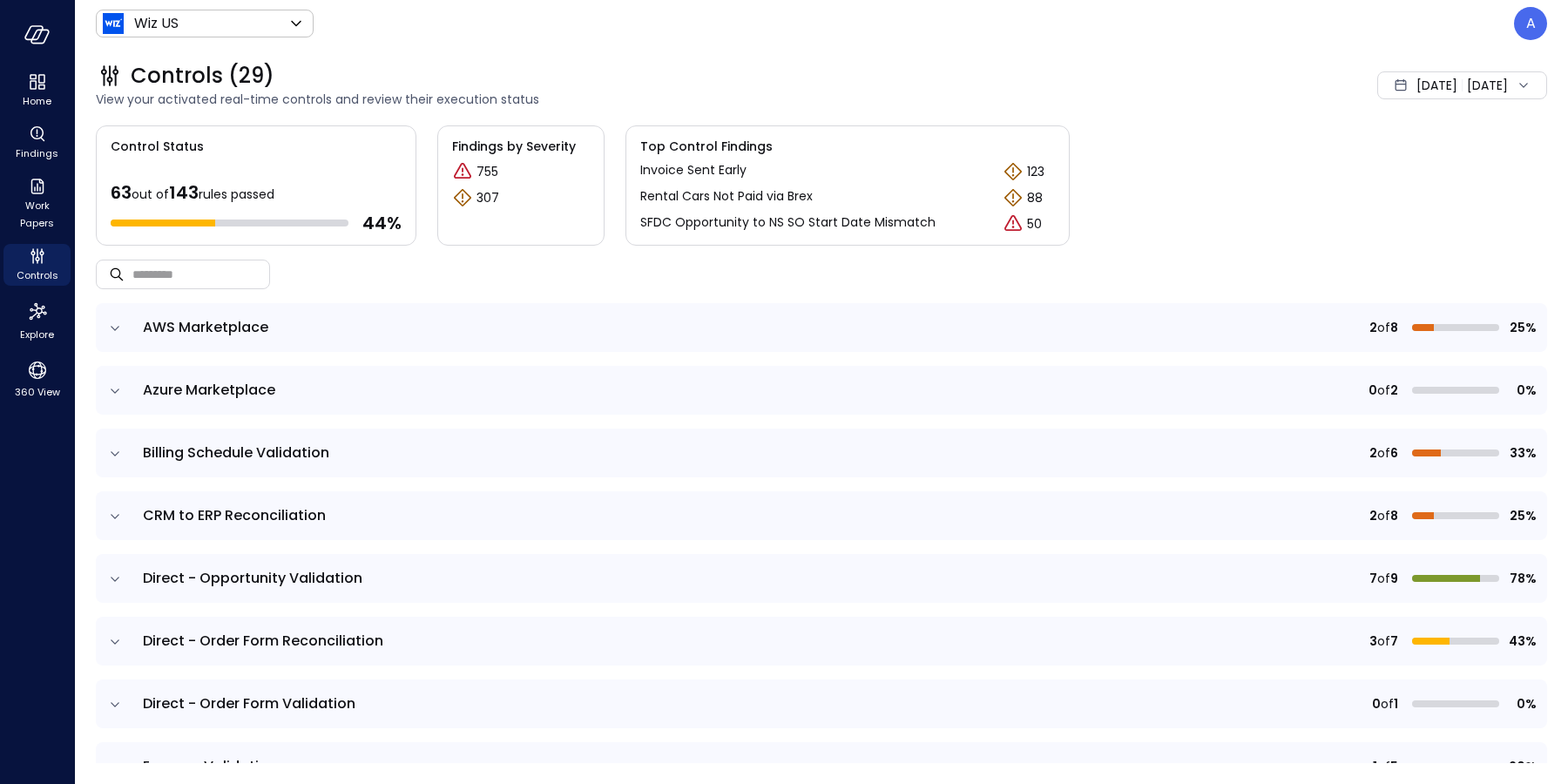
scroll to position [434, 0]
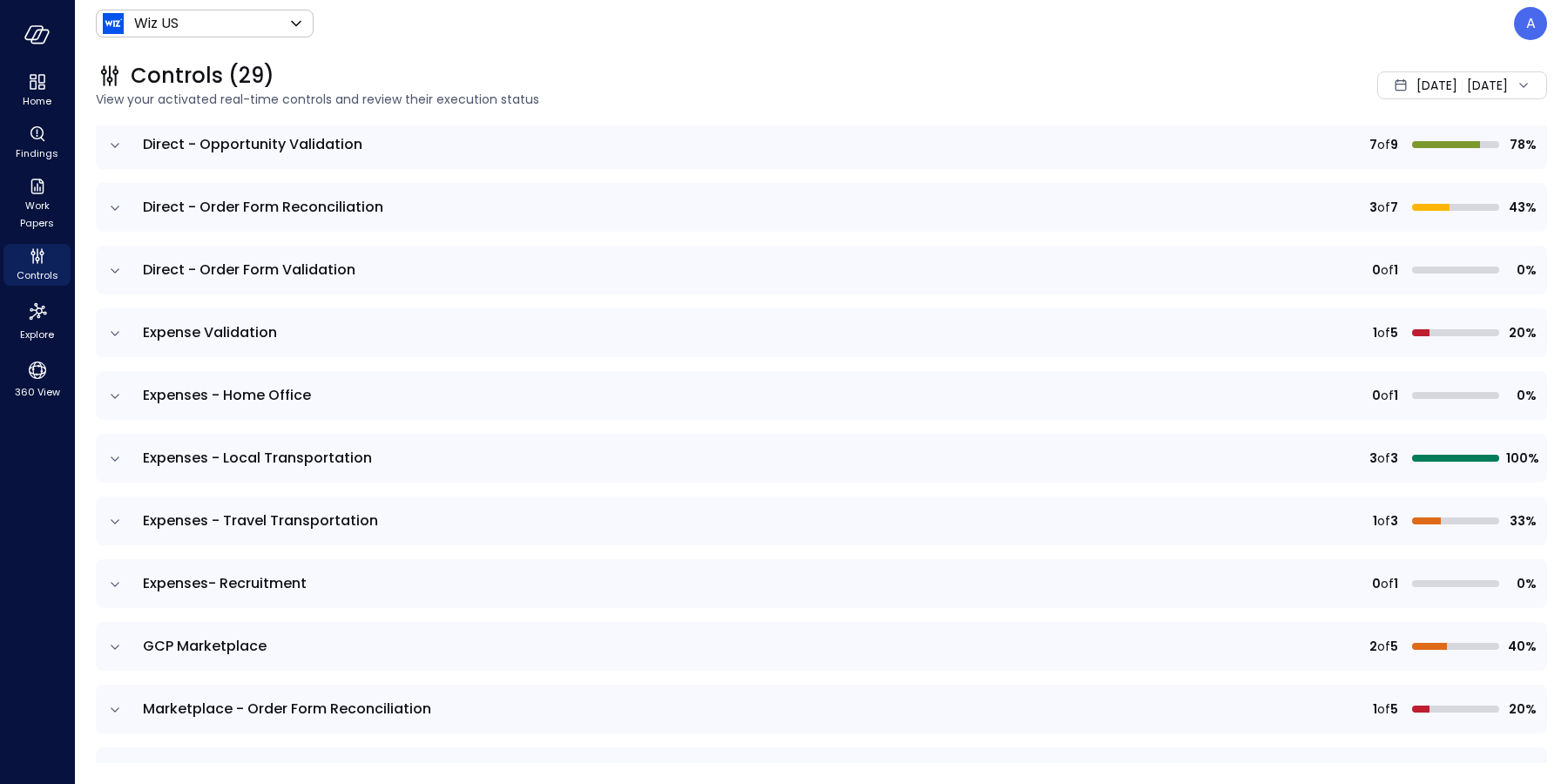
click at [120, 392] on icon "expand row" at bounding box center [114, 396] width 17 height 17
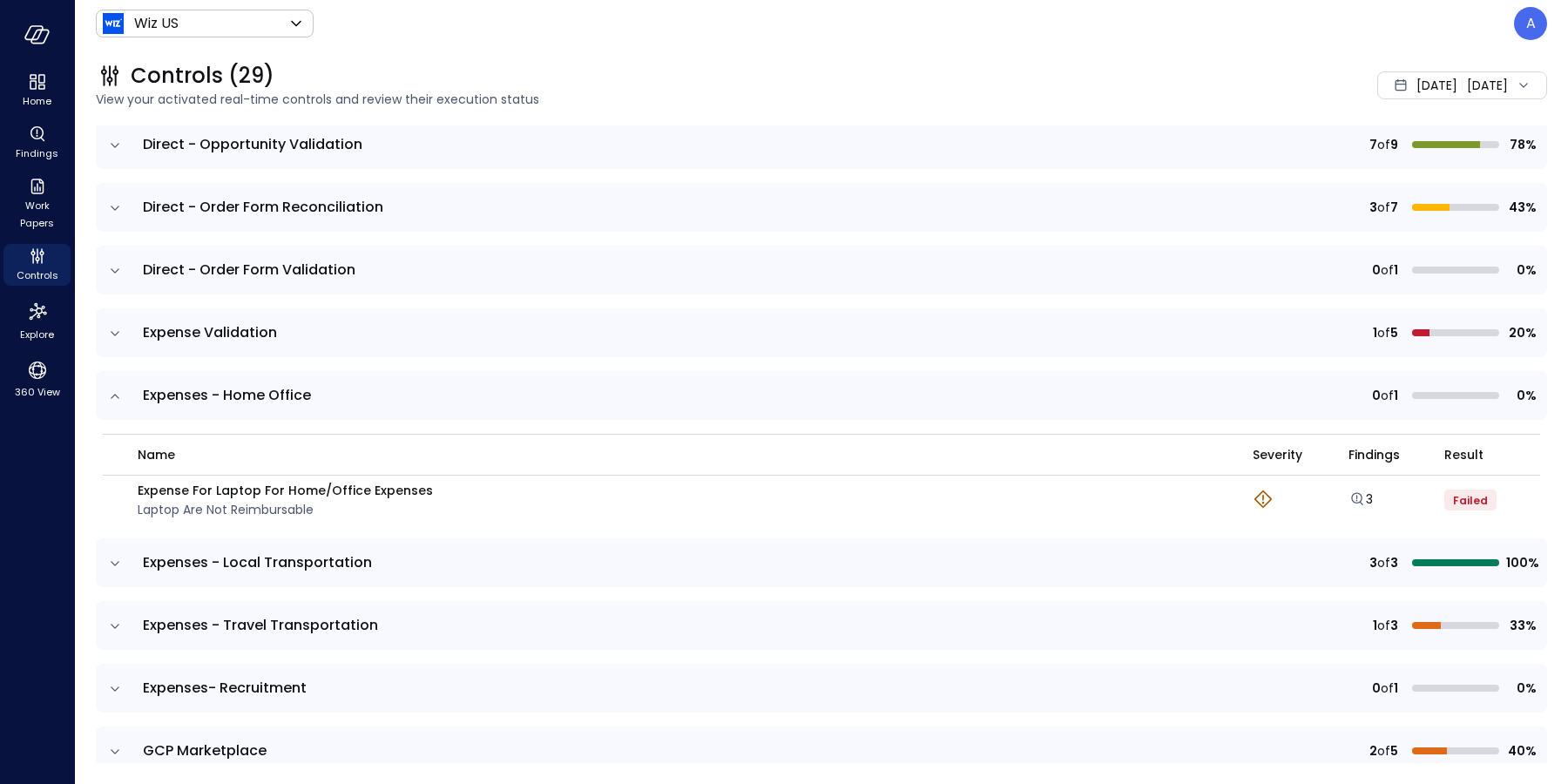
click at [115, 325] on icon "expand row" at bounding box center [114, 333] width 17 height 17
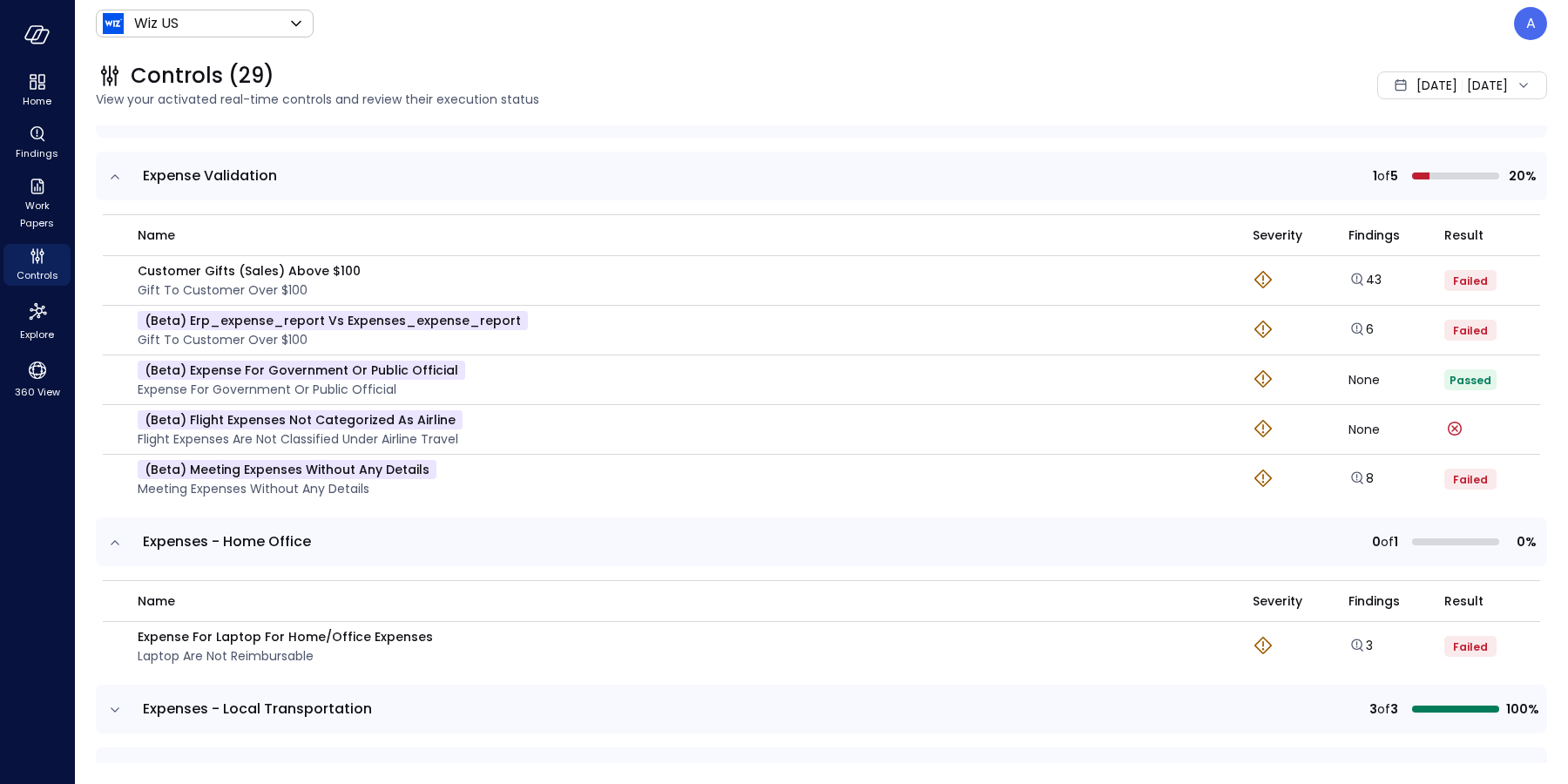
scroll to position [591, 0]
click at [1348, 478] on icon "Explore findings" at bounding box center [1356, 477] width 17 height 17
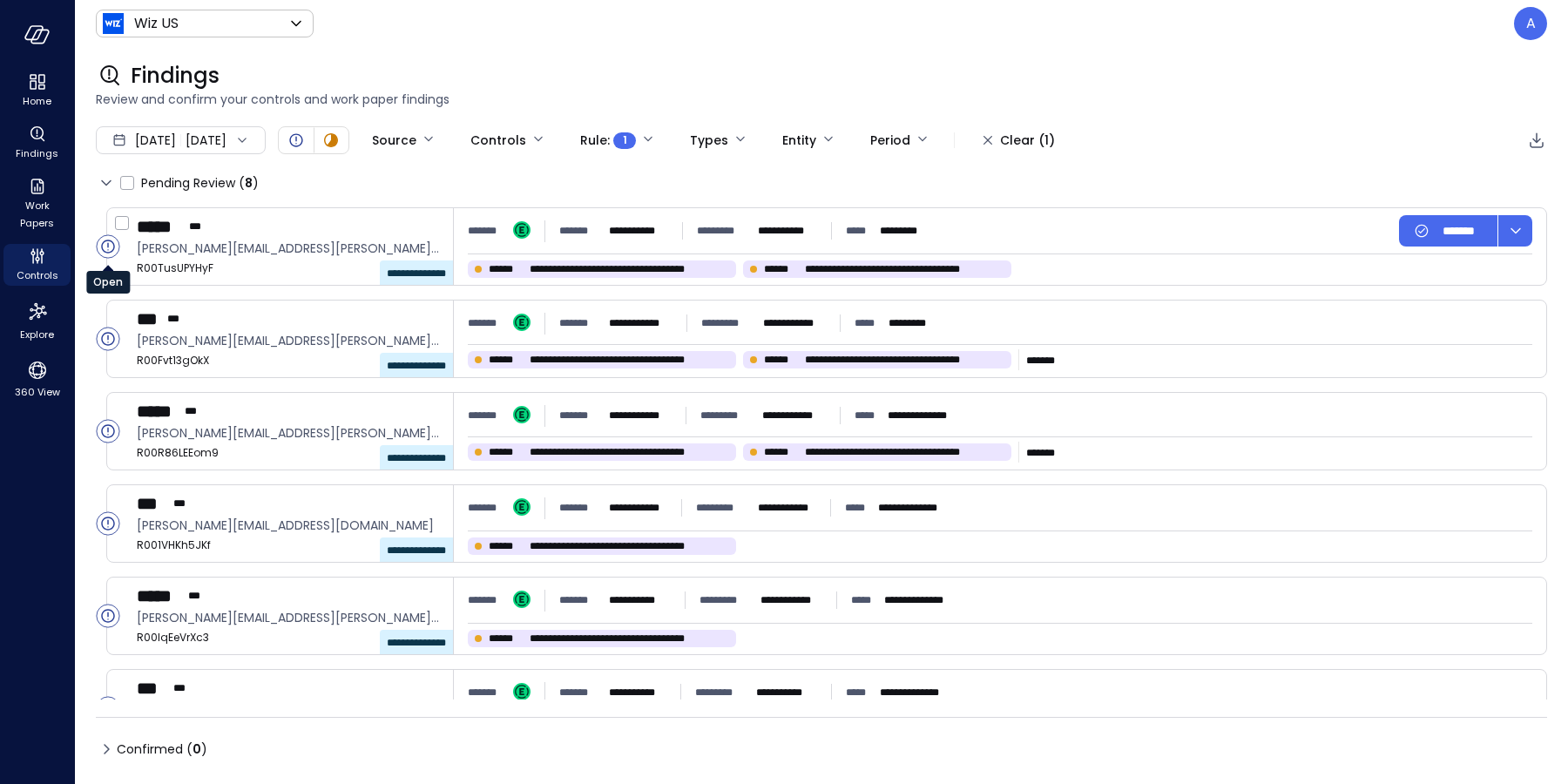
click at [116, 240] on circle "Open" at bounding box center [108, 246] width 23 height 23
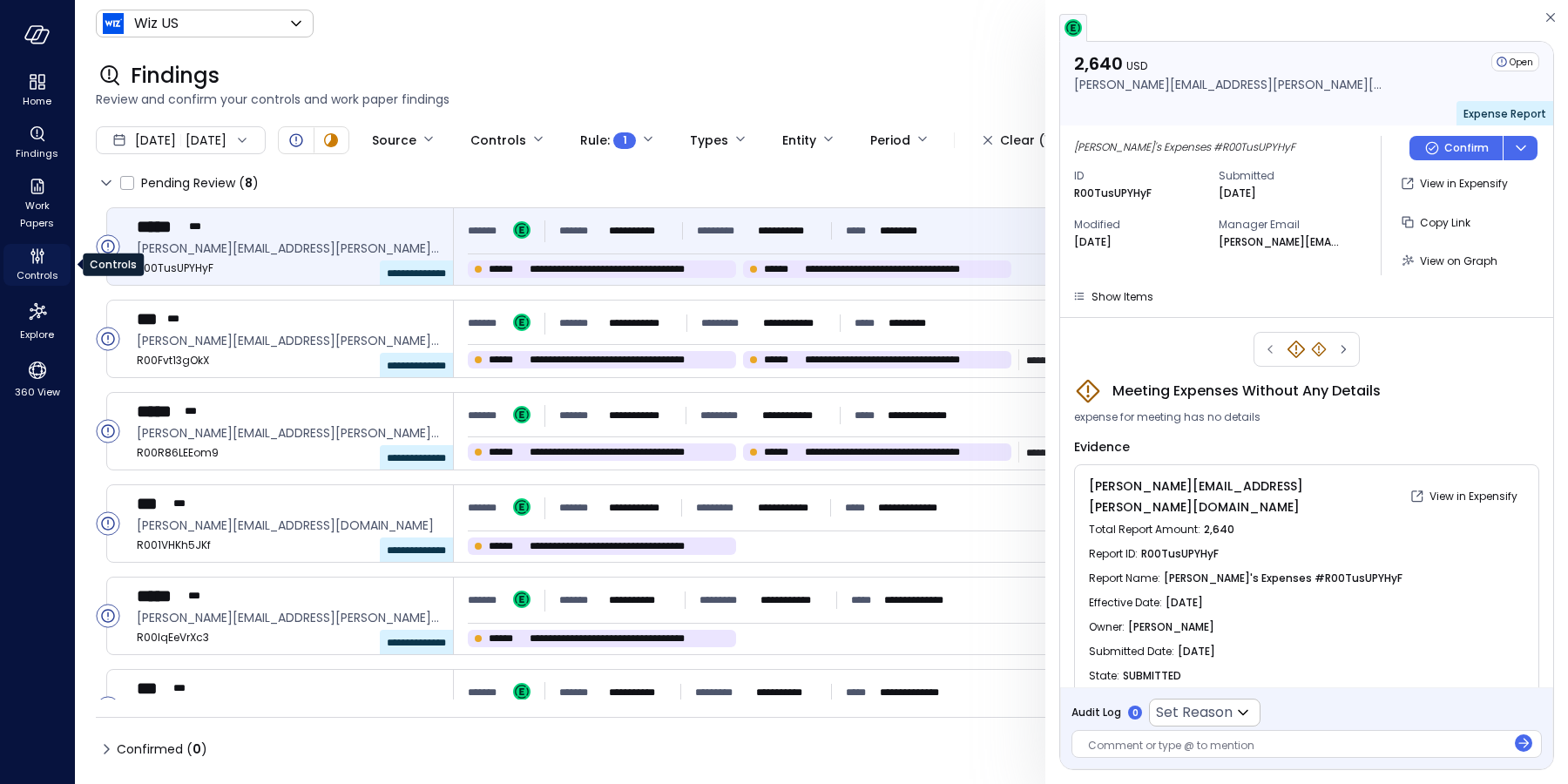
click at [24, 263] on div "Controls" at bounding box center [36, 265] width 67 height 42
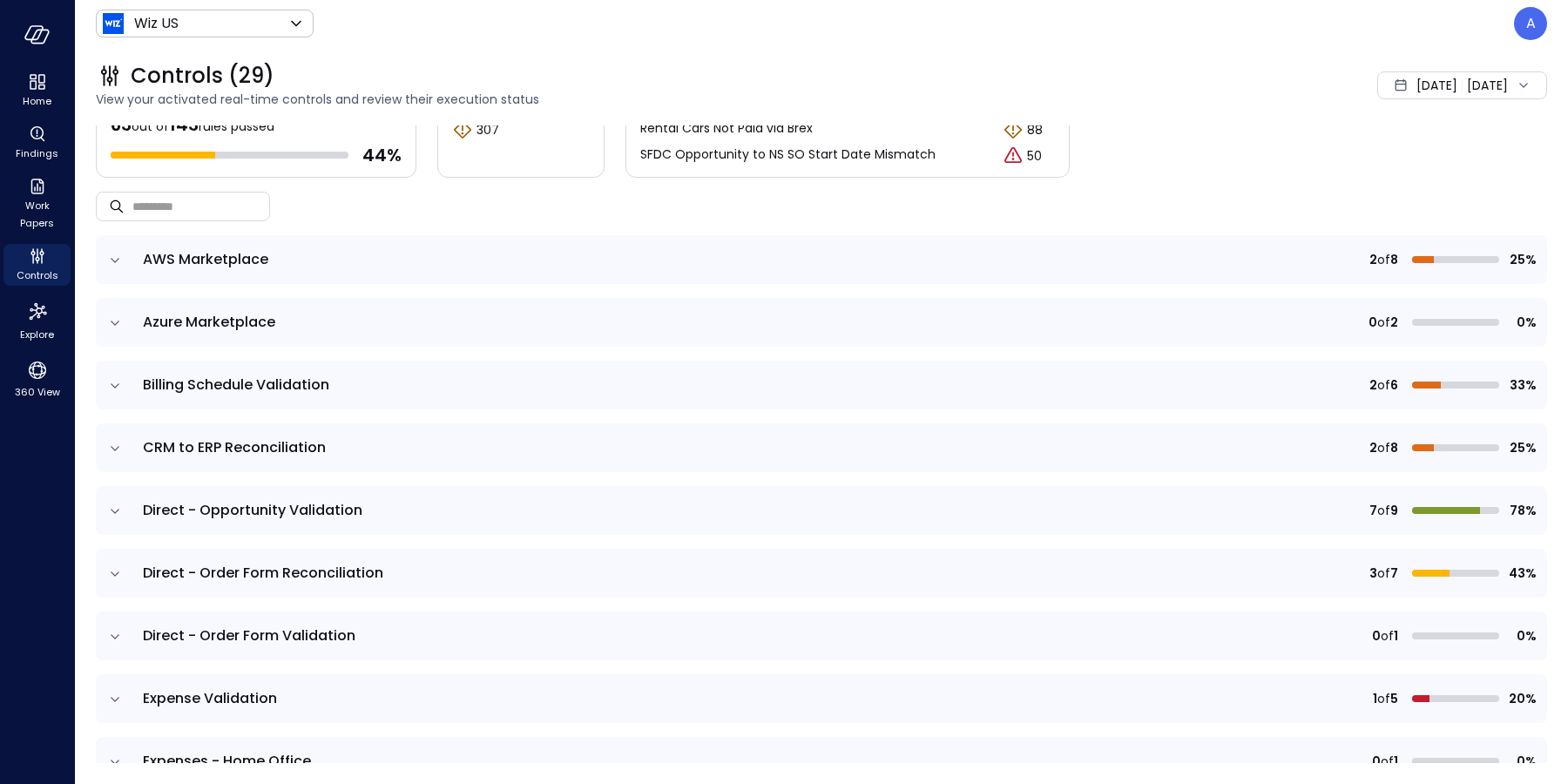
scroll to position [199, 0]
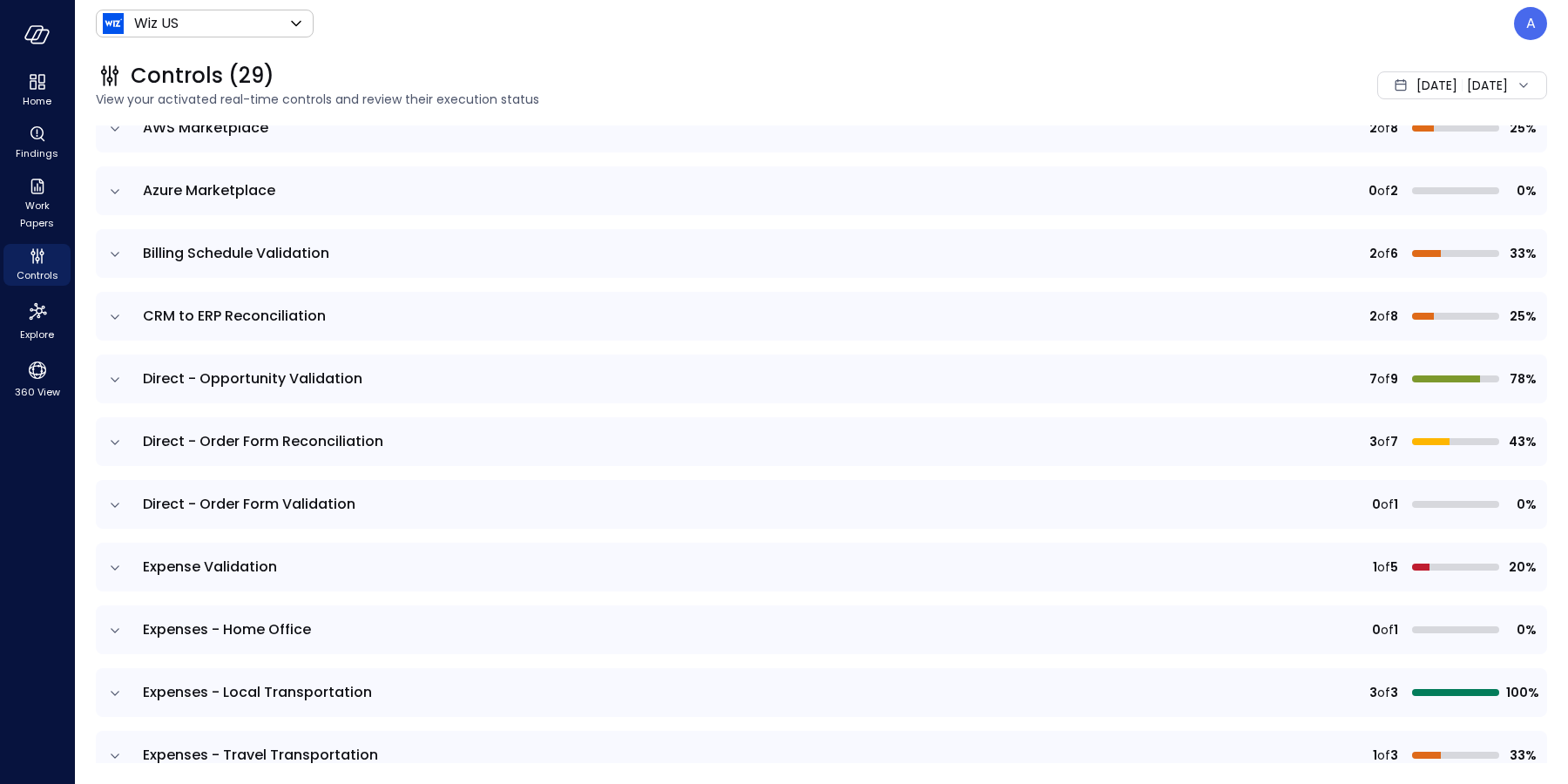
click at [114, 579] on td at bounding box center [114, 567] width 37 height 49
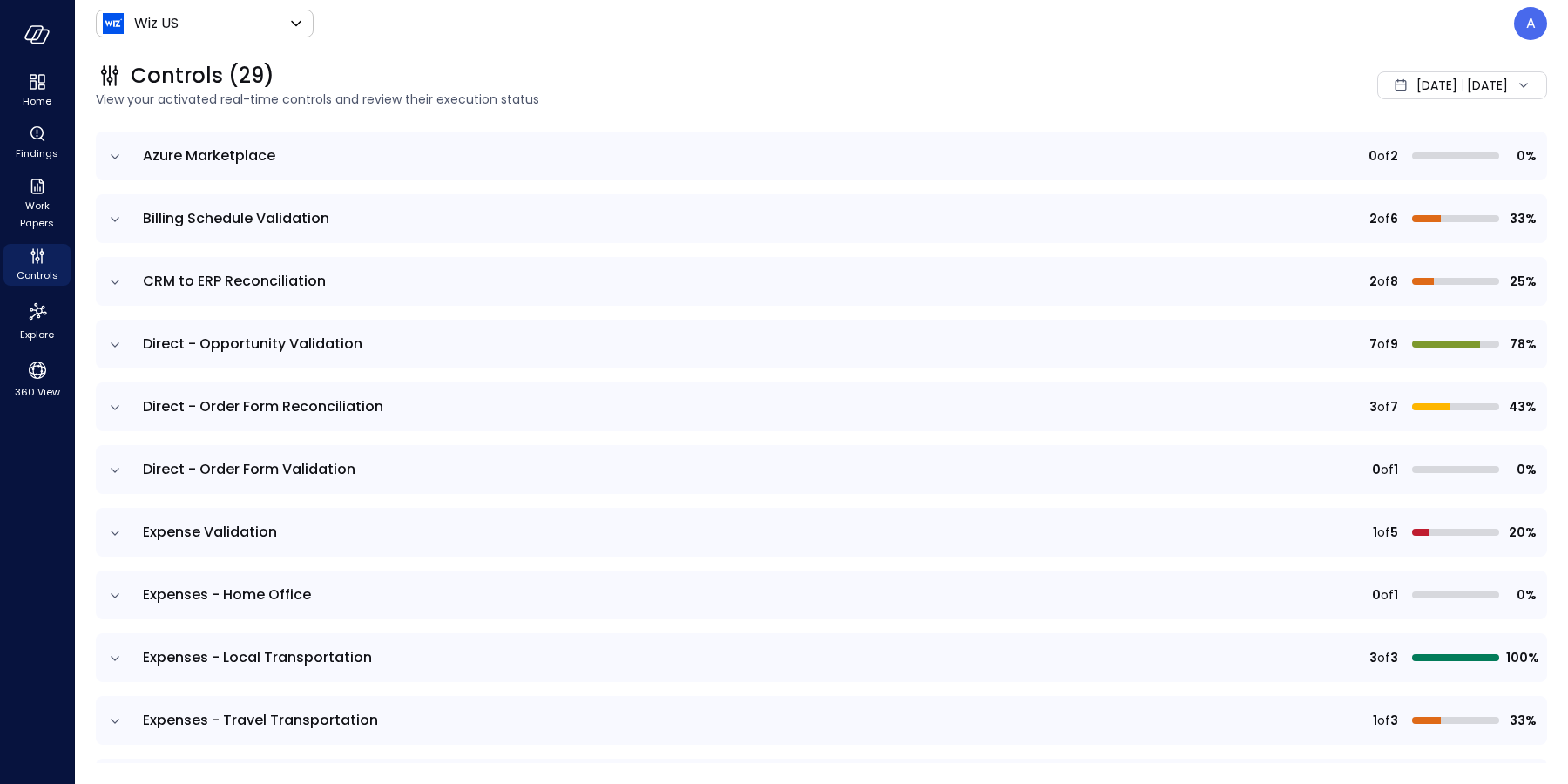
click at [111, 593] on icon "expand row" at bounding box center [115, 595] width 9 height 4
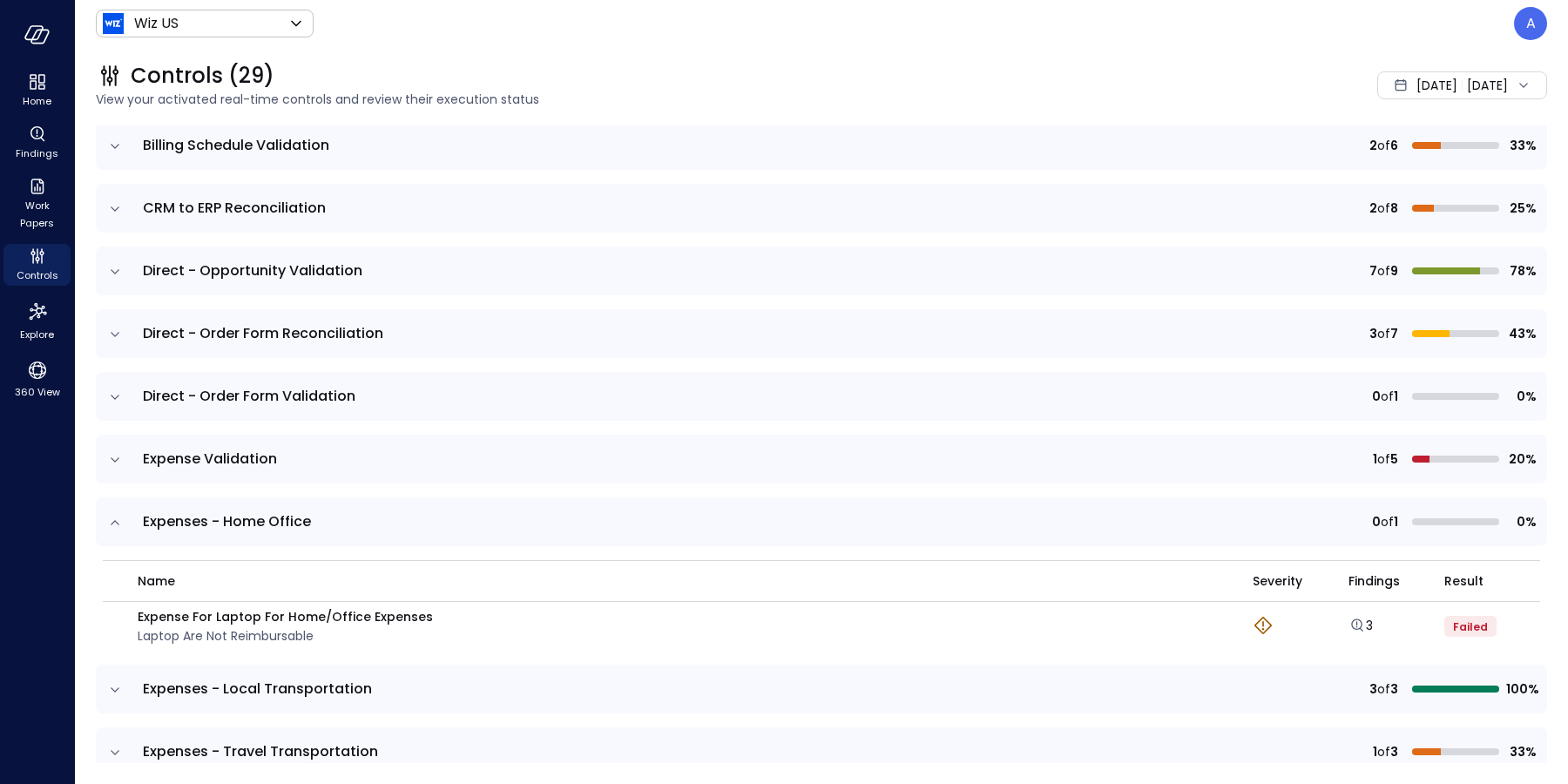
scroll to position [586, 0]
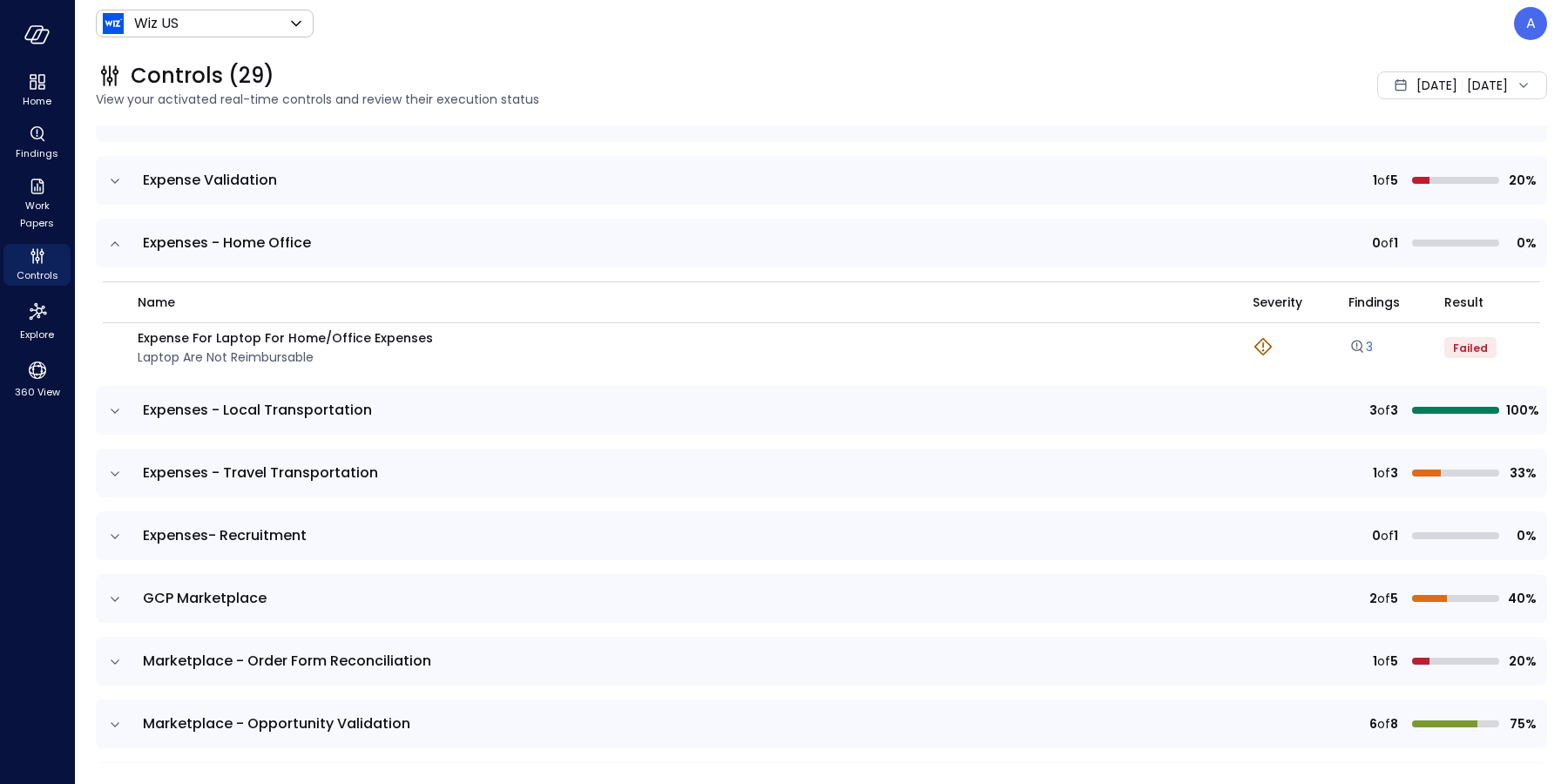
click at [1348, 341] on icon "Explore findings" at bounding box center [1356, 346] width 17 height 17
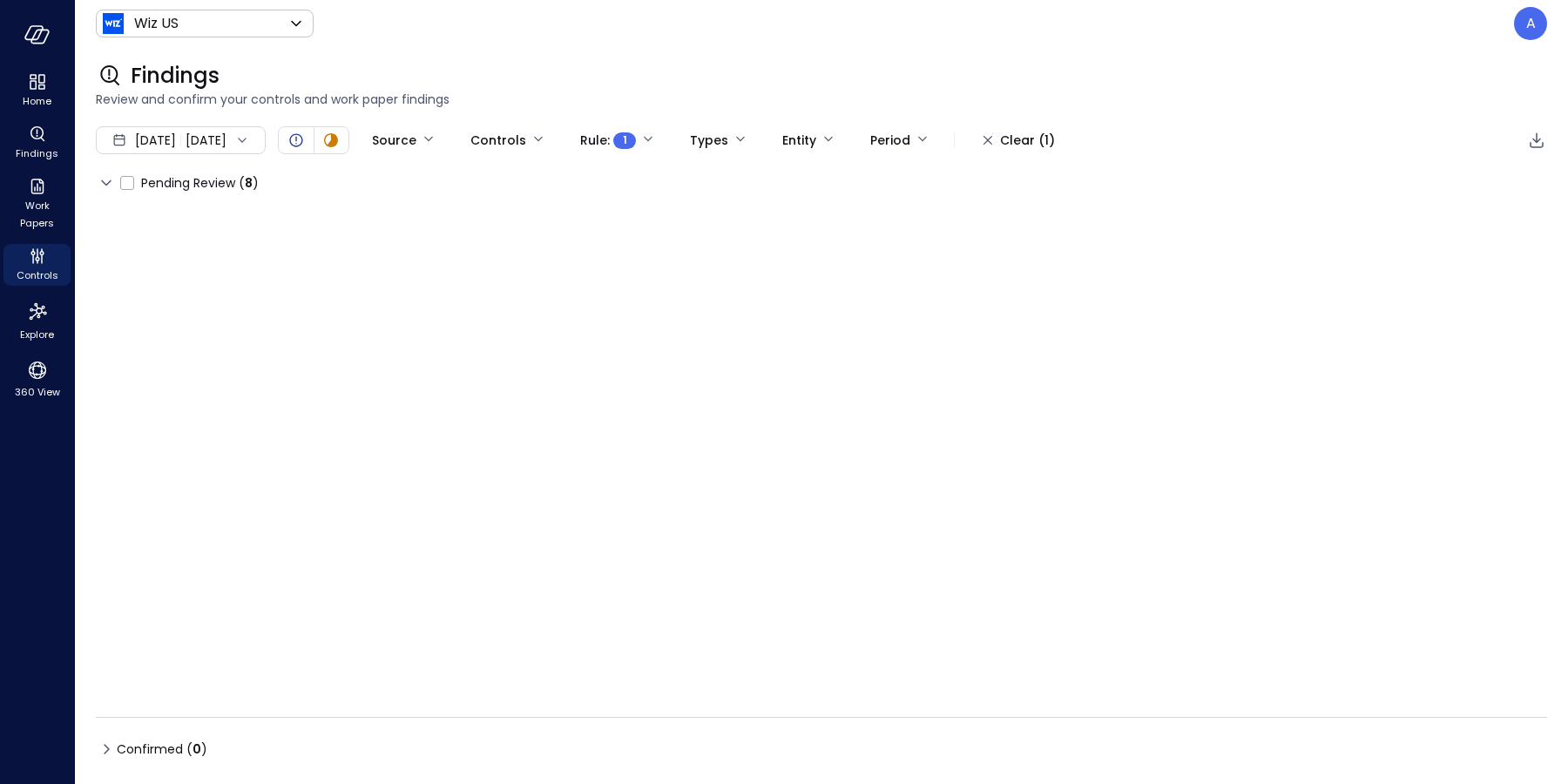
type input "****"
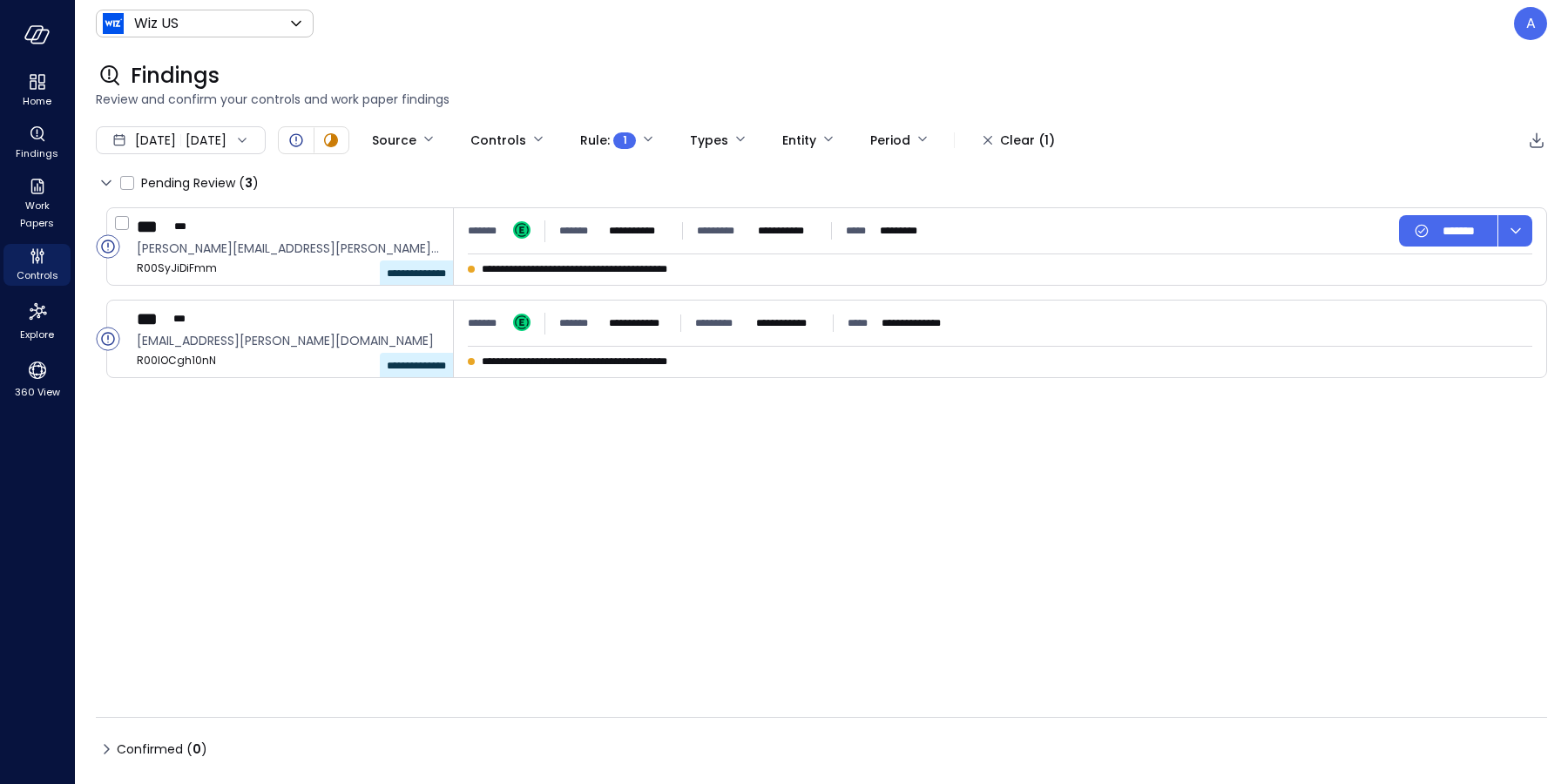
click at [107, 244] on icon "Open" at bounding box center [107, 246] width 1 height 8
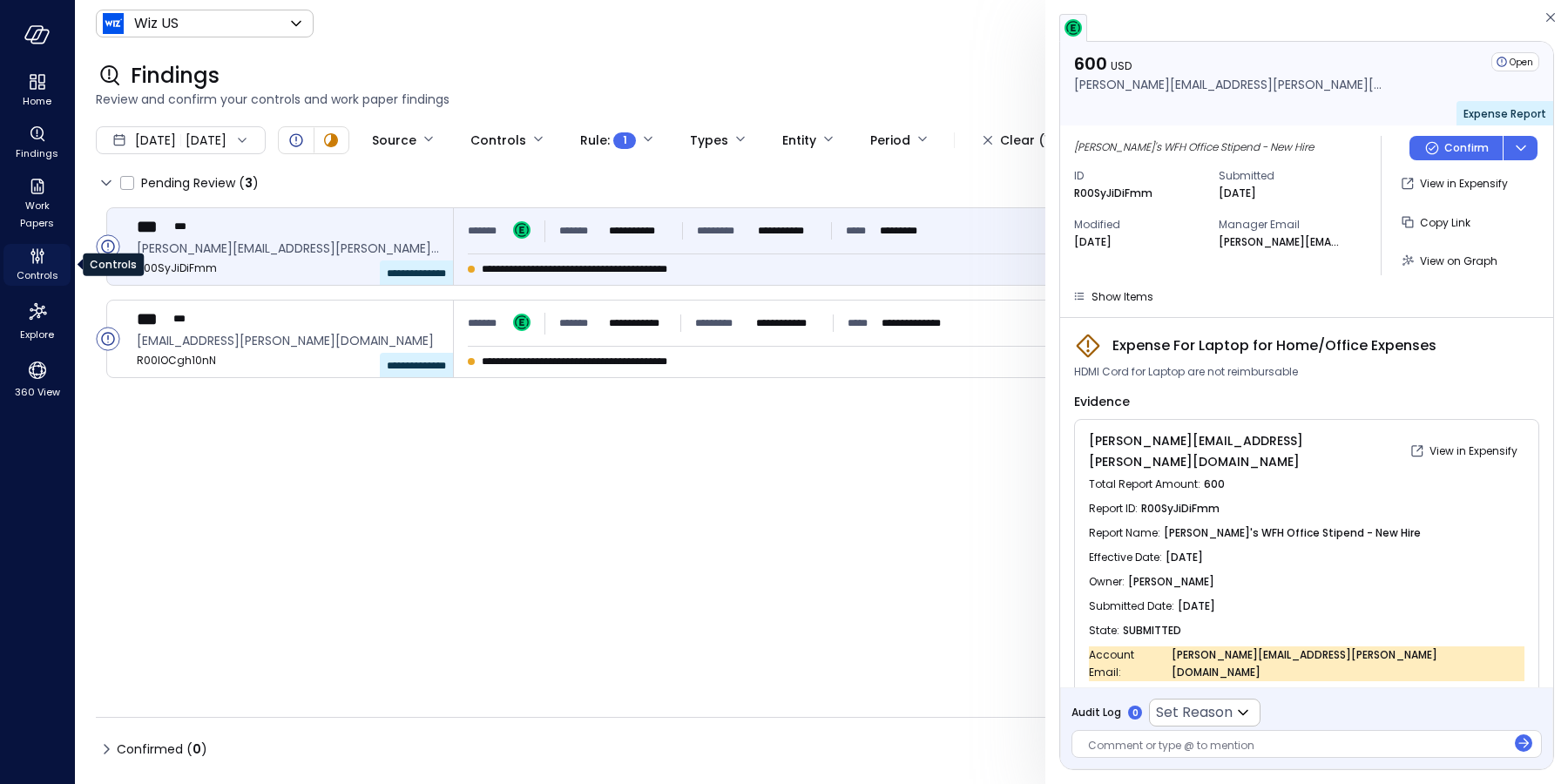
click at [40, 258] on icon "Controls" at bounding box center [37, 256] width 21 height 21
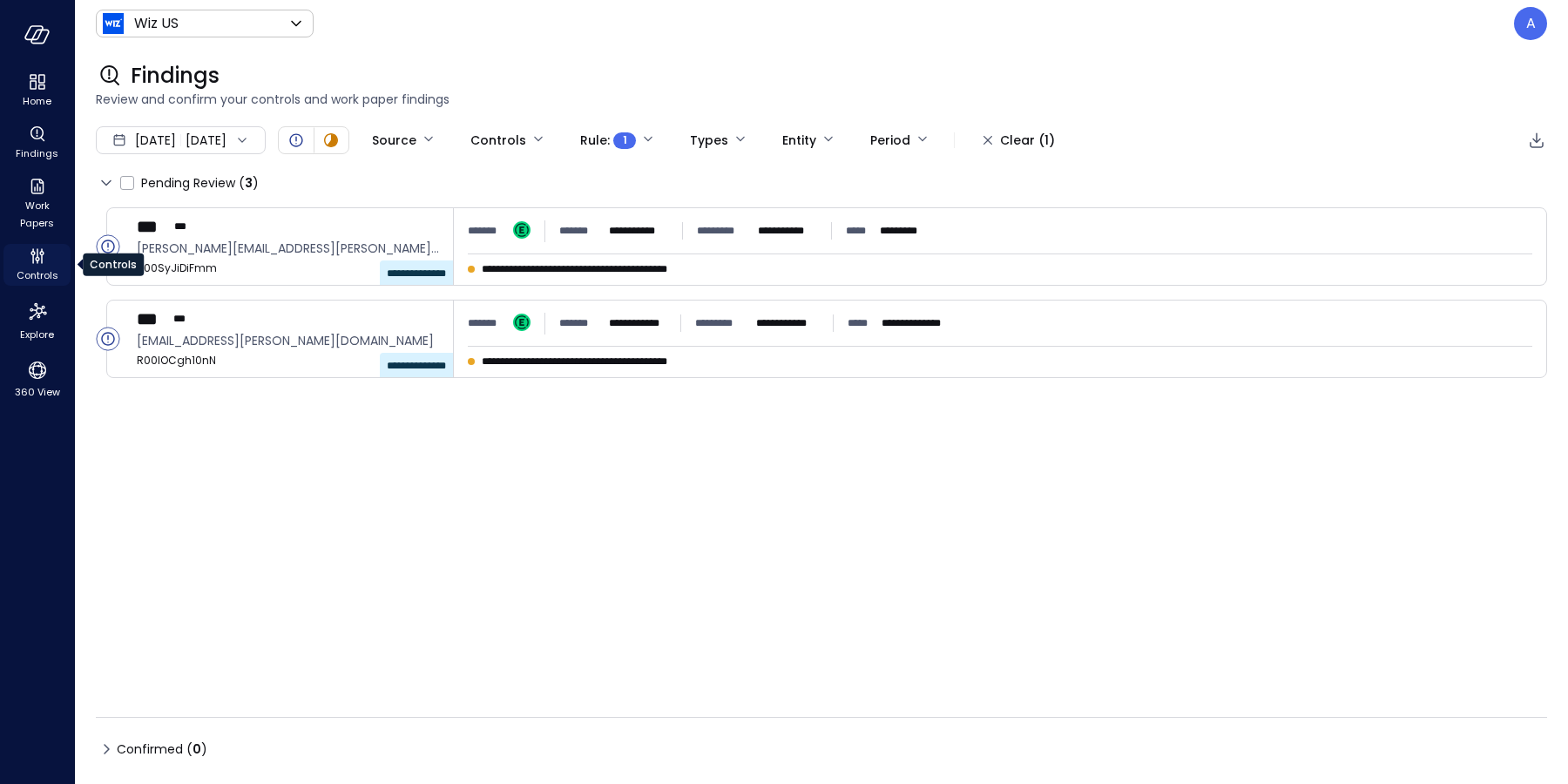
click at [36, 274] on span "Controls" at bounding box center [38, 275] width 42 height 17
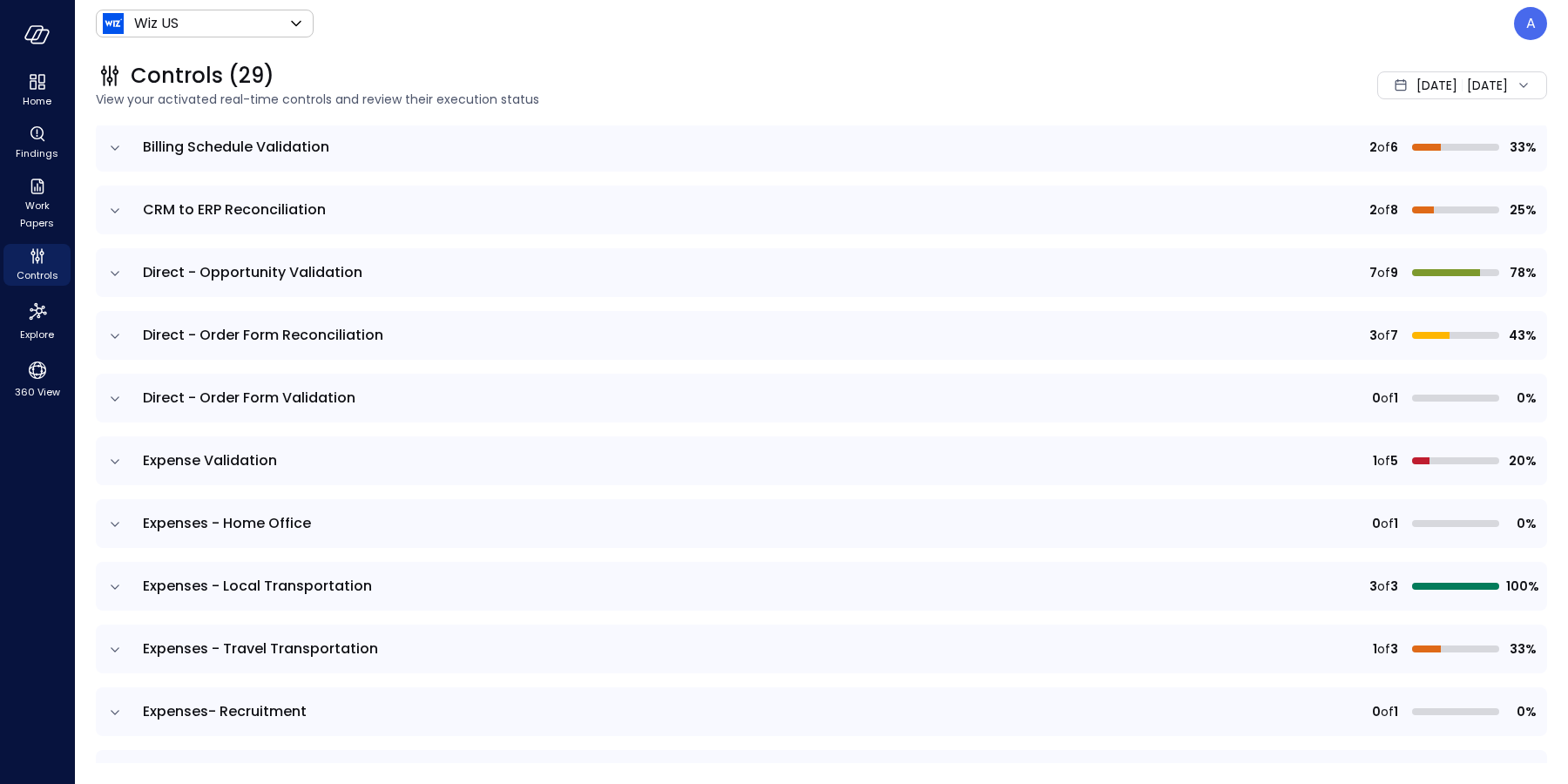
scroll to position [454, 0]
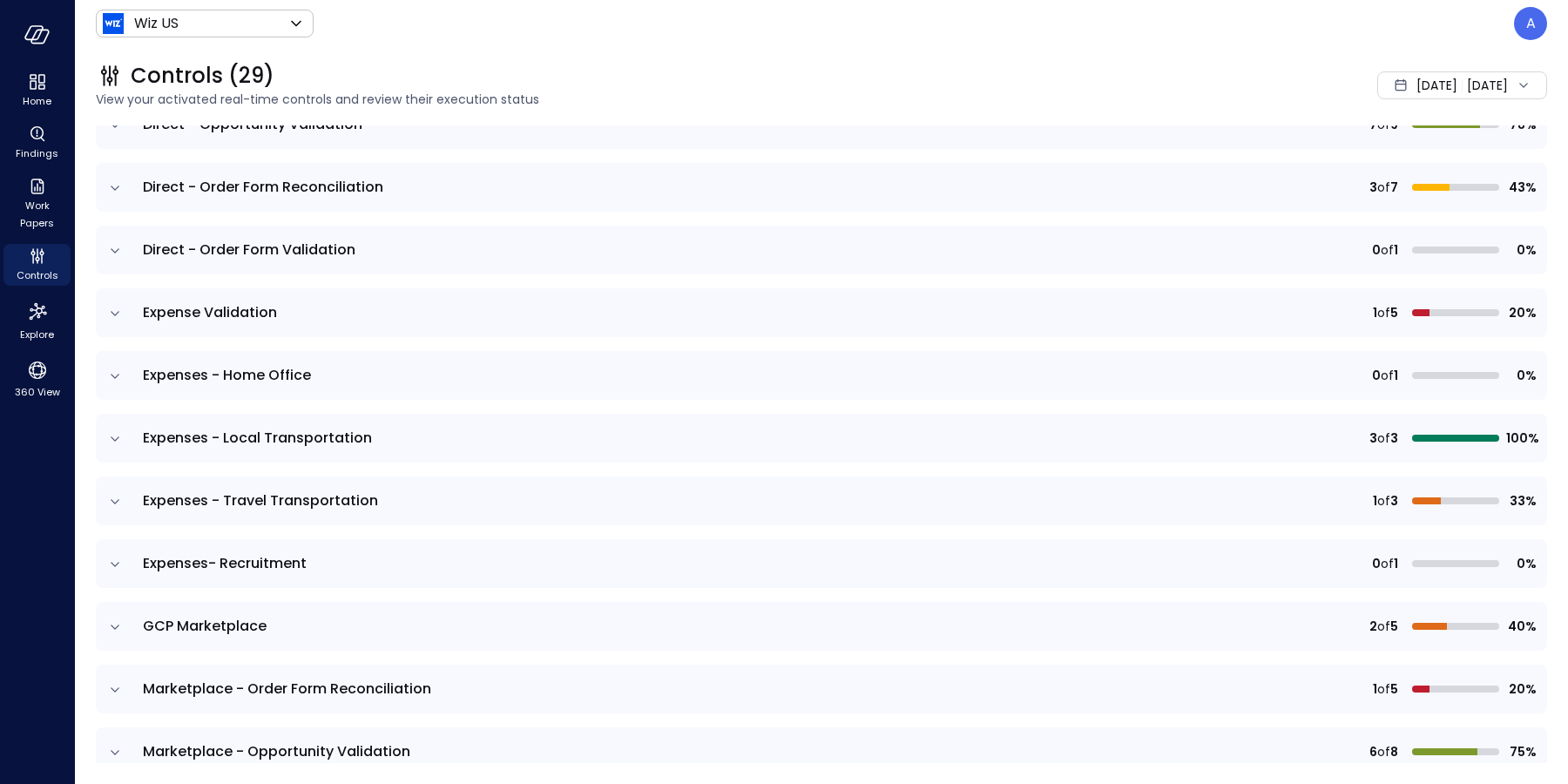
click at [118, 495] on icon "expand row" at bounding box center [114, 501] width 17 height 17
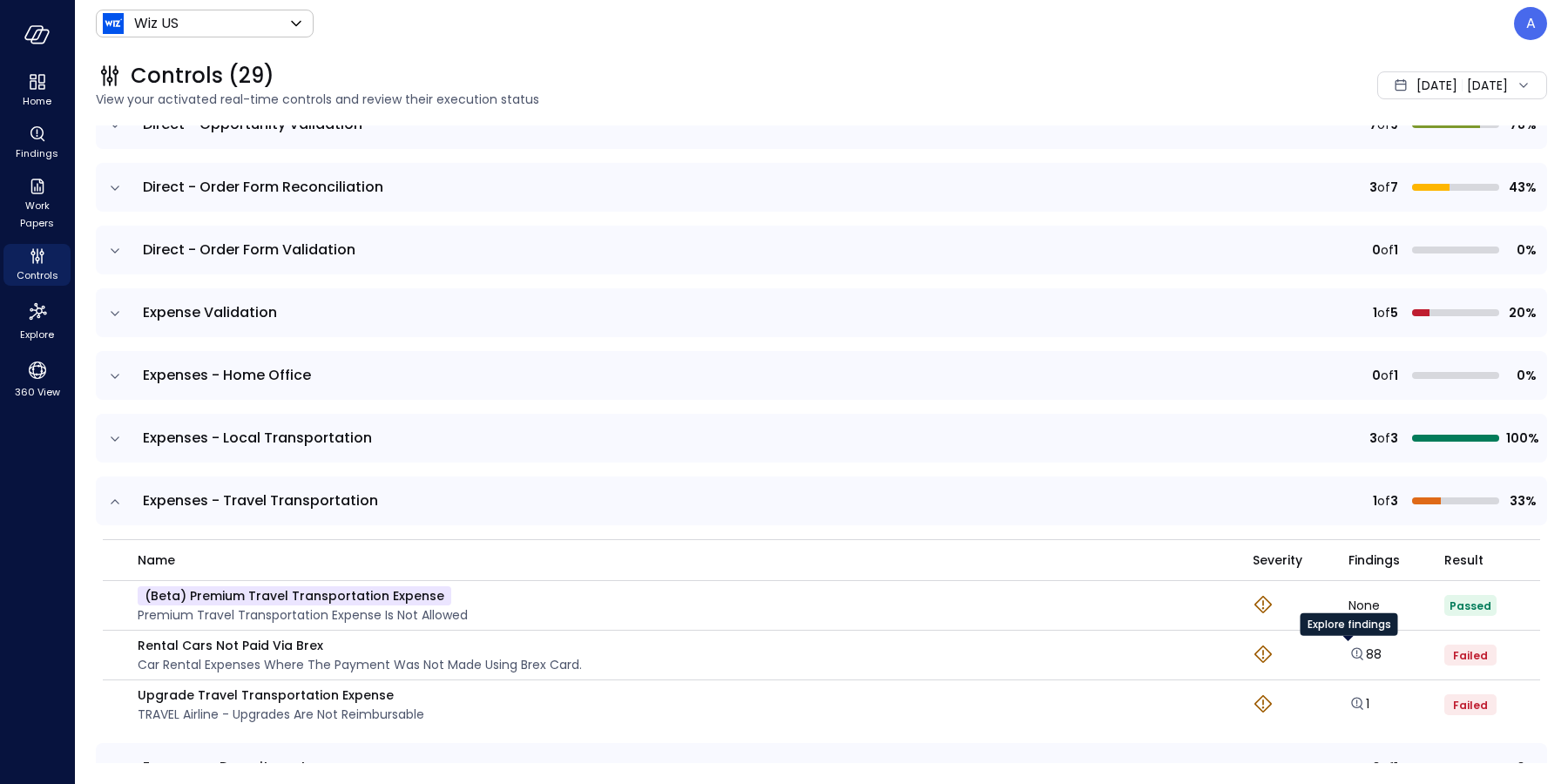
click at [1348, 646] on div "Explore findings" at bounding box center [1349, 630] width 98 height 35
click at [1360, 657] on icon "Explore findings" at bounding box center [1361, 658] width 3 height 3
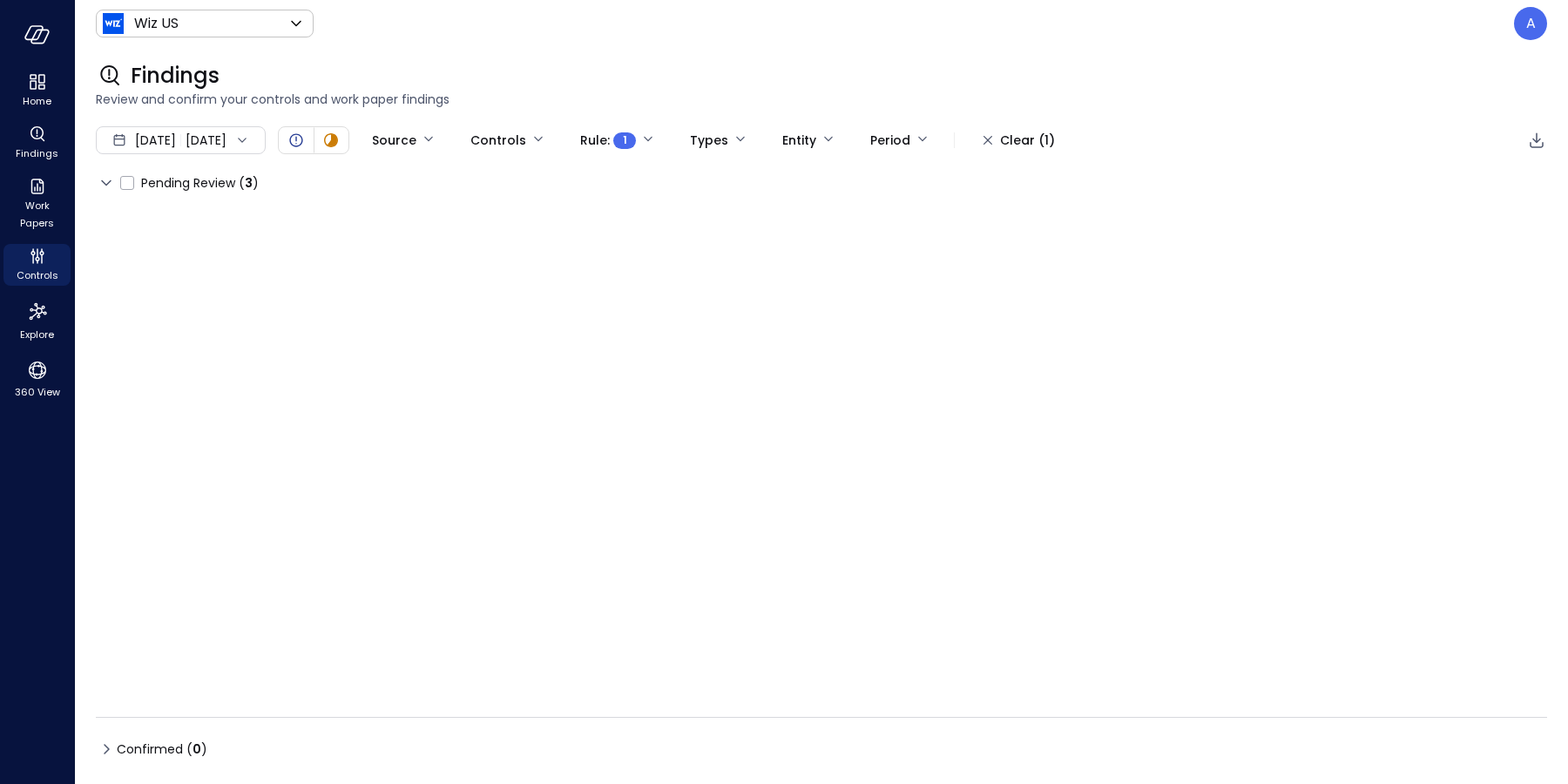
type input "****"
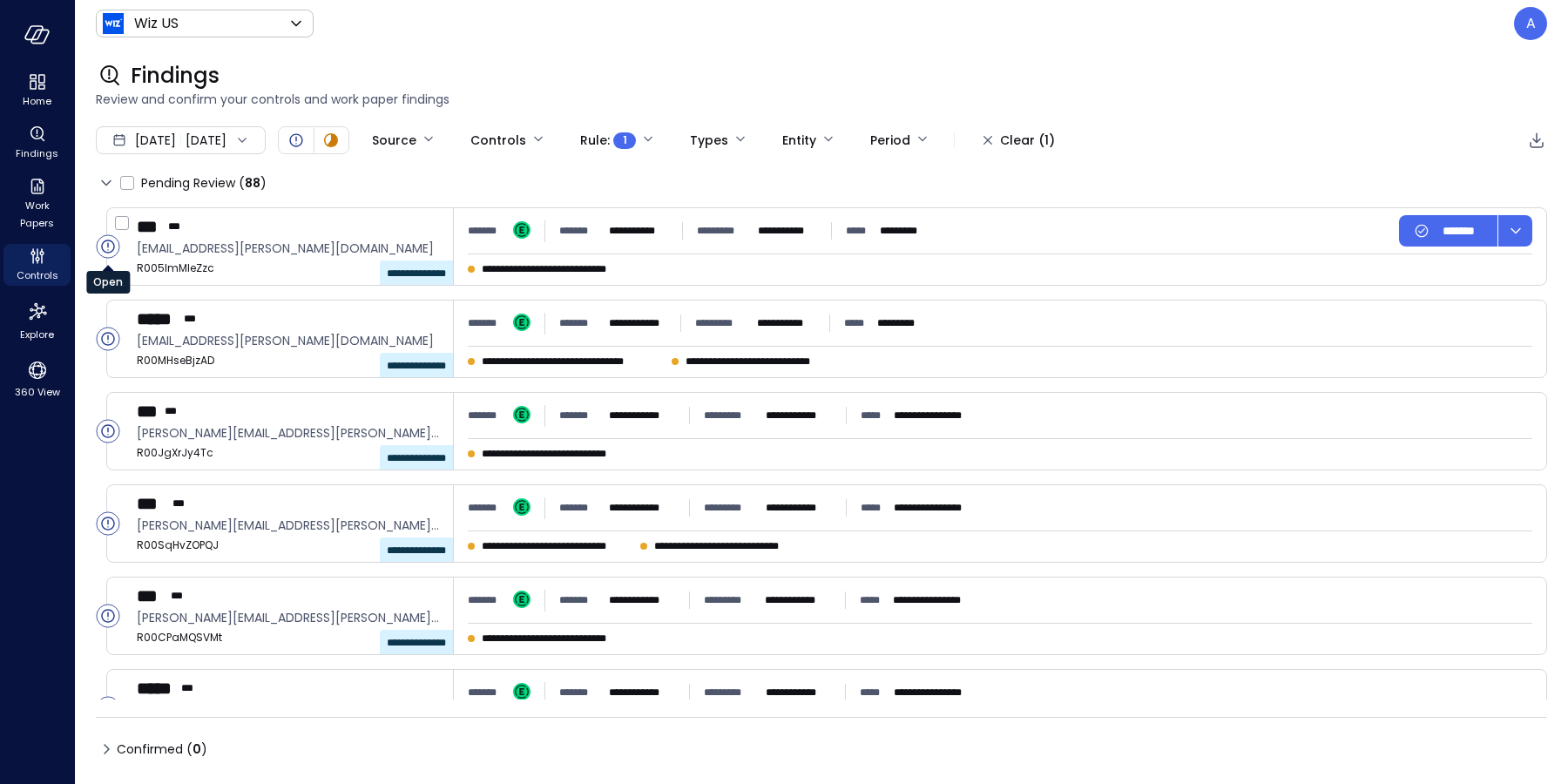
click at [101, 247] on icon "Open" at bounding box center [107, 246] width 13 height 13
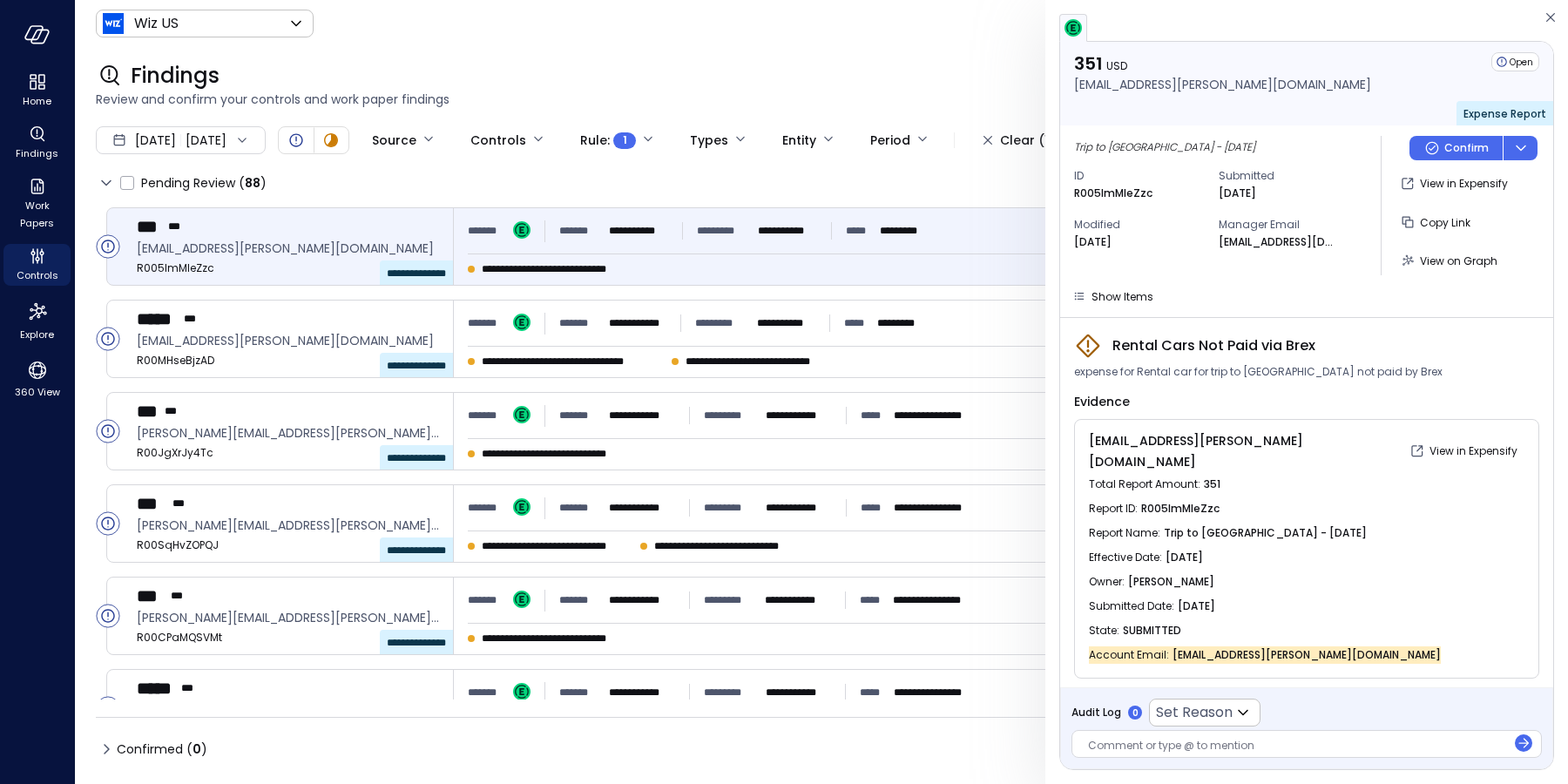
click at [31, 240] on ul "Home Findings Work Papers Controls Explore 360 View" at bounding box center [36, 236] width 67 height 333
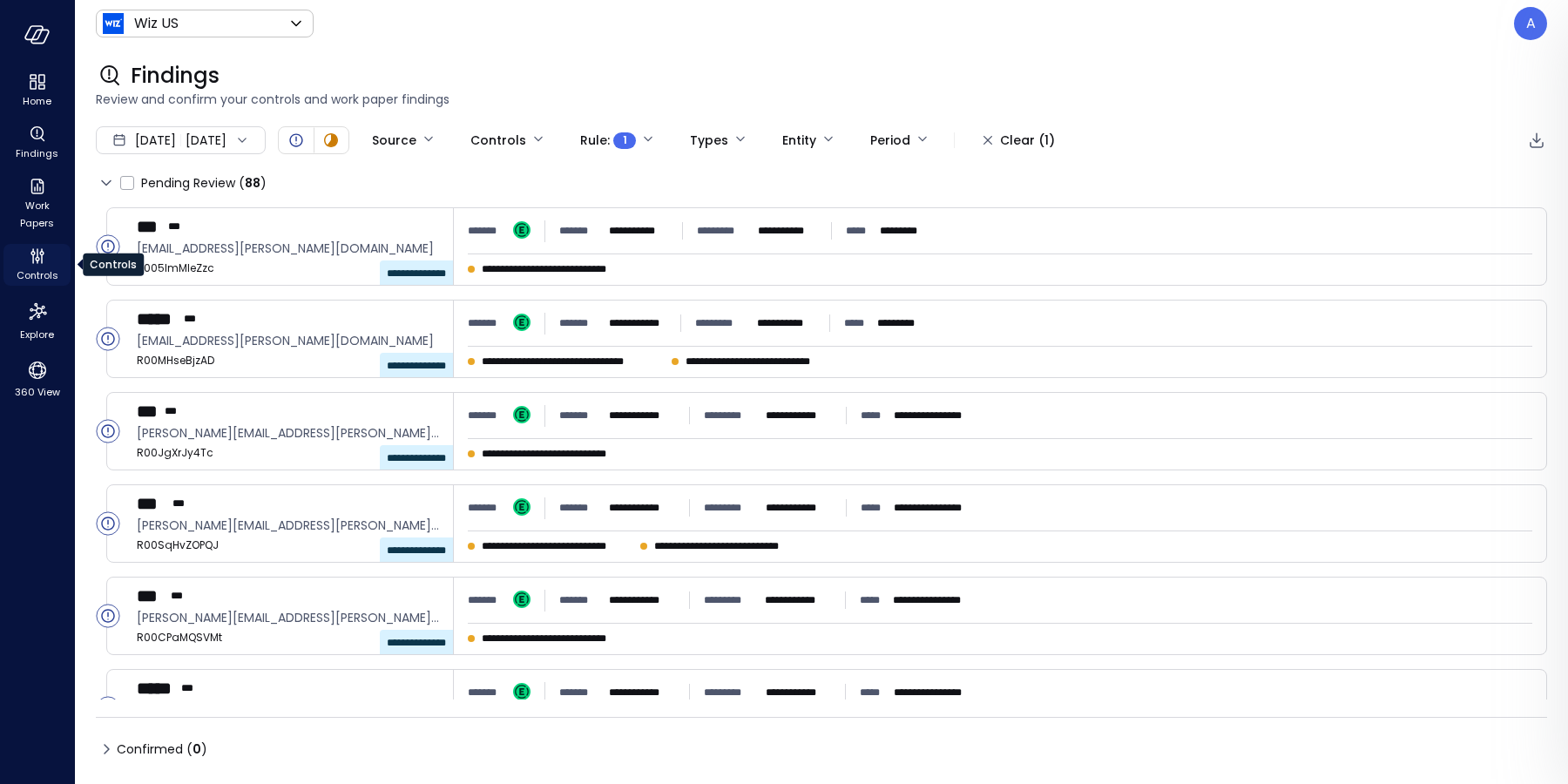
click at [35, 247] on icon "Controls" at bounding box center [37, 256] width 21 height 21
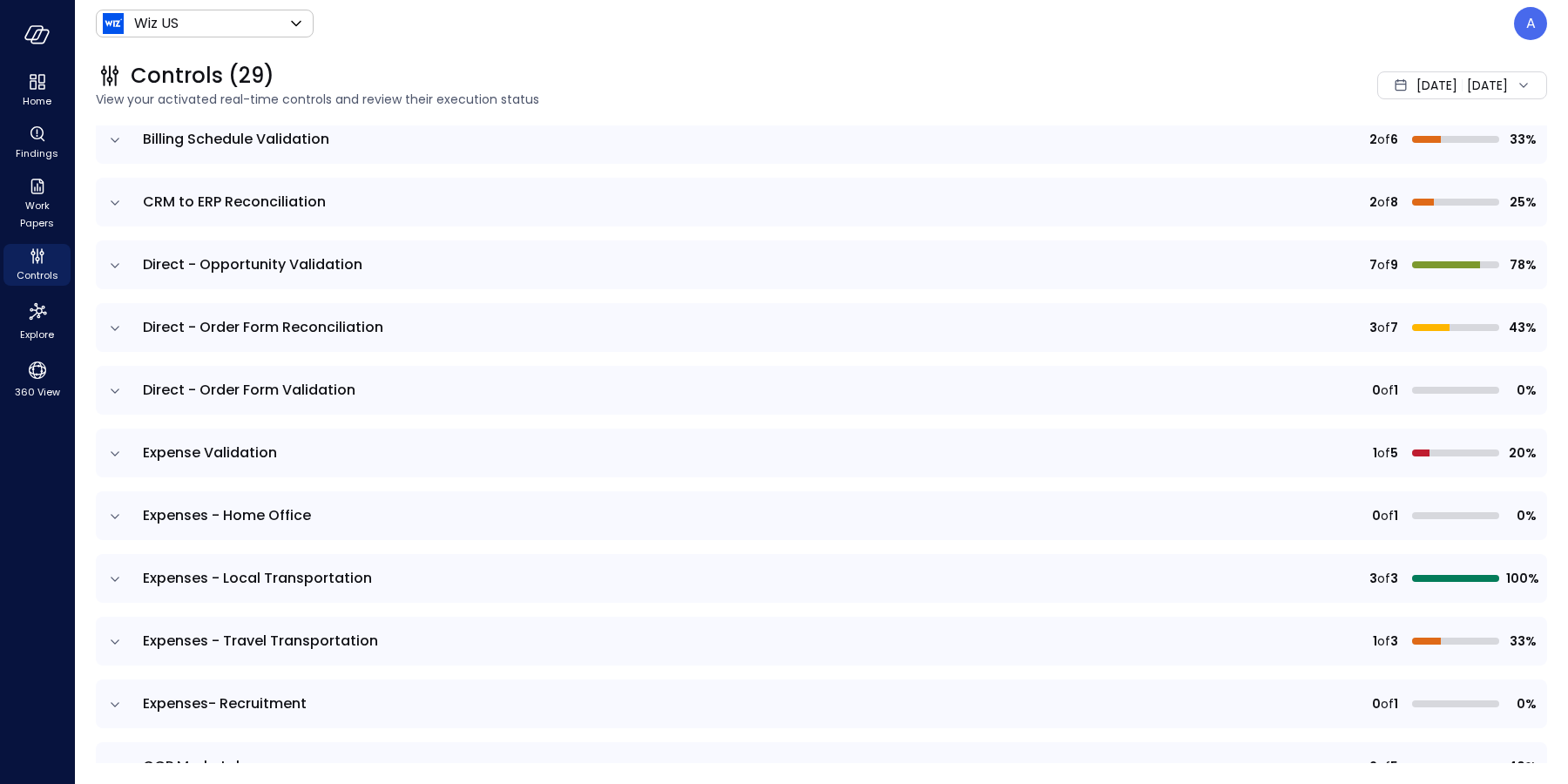
scroll to position [459, 0]
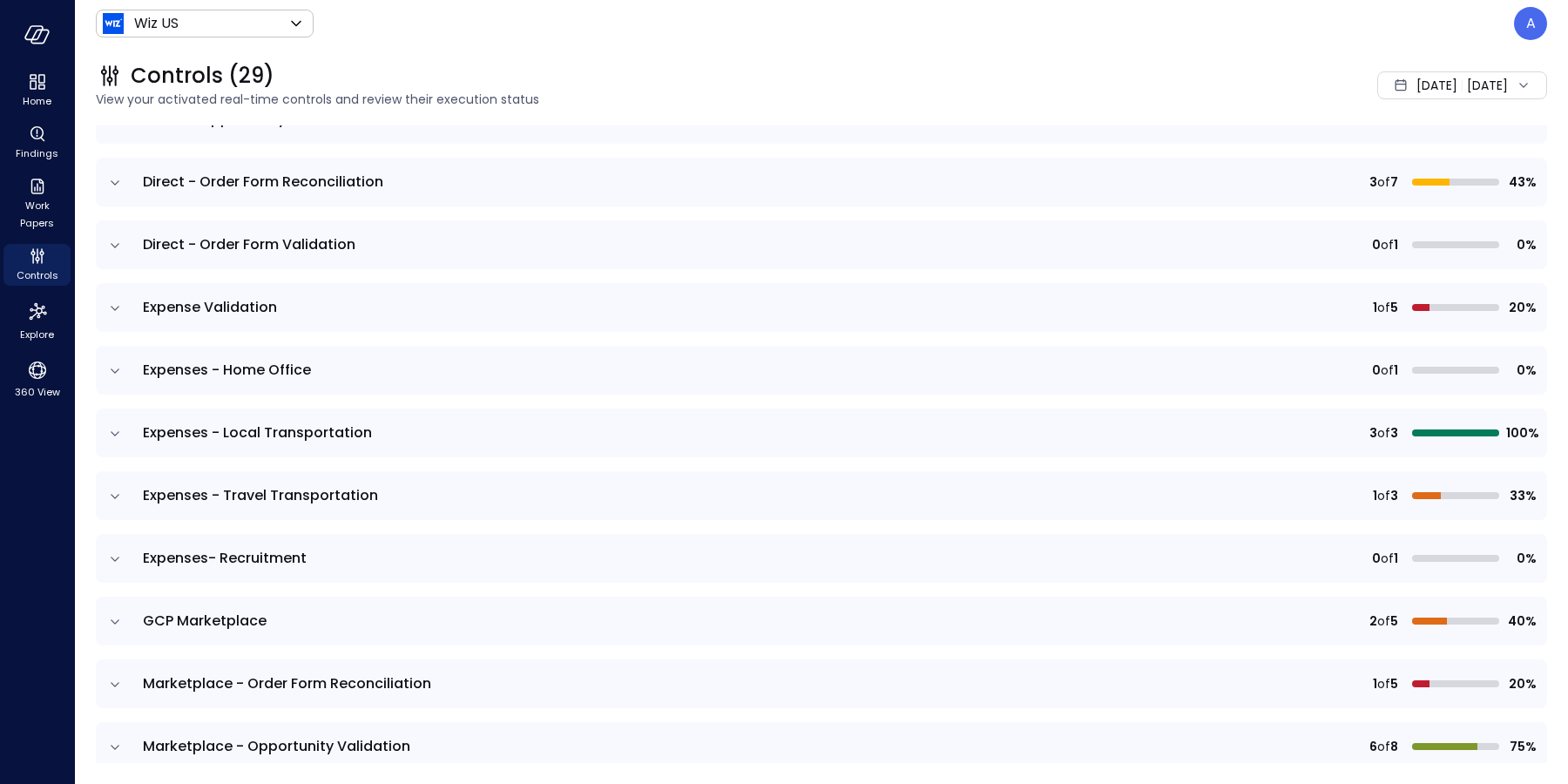
click at [111, 559] on icon "expand row" at bounding box center [114, 559] width 17 height 17
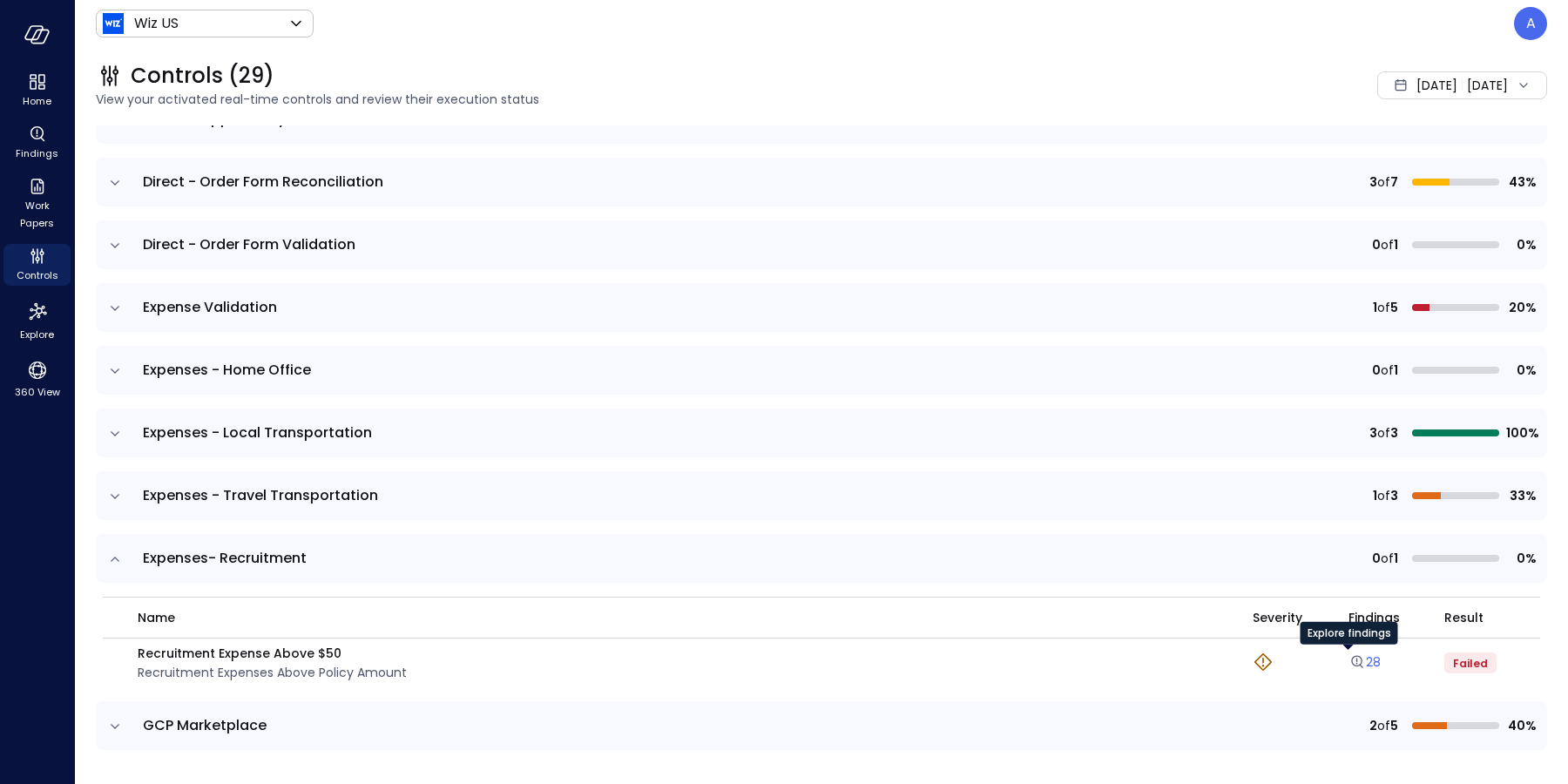
click at [1351, 663] on icon "Explore findings" at bounding box center [1356, 661] width 11 height 11
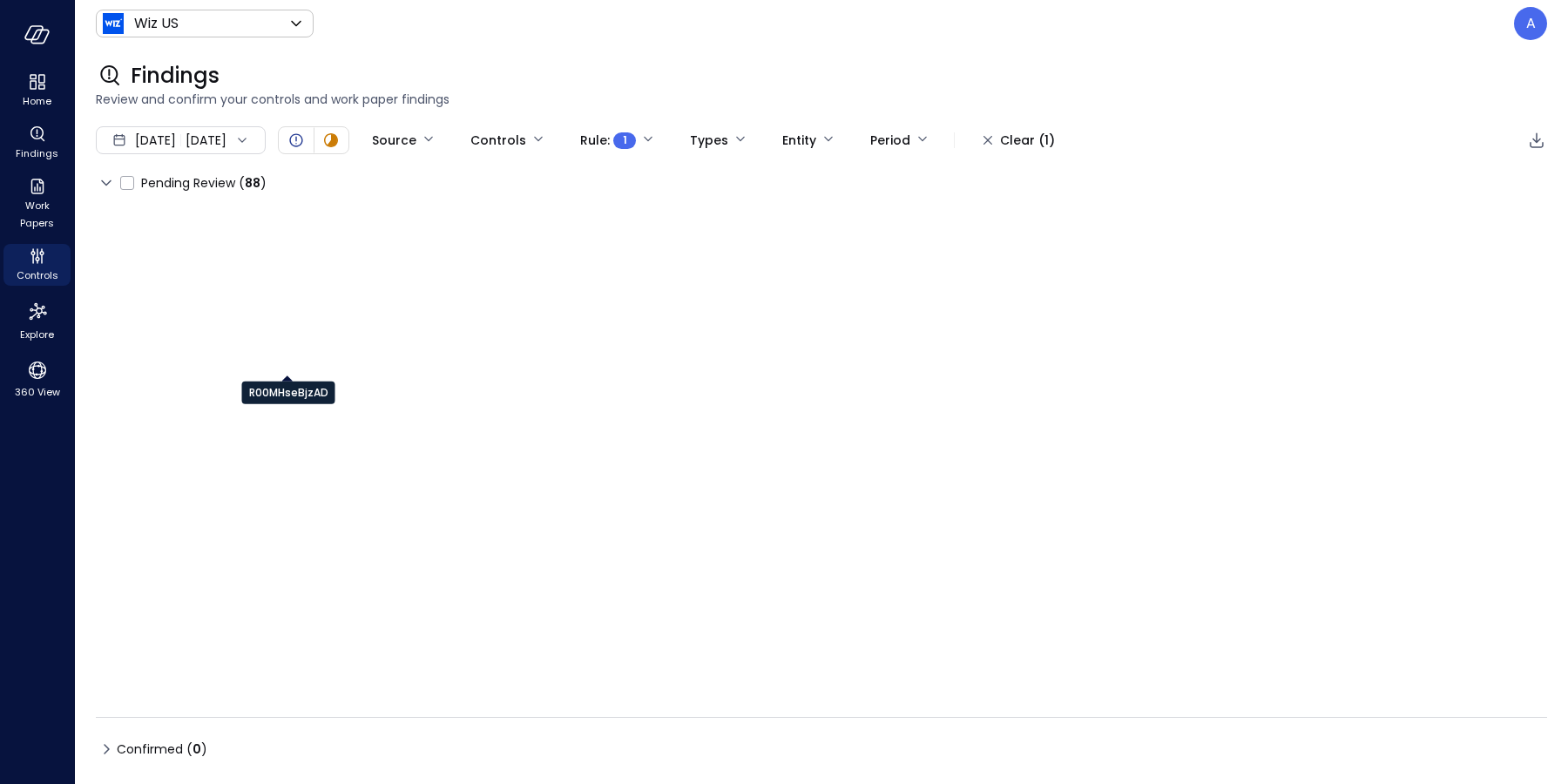
type input "****"
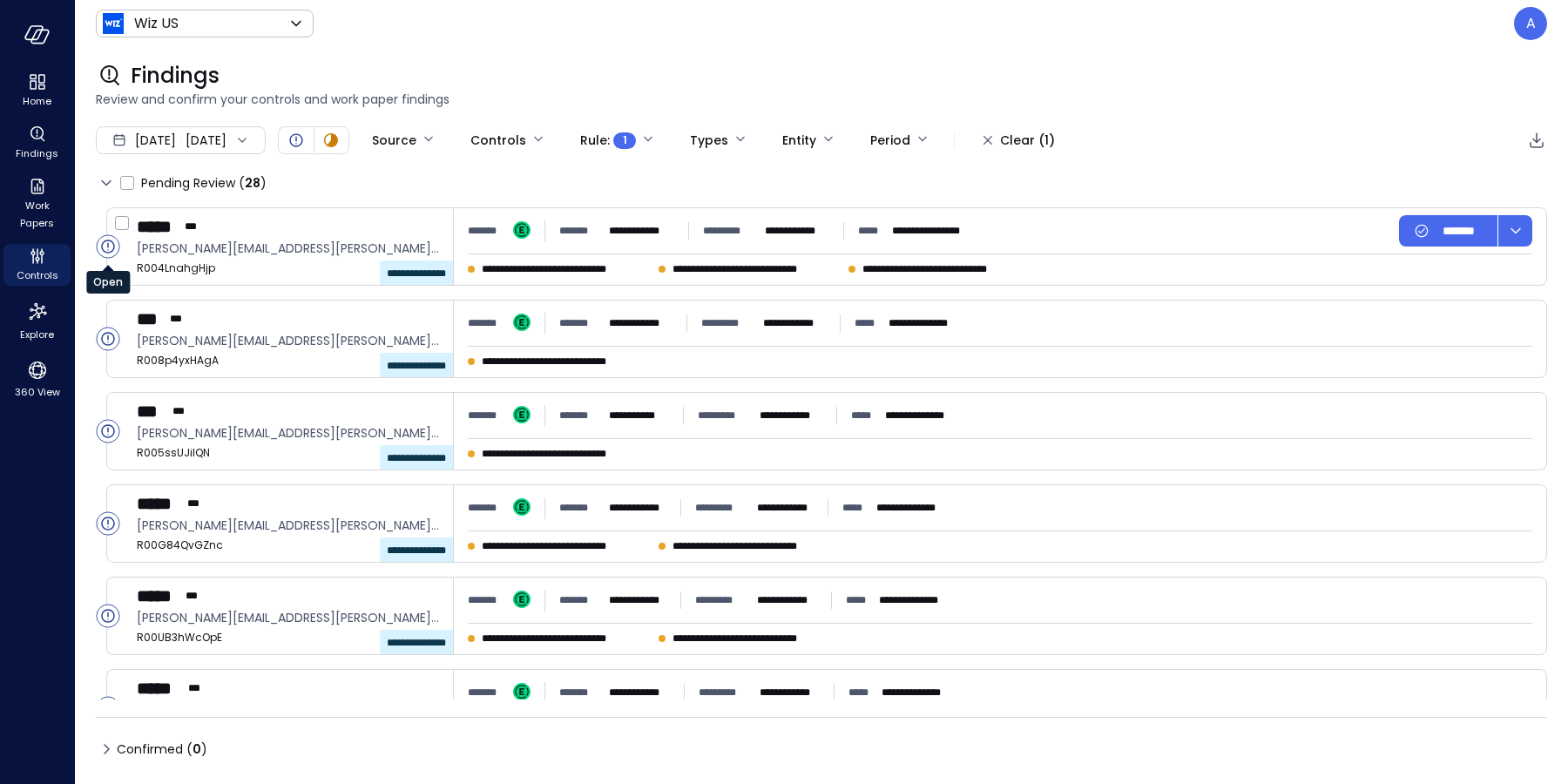
click at [109, 249] on circle "Open" at bounding box center [108, 246] width 23 height 23
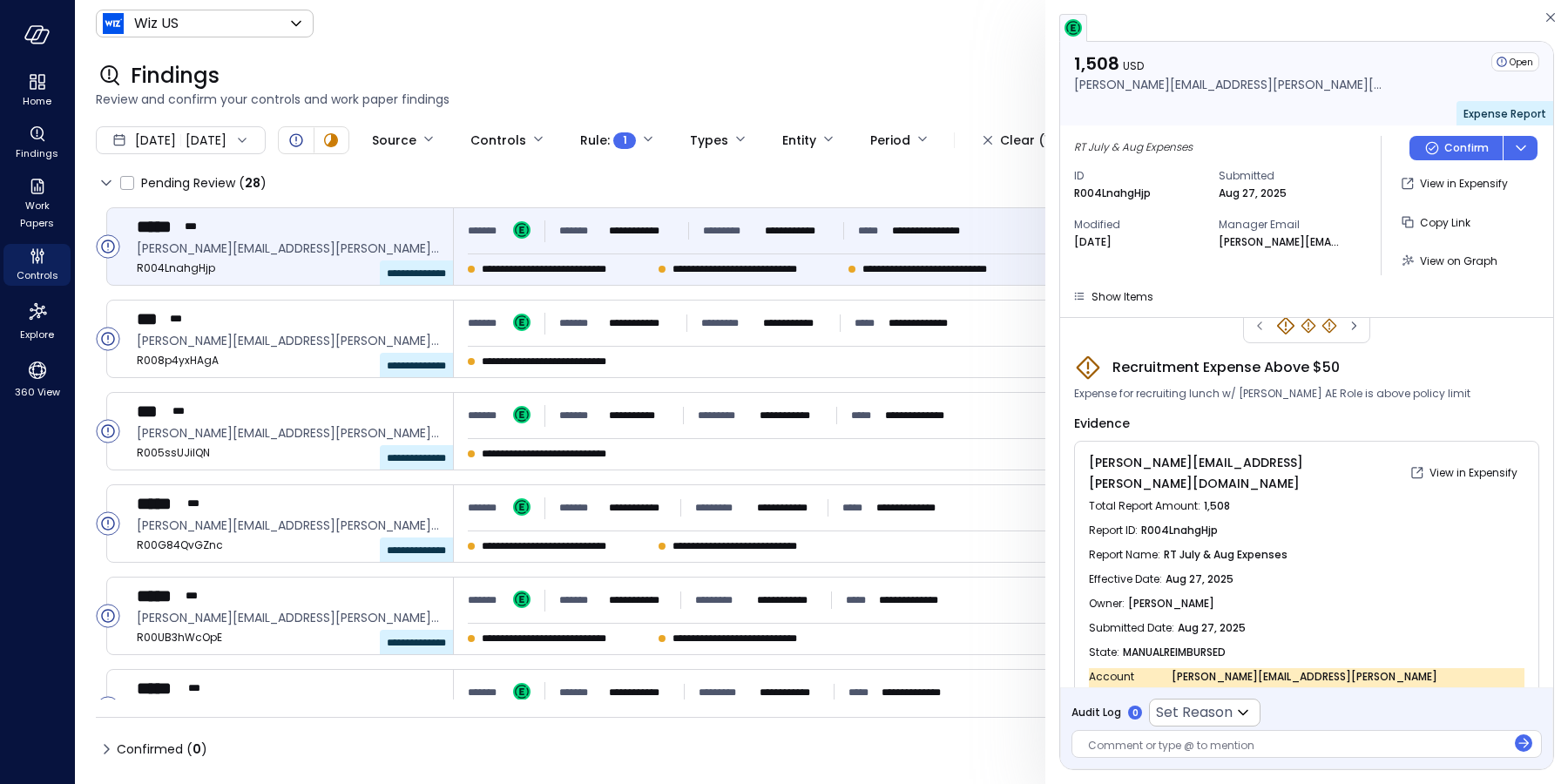
scroll to position [35, 0]
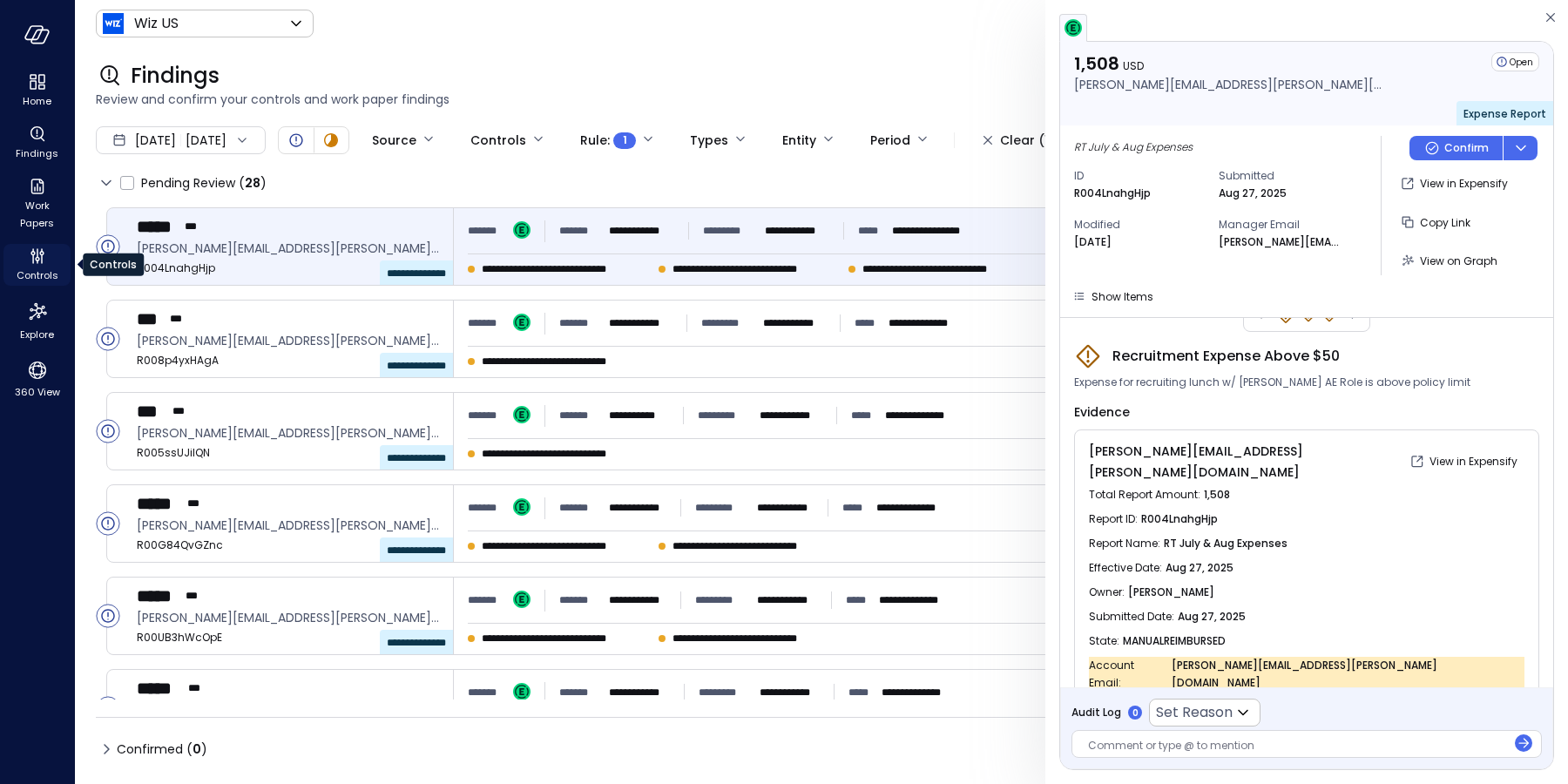
click at [32, 262] on icon "Controls" at bounding box center [33, 259] width 2 height 10
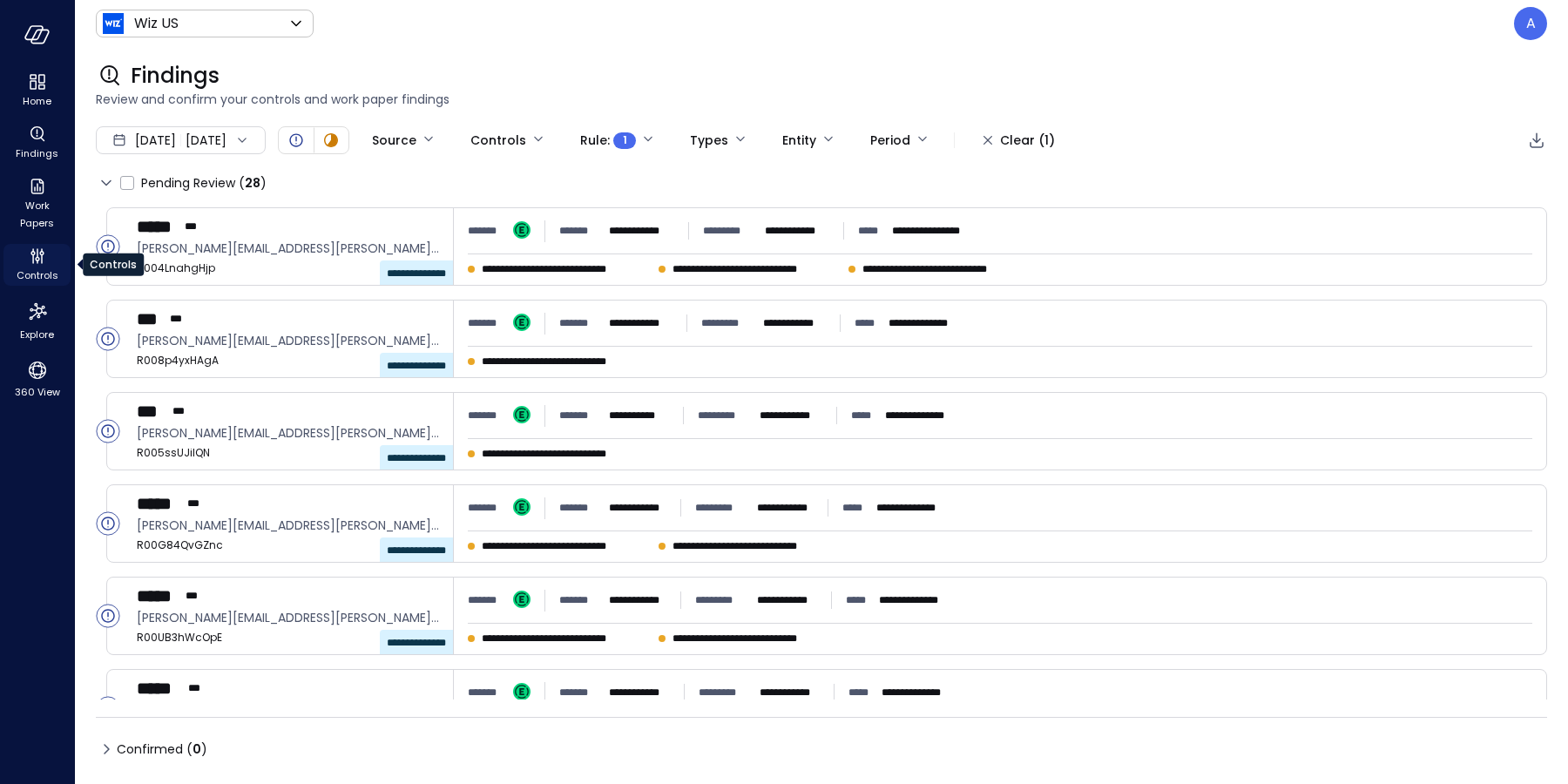
click at [32, 262] on icon "Controls" at bounding box center [33, 259] width 2 height 10
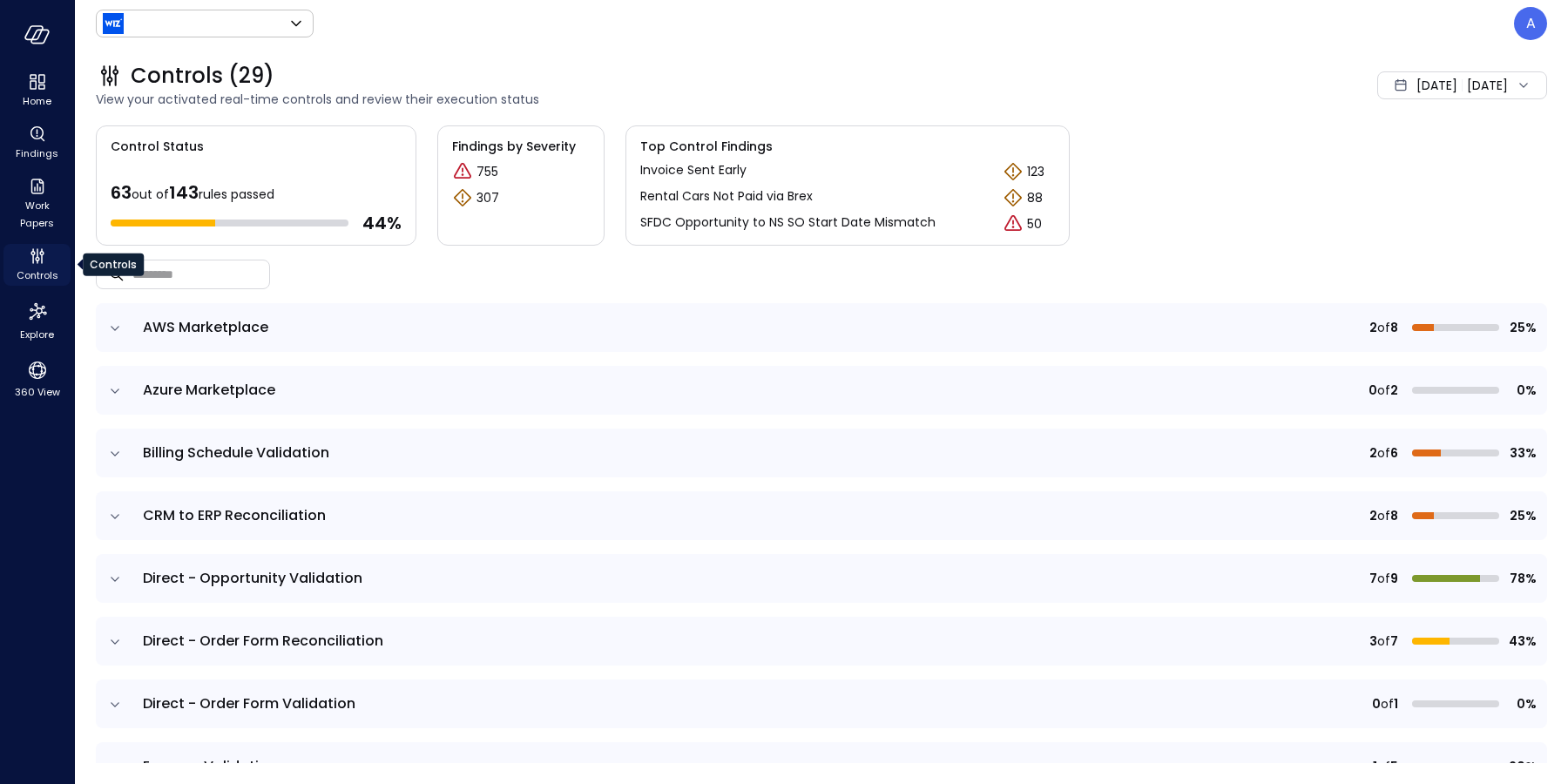
type input "******"
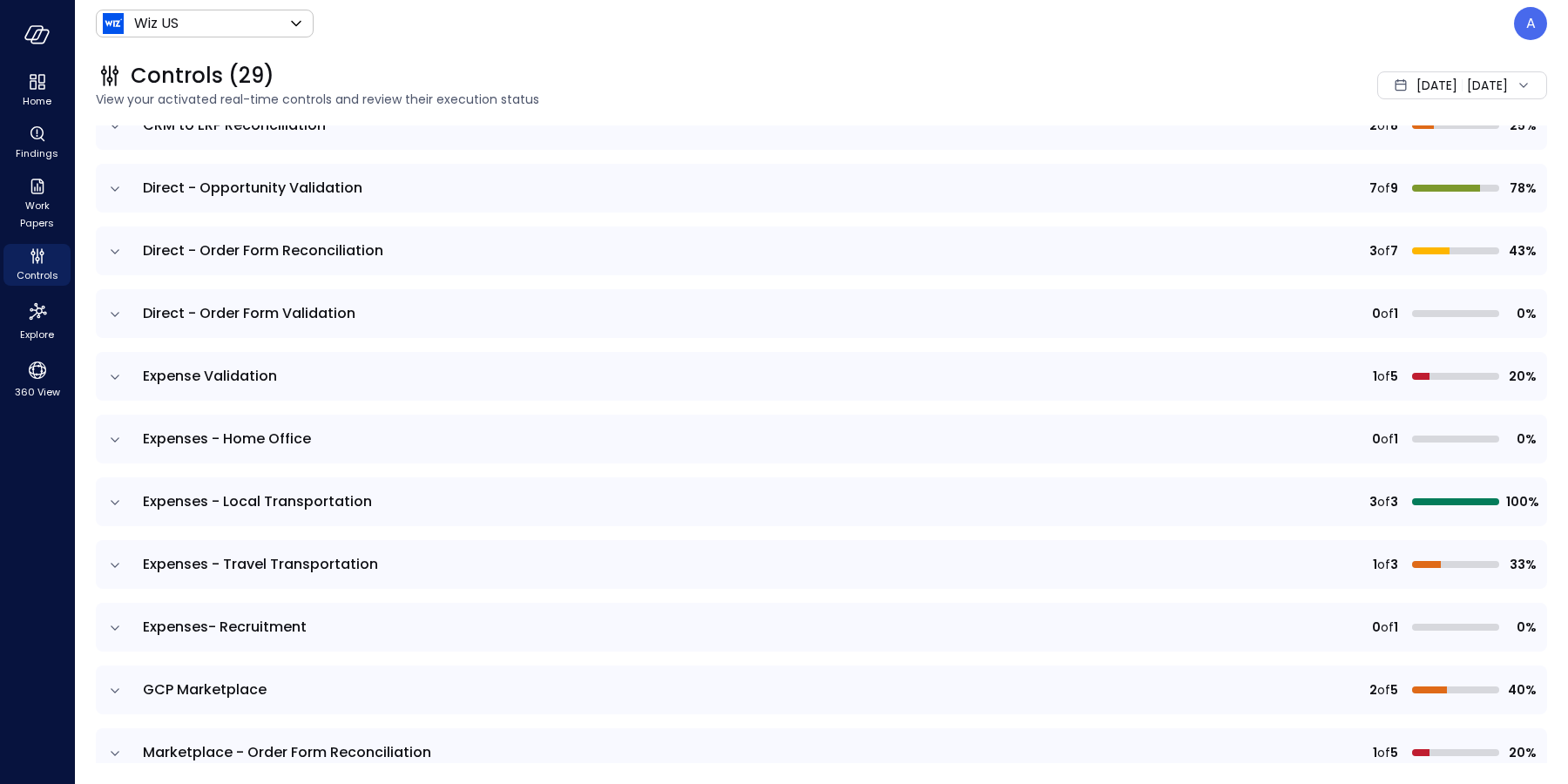
scroll to position [421, 0]
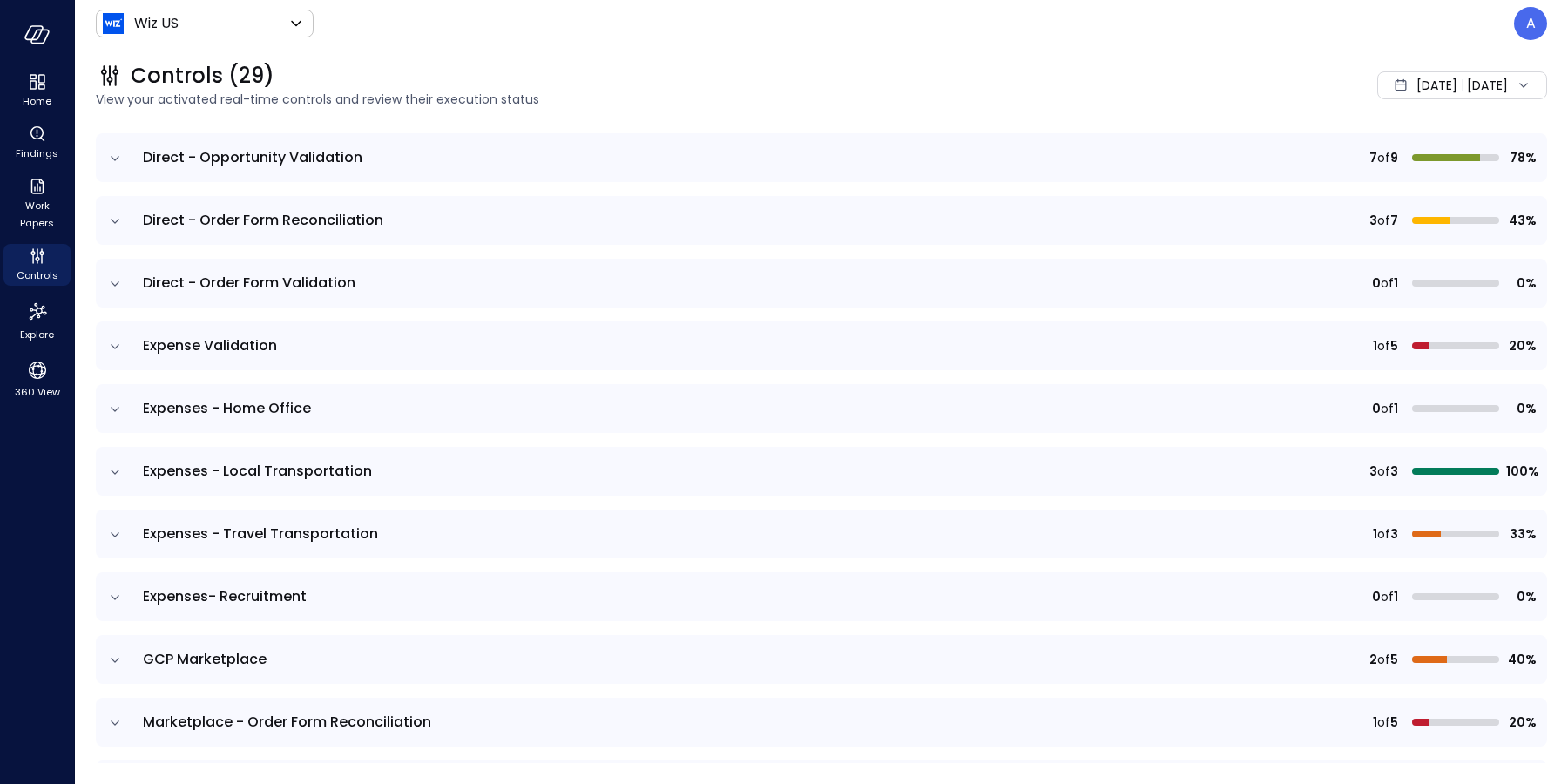
click at [112, 533] on icon "expand row" at bounding box center [115, 534] width 9 height 4
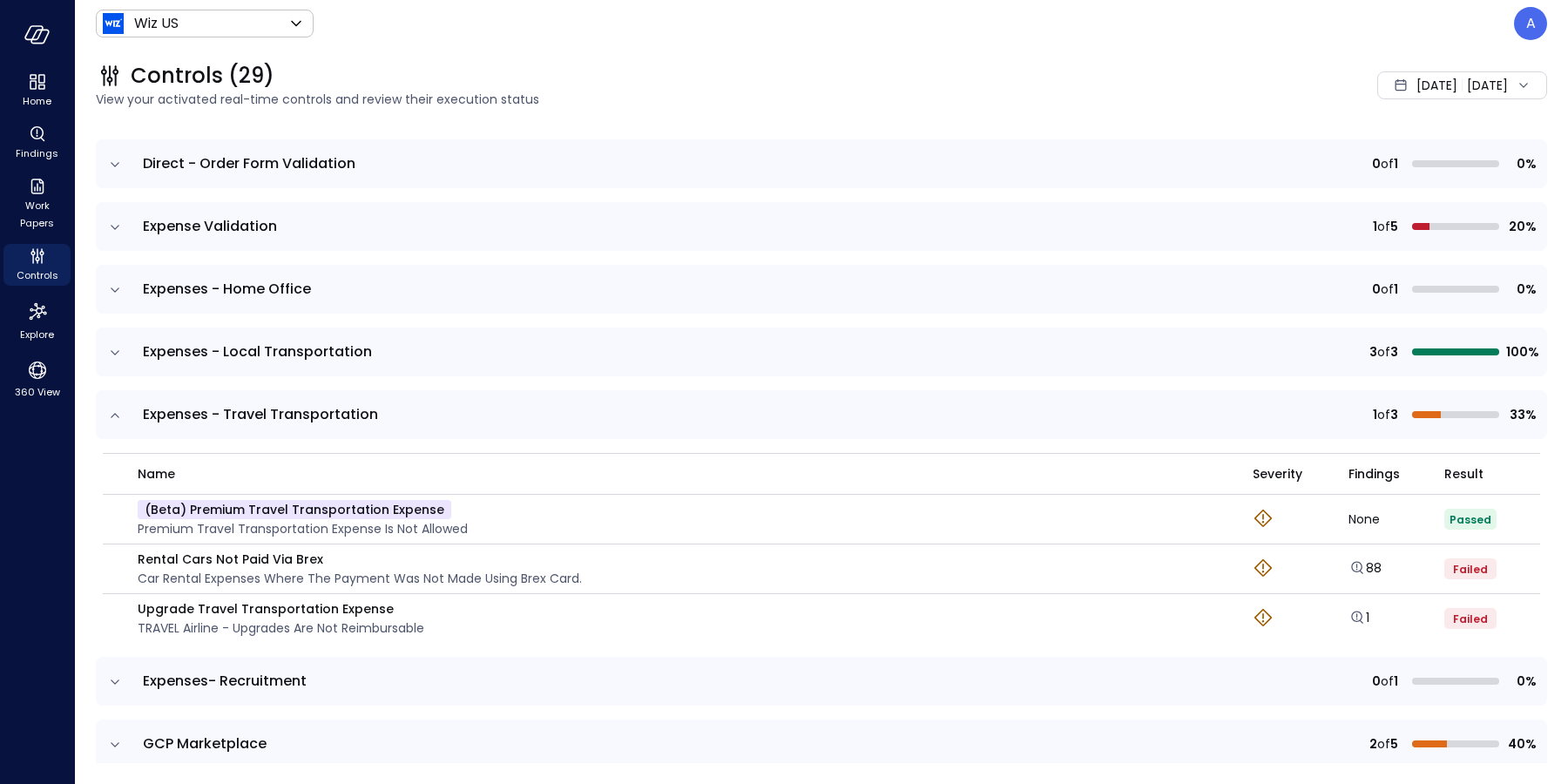
scroll to position [550, 0]
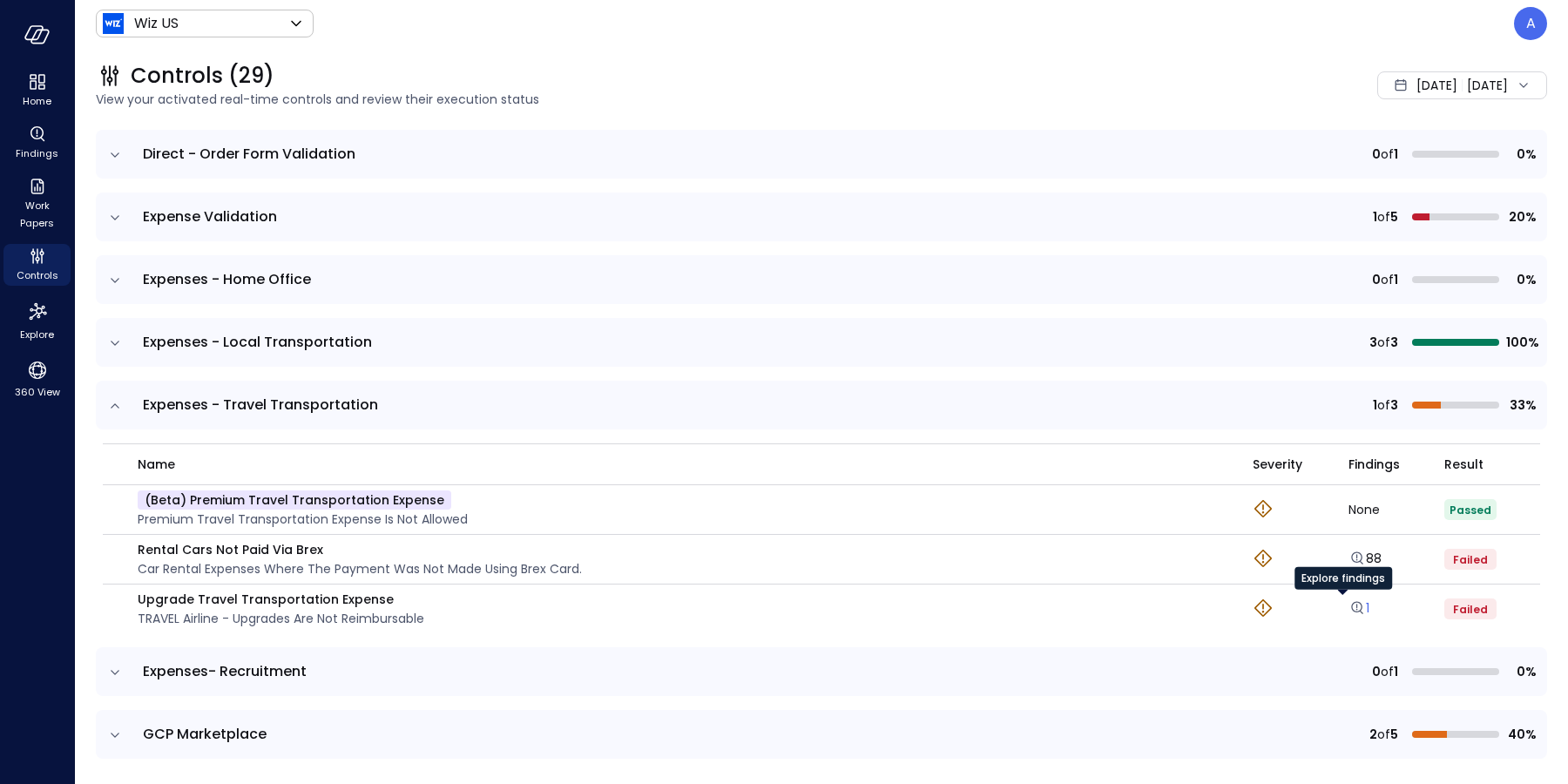
click at [1351, 609] on icon "Explore findings" at bounding box center [1356, 607] width 11 height 11
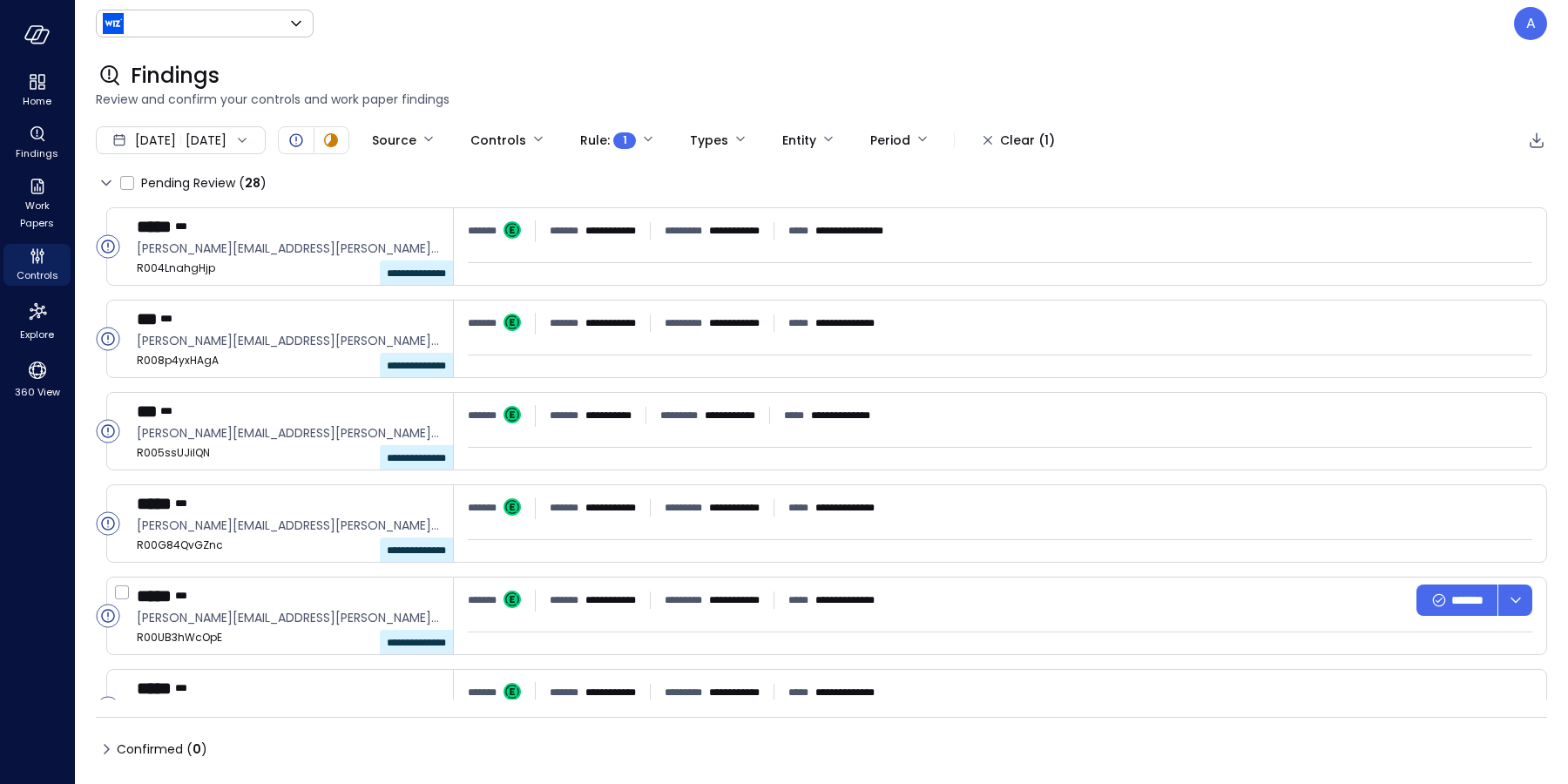
type input "******"
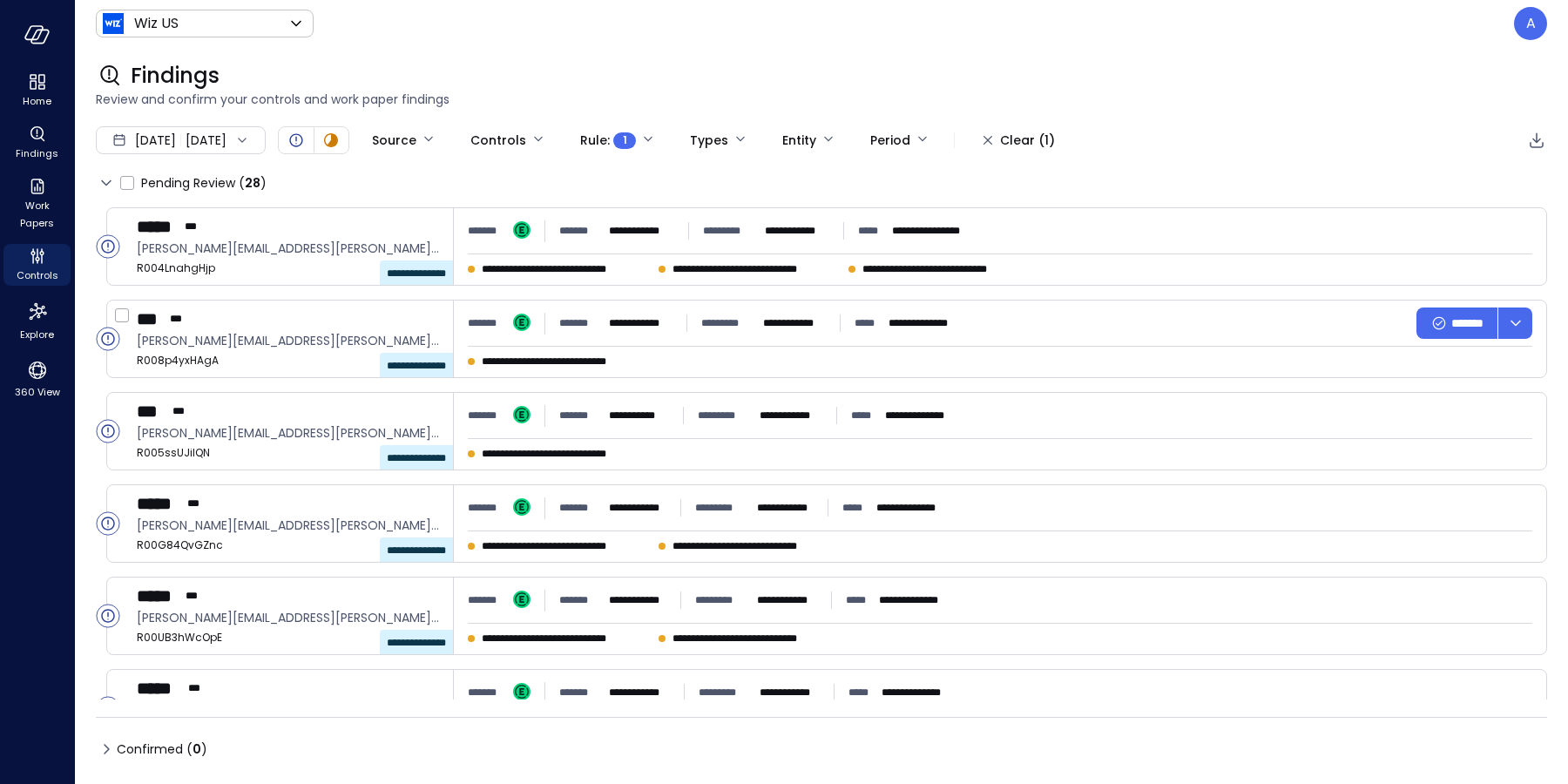
type input "****"
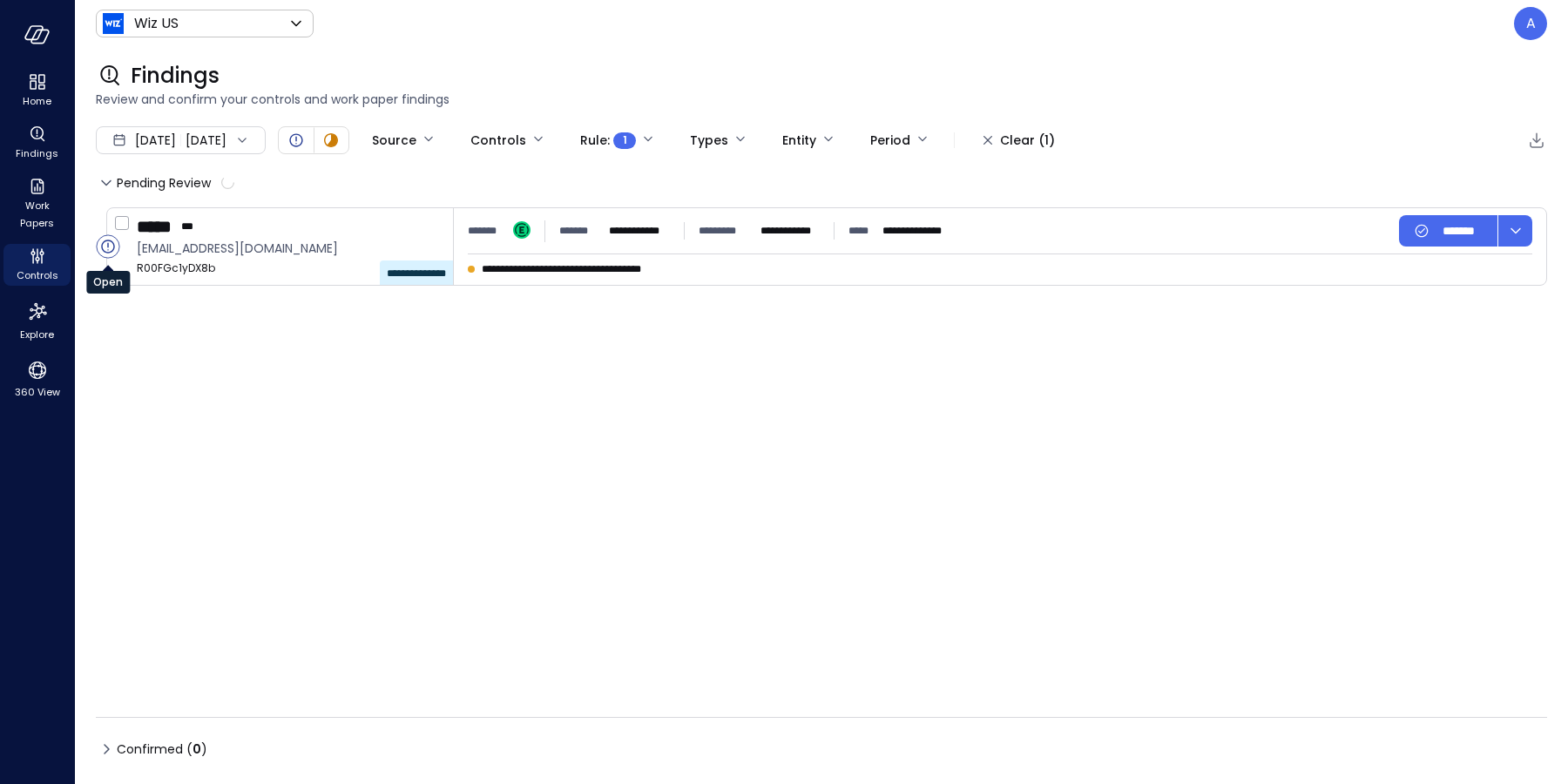
click at [108, 247] on circle "Open" at bounding box center [108, 246] width 23 height 23
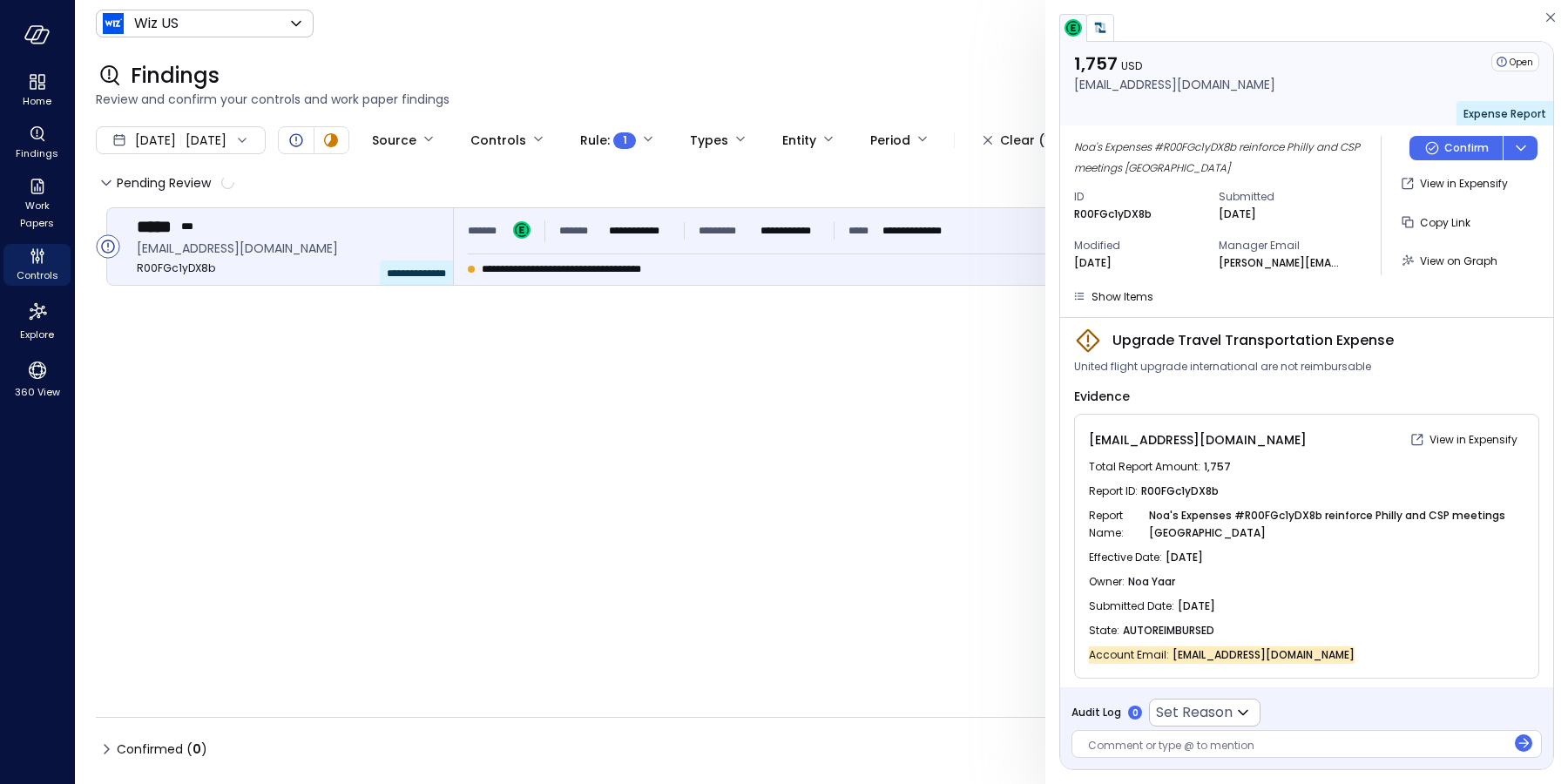
scroll to position [7, 0]
click at [49, 264] on div "Controls" at bounding box center [36, 265] width 67 height 42
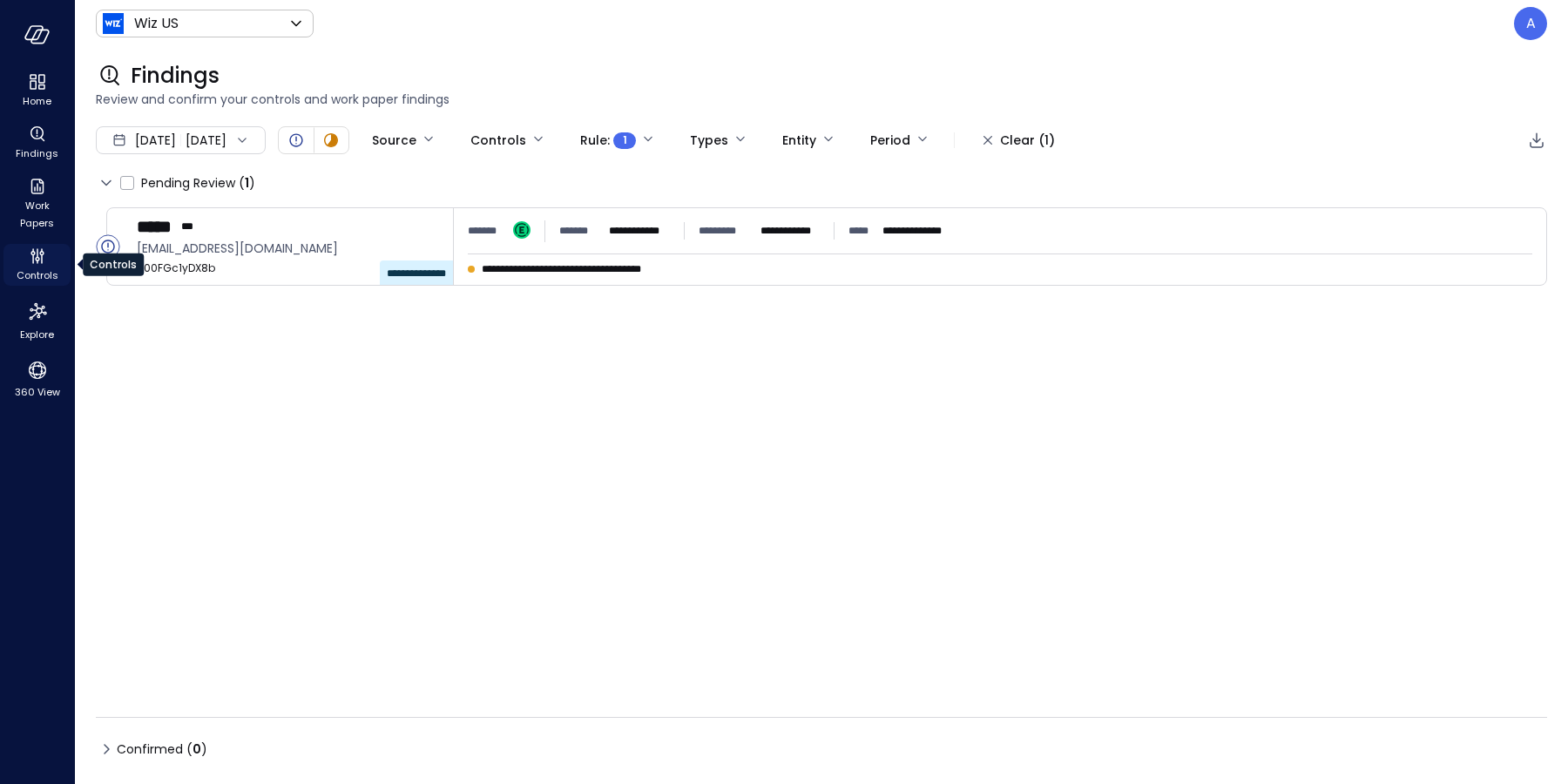
click at [44, 265] on icon "Controls" at bounding box center [37, 256] width 21 height 21
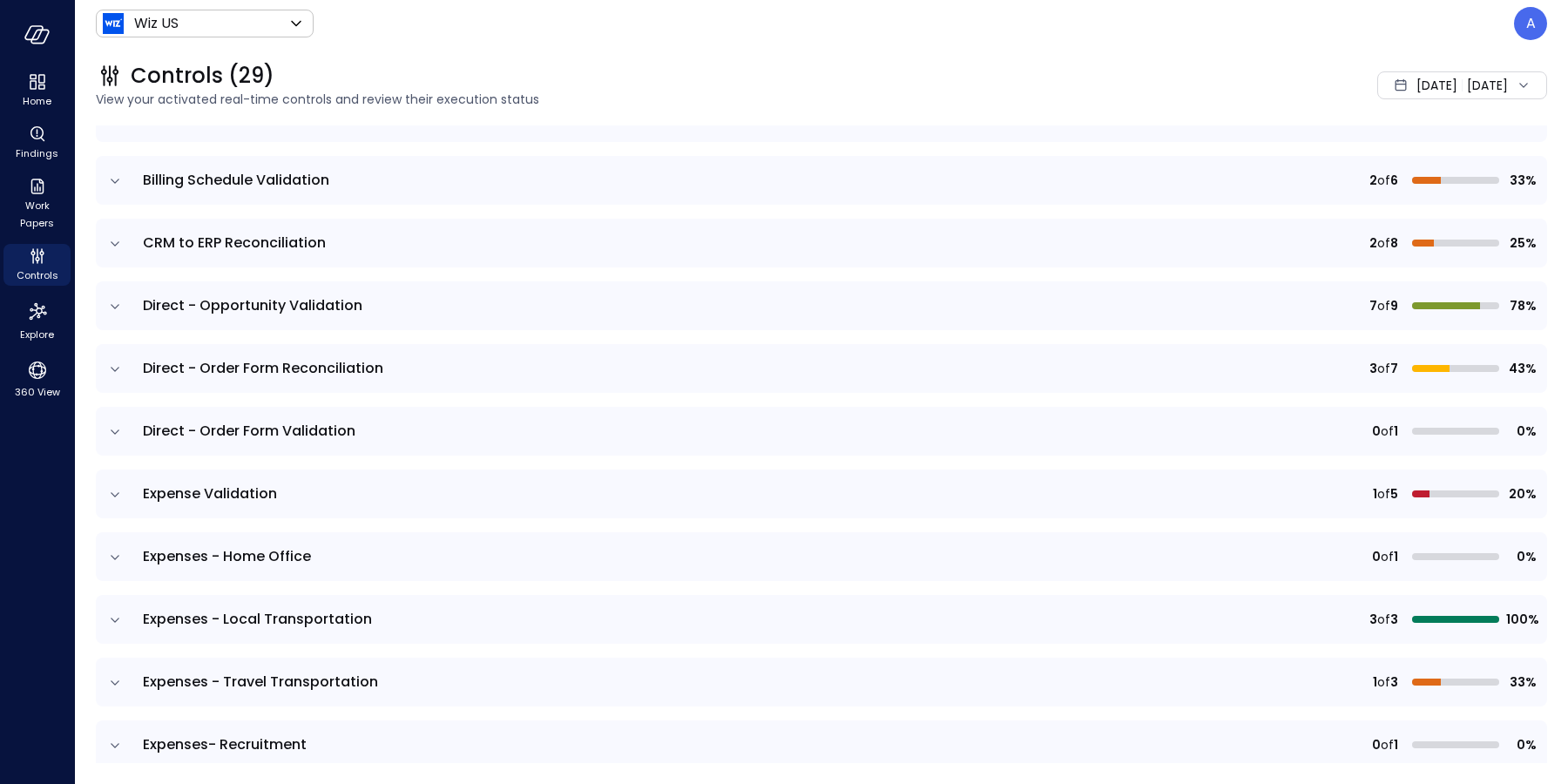
scroll to position [453, 0]
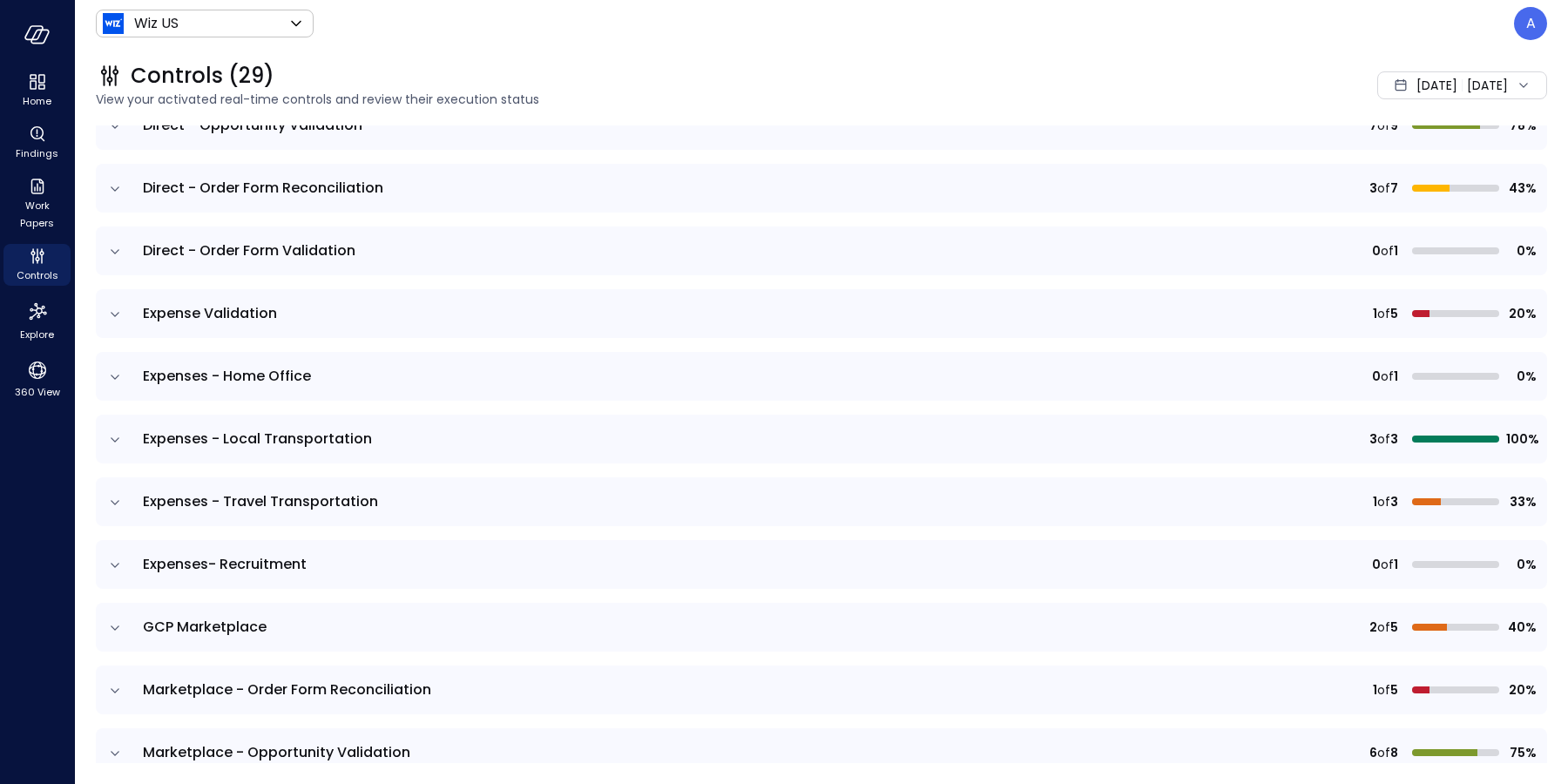
click at [109, 436] on icon "expand row" at bounding box center [114, 439] width 17 height 17
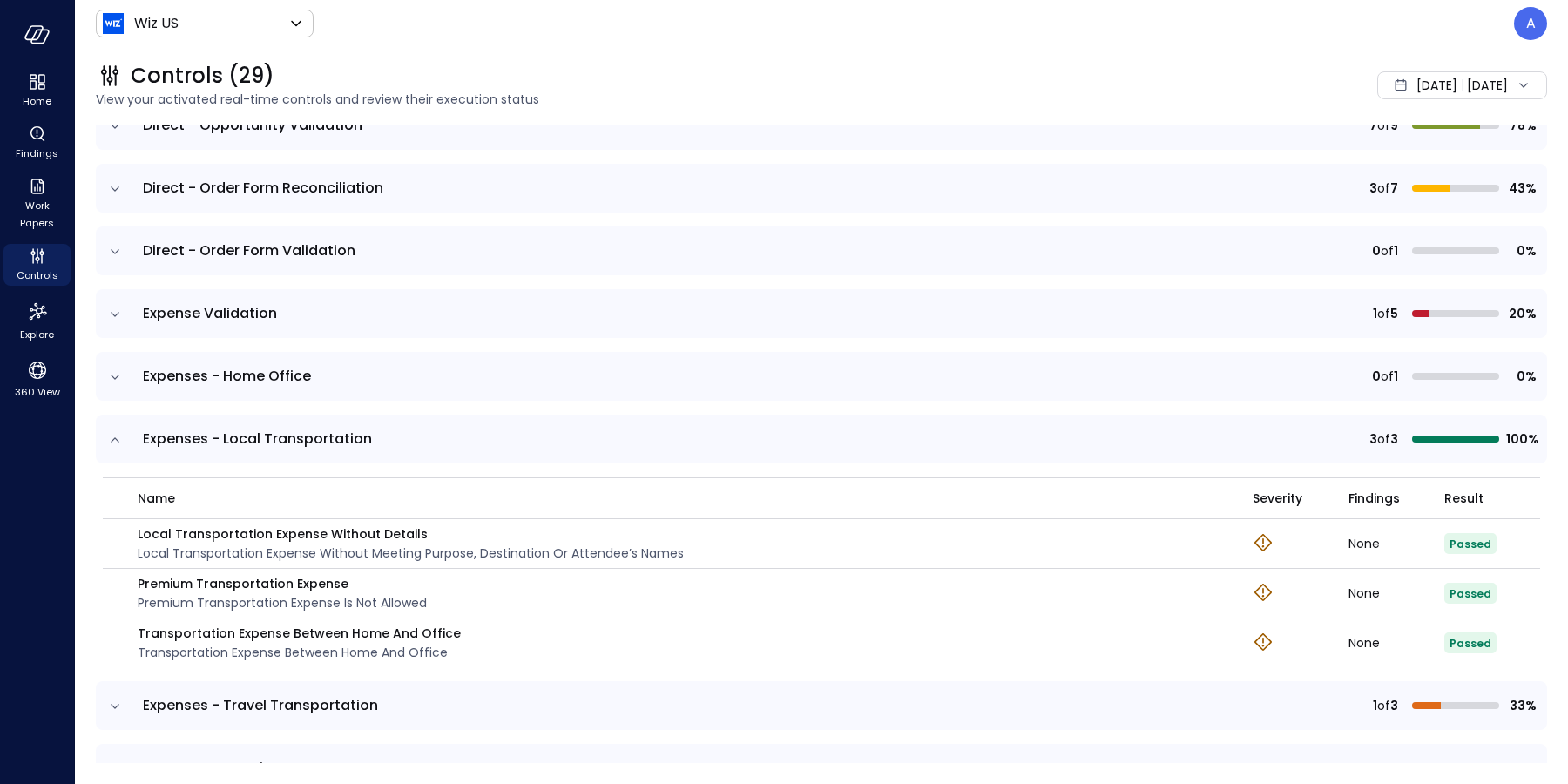
click at [114, 375] on icon "expand row" at bounding box center [114, 376] width 17 height 17
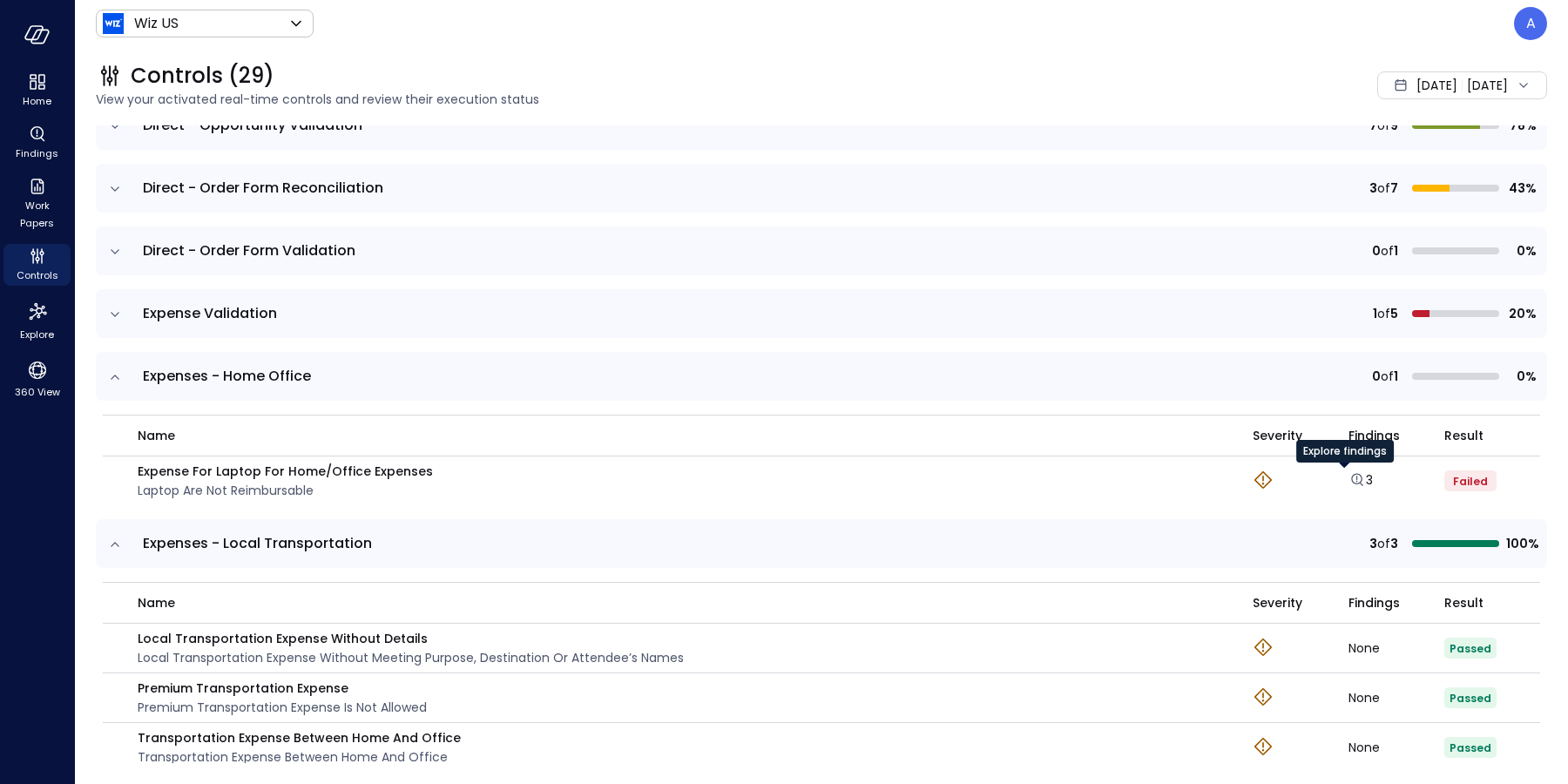
click at [1344, 473] on div "Explore findings" at bounding box center [1345, 457] width 98 height 35
click at [1348, 477] on icon "Explore findings" at bounding box center [1356, 479] width 17 height 17
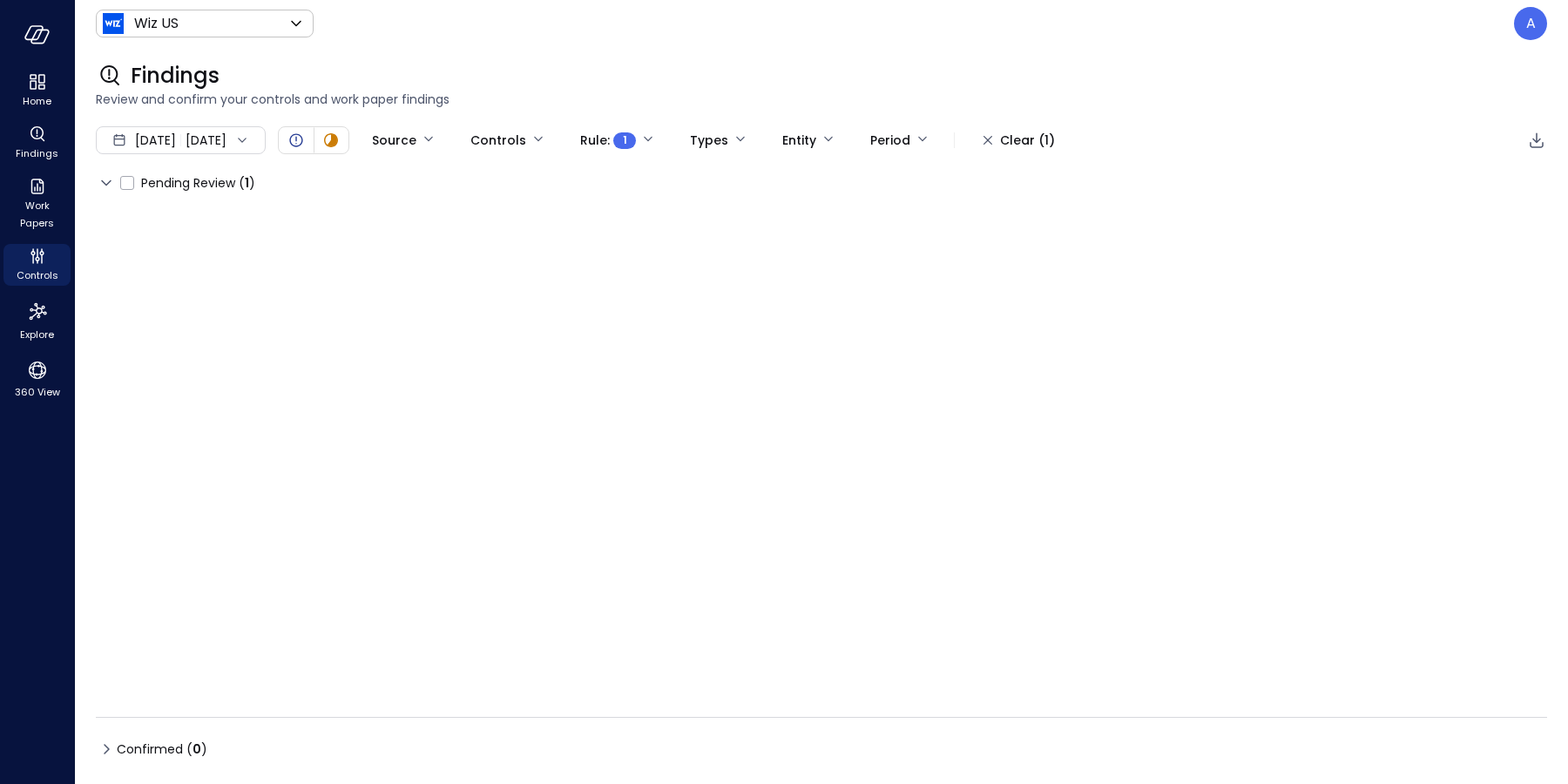
type input "****"
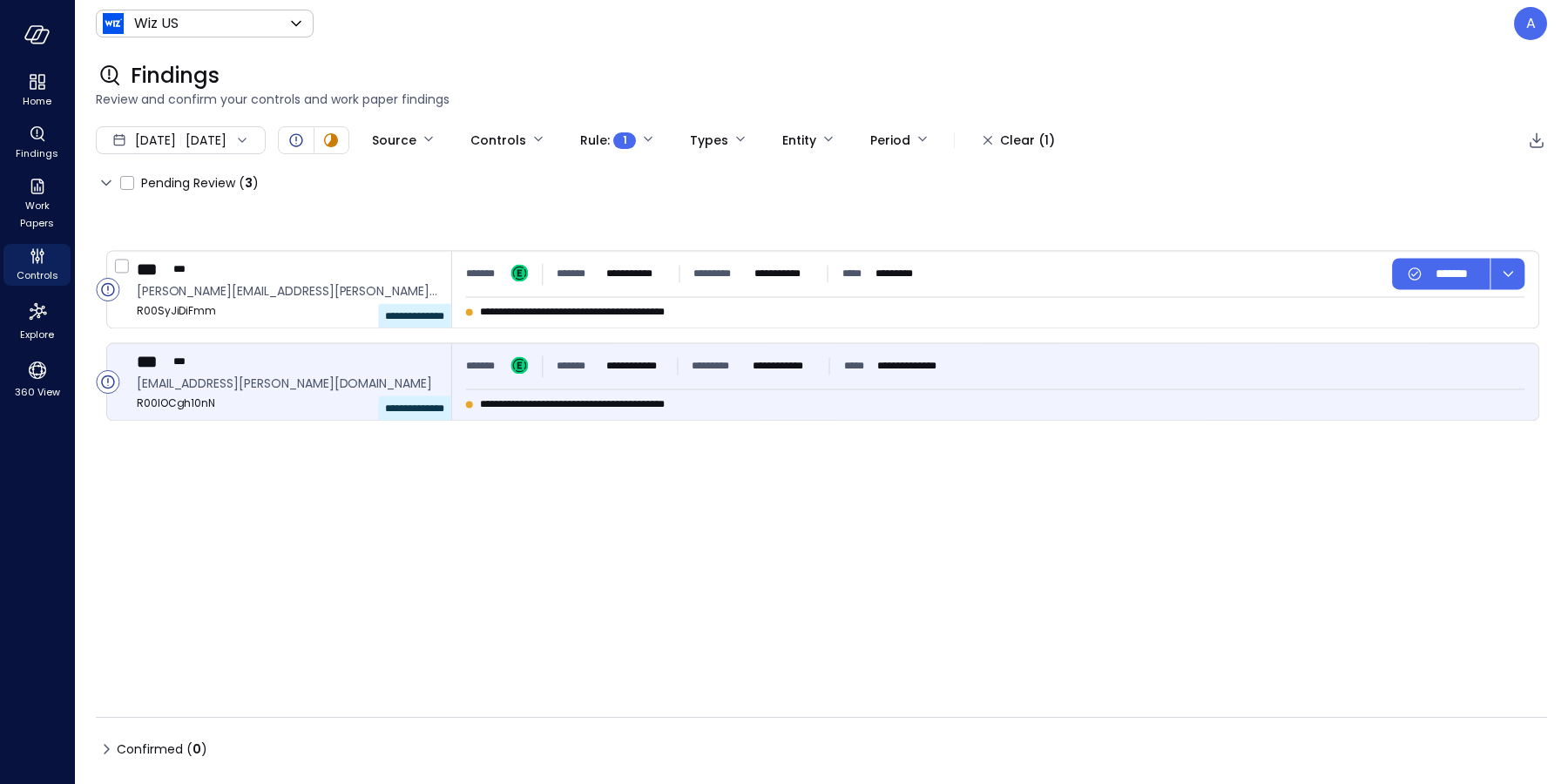
click at [107, 342] on div "**********" at bounding box center [817, 381] width 1443 height 78
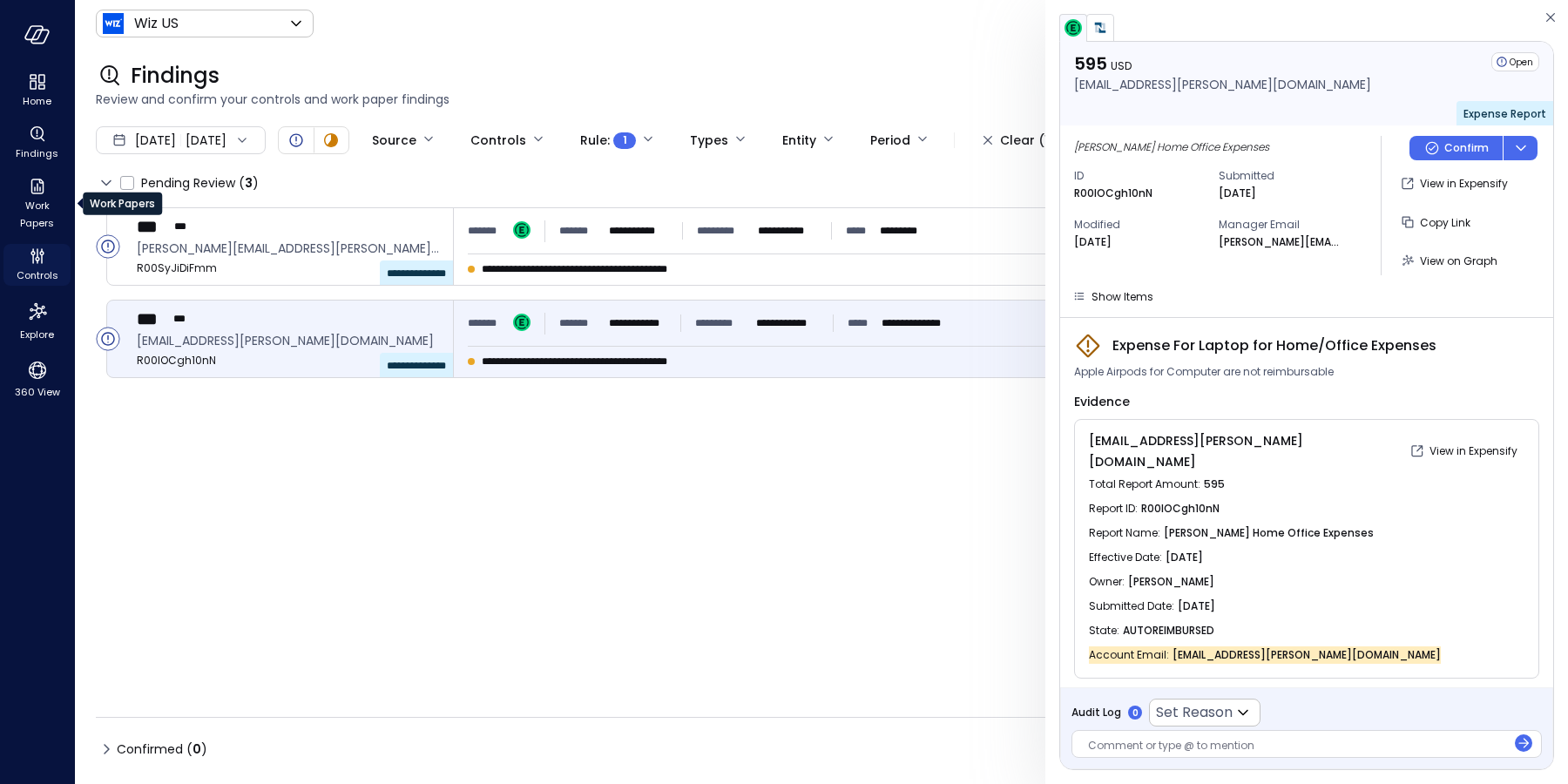
click at [47, 258] on div "Controls" at bounding box center [36, 265] width 67 height 42
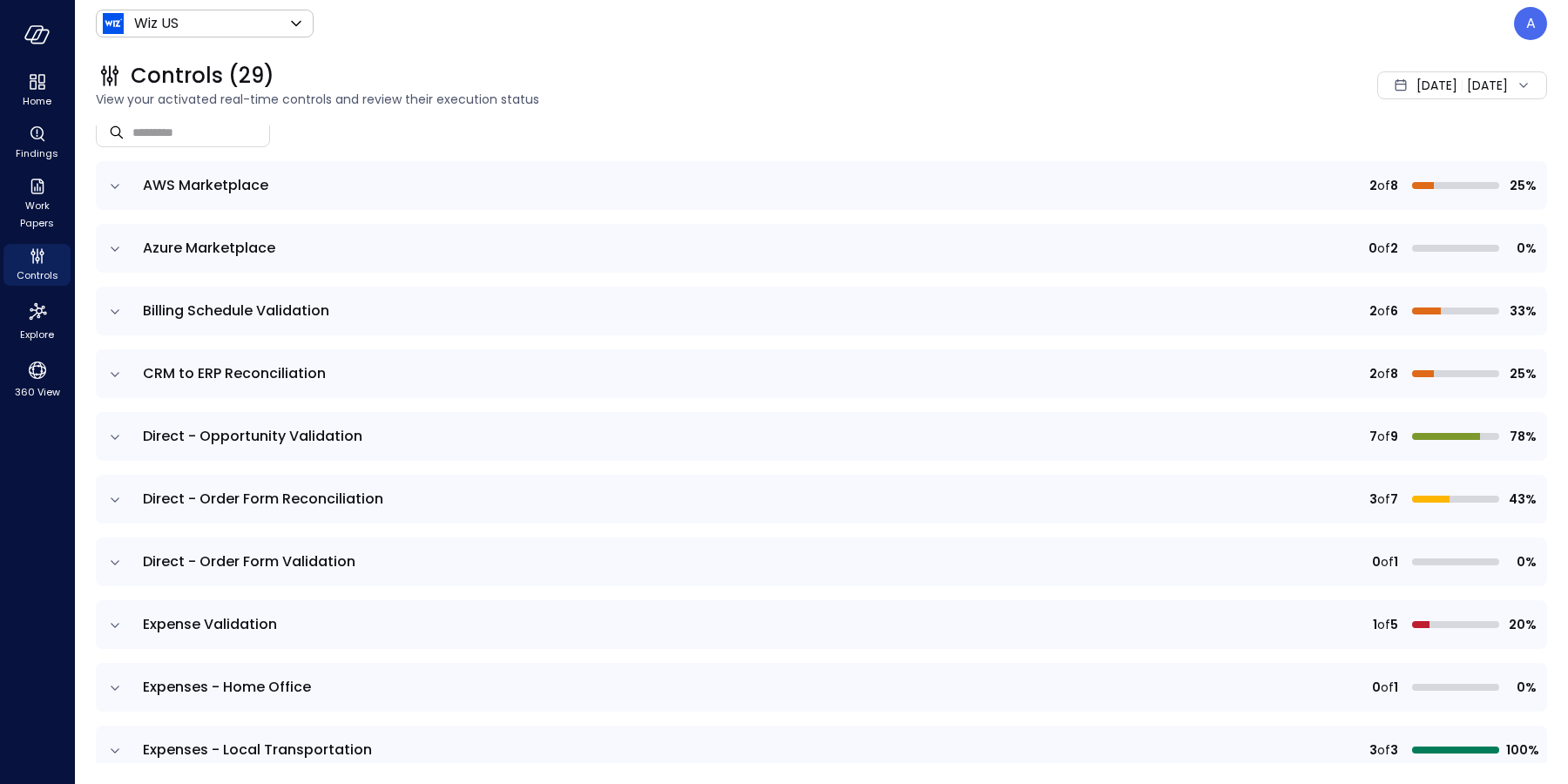
scroll to position [401, 0]
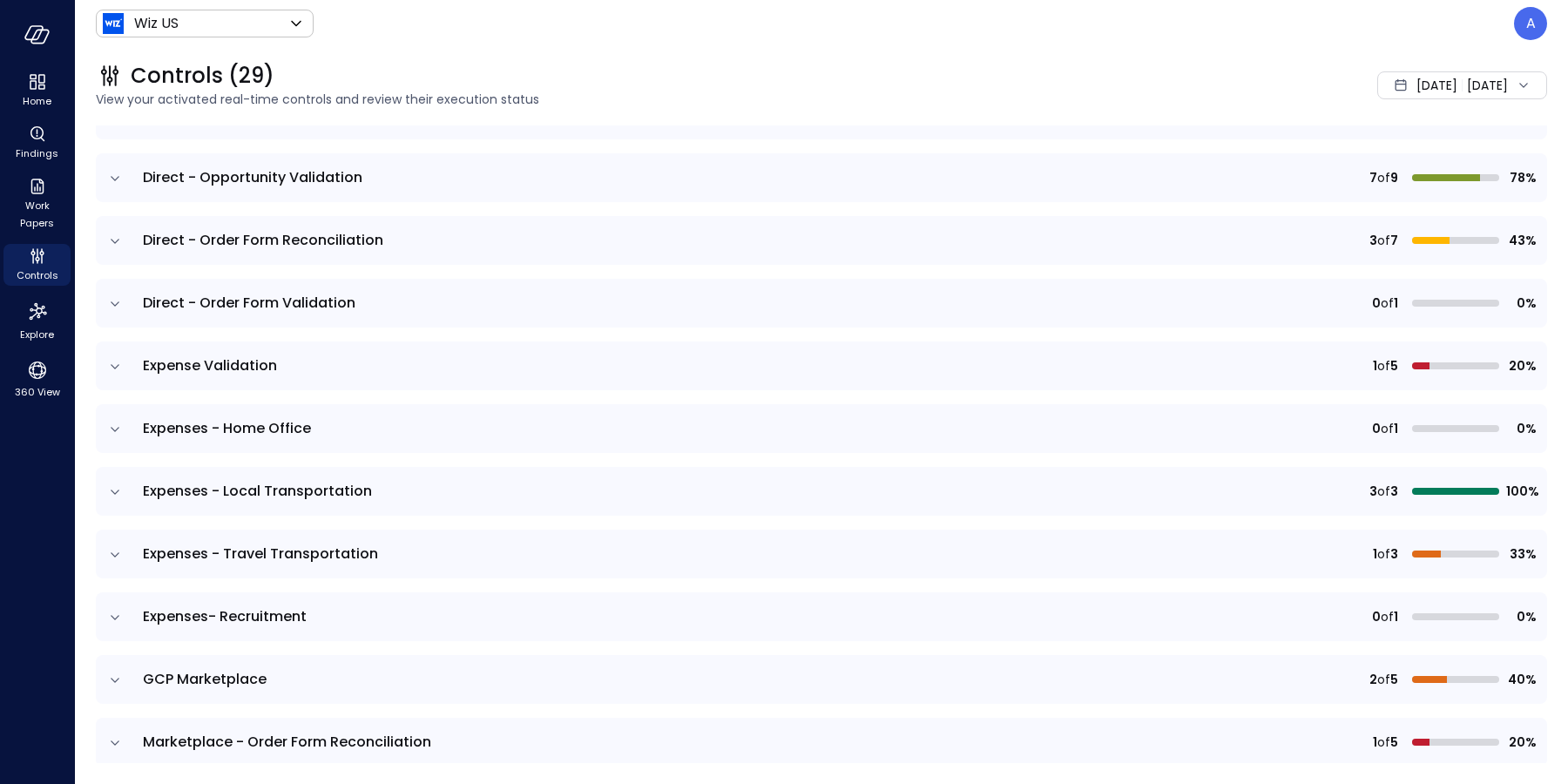
click at [106, 429] on icon "expand row" at bounding box center [114, 429] width 17 height 17
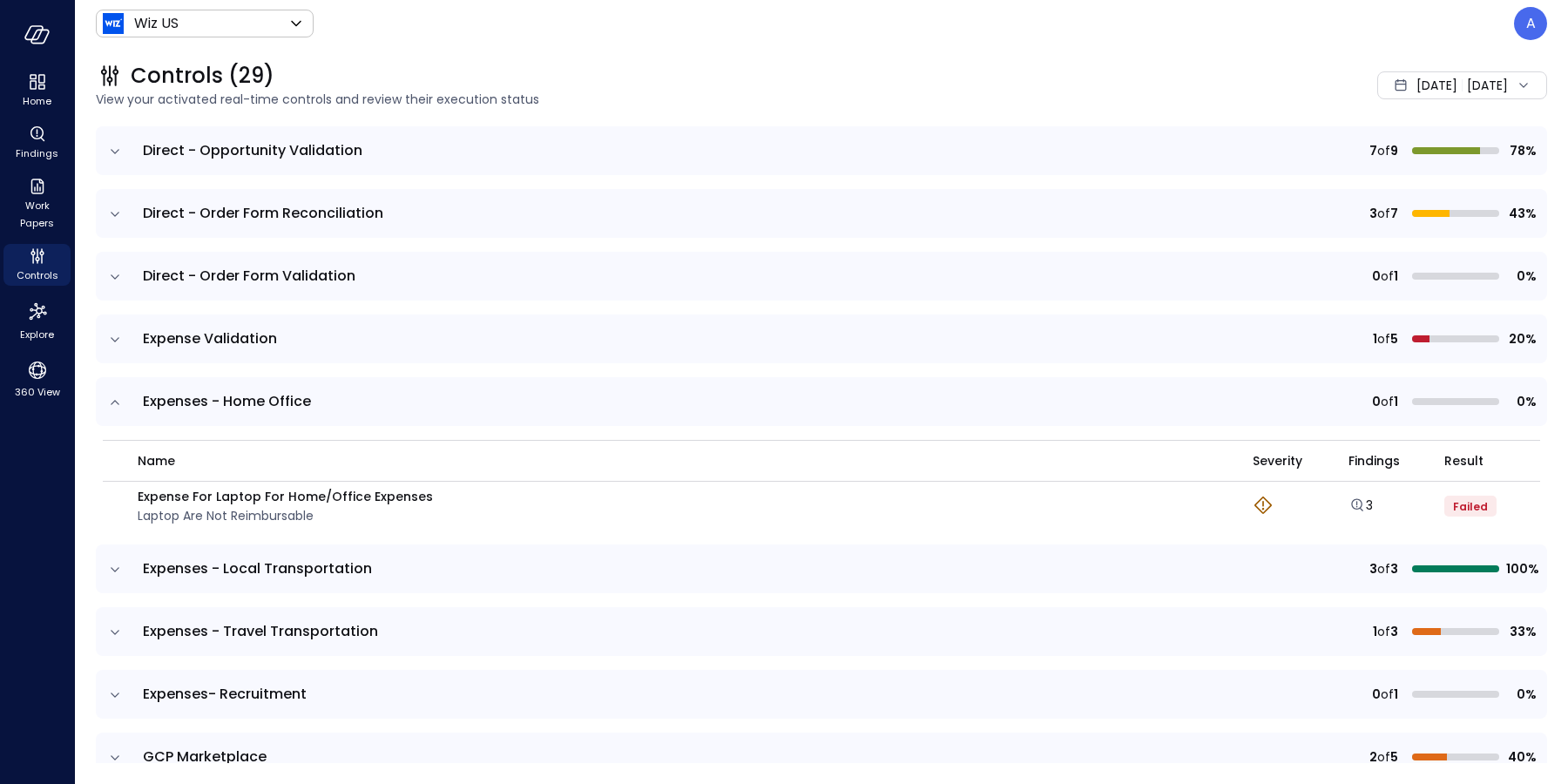
scroll to position [442, 0]
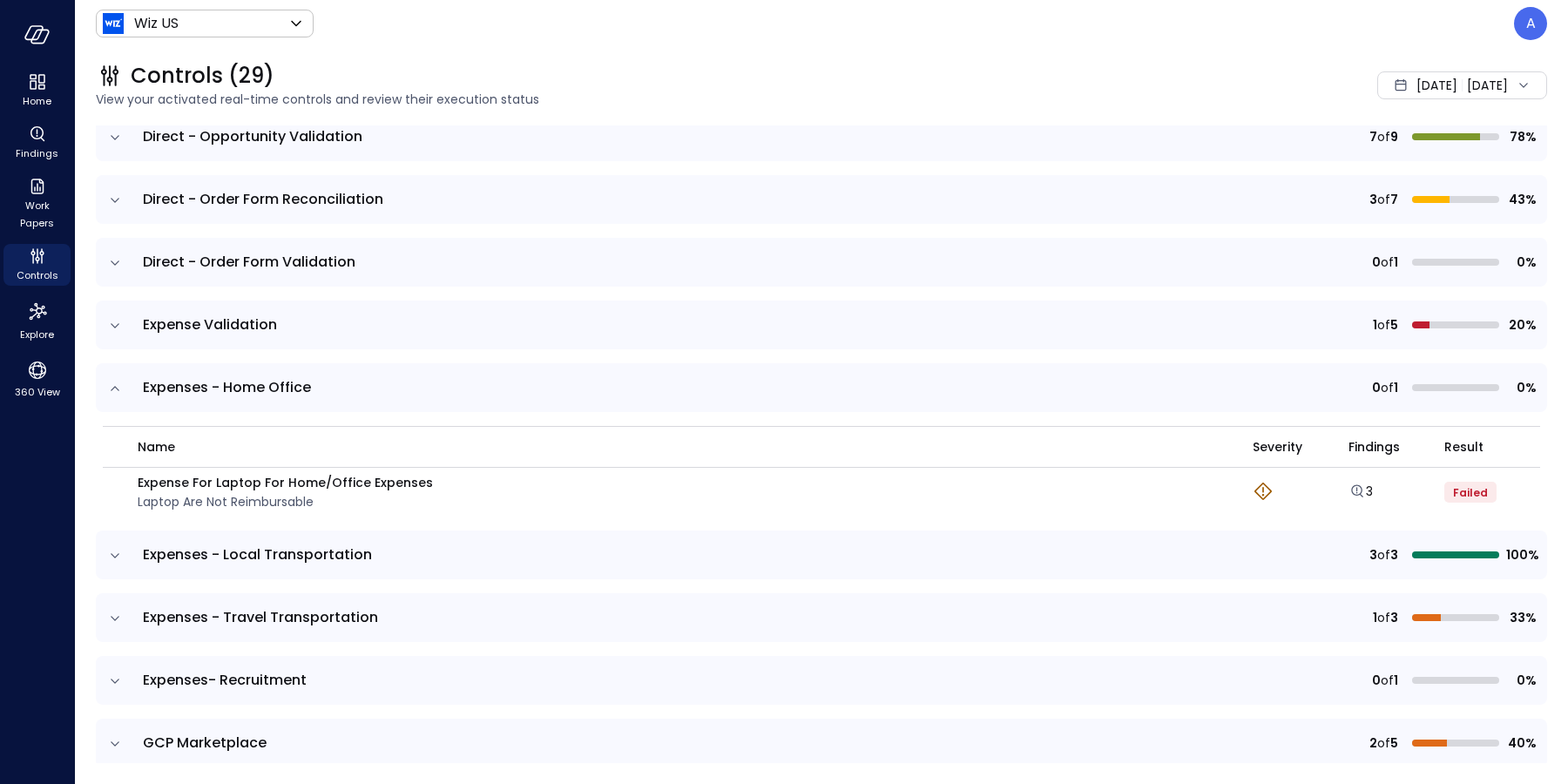
drag, startPoint x: 98, startPoint y: 315, endPoint x: 113, endPoint y: 320, distance: 16.3
click at [105, 317] on td at bounding box center [114, 325] width 37 height 49
click at [119, 323] on icon "expand row" at bounding box center [114, 325] width 17 height 17
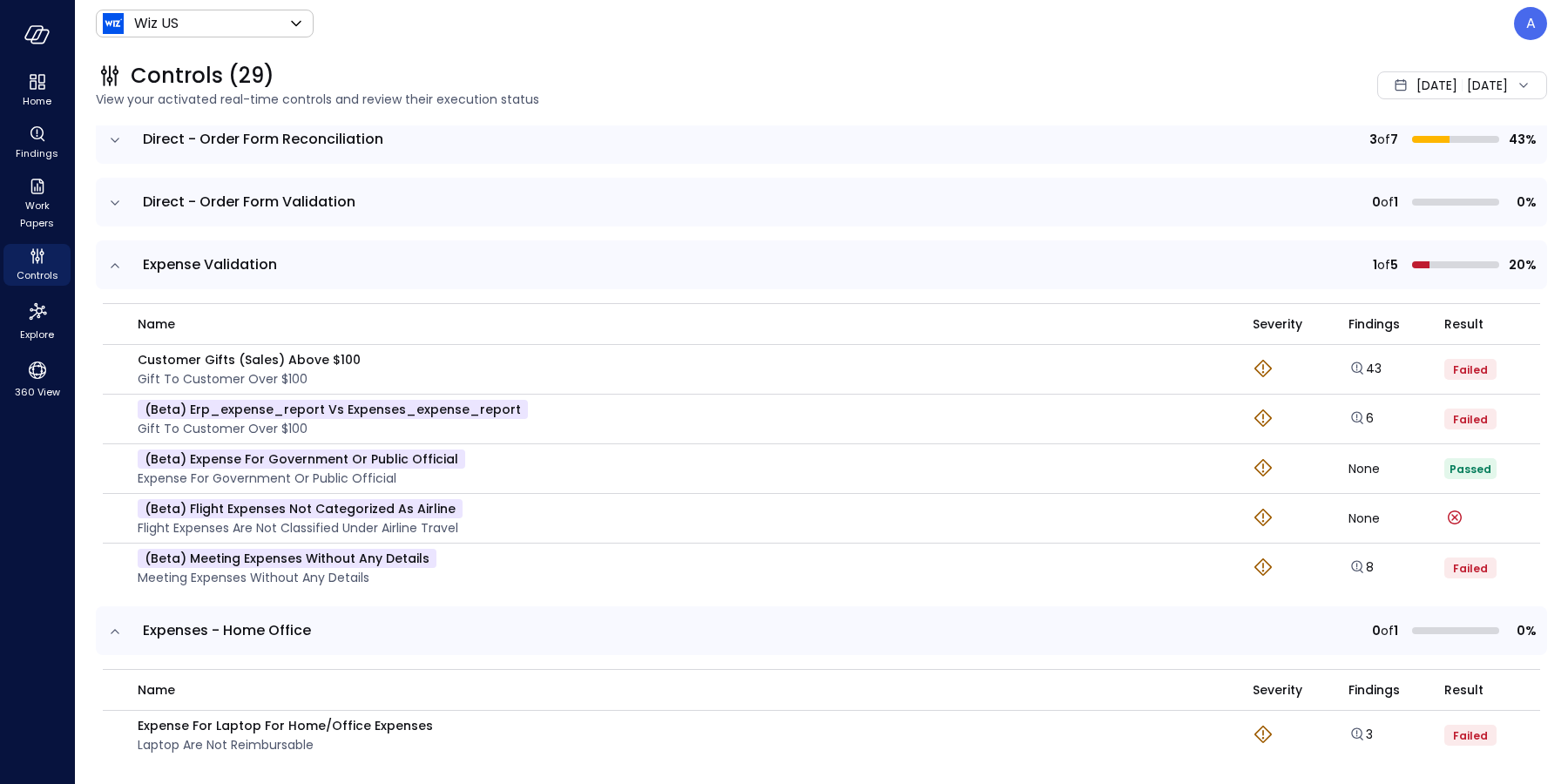
scroll to position [624, 0]
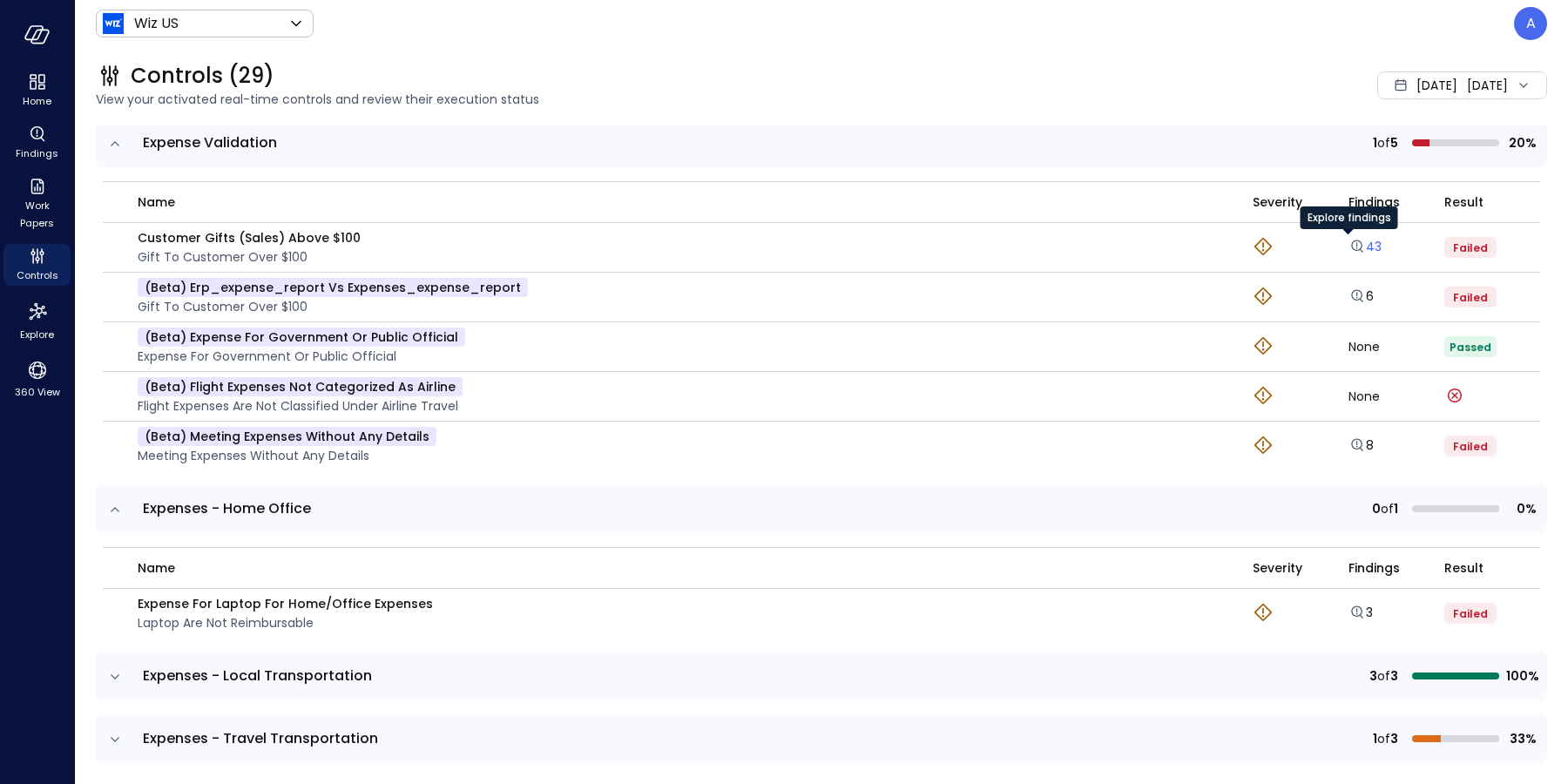
click at [1348, 247] on icon "Explore findings" at bounding box center [1356, 246] width 17 height 17
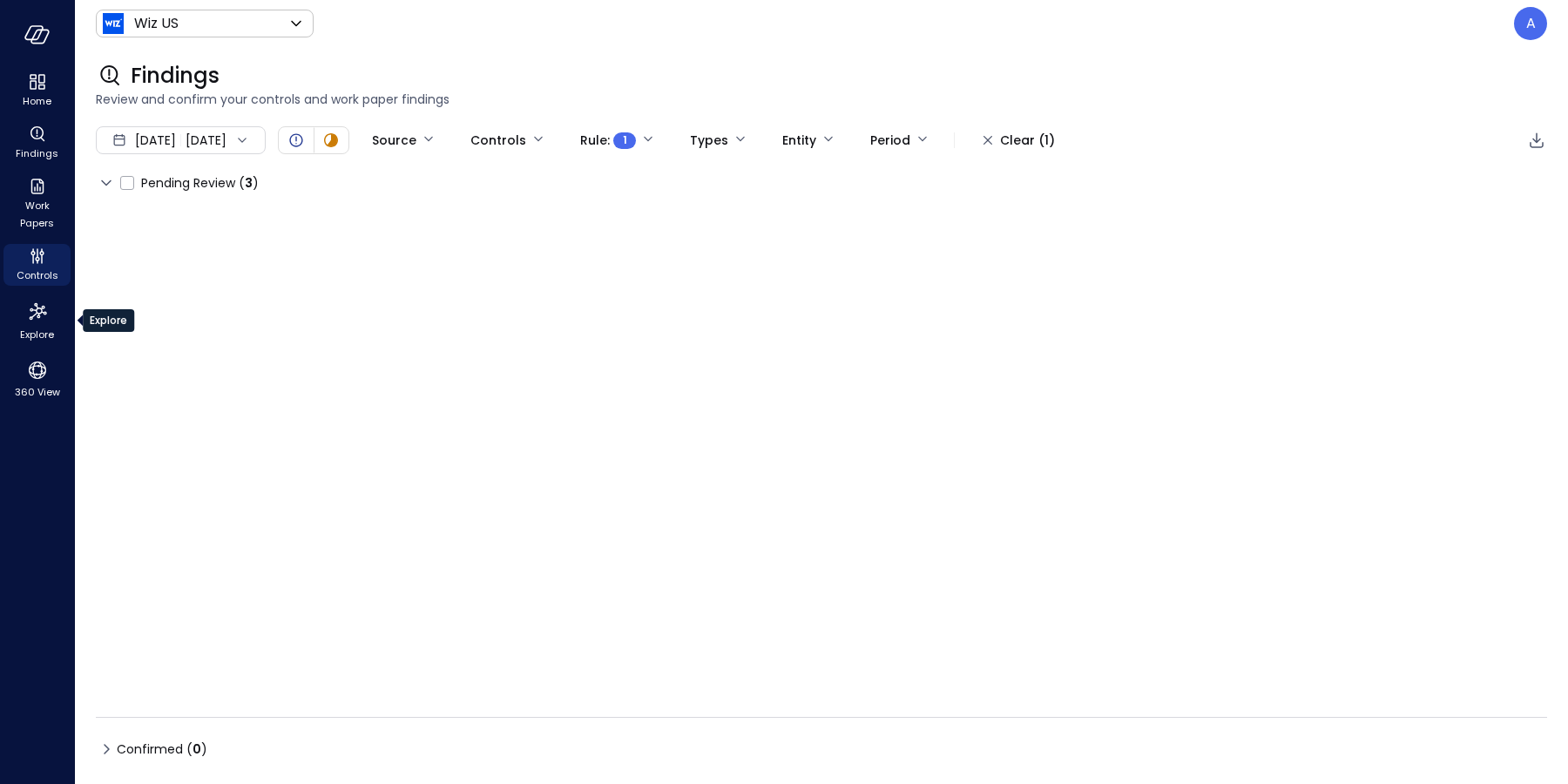
type input "****"
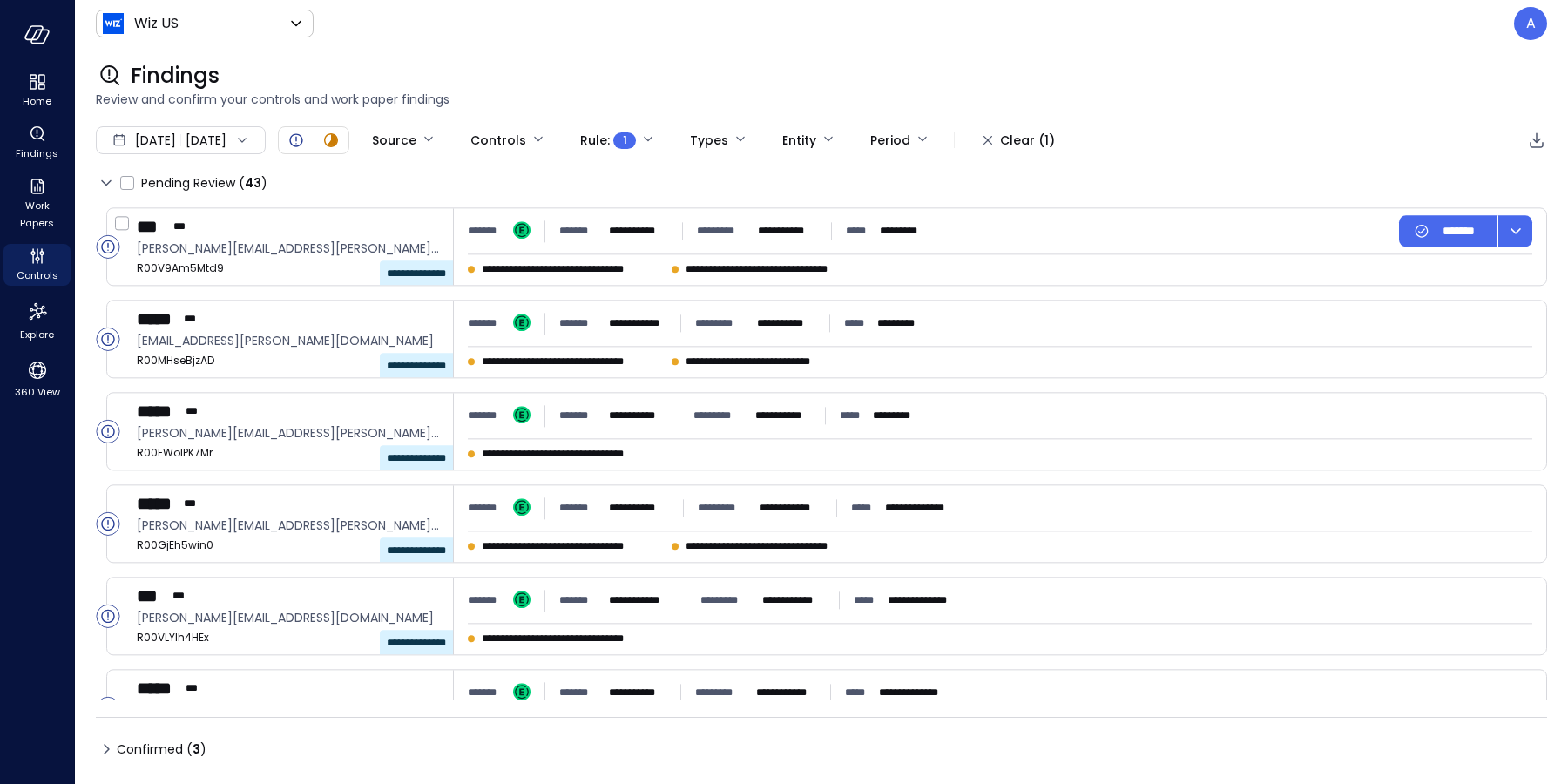
click at [101, 249] on circle "Open" at bounding box center [108, 246] width 23 height 23
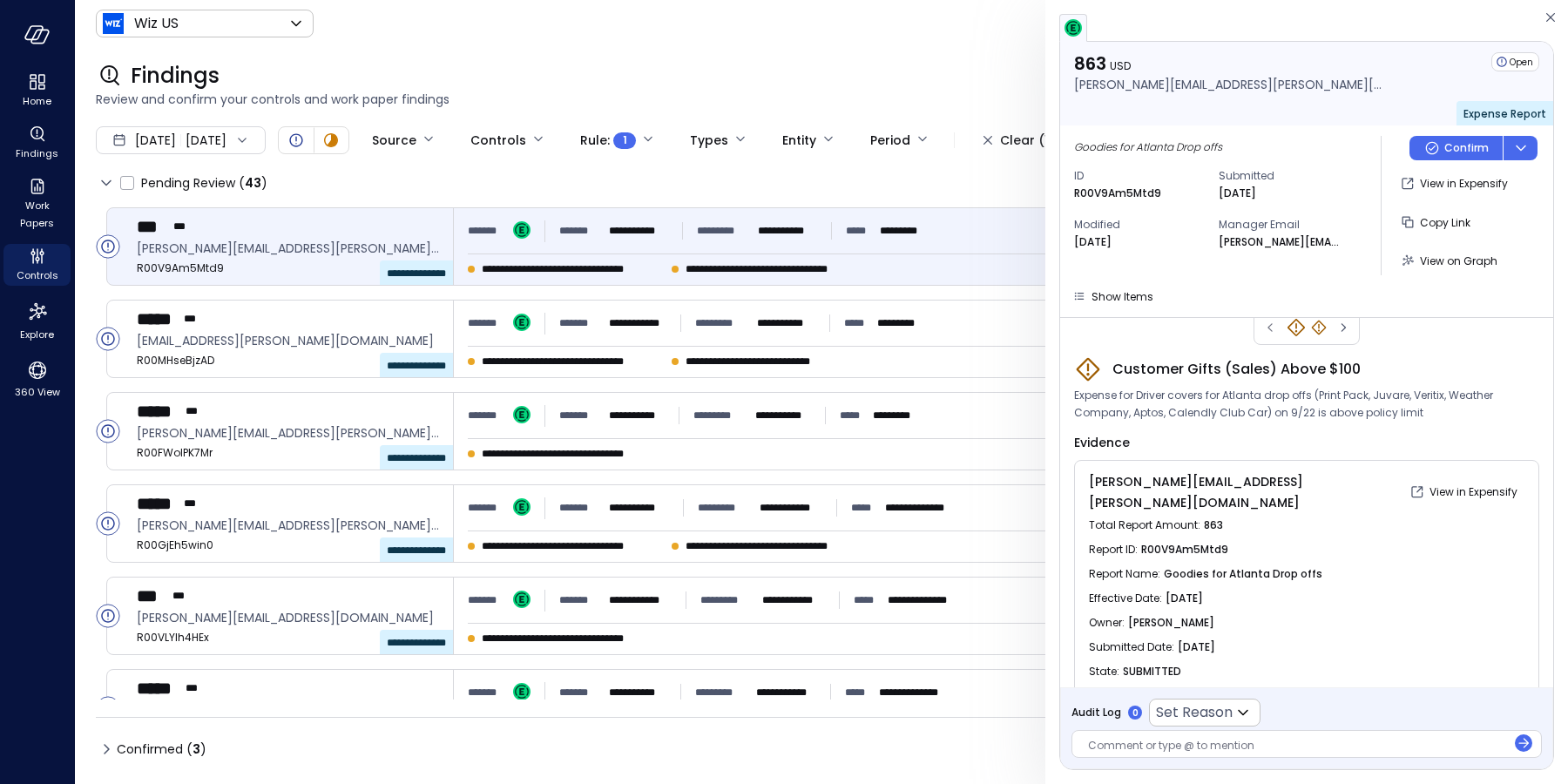
scroll to position [52, 0]
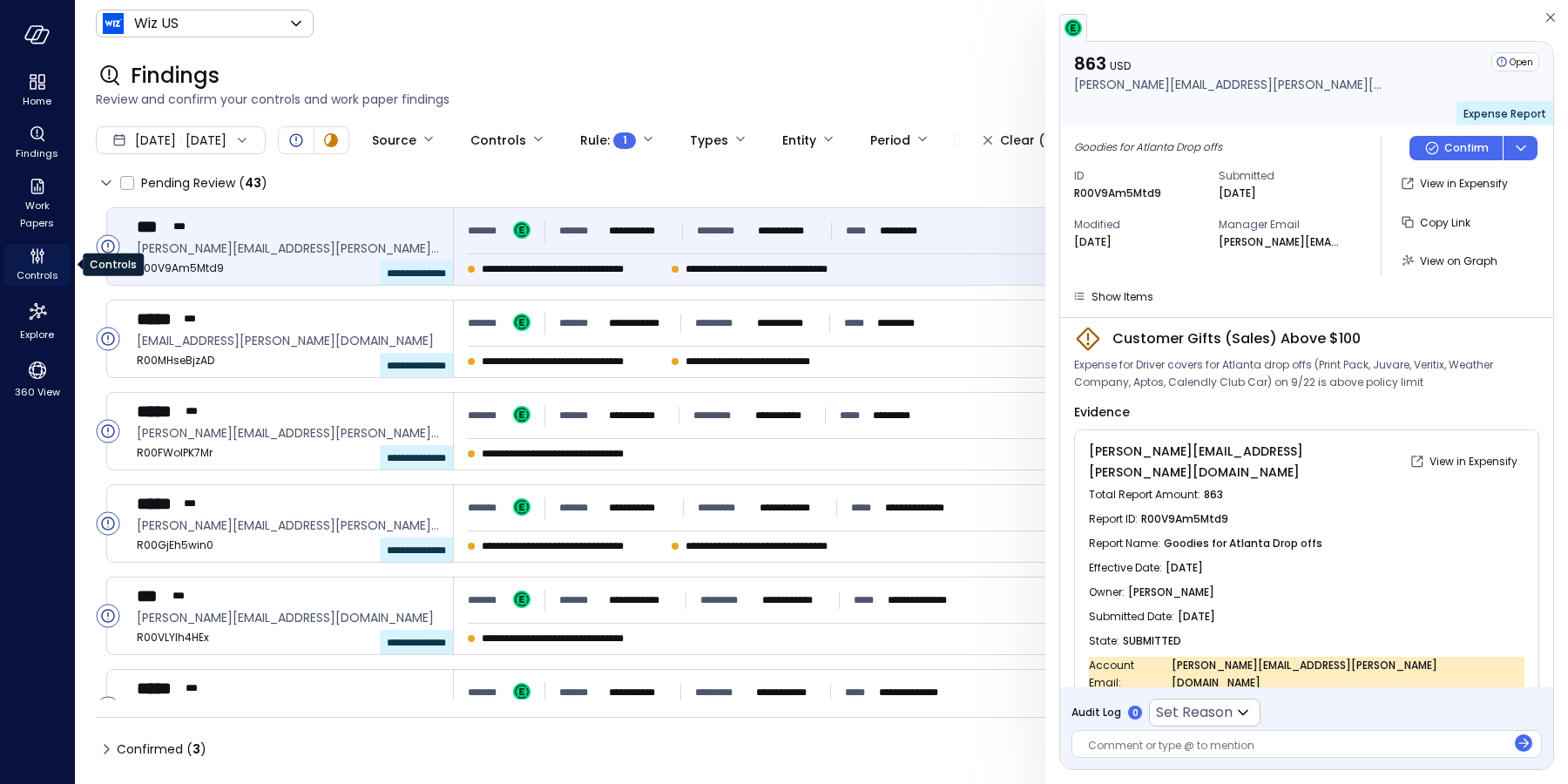
click at [37, 257] on icon "Controls" at bounding box center [37, 259] width 4 height 4
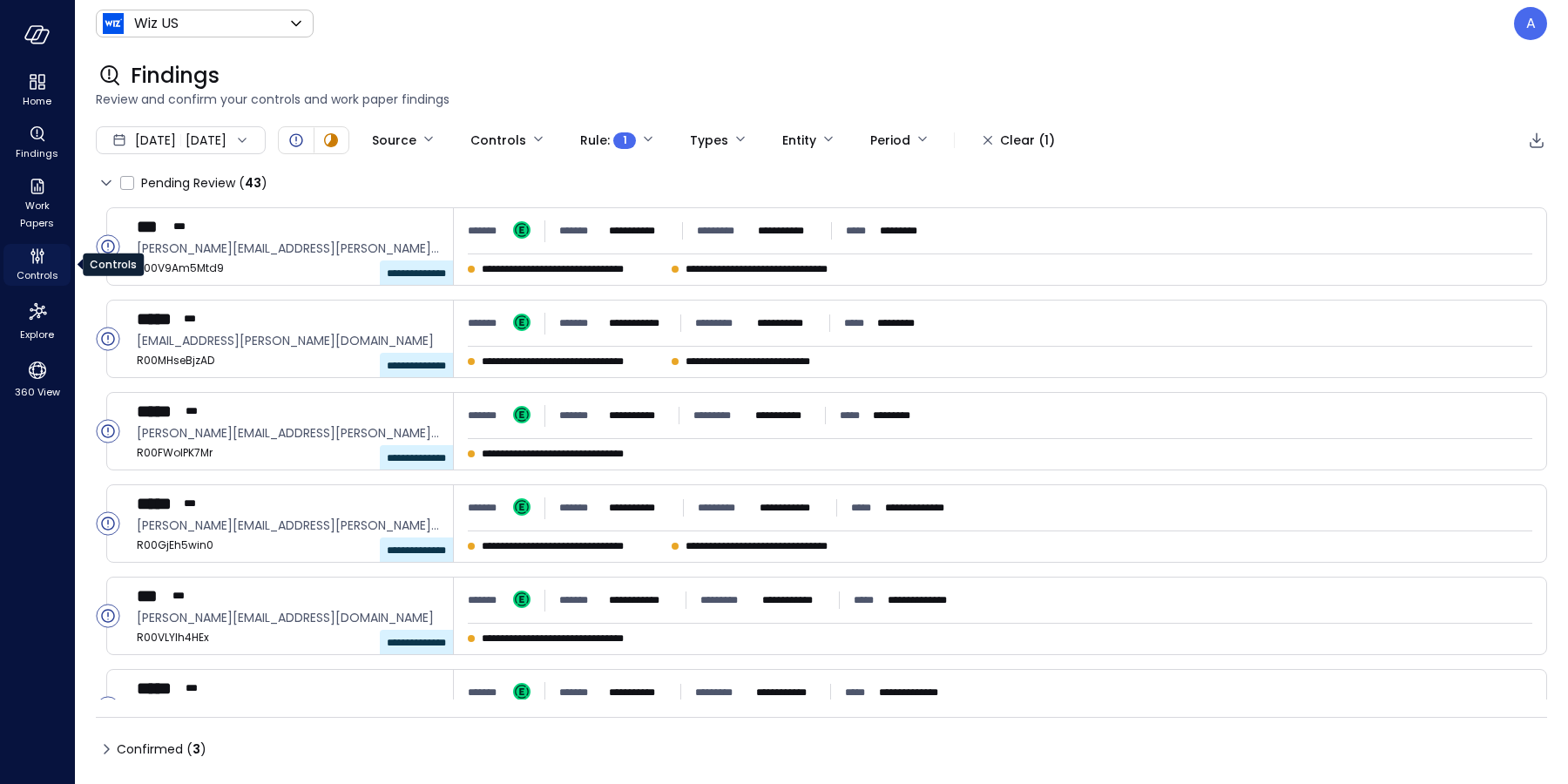
click at [25, 267] on span "Controls" at bounding box center [38, 275] width 42 height 17
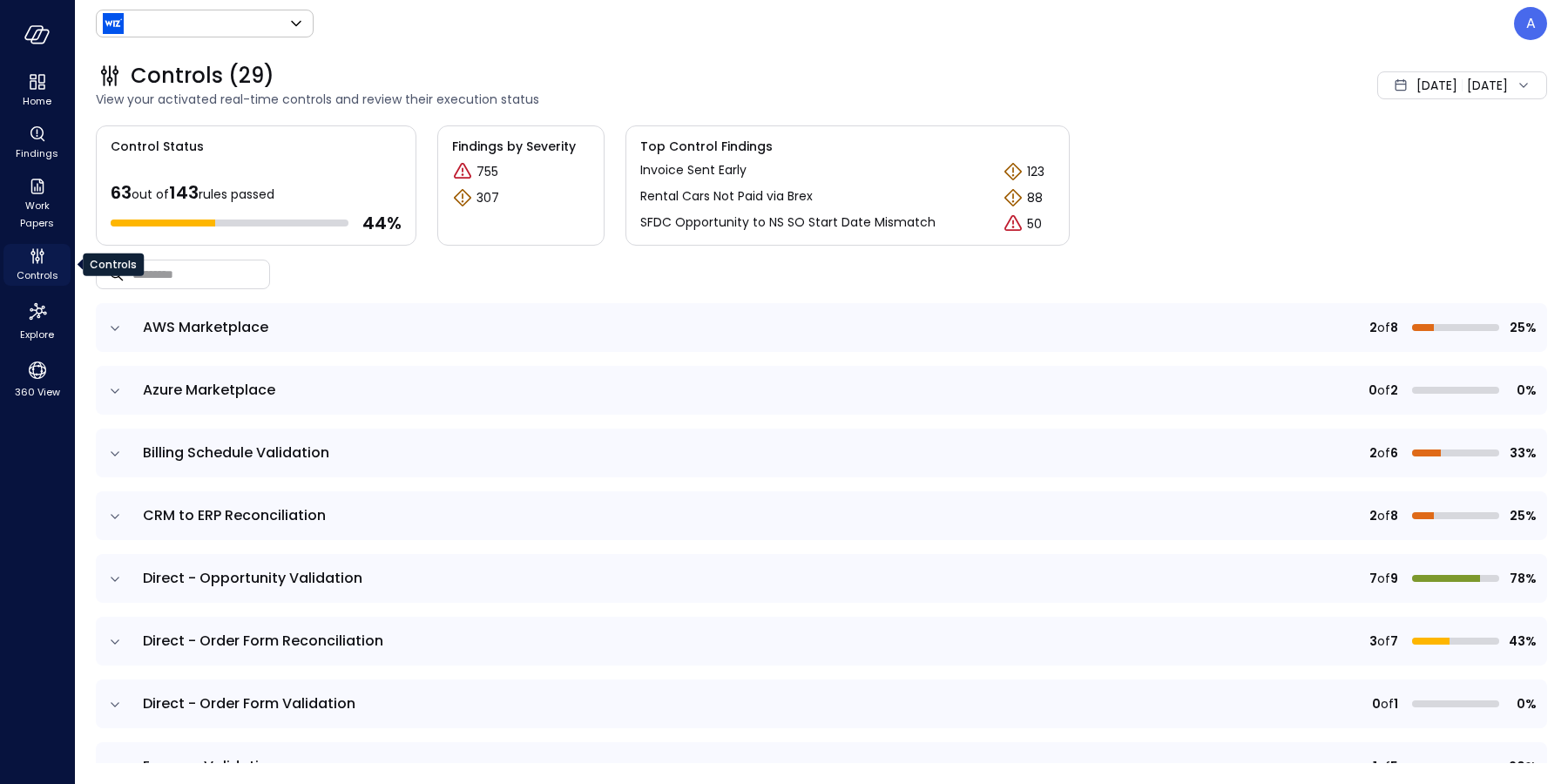
type input "******"
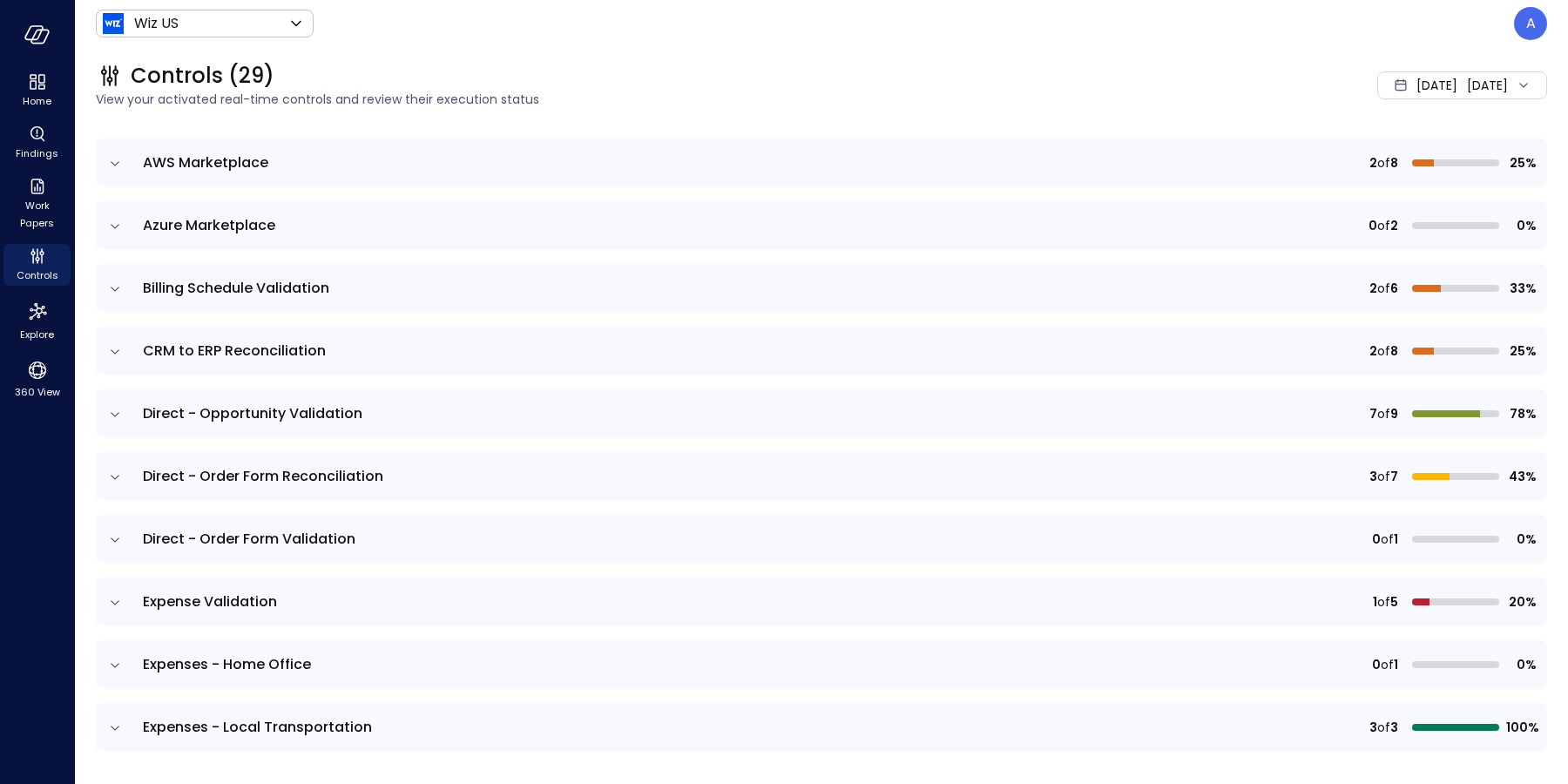
scroll to position [395, 0]
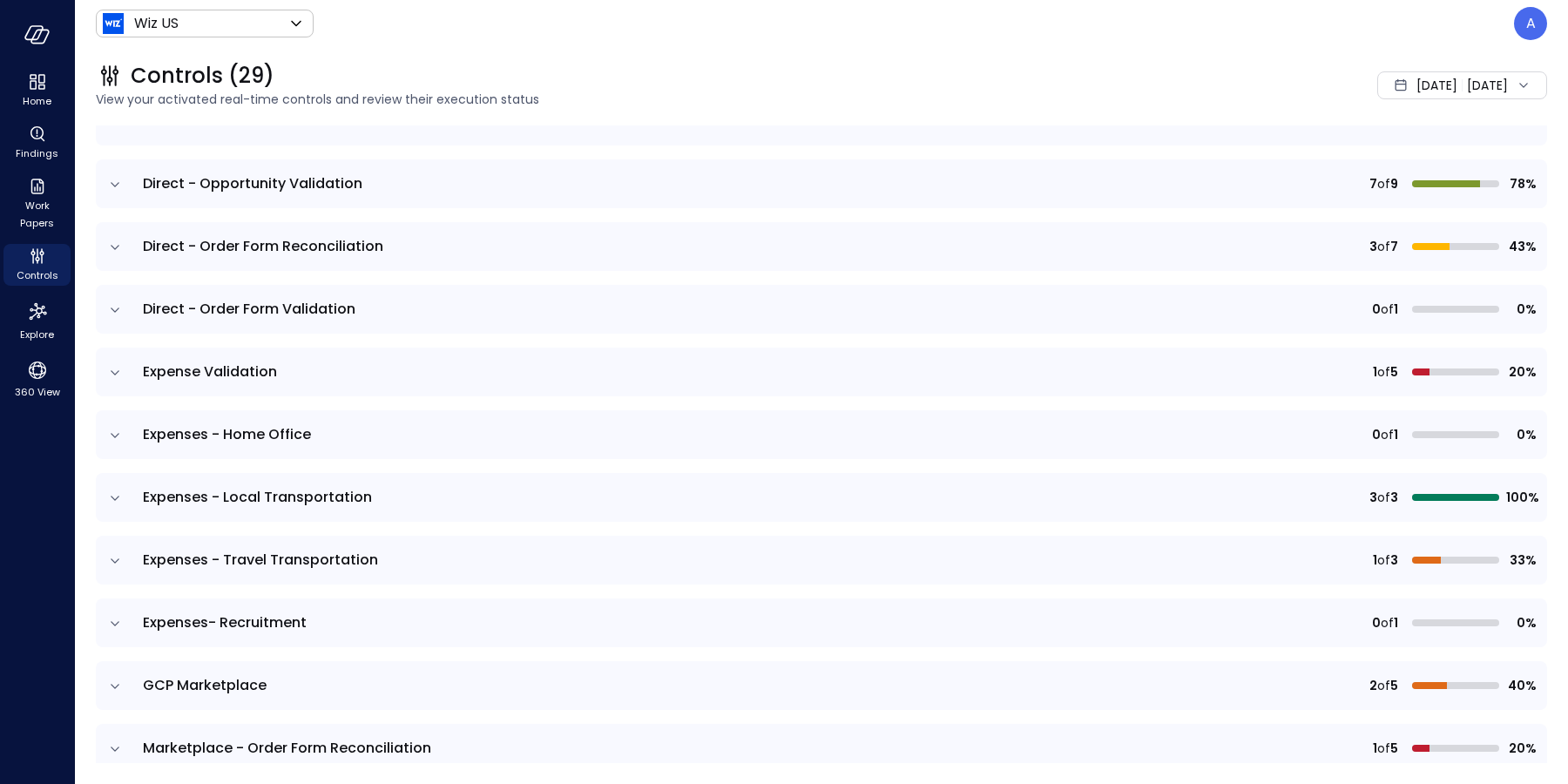
click at [112, 371] on icon "expand row" at bounding box center [115, 372] width 9 height 4
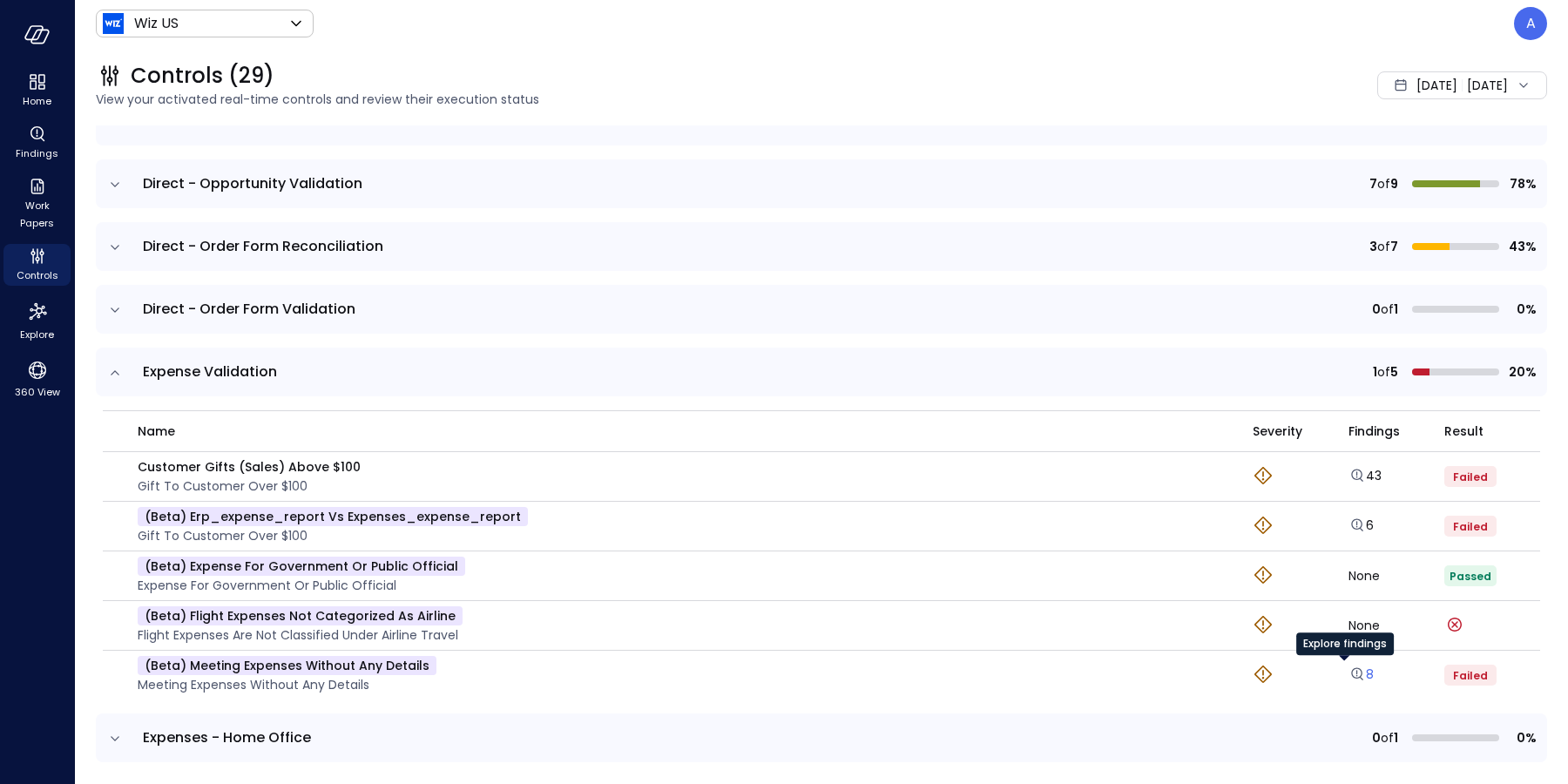
click at [1348, 675] on icon "Explore findings" at bounding box center [1356, 673] width 17 height 17
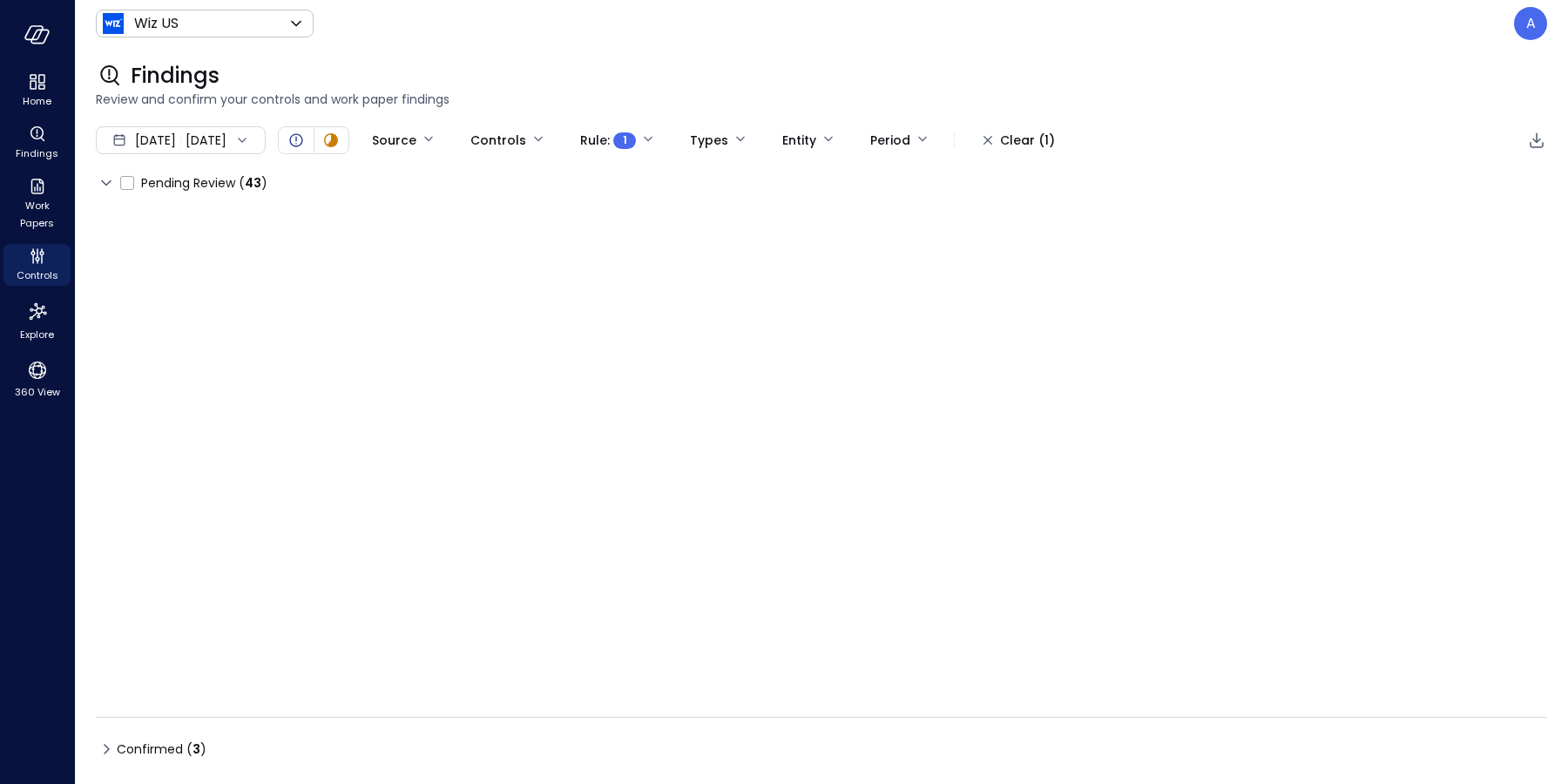
type input "****"
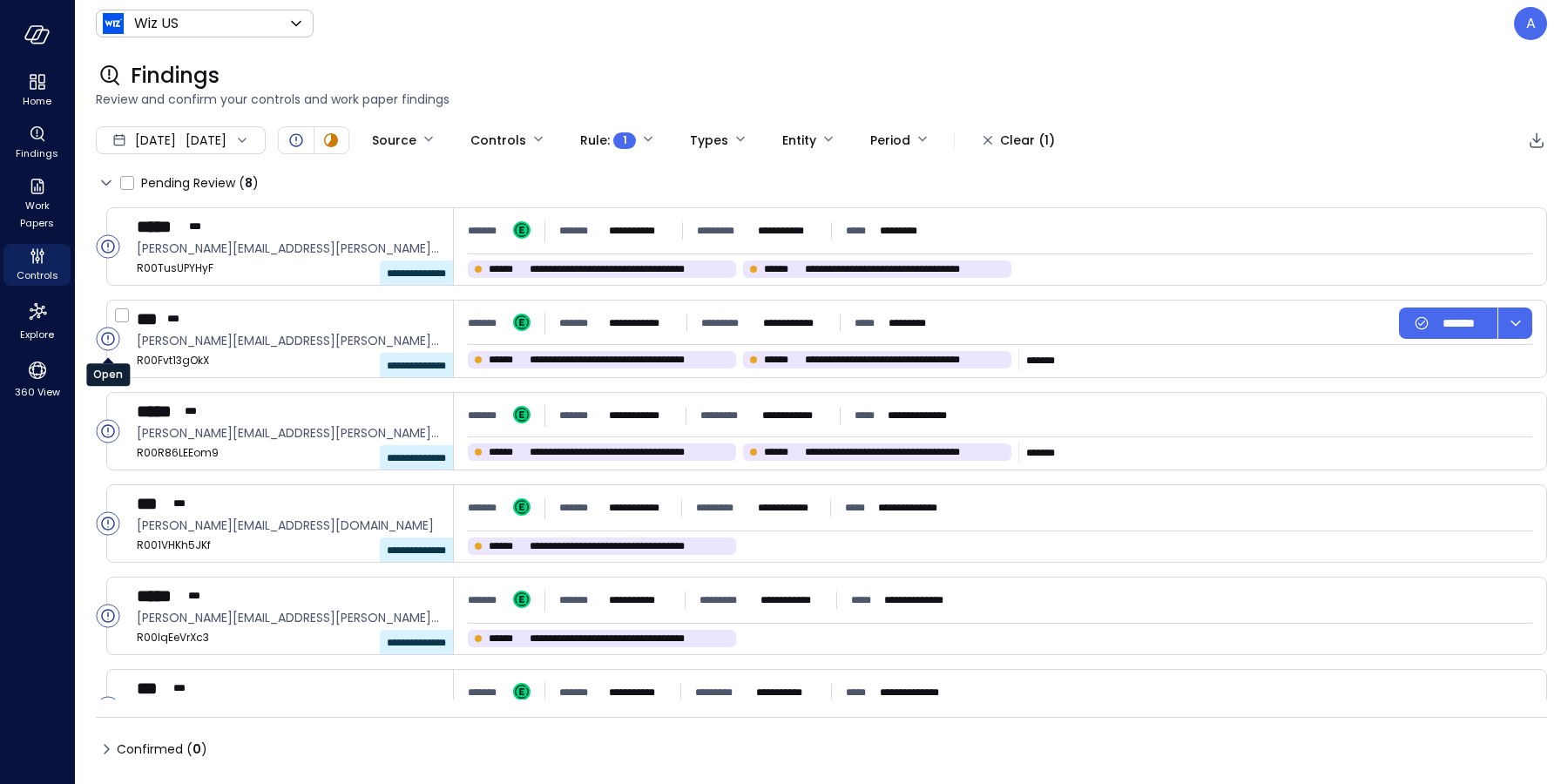
click at [104, 337] on circle "Open" at bounding box center [108, 339] width 23 height 23
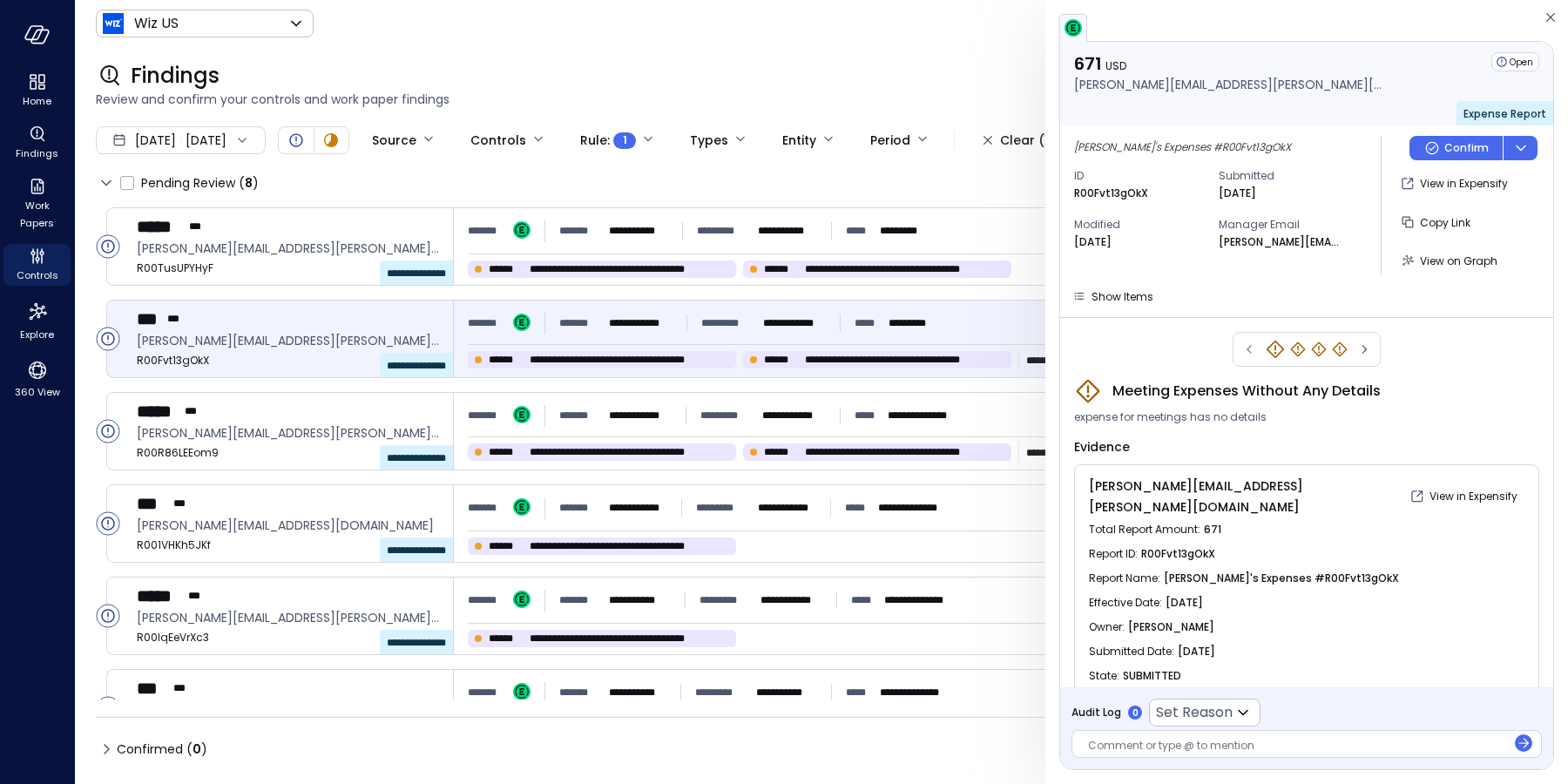
scroll to position [59, 0]
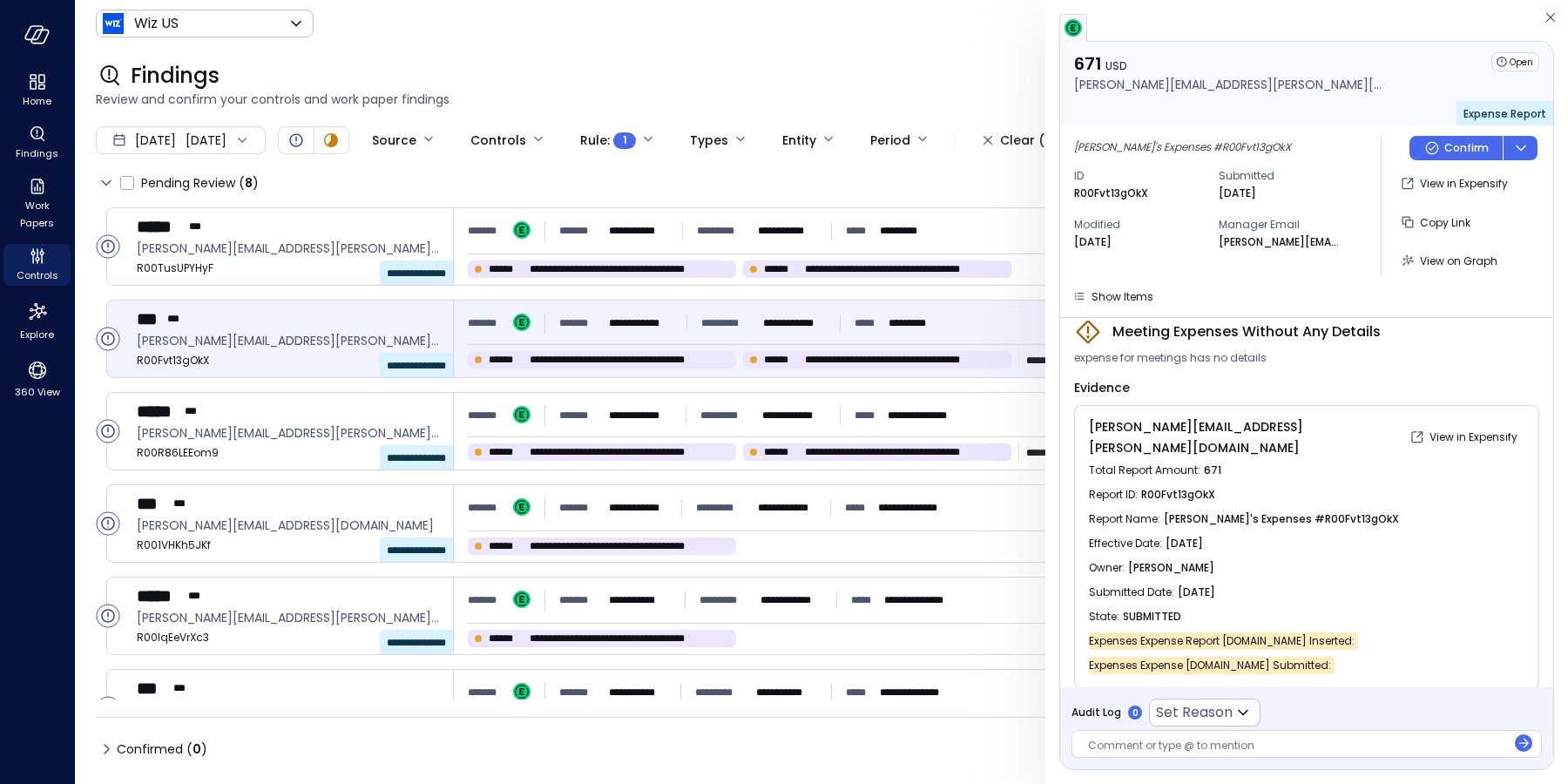
click at [1305, 327] on span "Meeting Expenses Without Any Details" at bounding box center [1246, 331] width 268 height 21
copy span "Meeting Expenses Without Any Details"
click at [36, 257] on icon "Controls" at bounding box center [37, 259] width 4 height 4
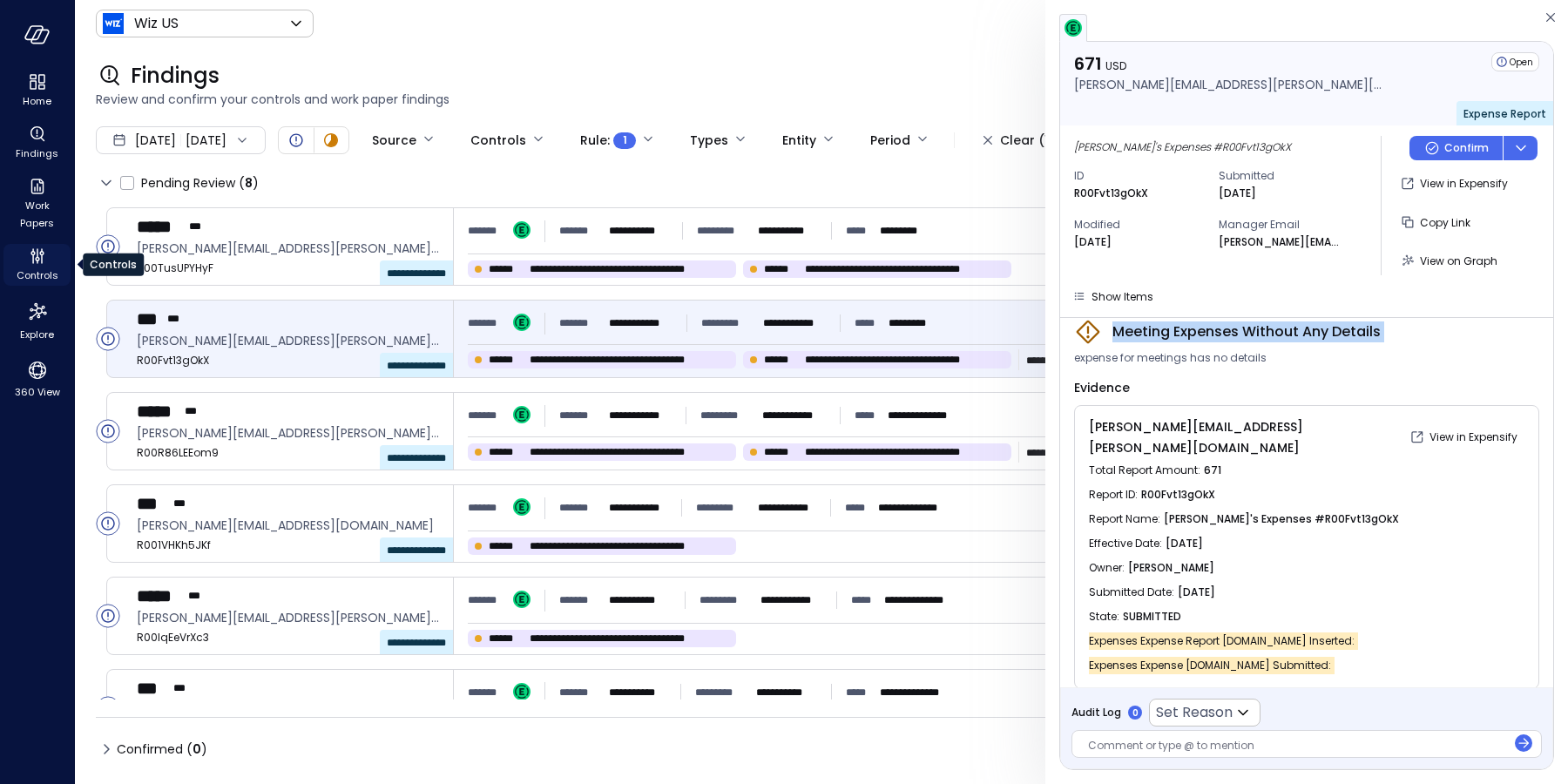
click at [37, 259] on icon "Controls" at bounding box center [37, 256] width 21 height 21
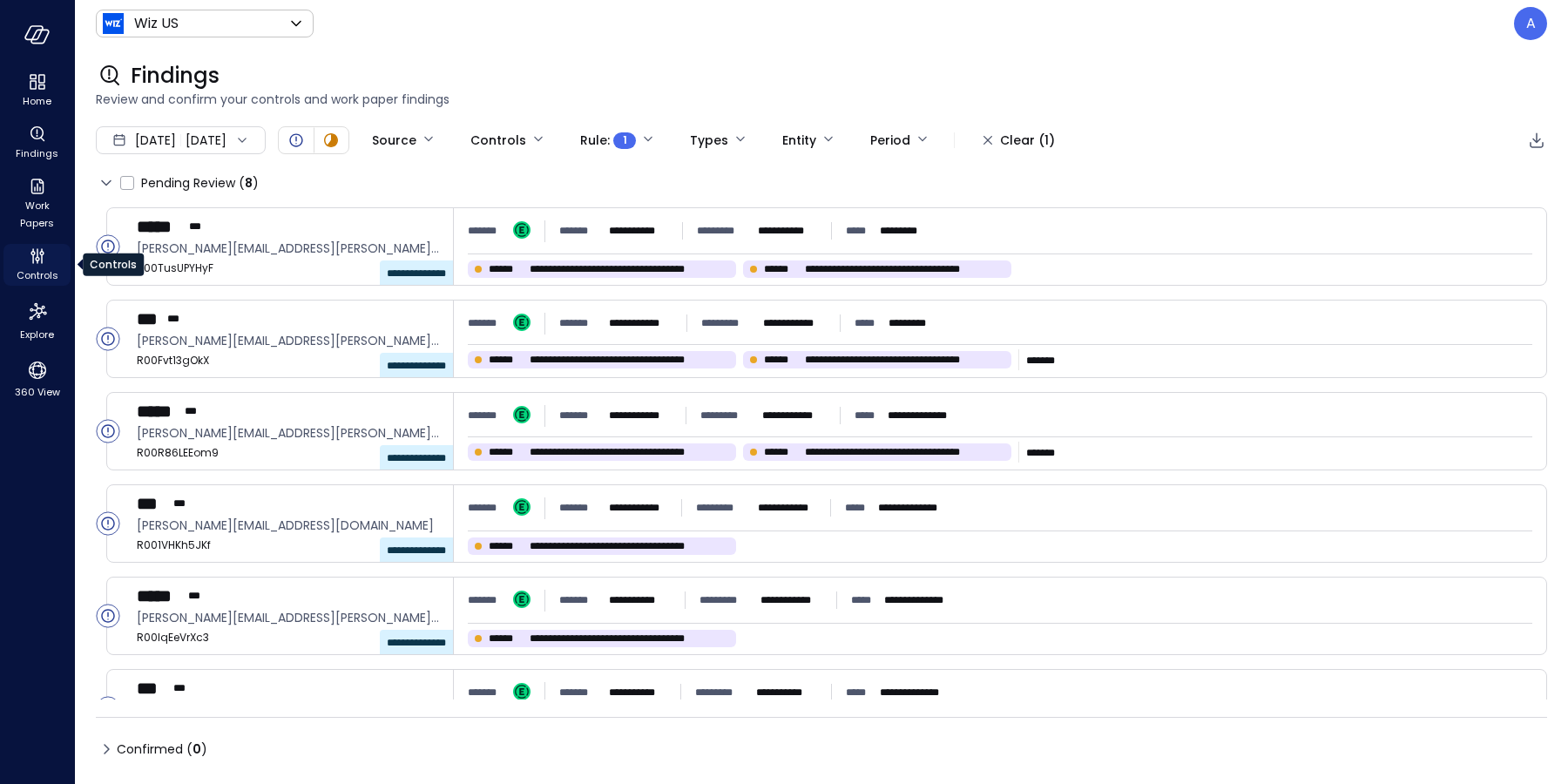
click at [33, 265] on icon "Controls" at bounding box center [37, 256] width 21 height 21
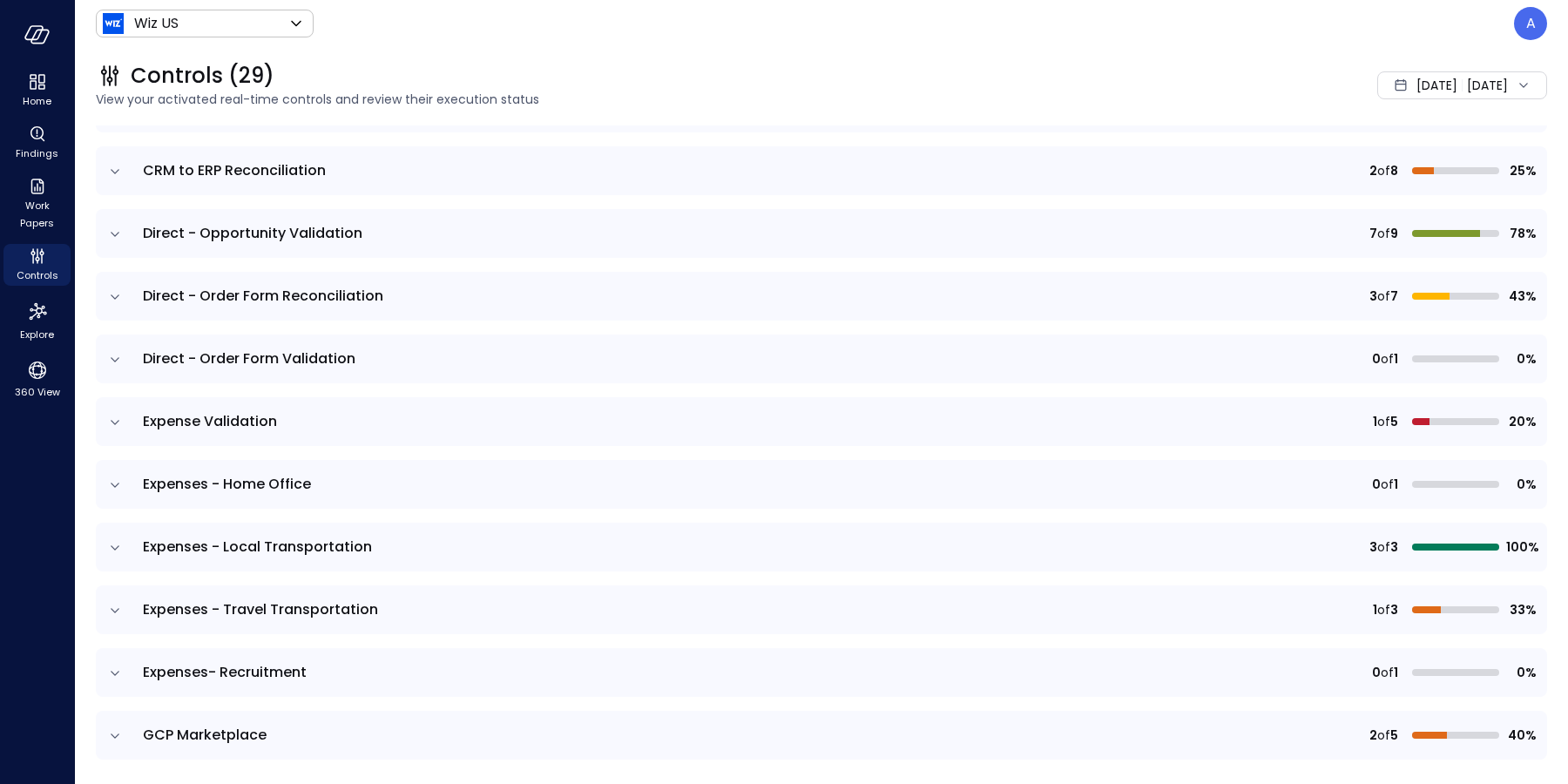
scroll to position [427, 0]
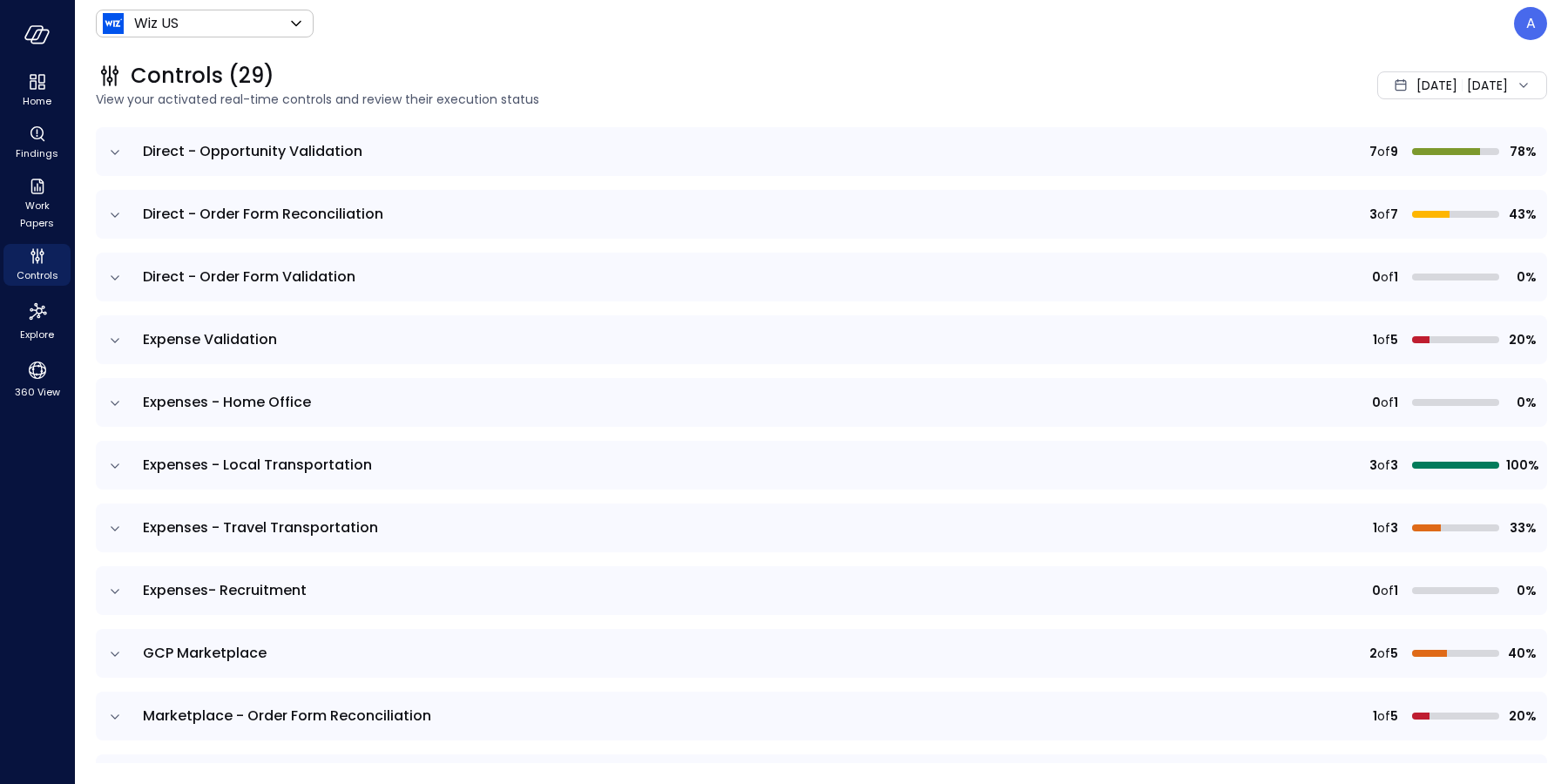
click at [114, 405] on icon "expand row" at bounding box center [114, 403] width 17 height 17
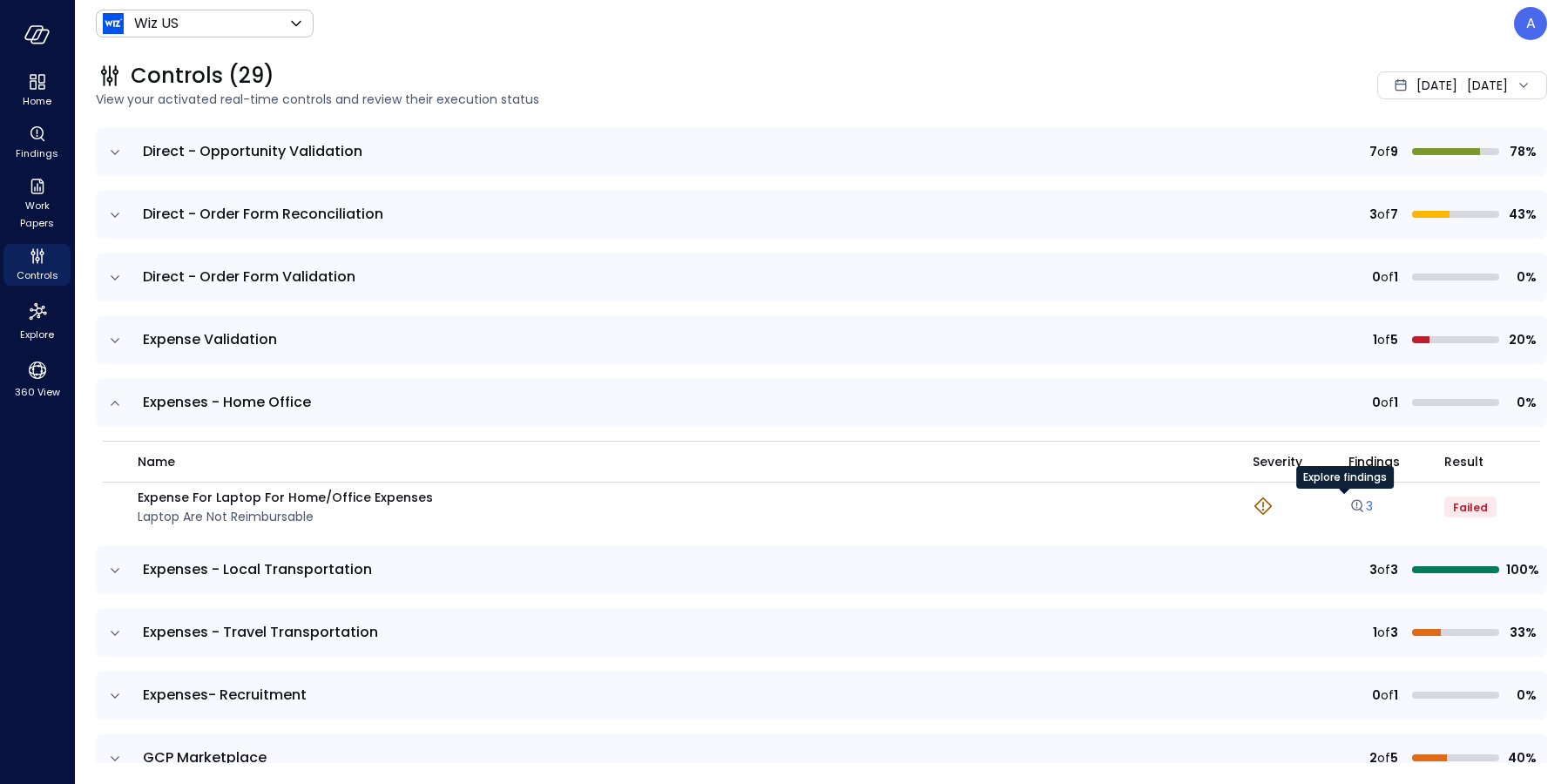
click at [1351, 509] on icon "Explore findings" at bounding box center [1356, 505] width 11 height 11
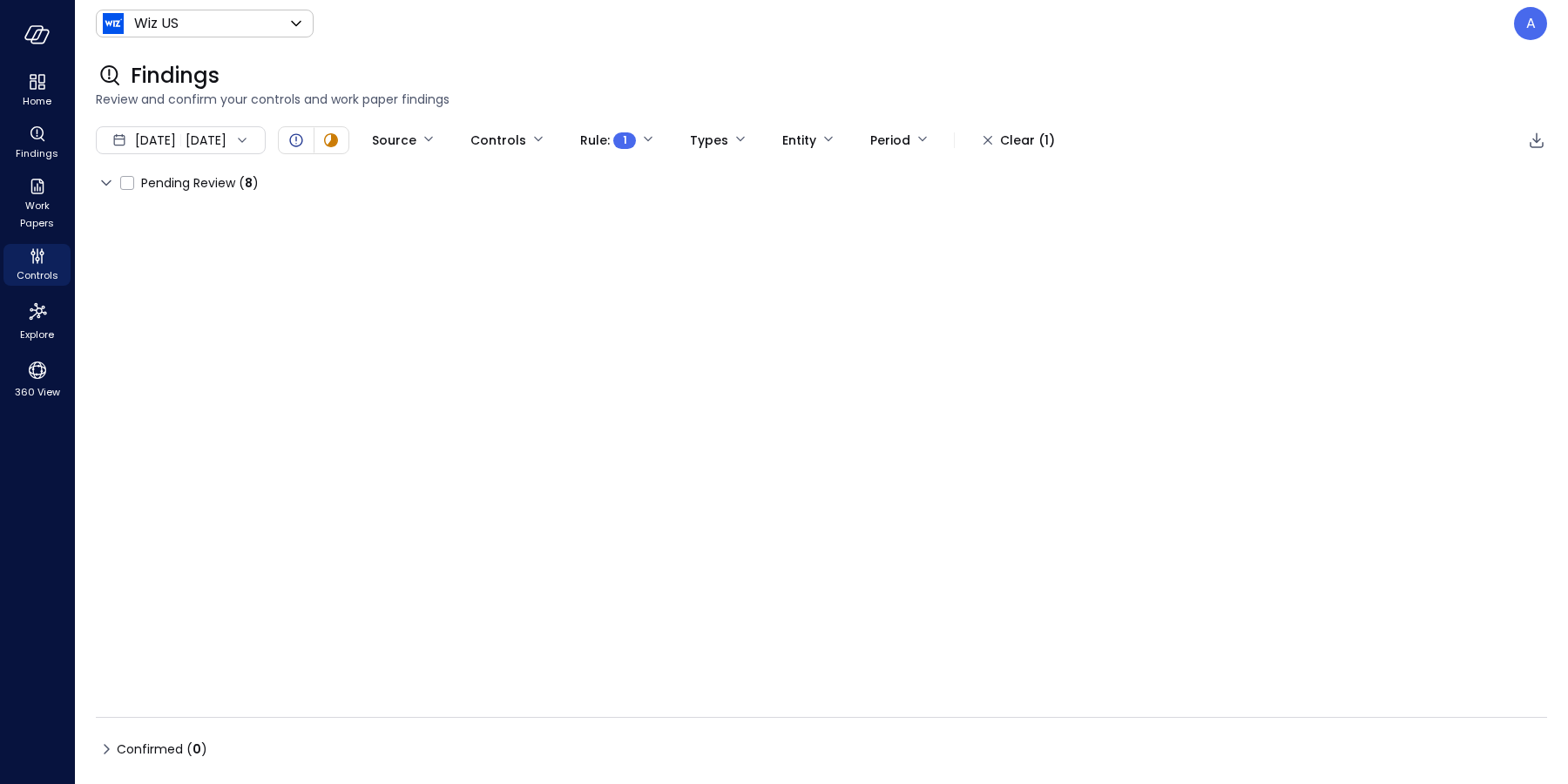
type input "****"
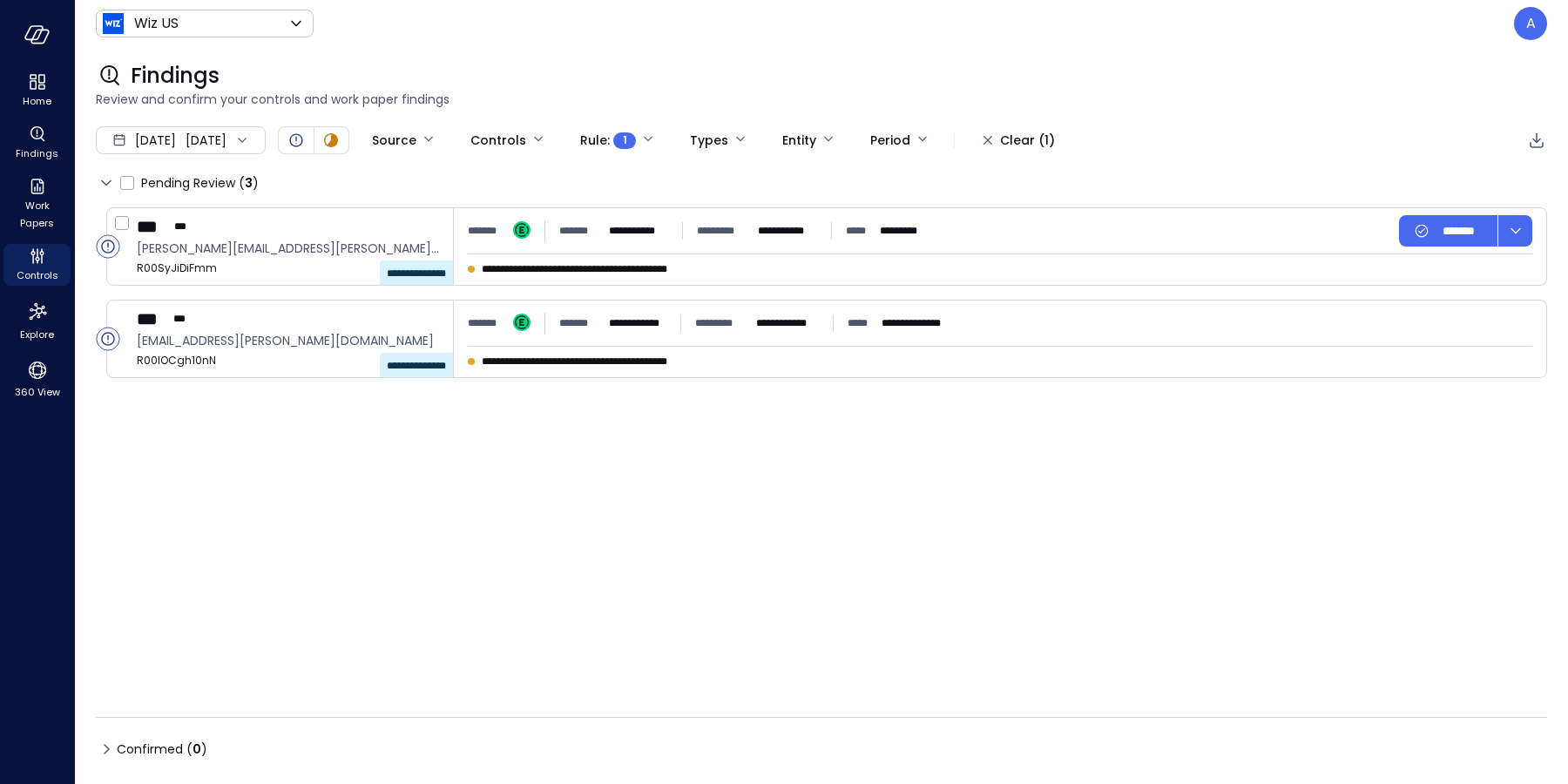
click at [106, 252] on icon "Open" at bounding box center [107, 246] width 13 height 13
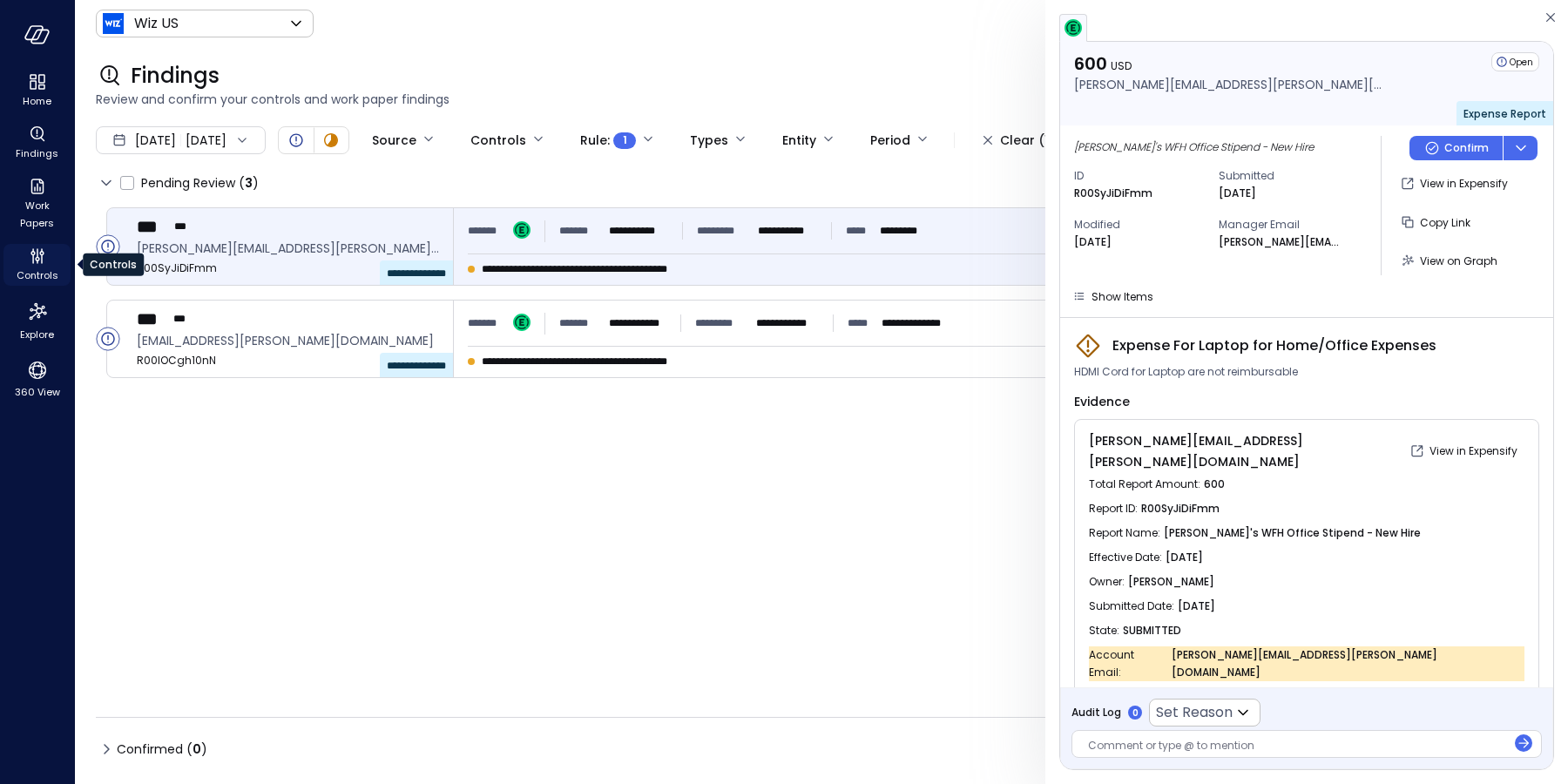
click at [23, 263] on div "Controls" at bounding box center [36, 265] width 67 height 42
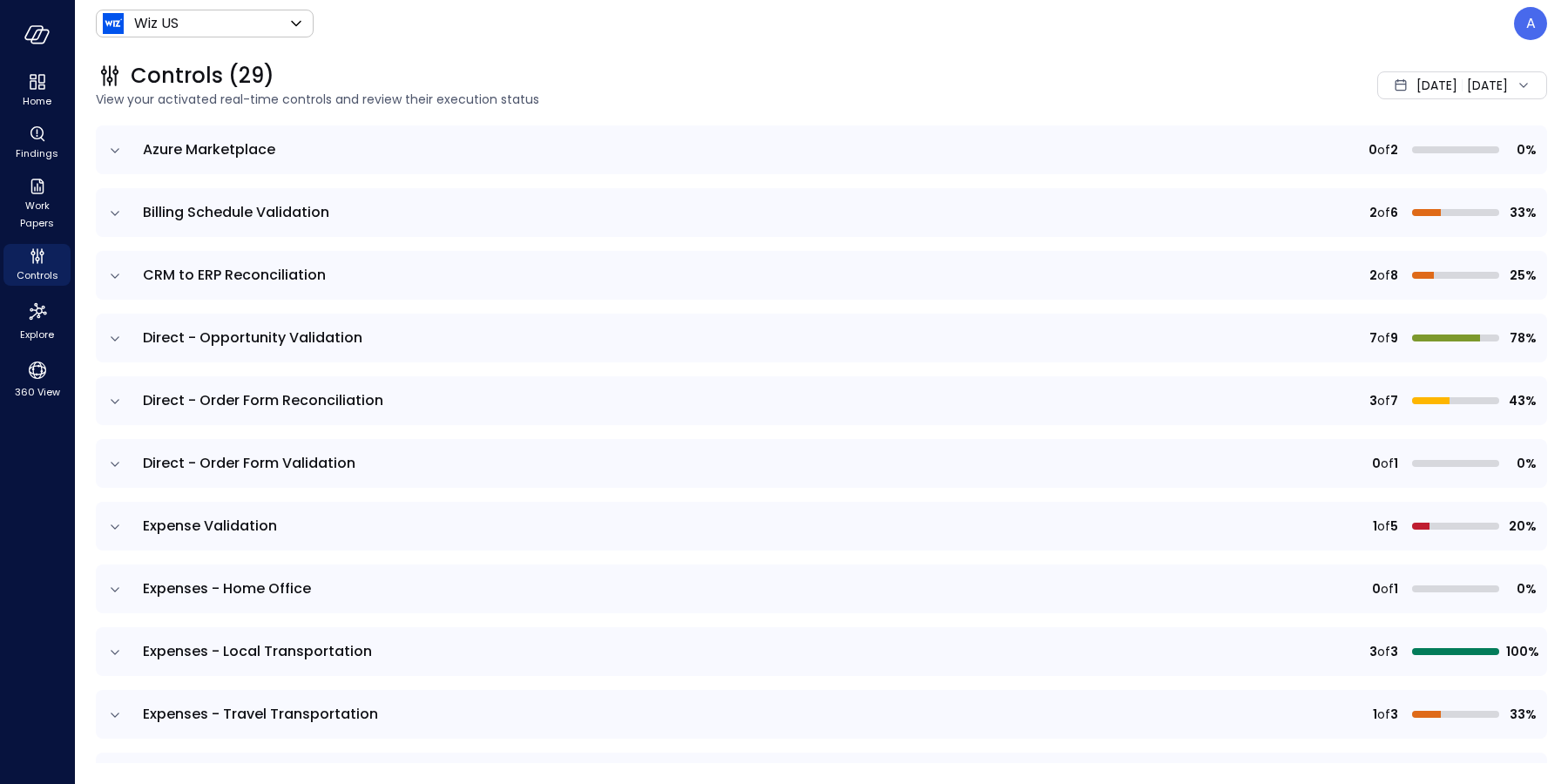
scroll to position [364, 0]
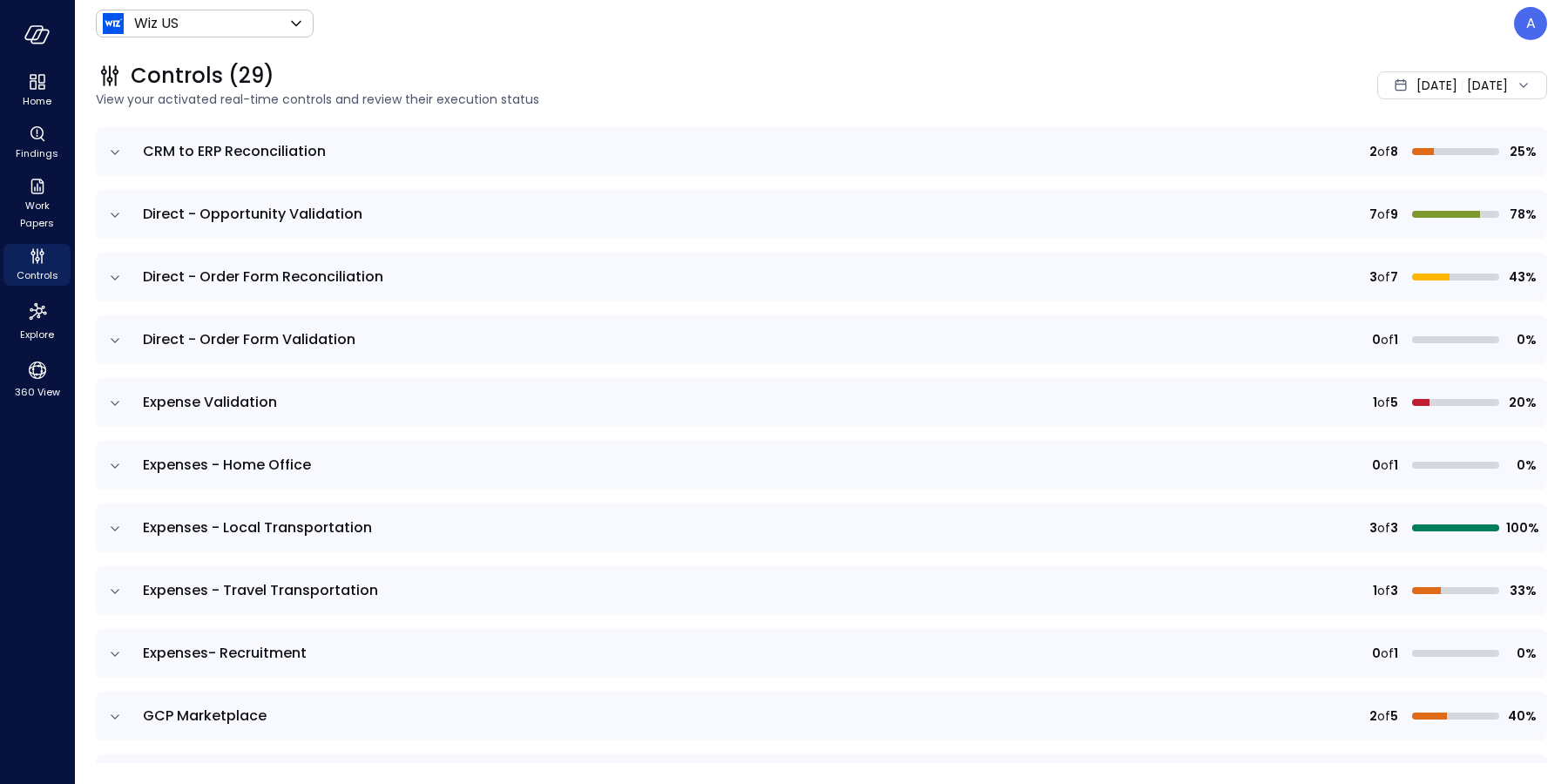
click at [118, 527] on icon "expand row" at bounding box center [114, 528] width 17 height 17
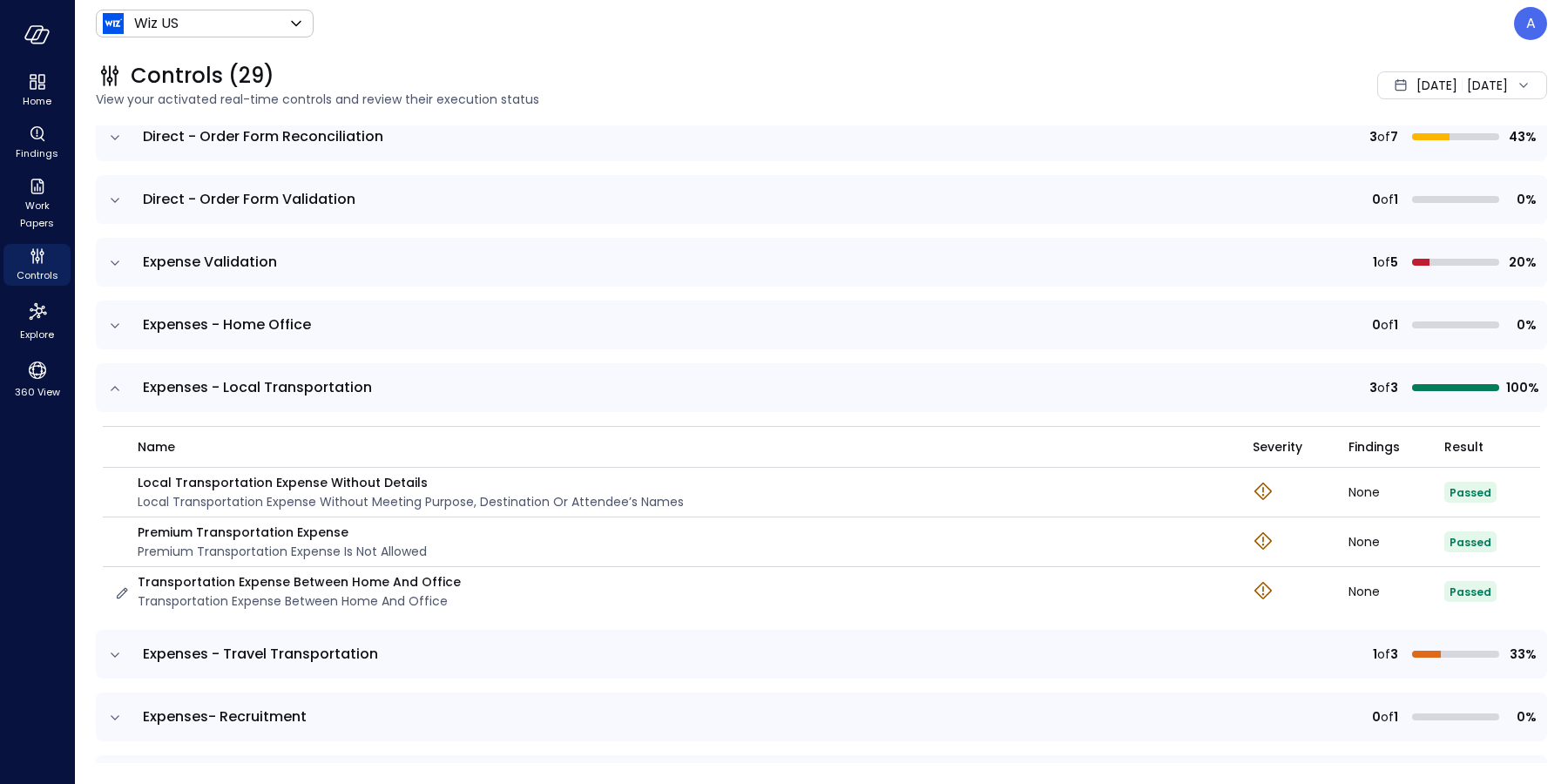
scroll to position [560, 0]
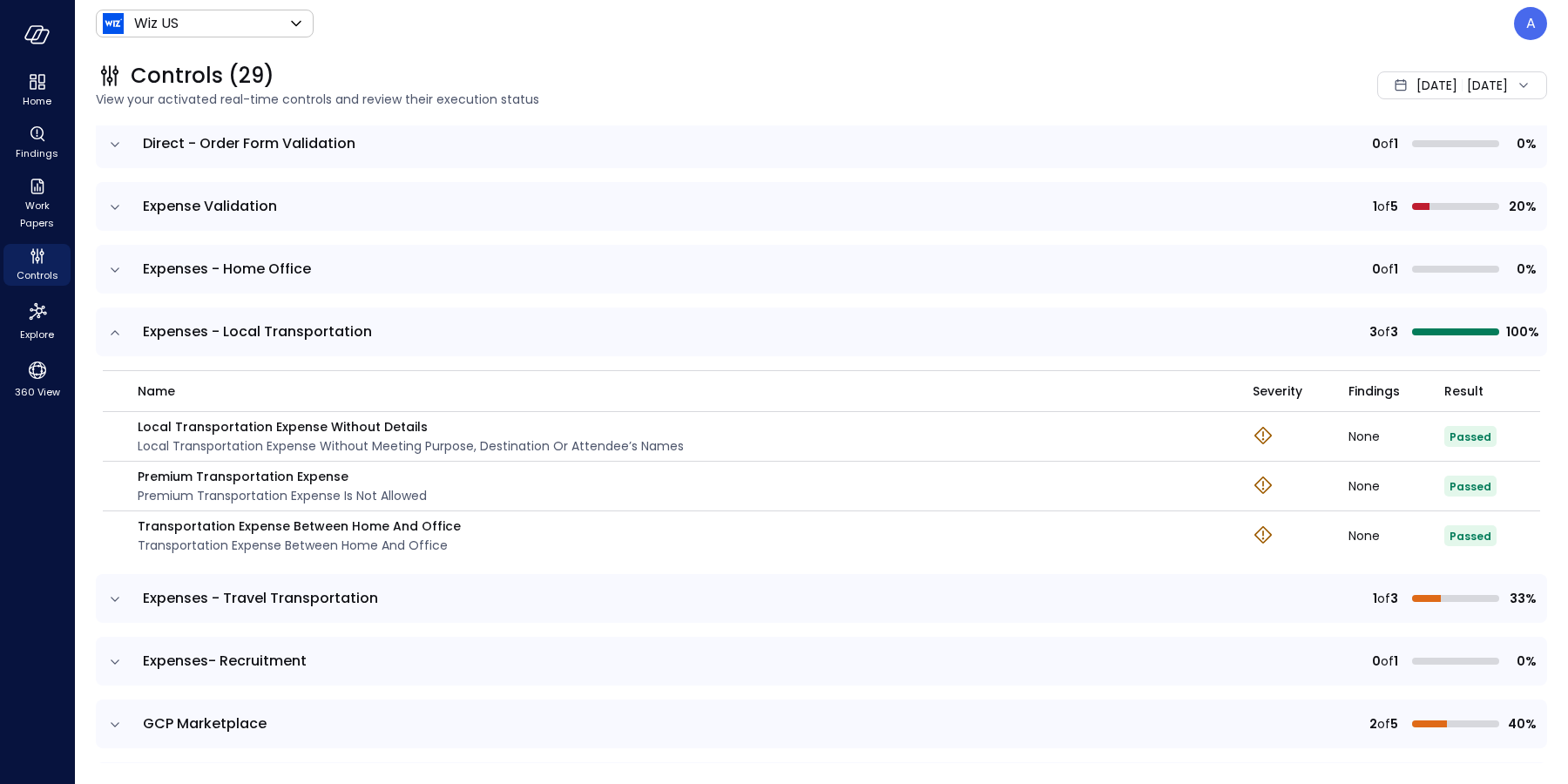
click at [112, 598] on icon "expand row" at bounding box center [114, 599] width 17 height 17
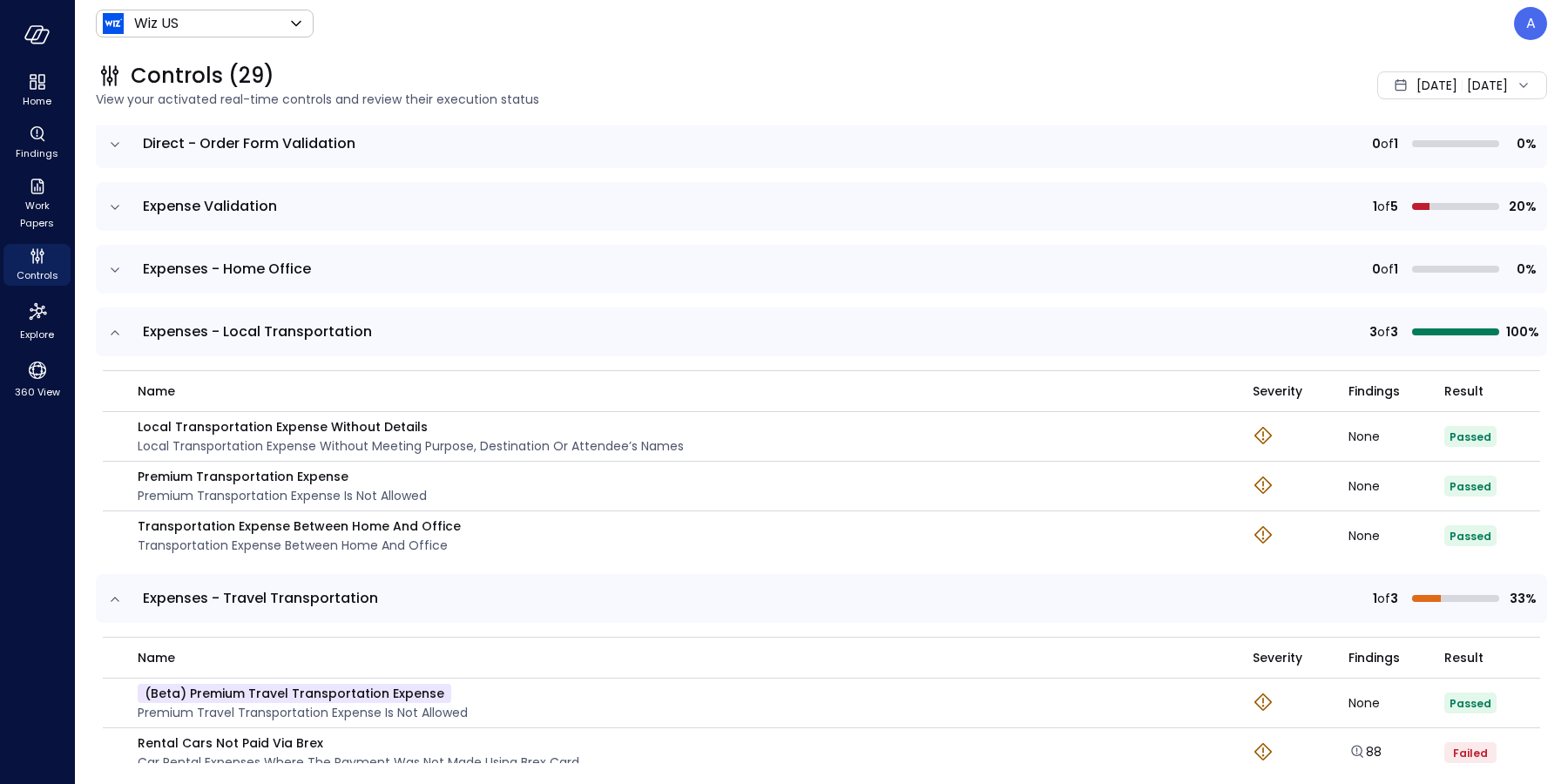
scroll to position [961, 0]
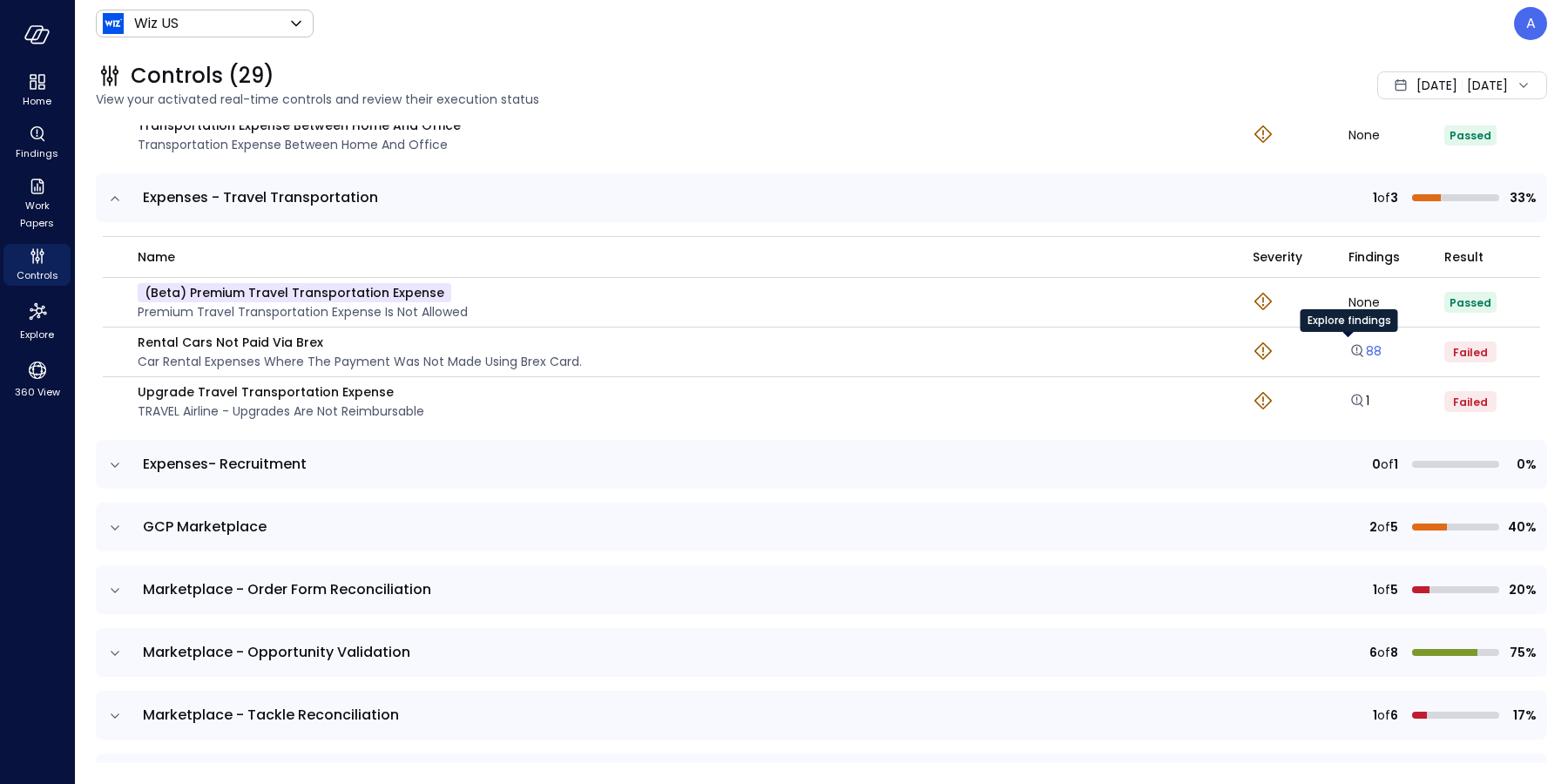
click at [1349, 351] on link "88" at bounding box center [1364, 350] width 33 height 17
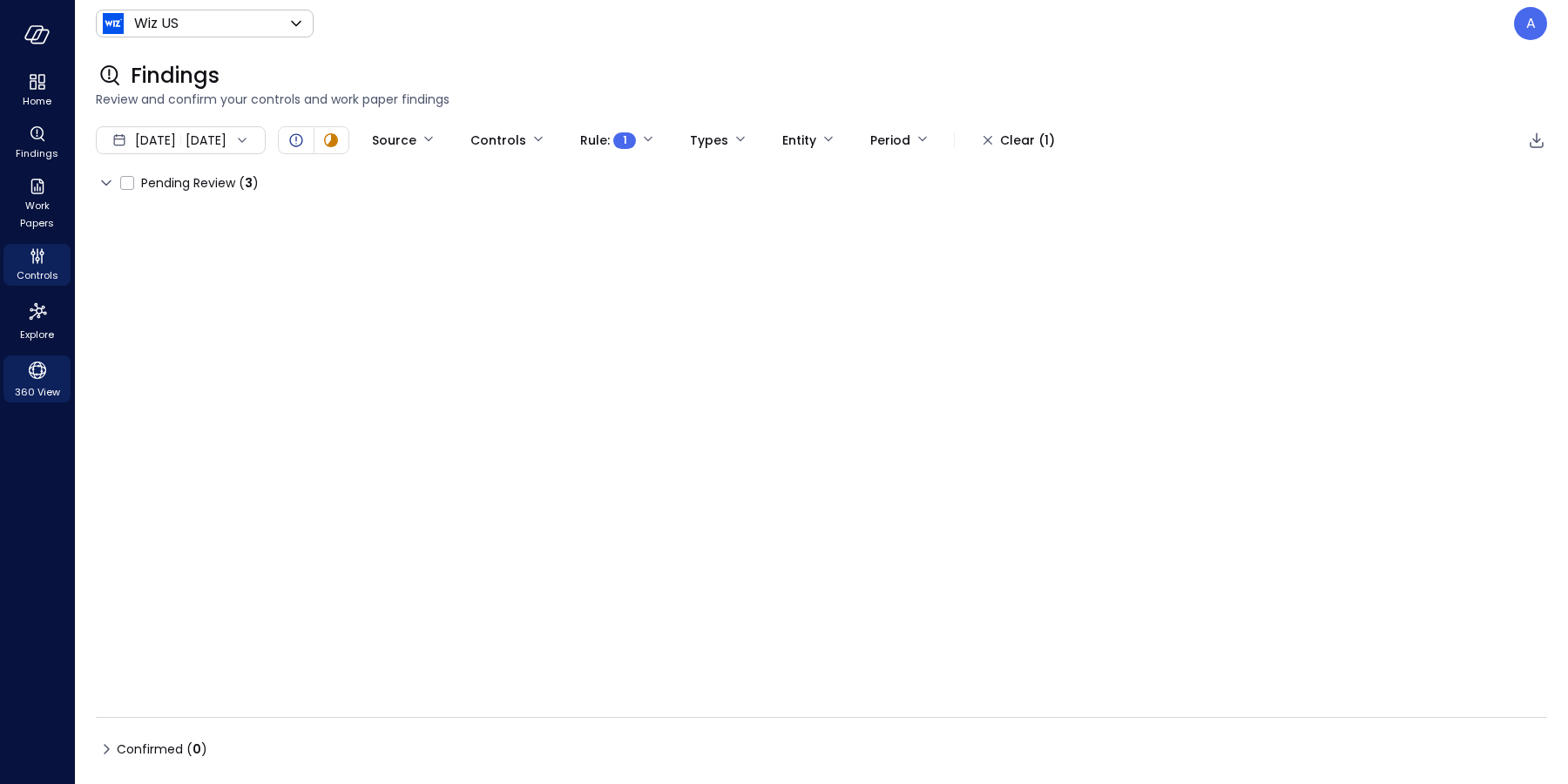
type input "****"
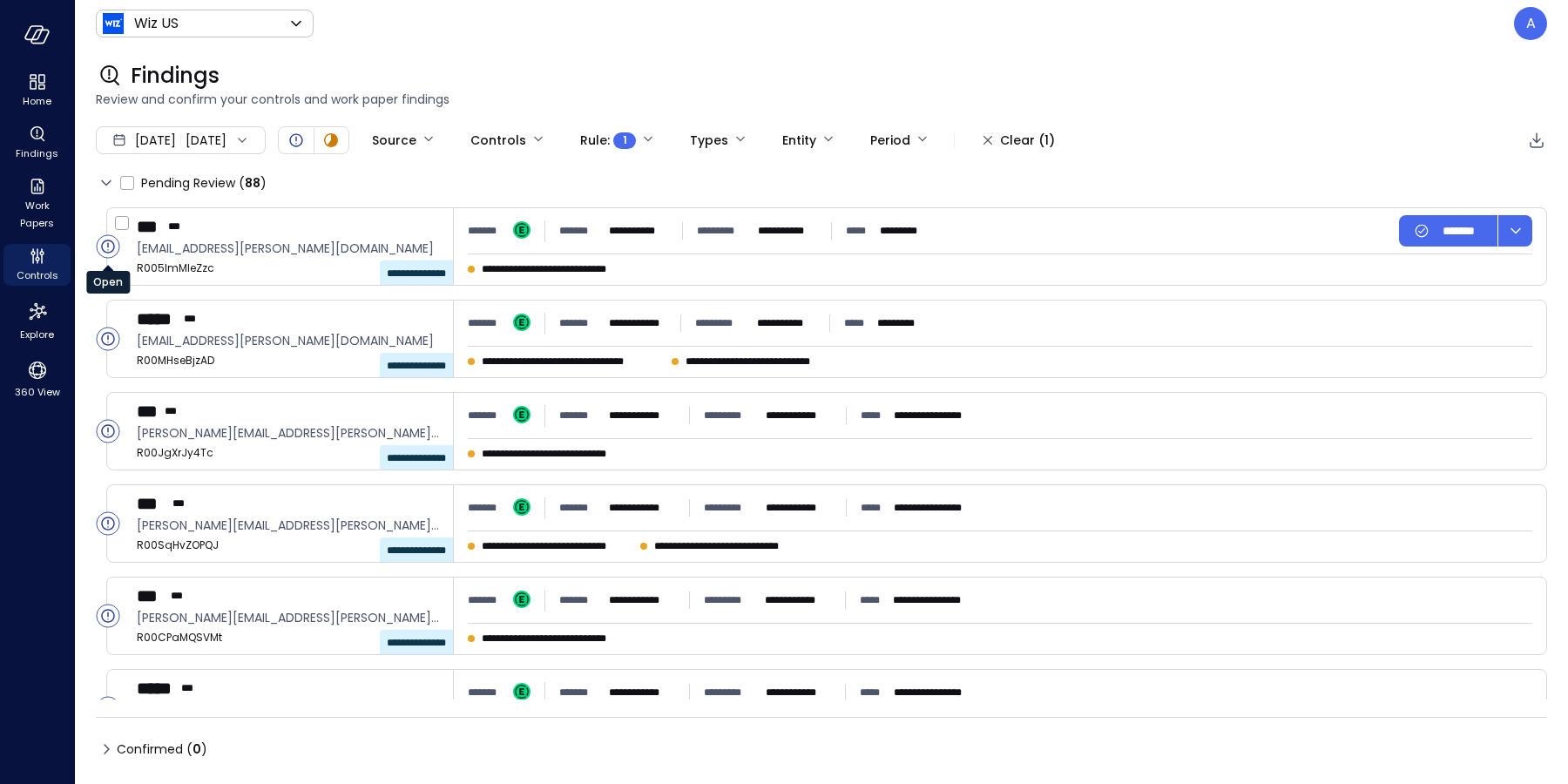
click at [108, 247] on circle "Open" at bounding box center [108, 246] width 23 height 23
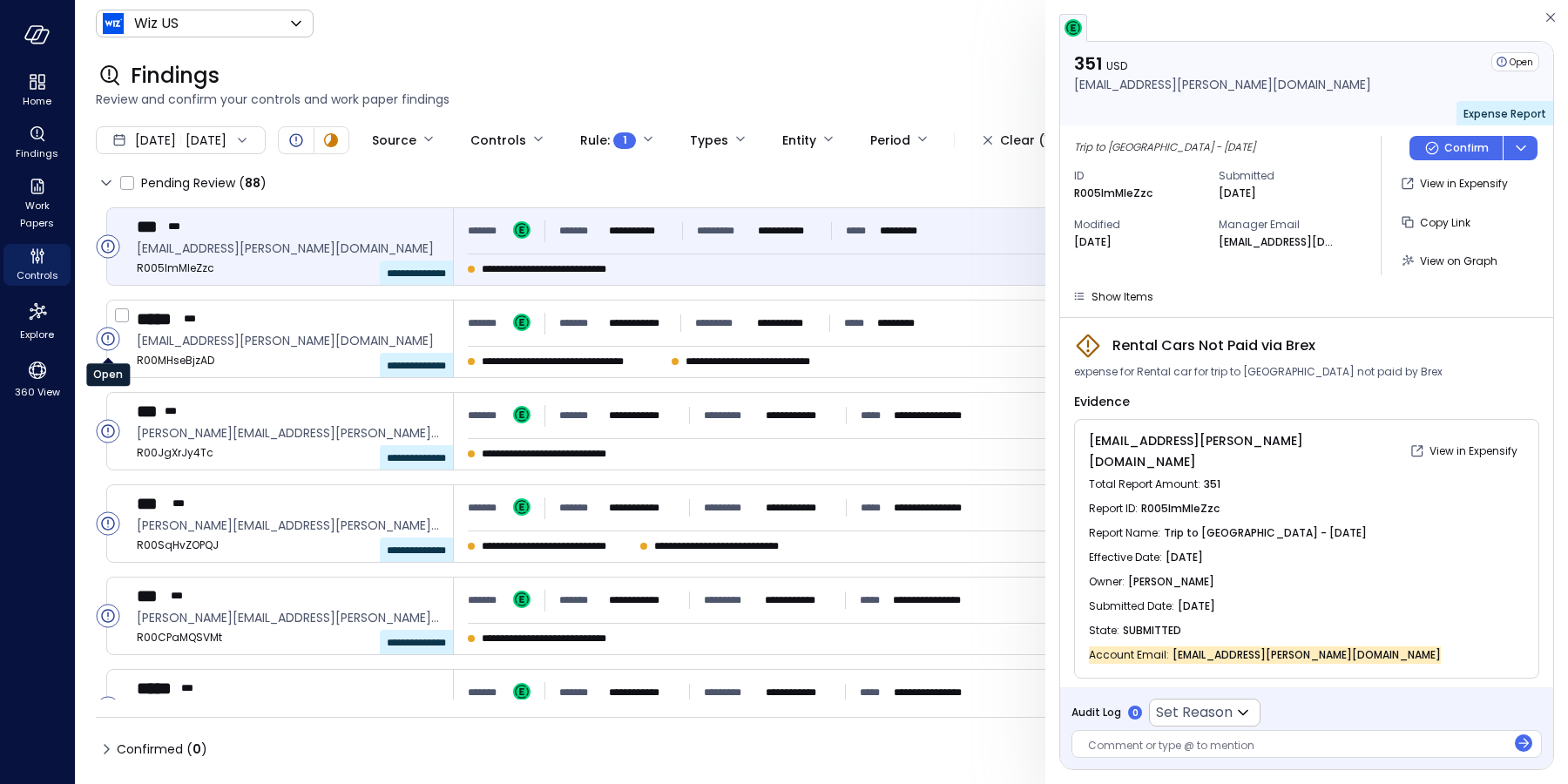
click at [103, 342] on icon "Open" at bounding box center [107, 338] width 13 height 13
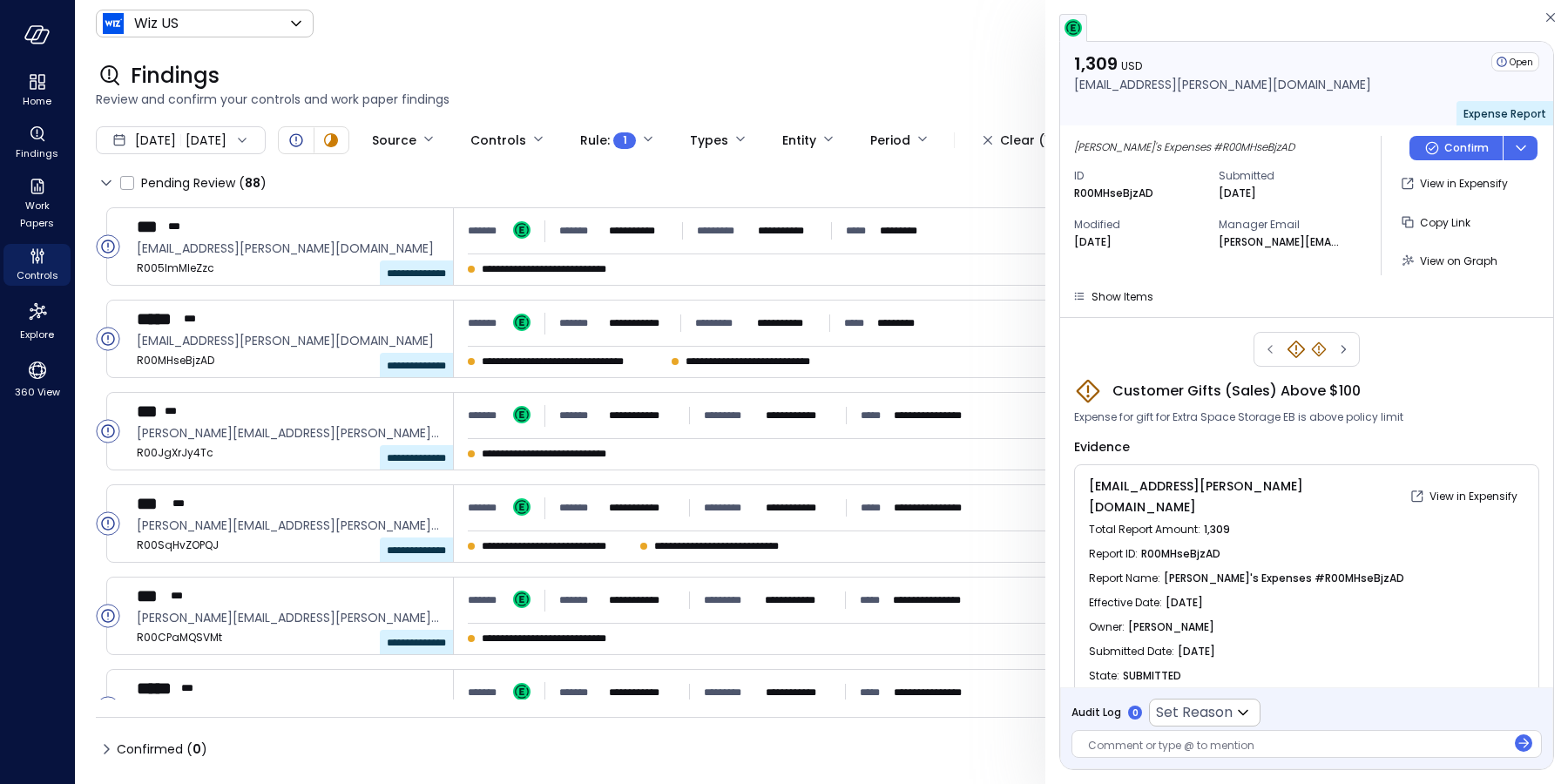
scroll to position [35, 0]
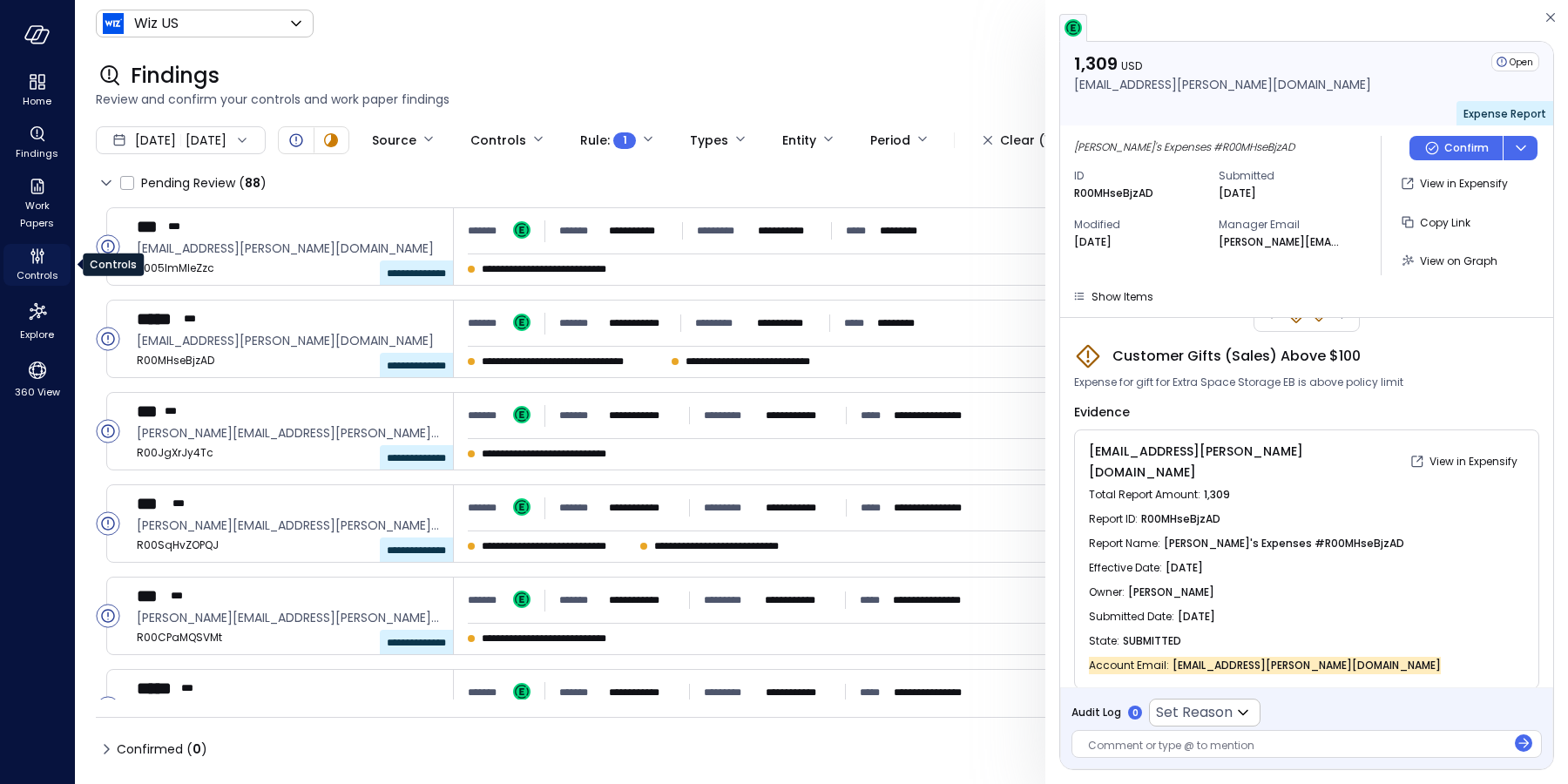
click at [32, 257] on icon "Controls" at bounding box center [33, 259] width 2 height 10
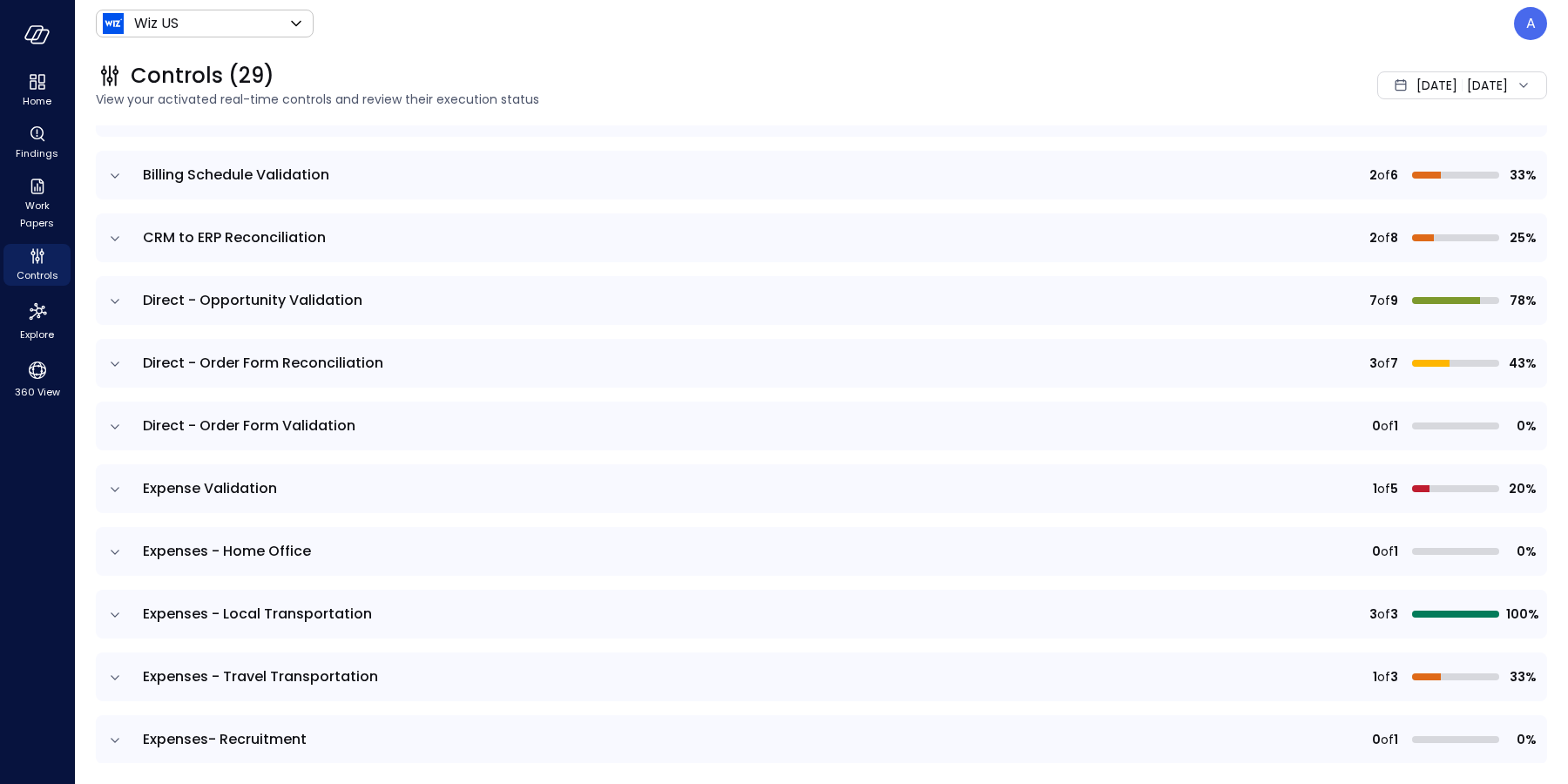
scroll to position [384, 0]
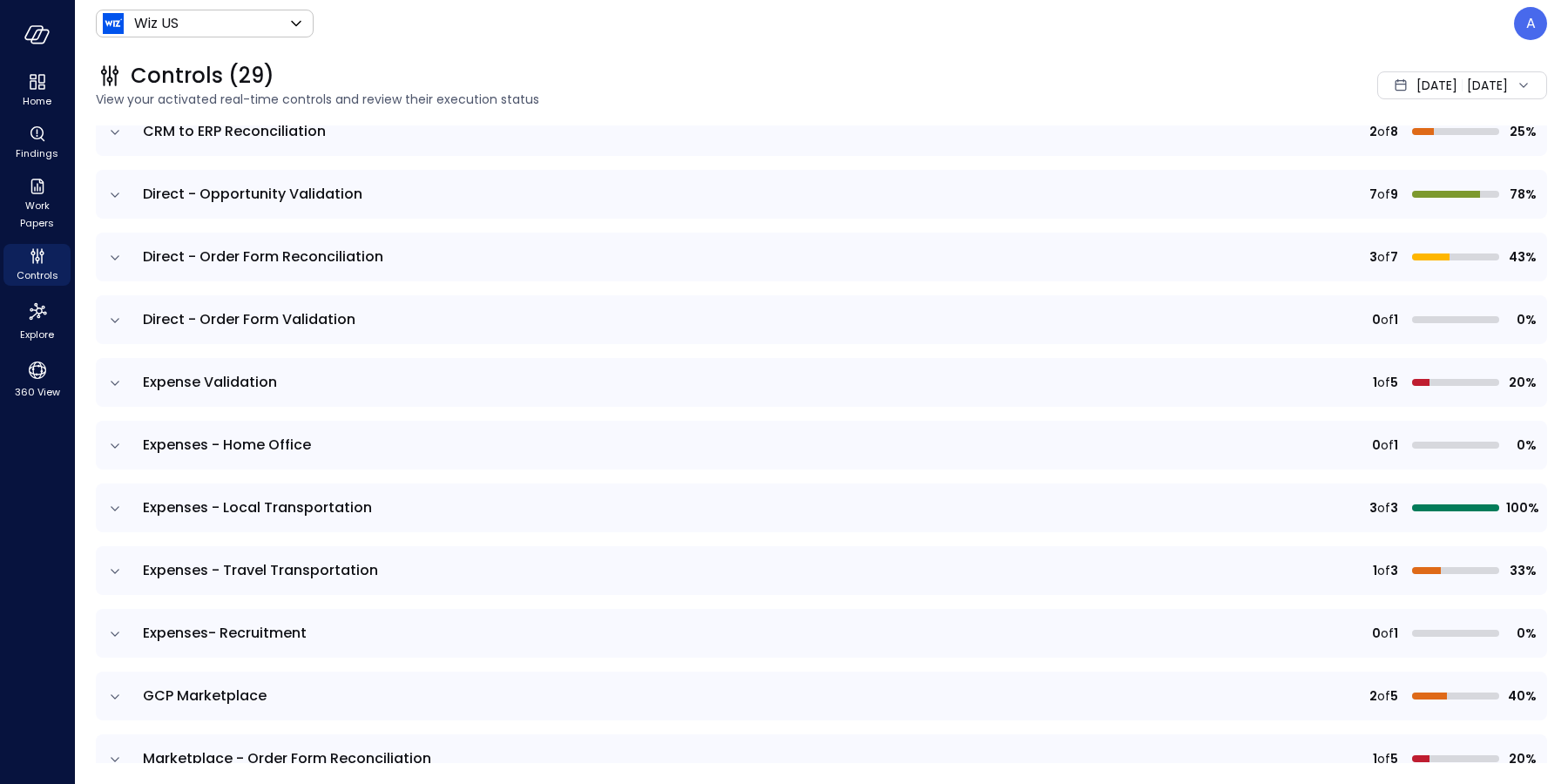
click at [118, 572] on icon "expand row" at bounding box center [114, 571] width 17 height 17
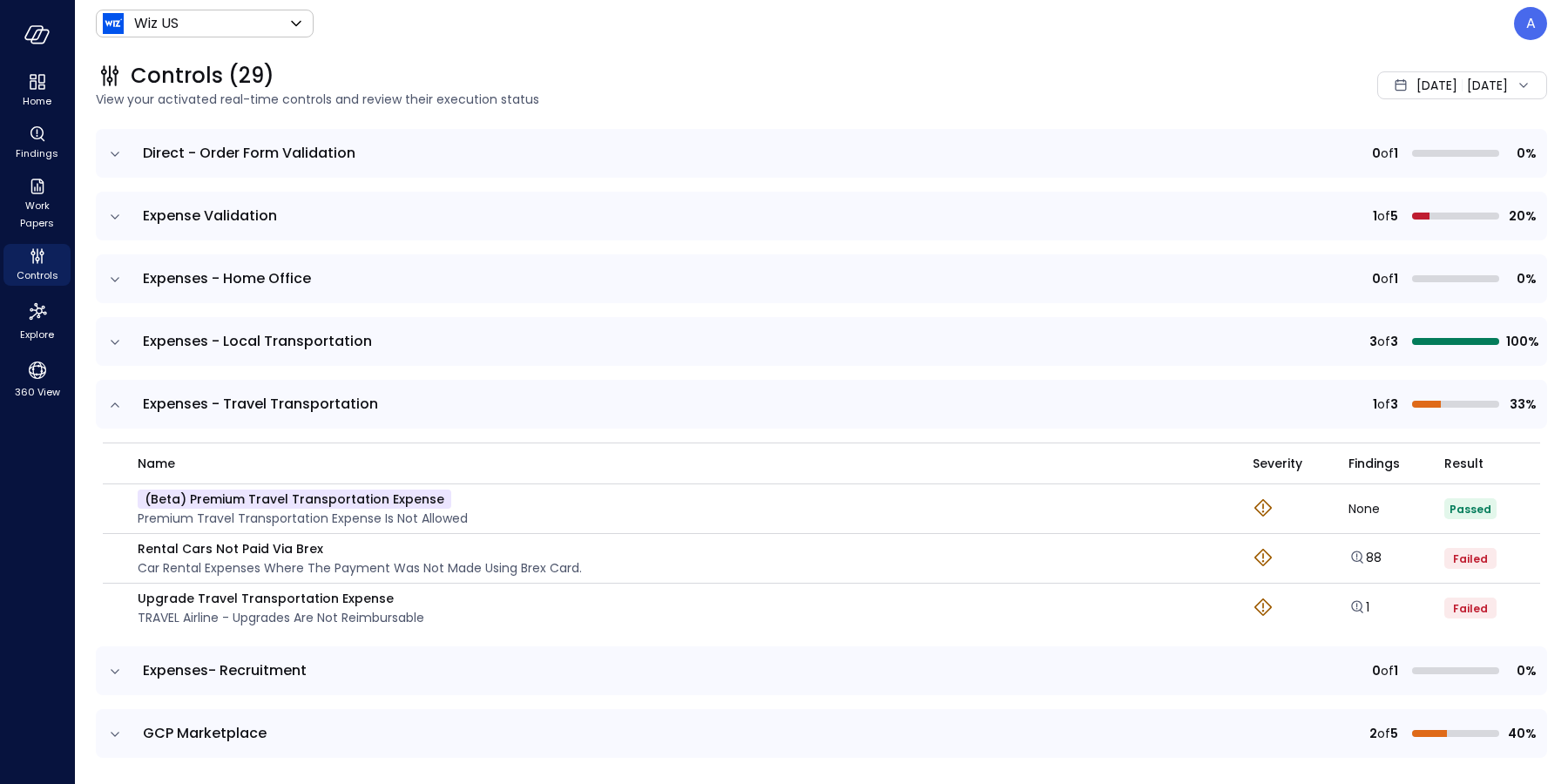
scroll to position [806, 0]
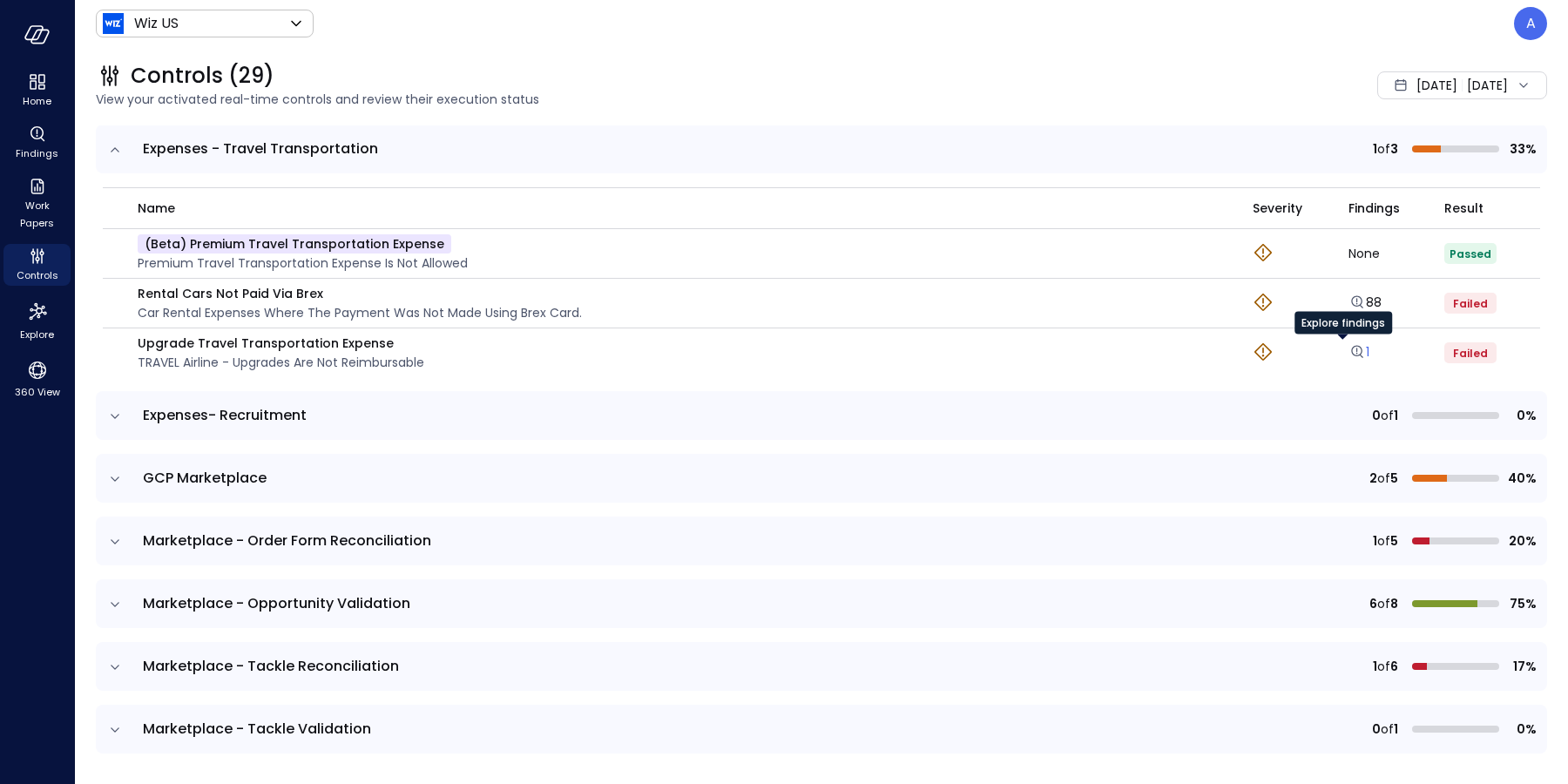
click at [1348, 350] on icon "Explore findings" at bounding box center [1356, 351] width 17 height 17
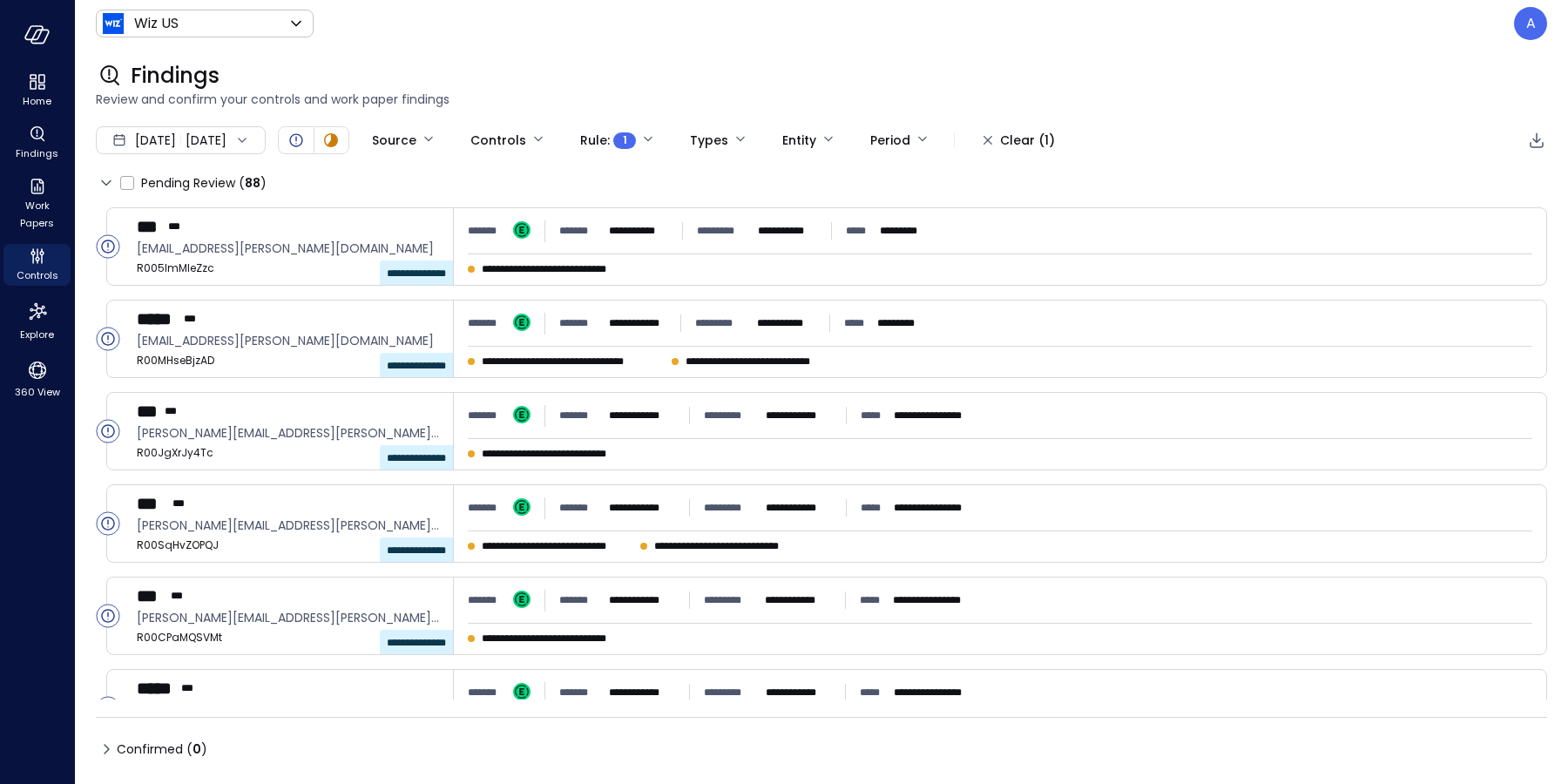
type input "****"
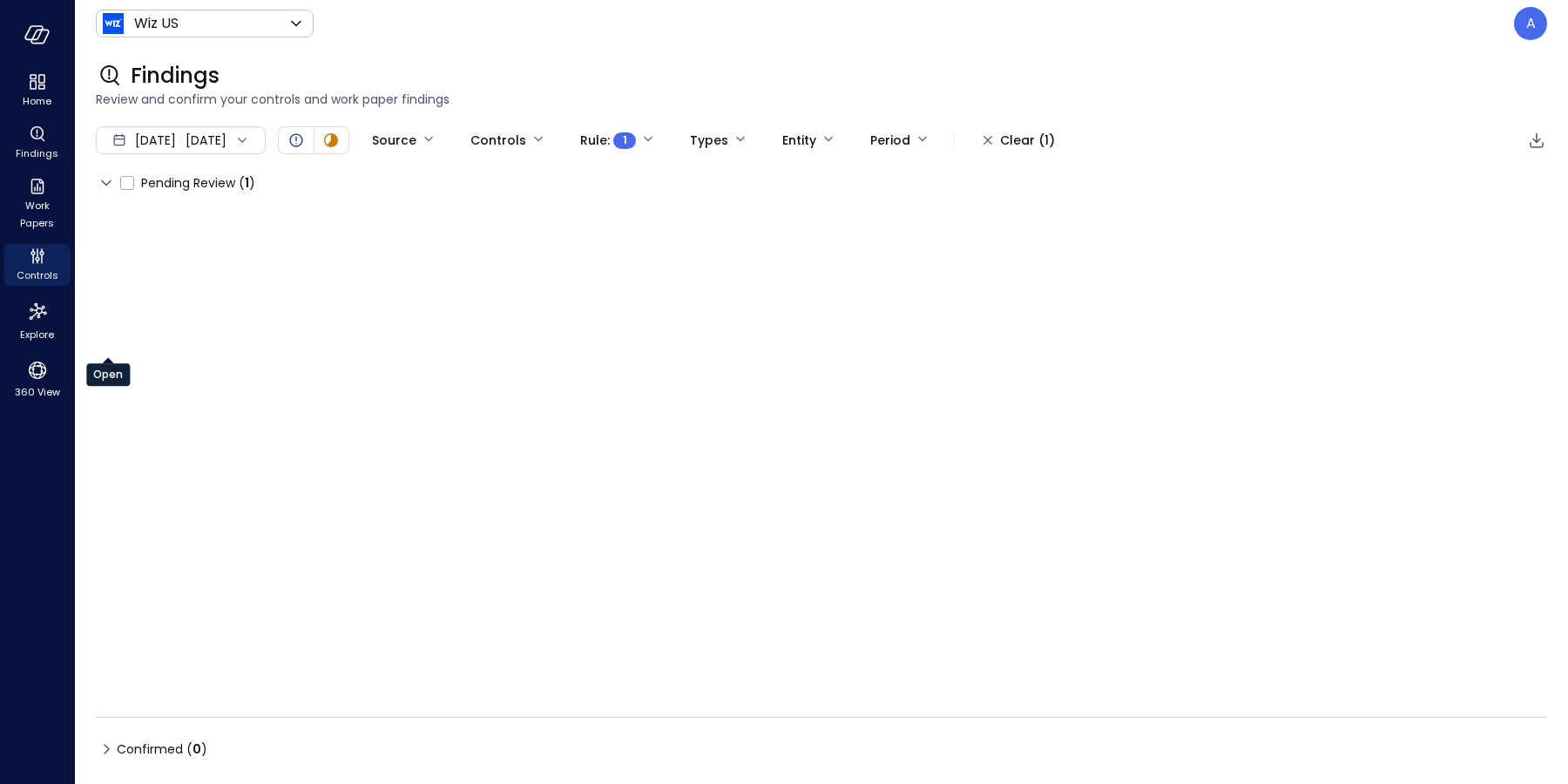
click at [112, 345] on div "**********" at bounding box center [821, 453] width 1451 height 492
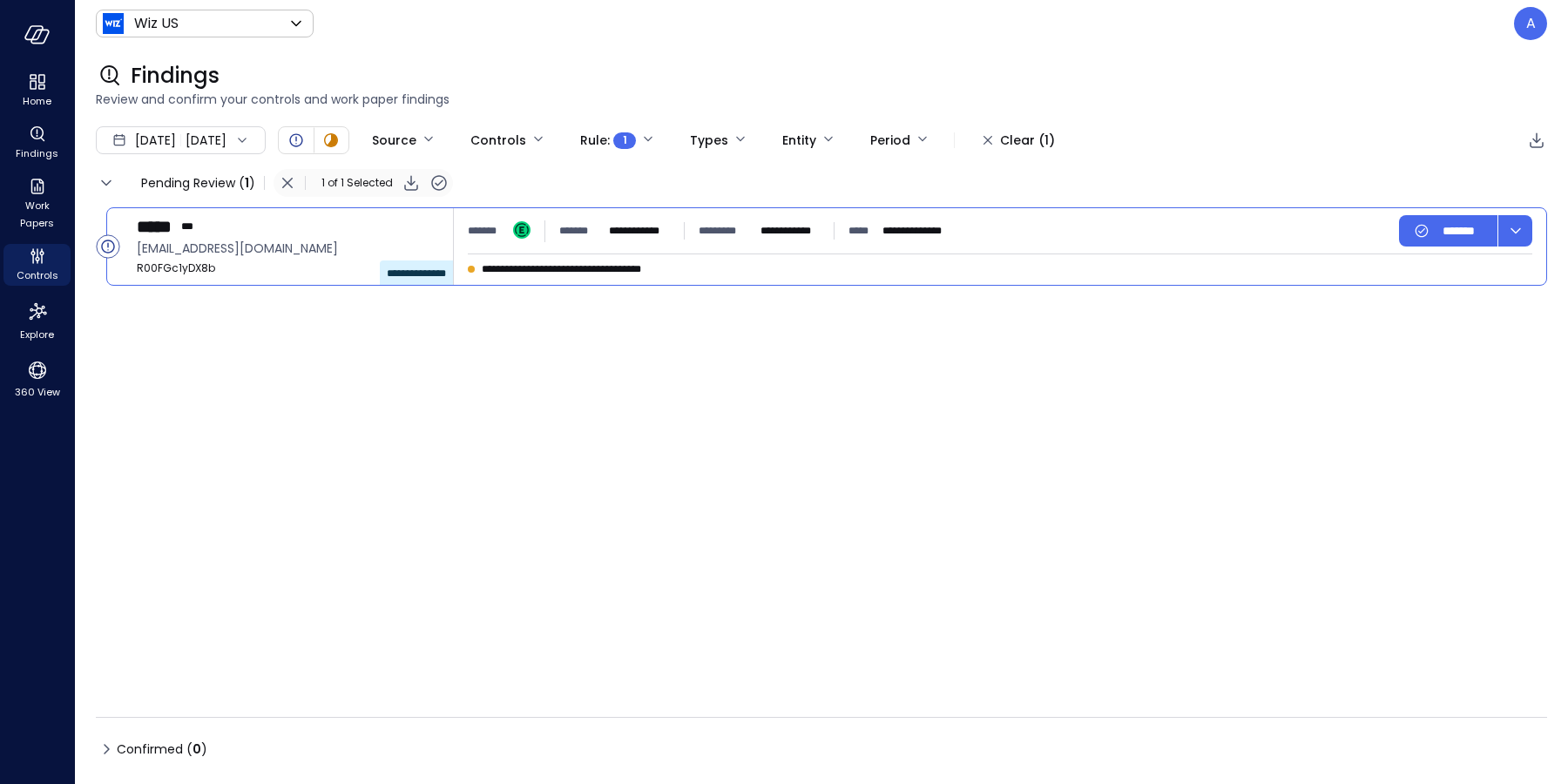
click at [107, 243] on icon "Open" at bounding box center [107, 246] width 1 height 8
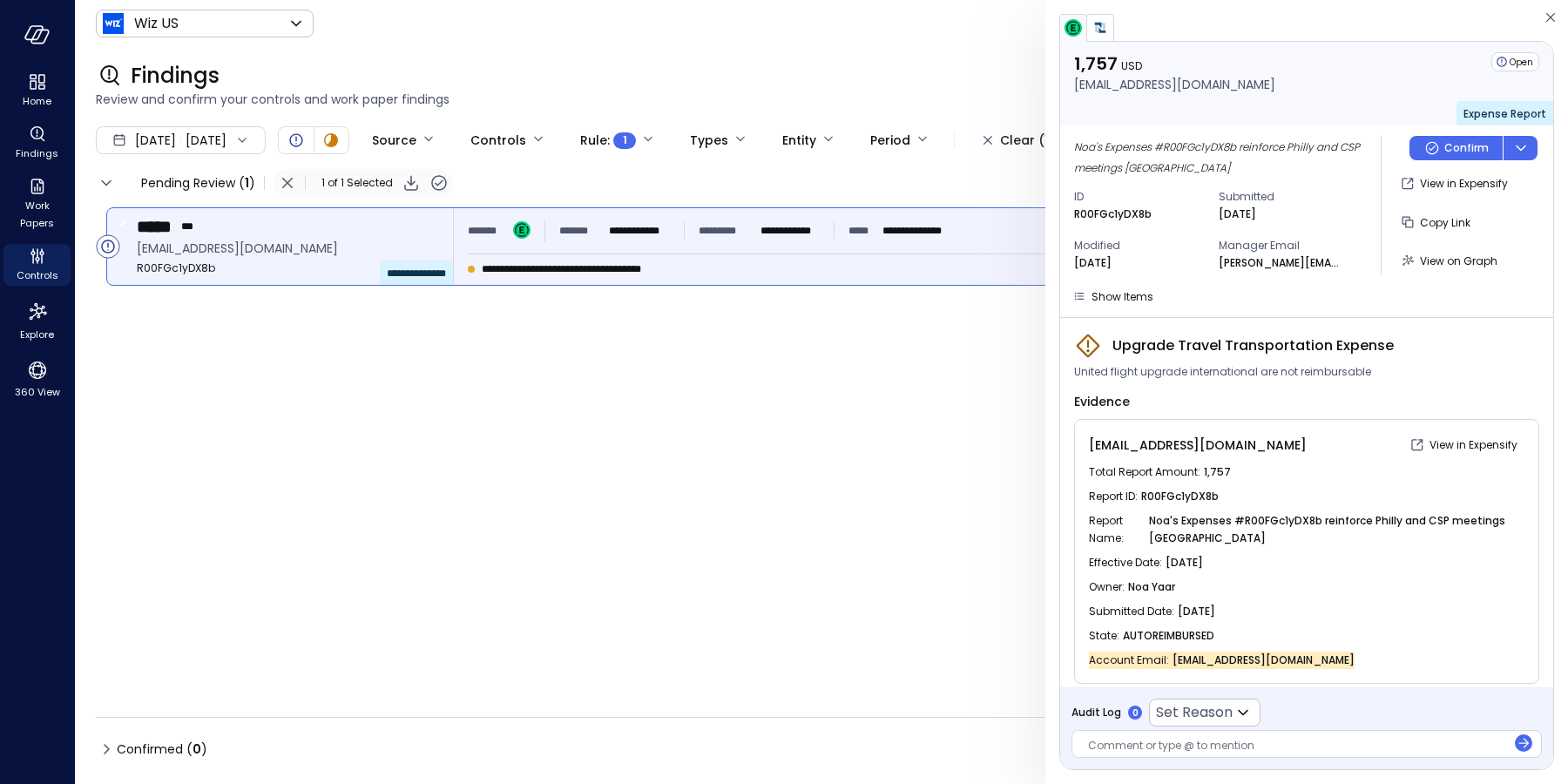
scroll to position [7, 0]
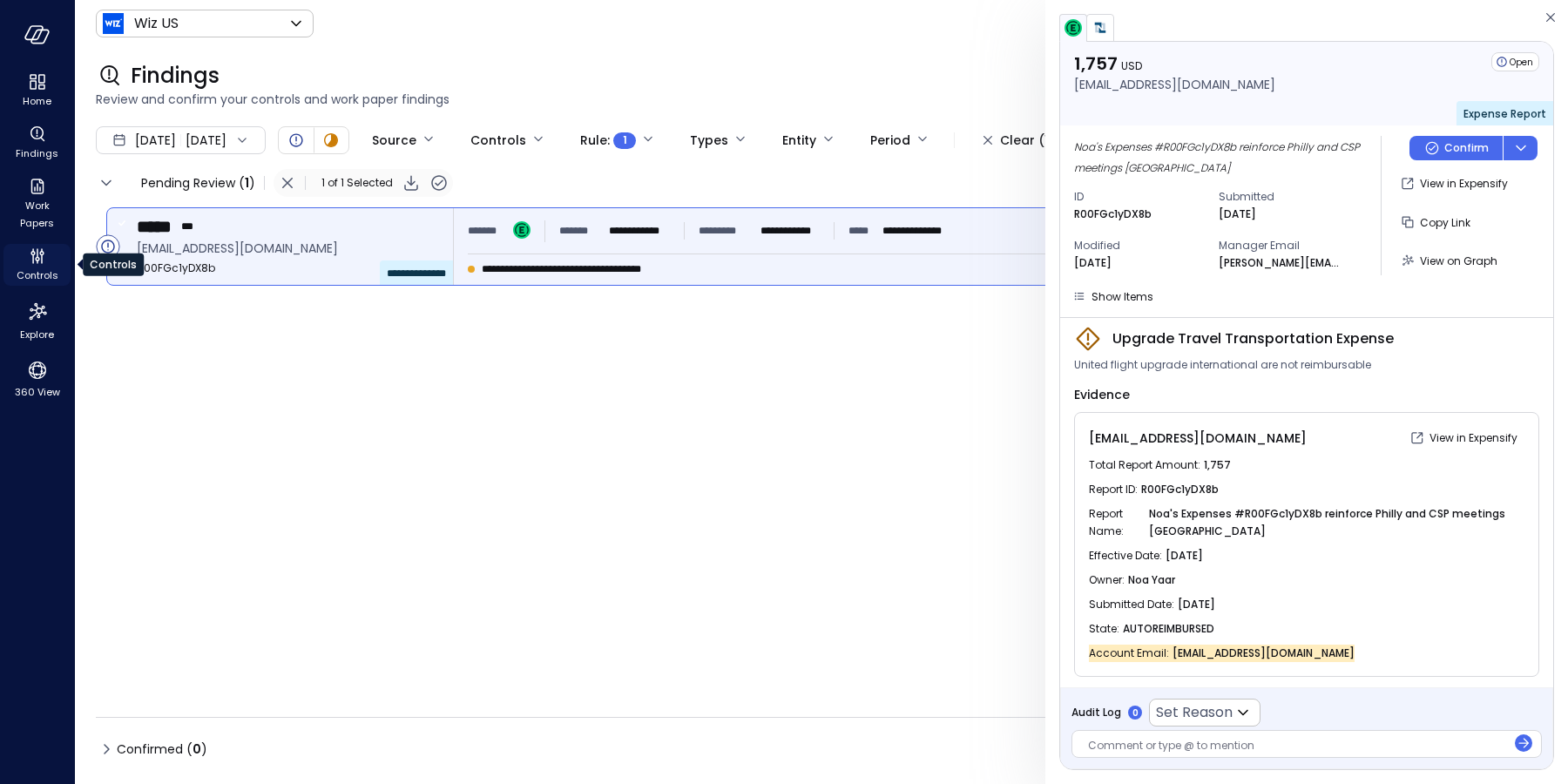
click at [37, 253] on icon "Controls" at bounding box center [38, 253] width 2 height 10
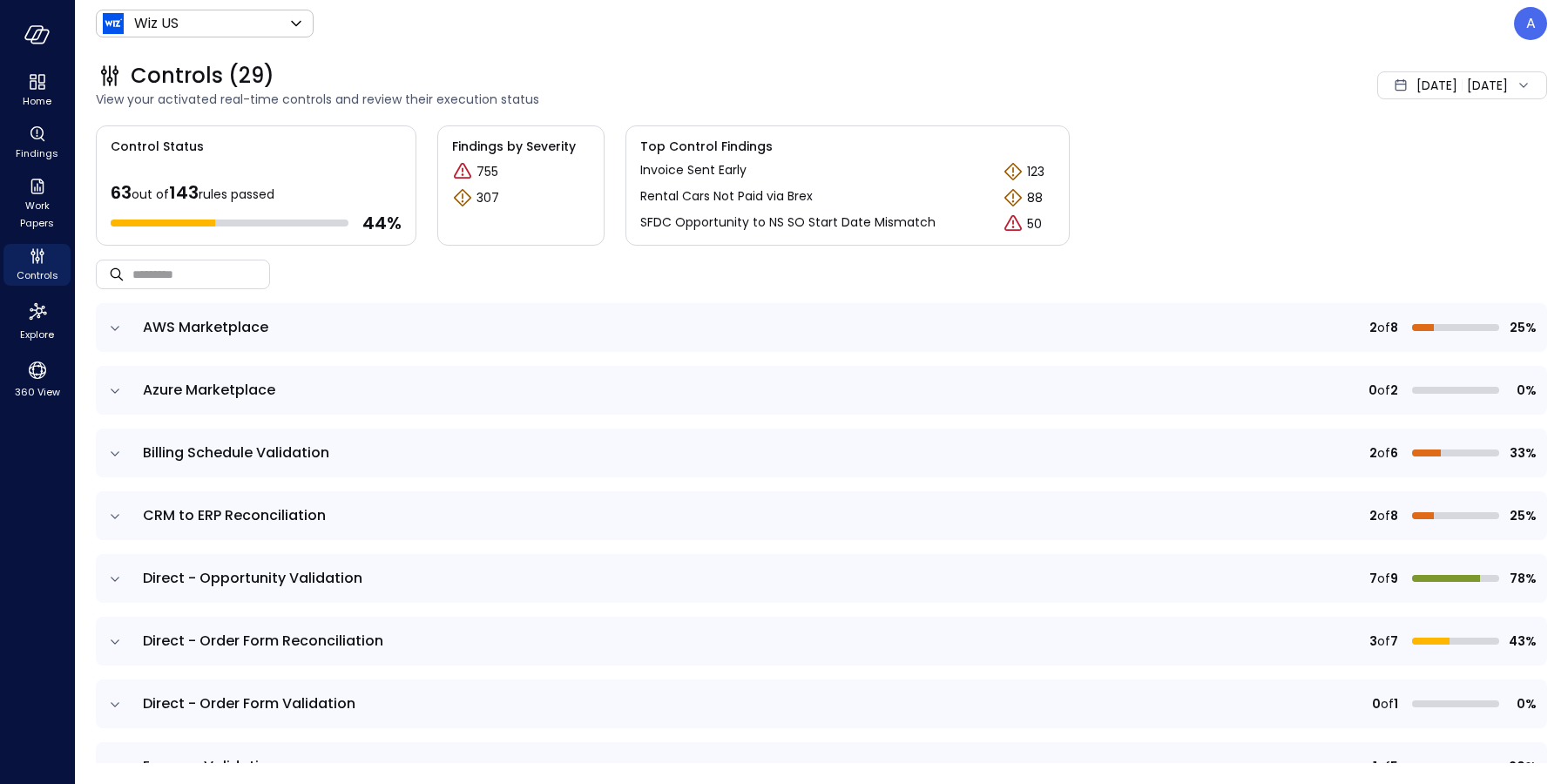
scroll to position [386, 0]
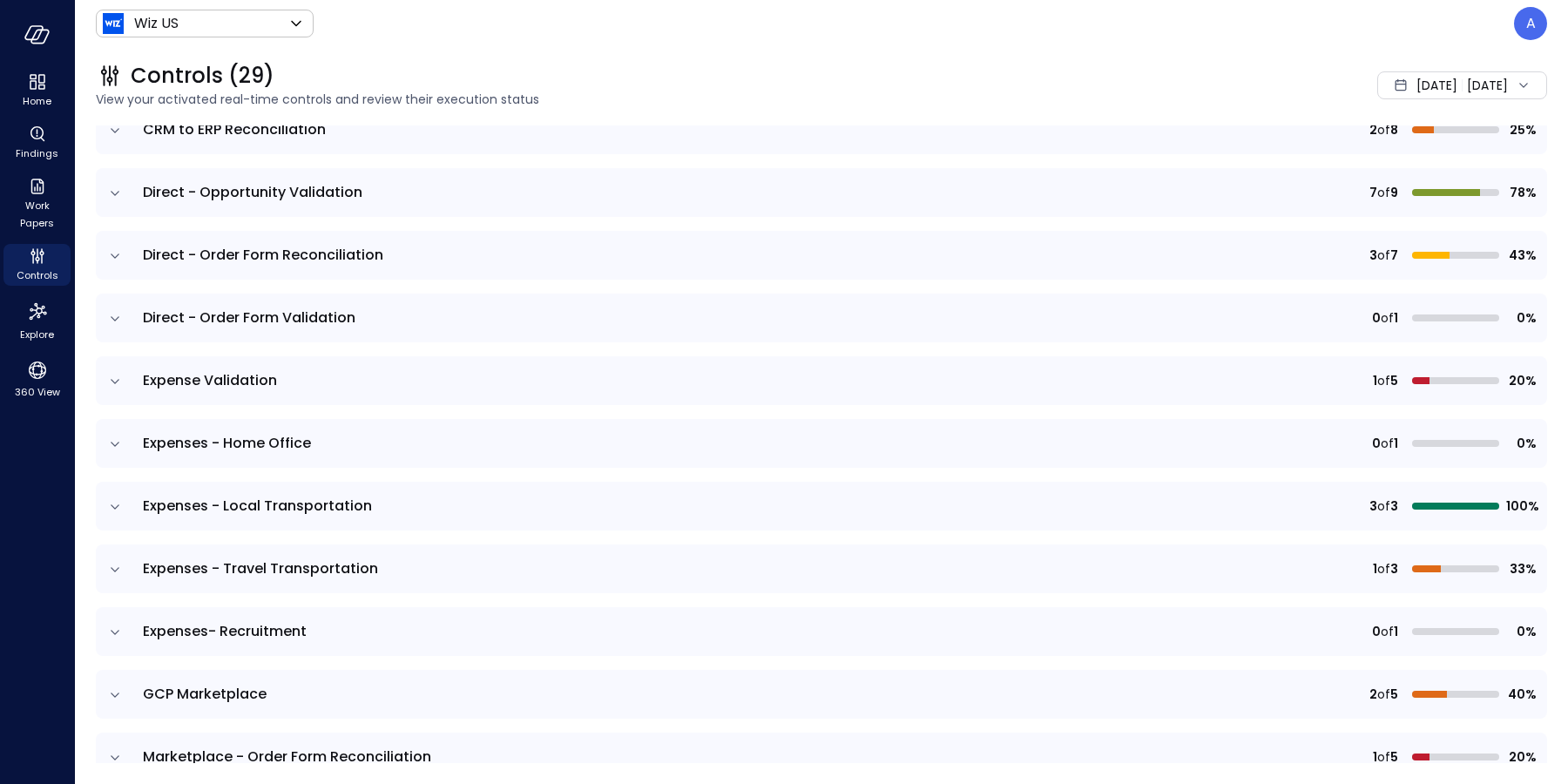
click at [108, 386] on icon "expand row" at bounding box center [114, 381] width 17 height 17
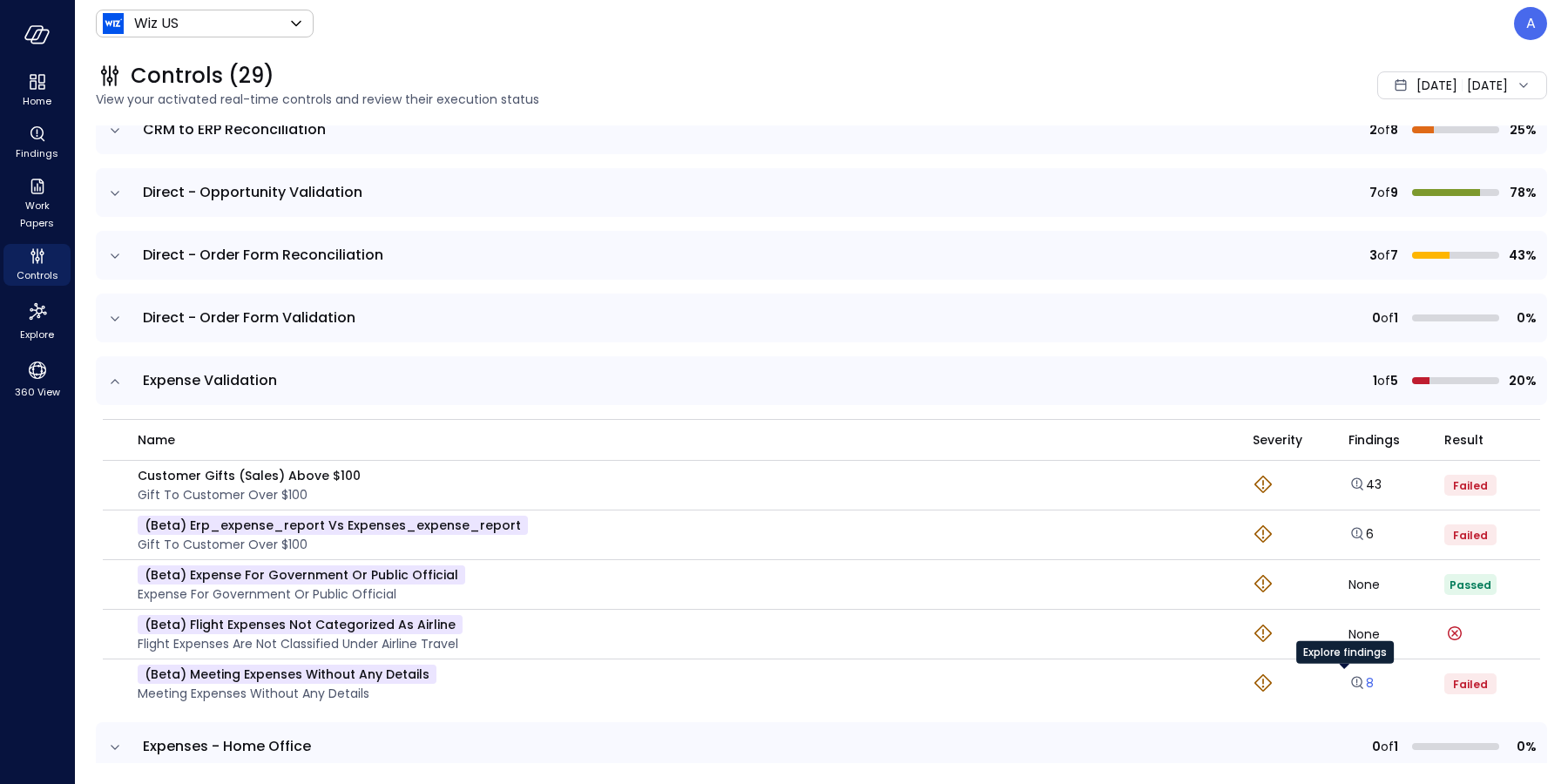
click at [1351, 678] on link "8" at bounding box center [1360, 682] width 25 height 17
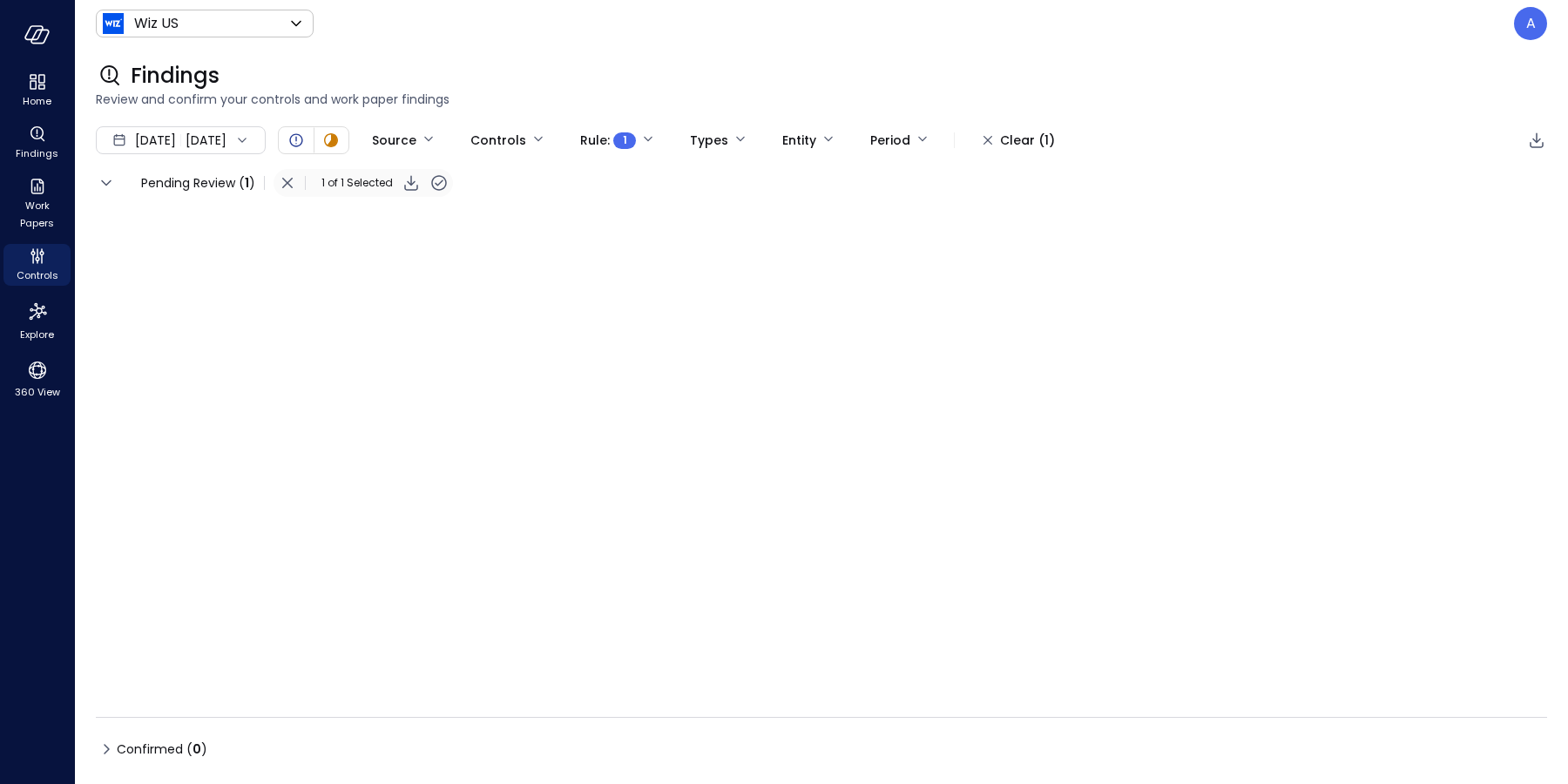
type input "****"
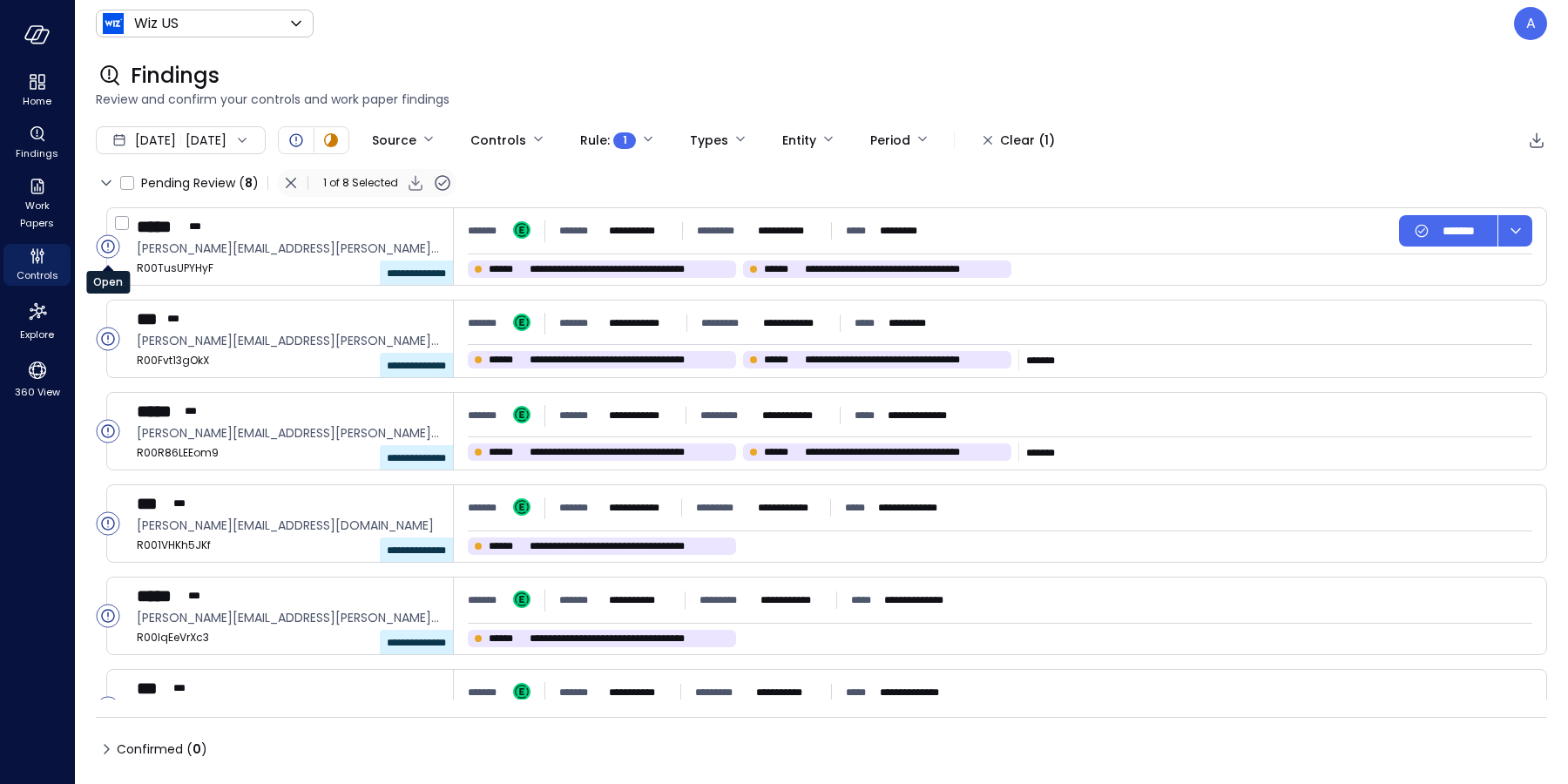
click at [105, 244] on circle "Open" at bounding box center [108, 246] width 23 height 23
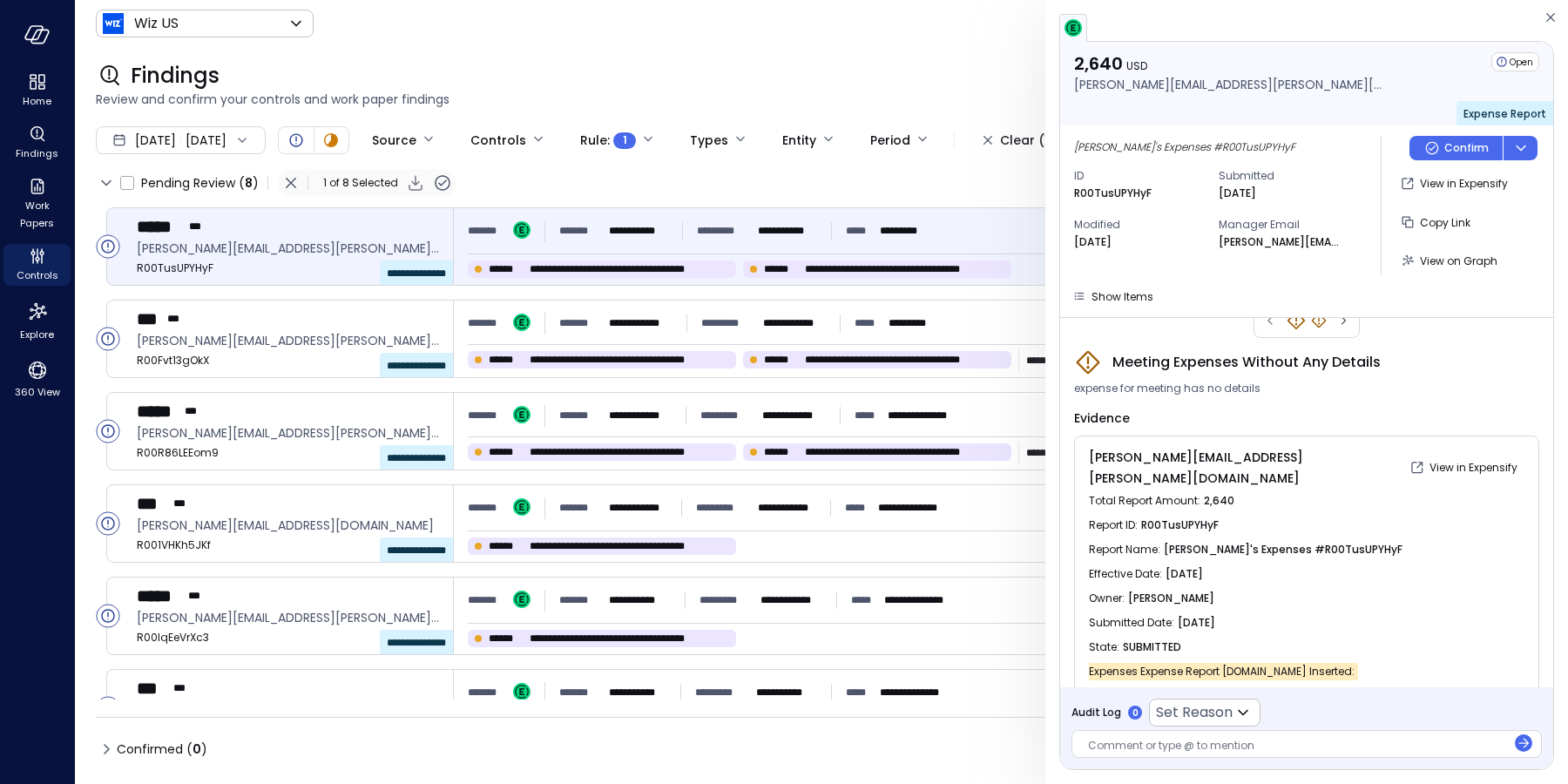
scroll to position [59, 0]
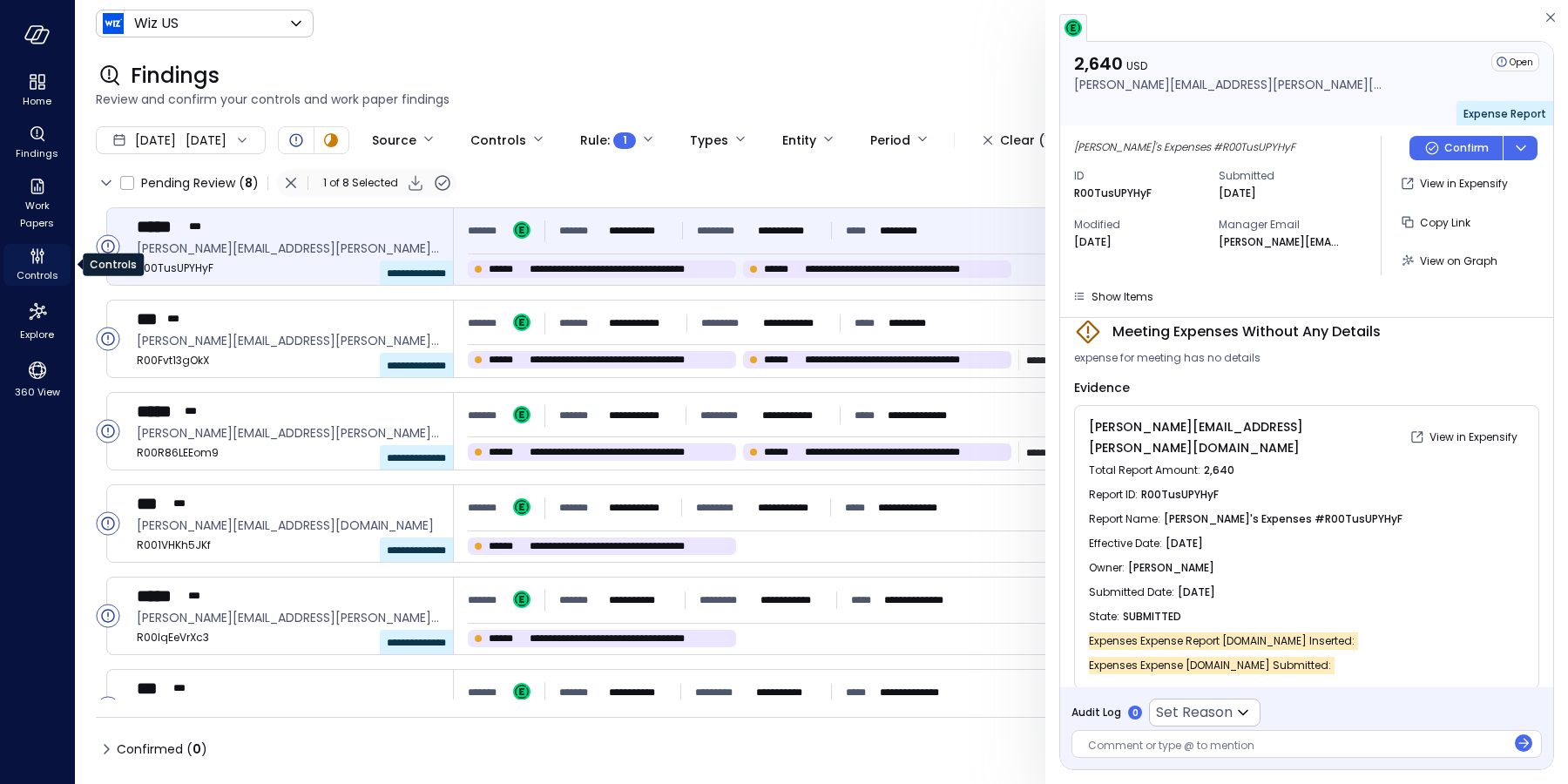
click at [41, 256] on icon "Controls" at bounding box center [42, 259] width 2 height 10
